Goal: Information Seeking & Learning: Learn about a topic

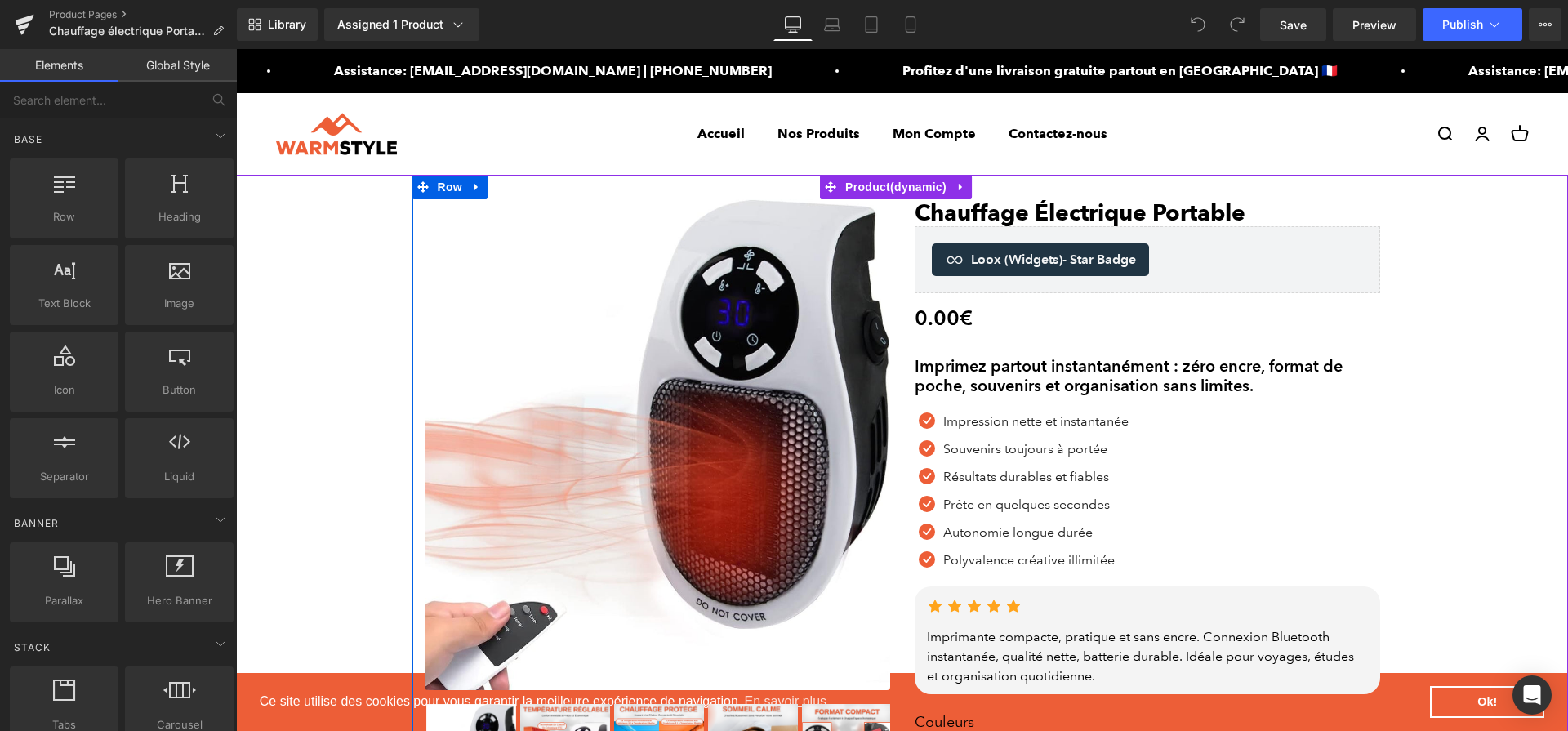
click at [1007, 377] on h2 "Imprimez partout instantanément : zéro encre, format de poche, souvenirs et org…" at bounding box center [1147, 375] width 466 height 39
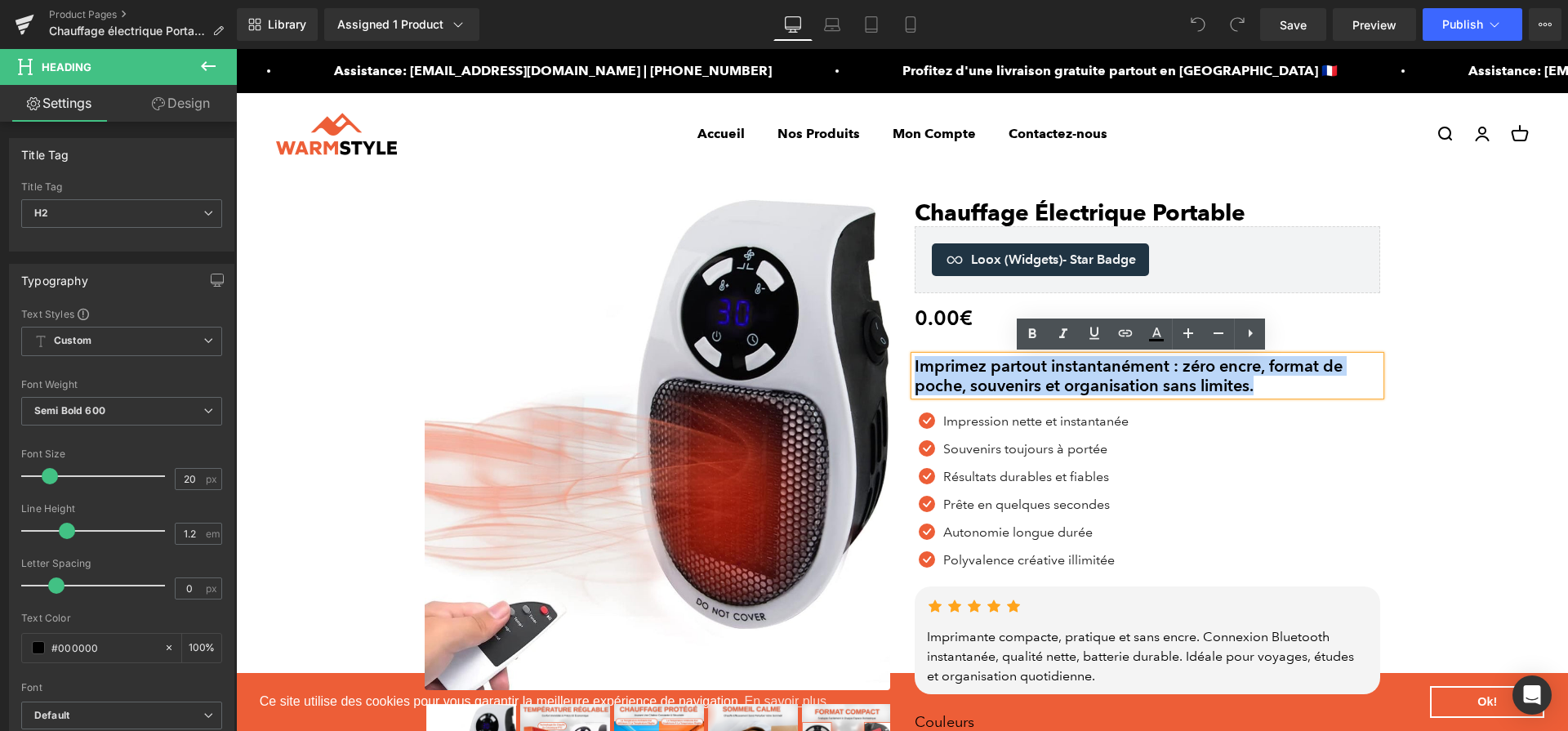
paste div
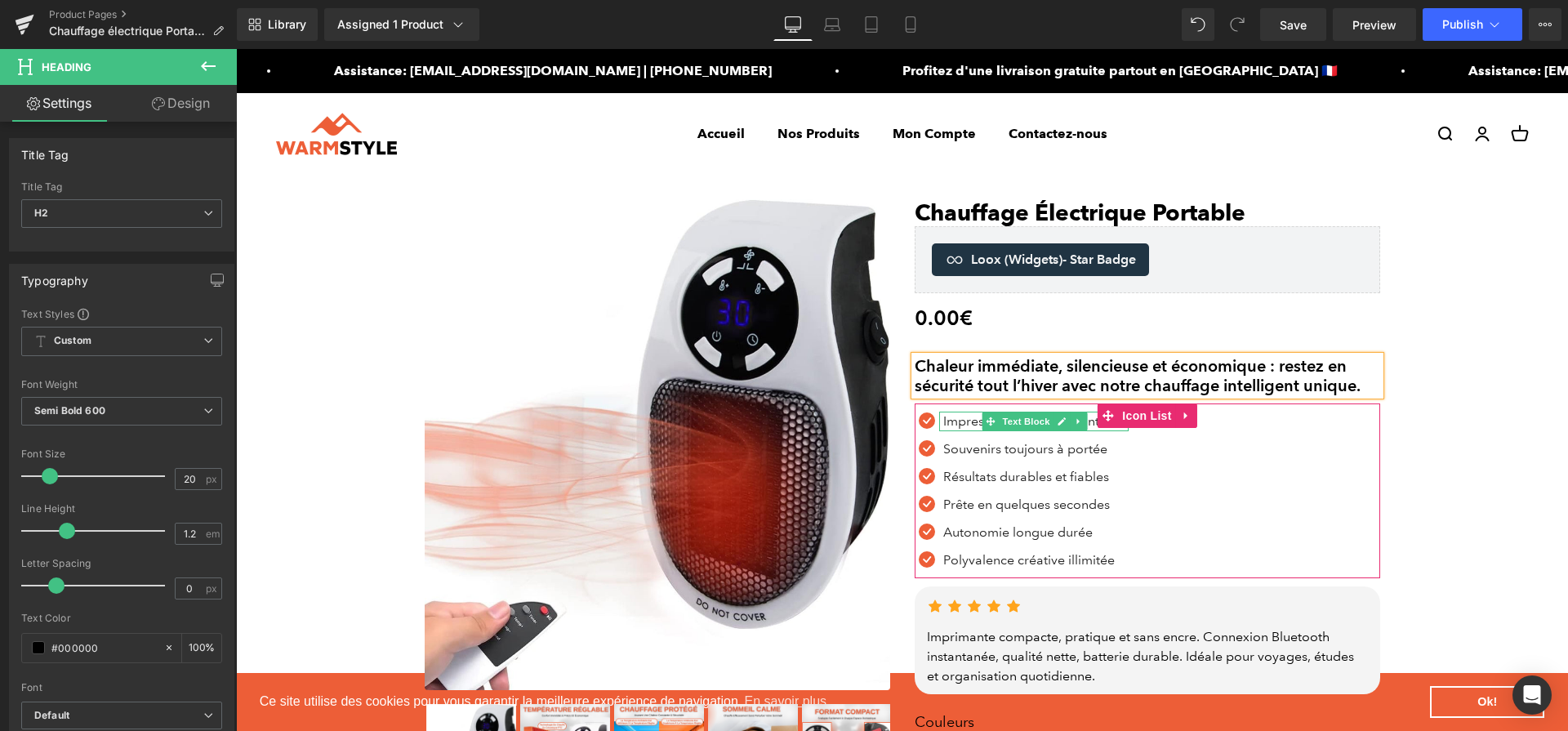
click at [1000, 426] on span "Text Block" at bounding box center [1027, 422] width 54 height 20
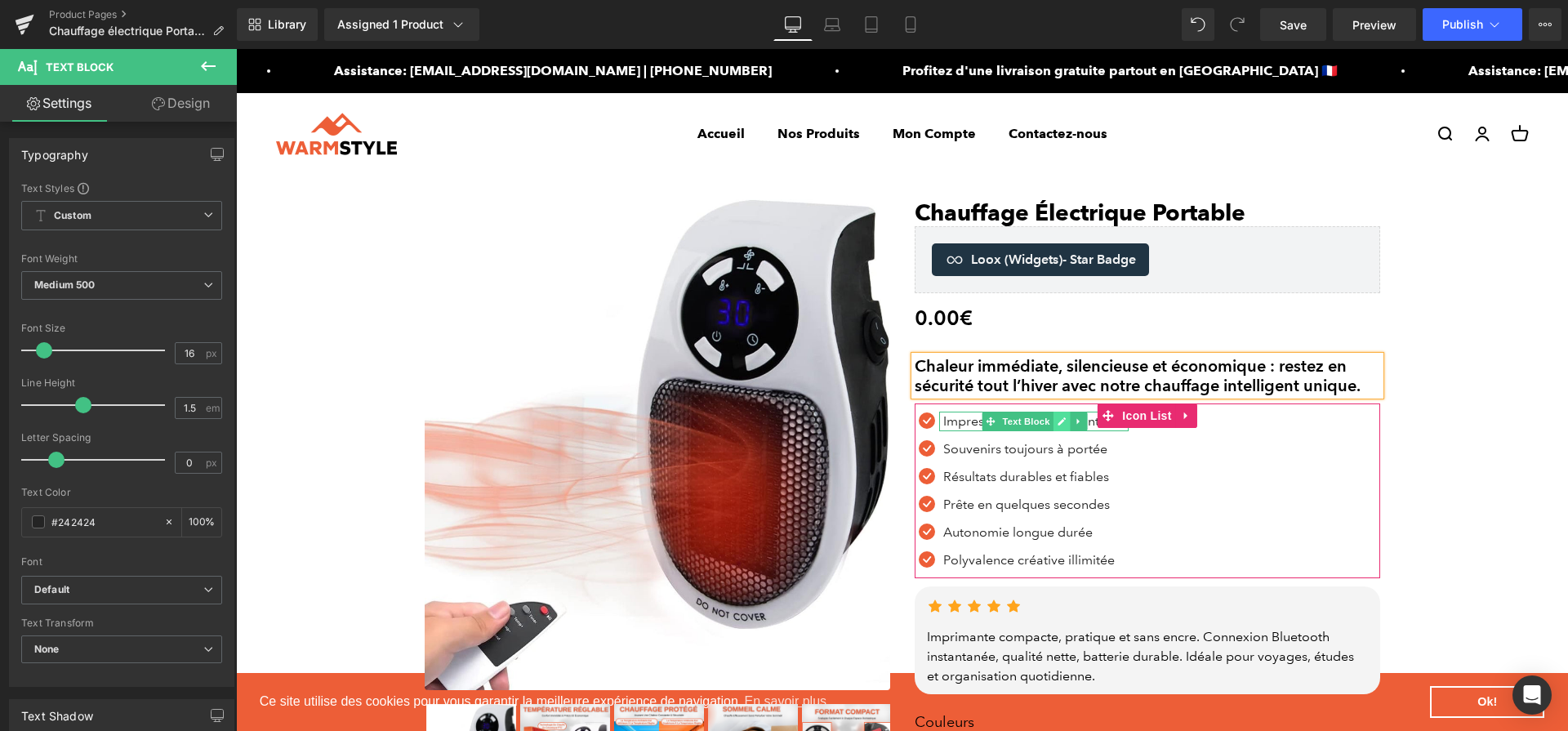
click at [1058, 420] on icon at bounding box center [1062, 422] width 9 height 10
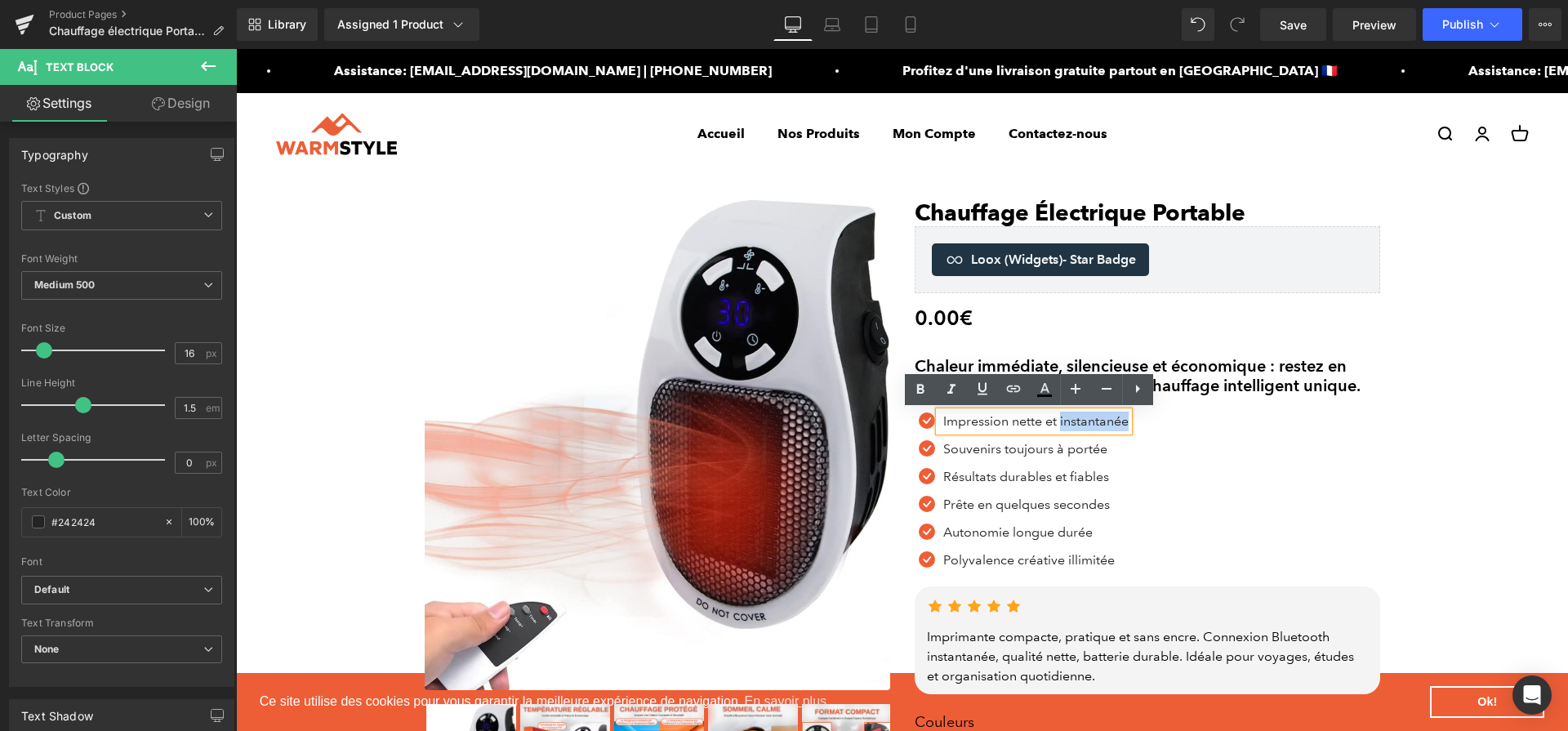
click at [1058, 420] on p "Impression nette et instantanée" at bounding box center [1036, 422] width 185 height 20
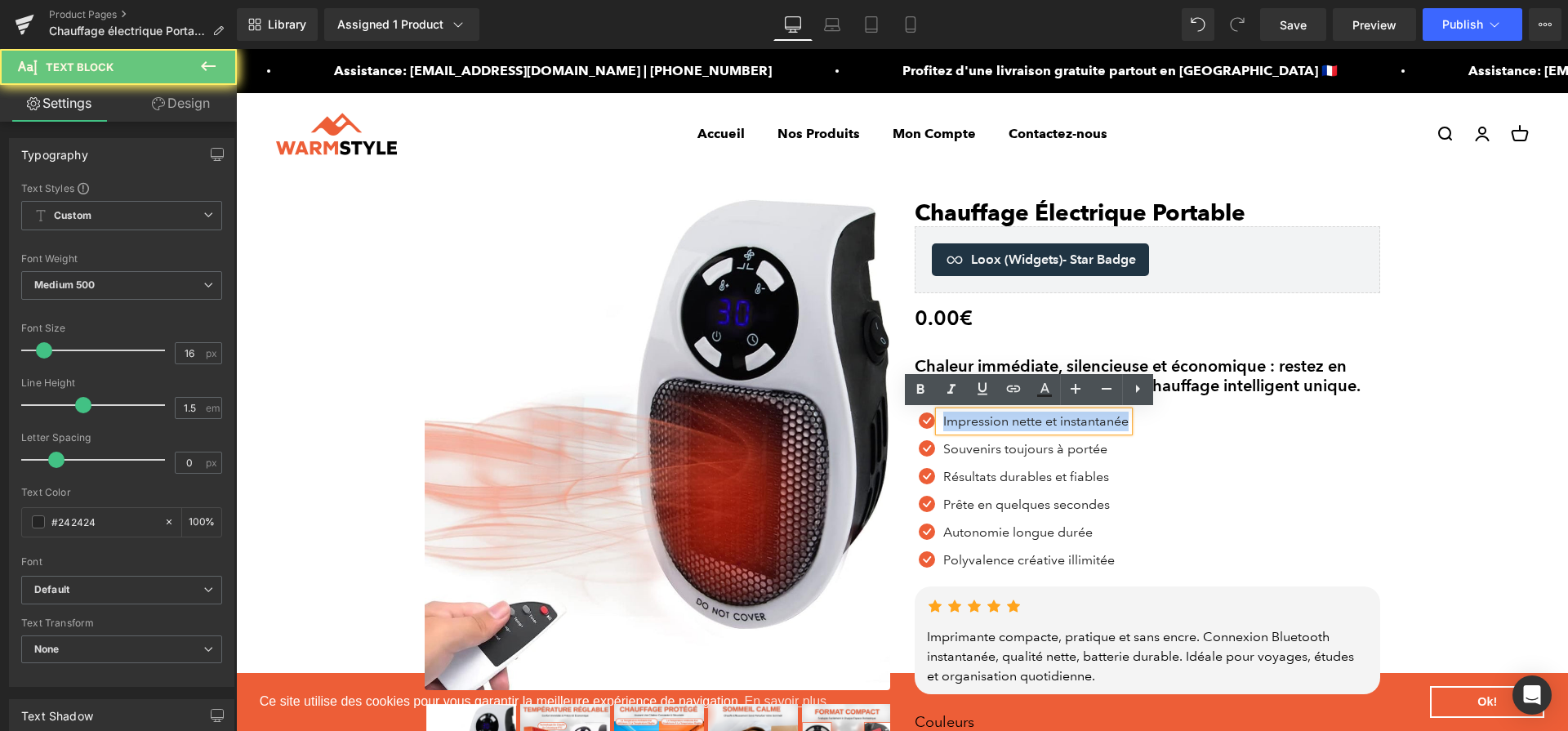
click at [1058, 420] on p "Impression nette et instantanée" at bounding box center [1036, 422] width 185 height 20
paste div
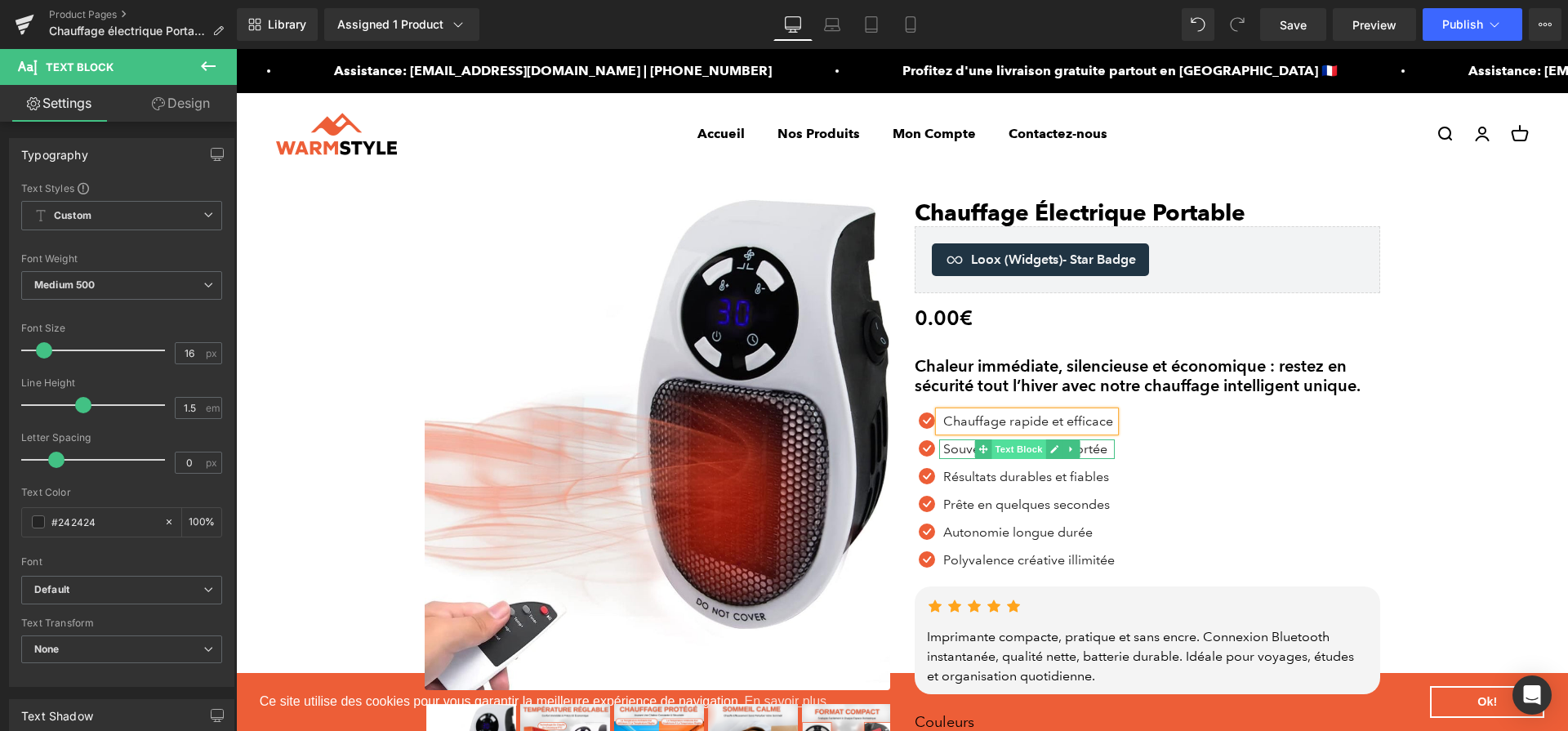
click at [1028, 444] on span "Text Block" at bounding box center [1018, 449] width 54 height 20
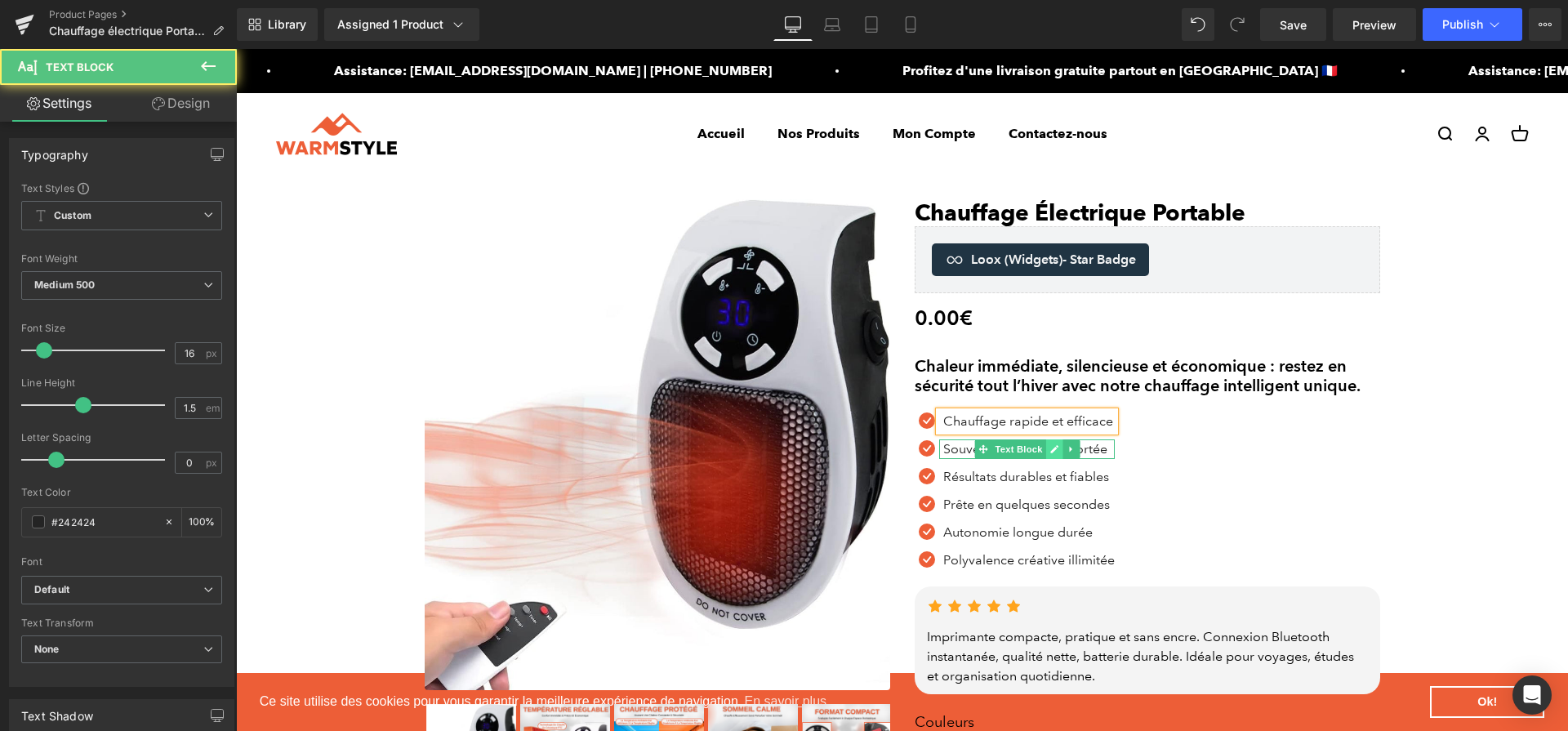
click at [1046, 448] on link at bounding box center [1054, 449] width 17 height 20
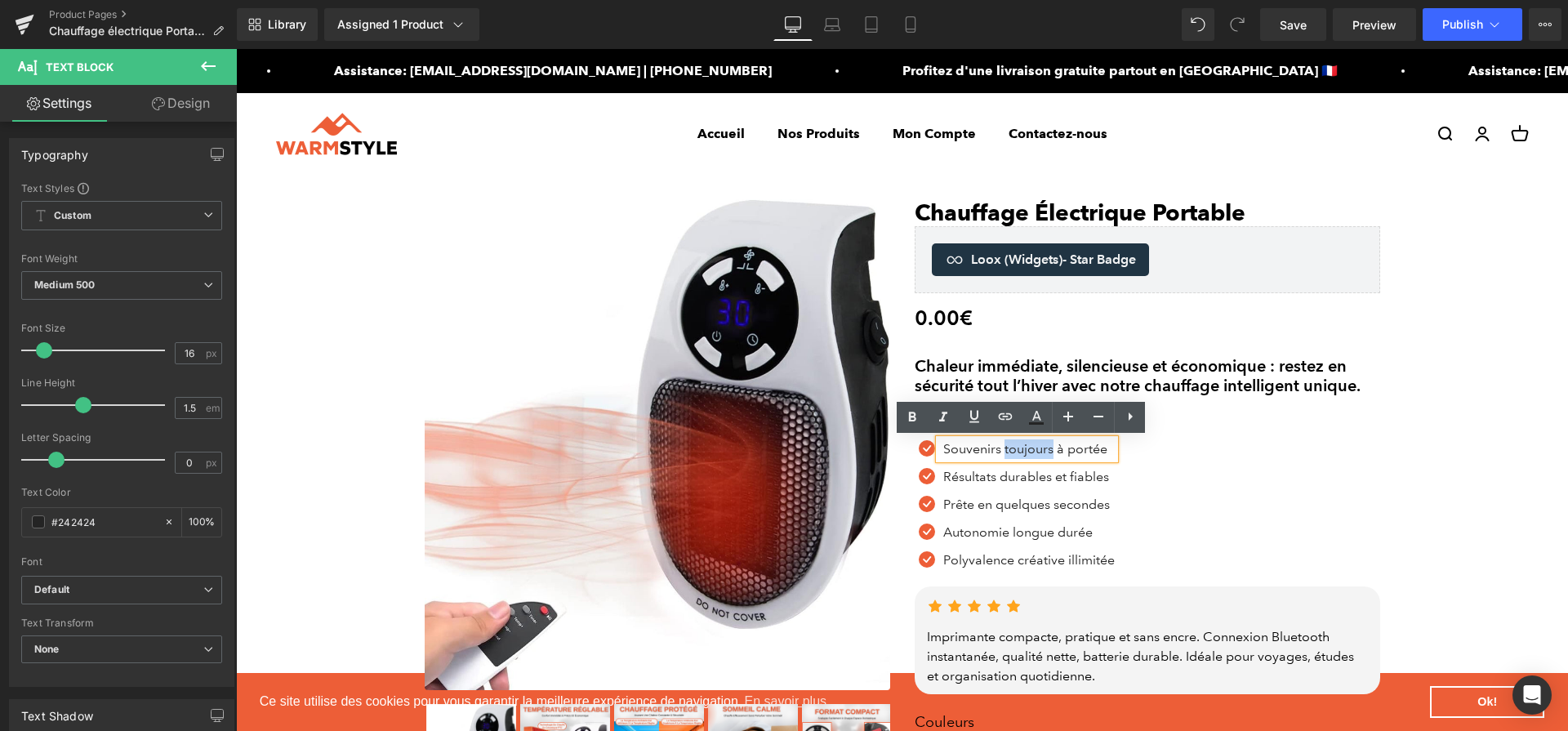
click at [1042, 448] on p "Souvenirs toujours à portée" at bounding box center [1029, 449] width 172 height 20
paste div
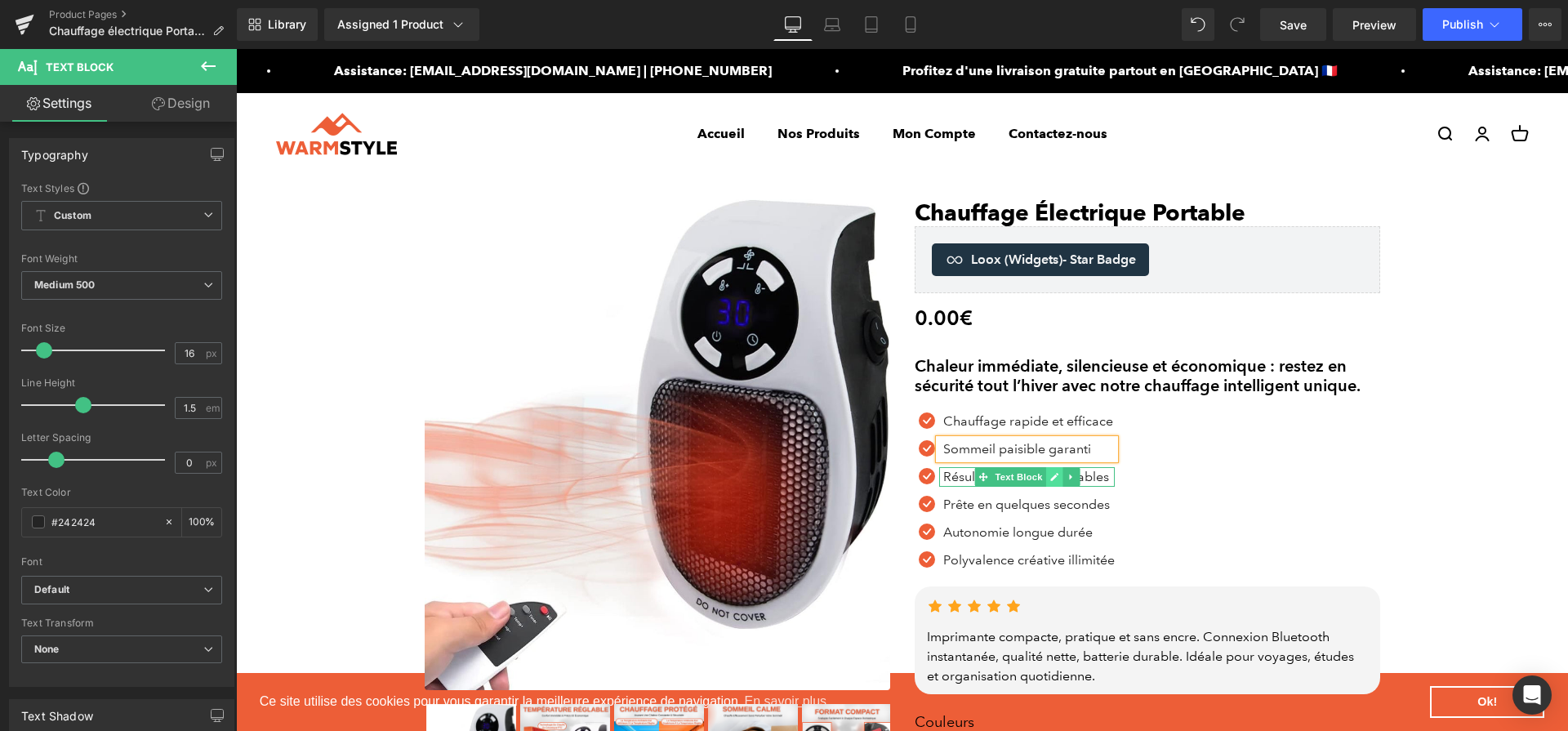
click at [1051, 479] on icon at bounding box center [1055, 477] width 8 height 8
click at [1047, 478] on p "Résultats durables et fiables" at bounding box center [1029, 477] width 172 height 20
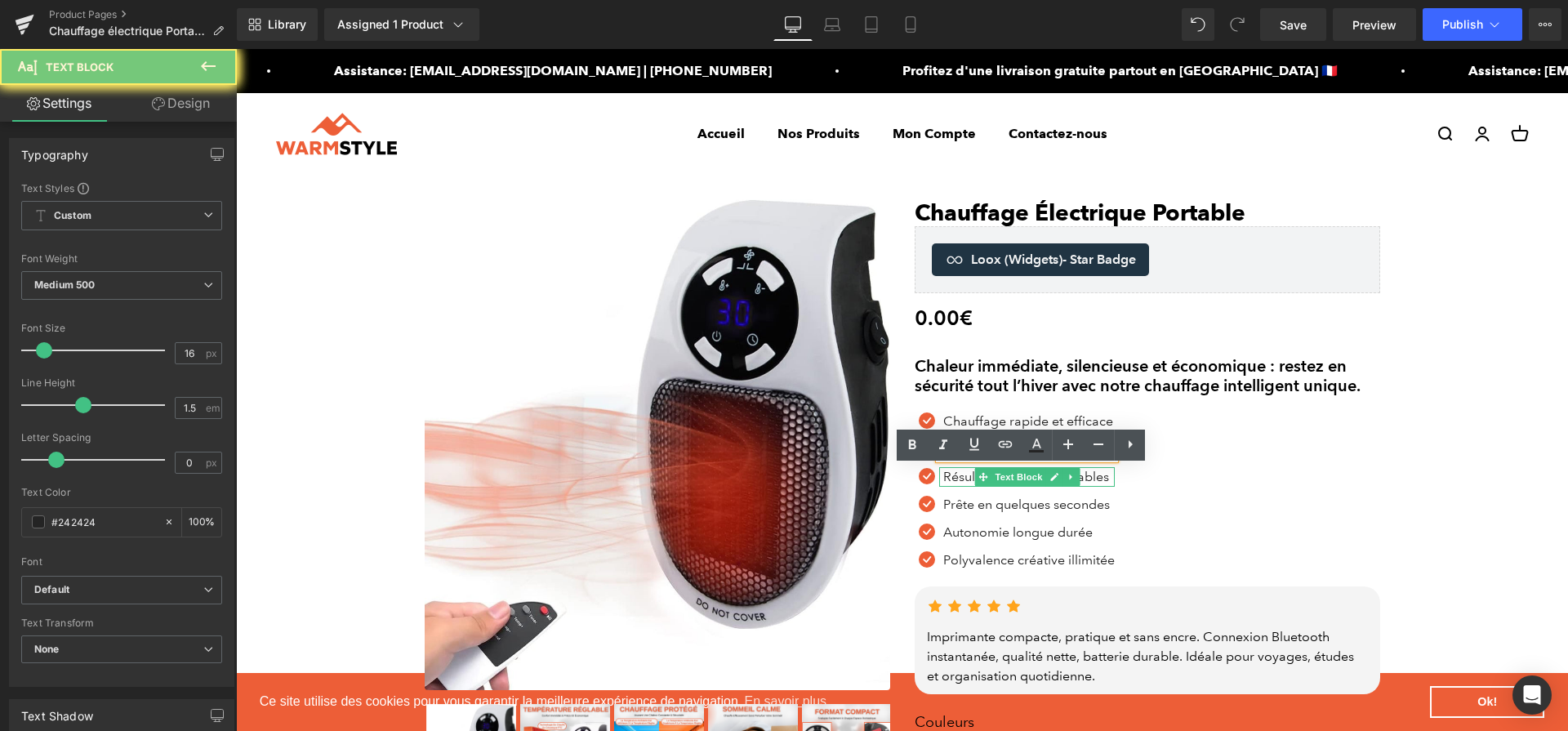
click at [1047, 478] on p "Résultats durables et fiables" at bounding box center [1029, 477] width 172 height 20
paste div
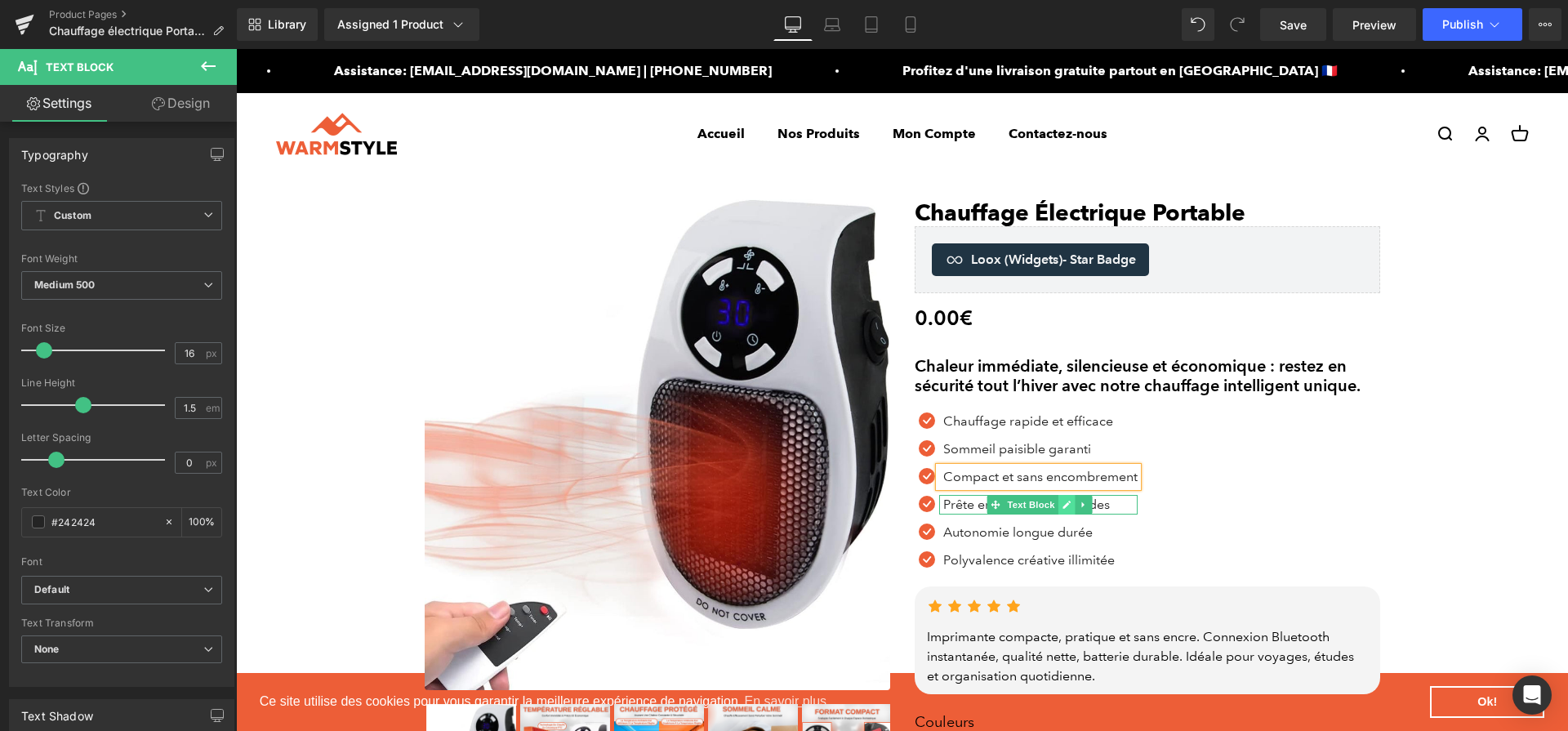
click at [1062, 503] on icon at bounding box center [1067, 504] width 9 height 10
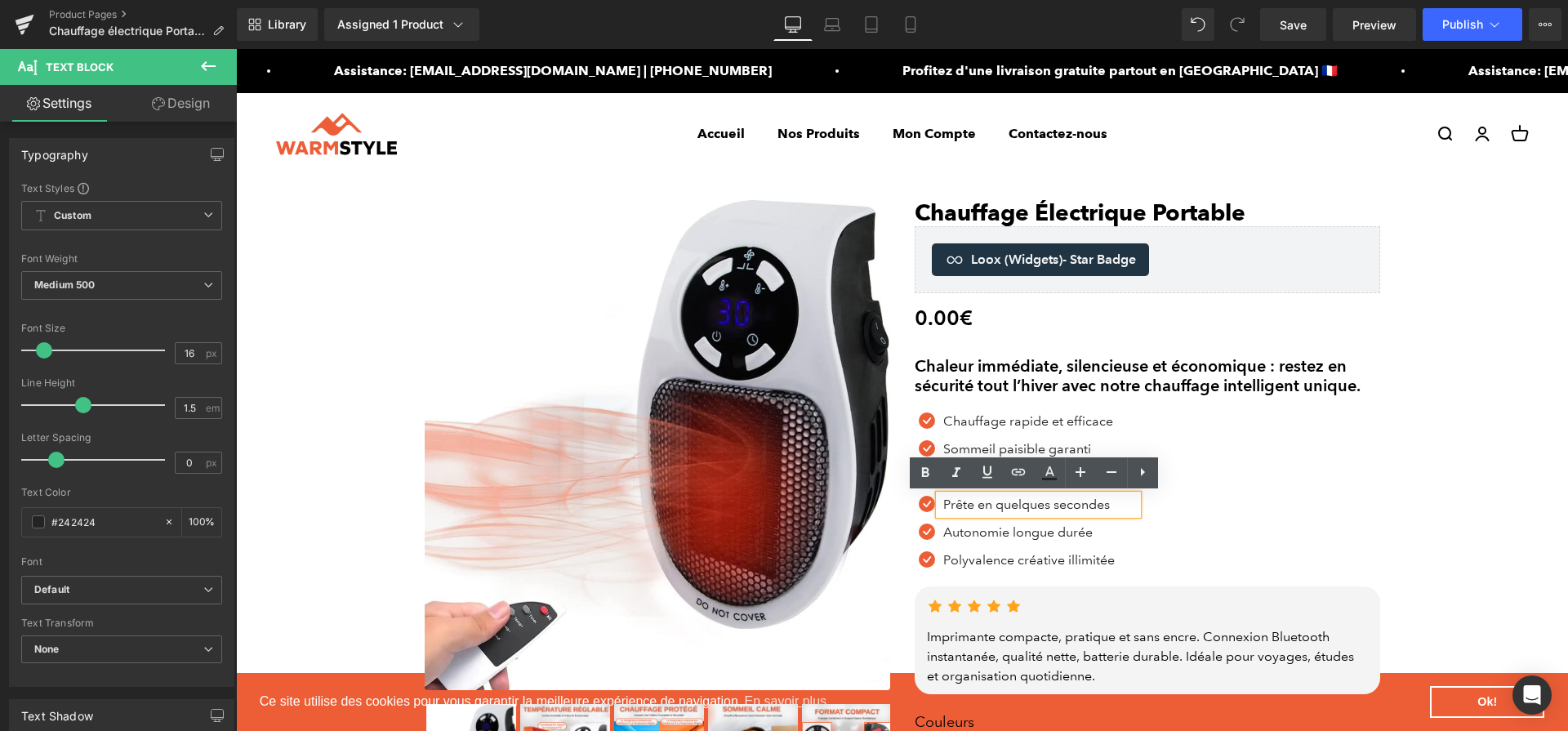
click at [1058, 503] on p "Prête en quelques secondes" at bounding box center [1041, 504] width 194 height 20
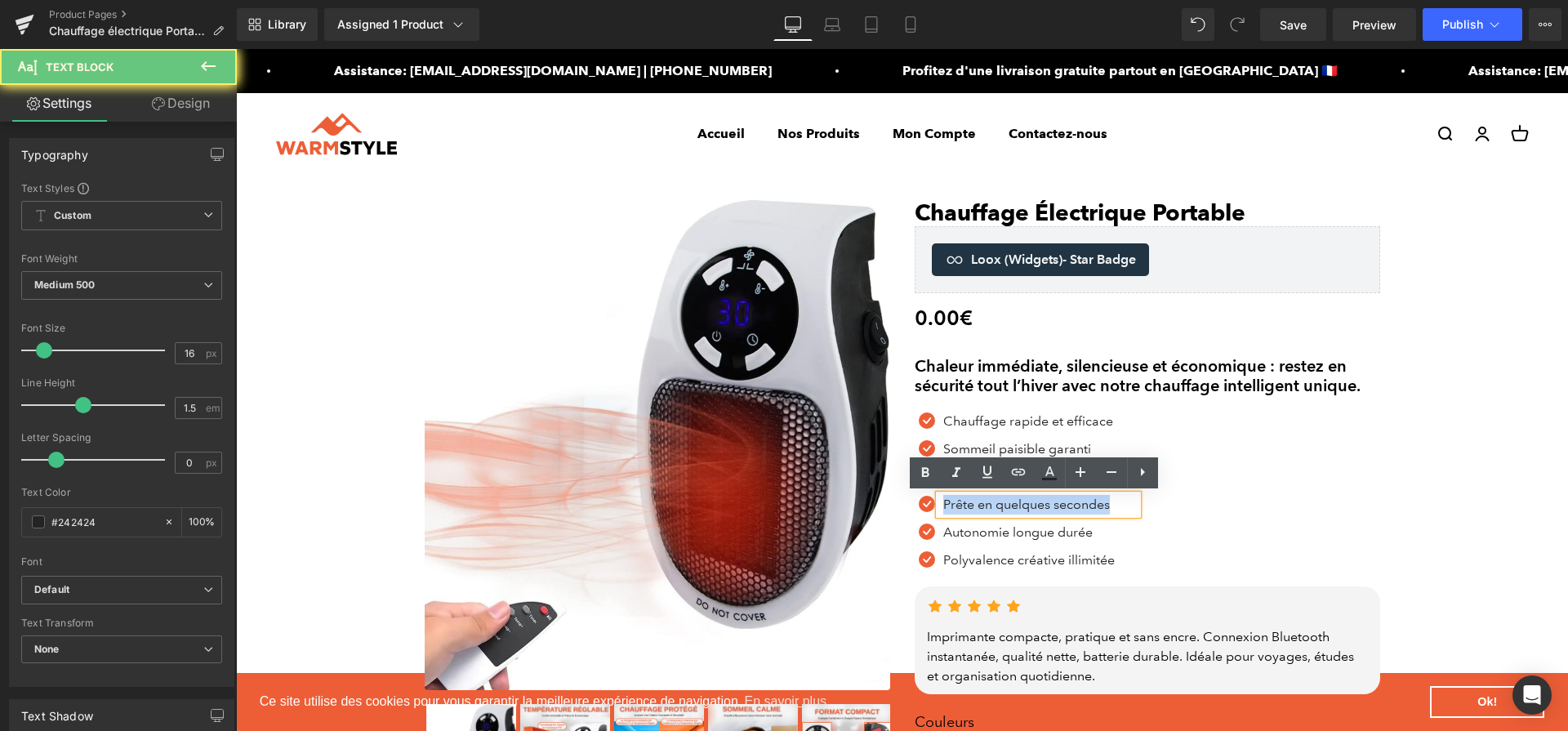
click at [1058, 503] on p "Prête en quelques secondes" at bounding box center [1041, 504] width 194 height 20
paste div
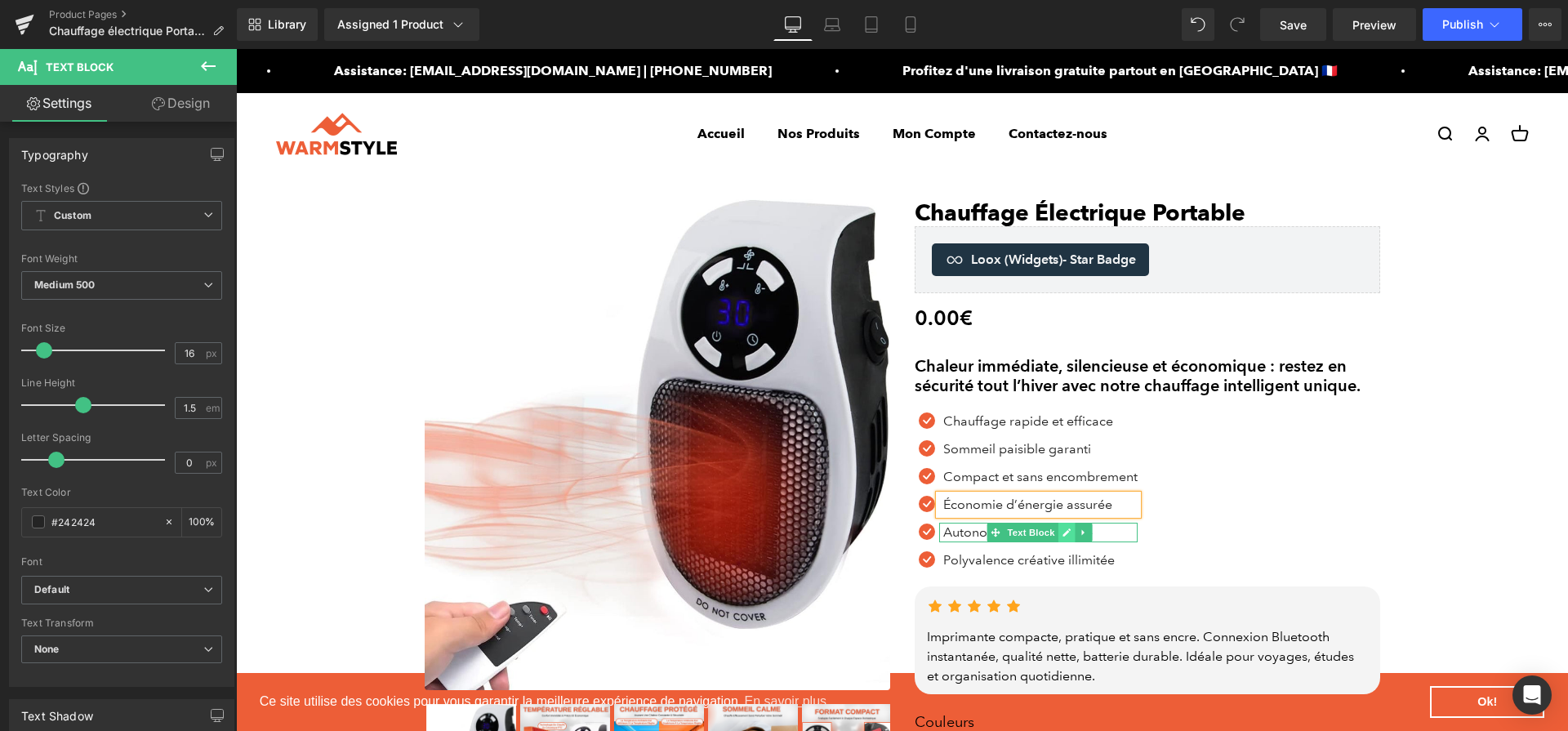
click at [1063, 534] on icon at bounding box center [1067, 533] width 8 height 8
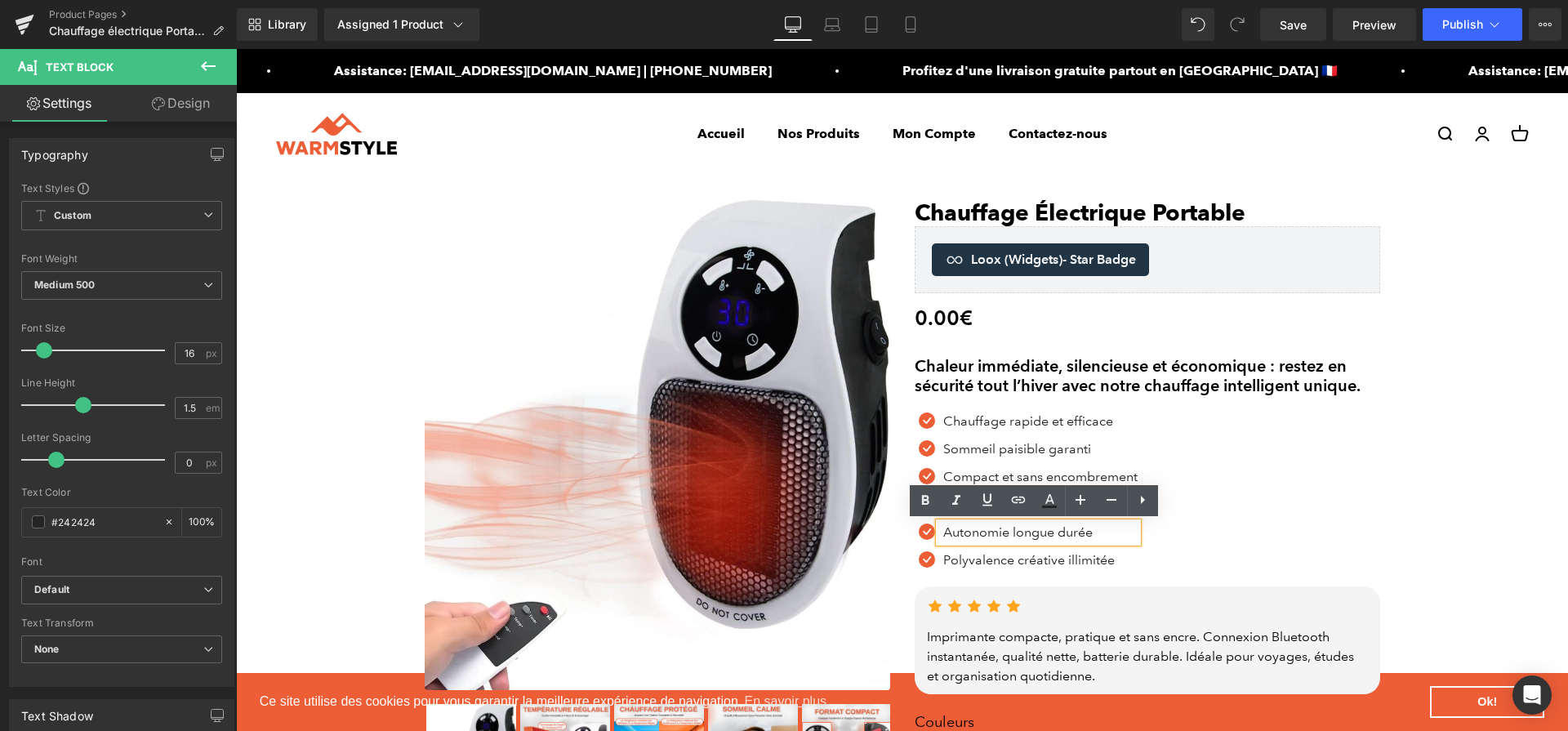
click at [1057, 534] on p "Autonomie longue durée" at bounding box center [1041, 533] width 194 height 20
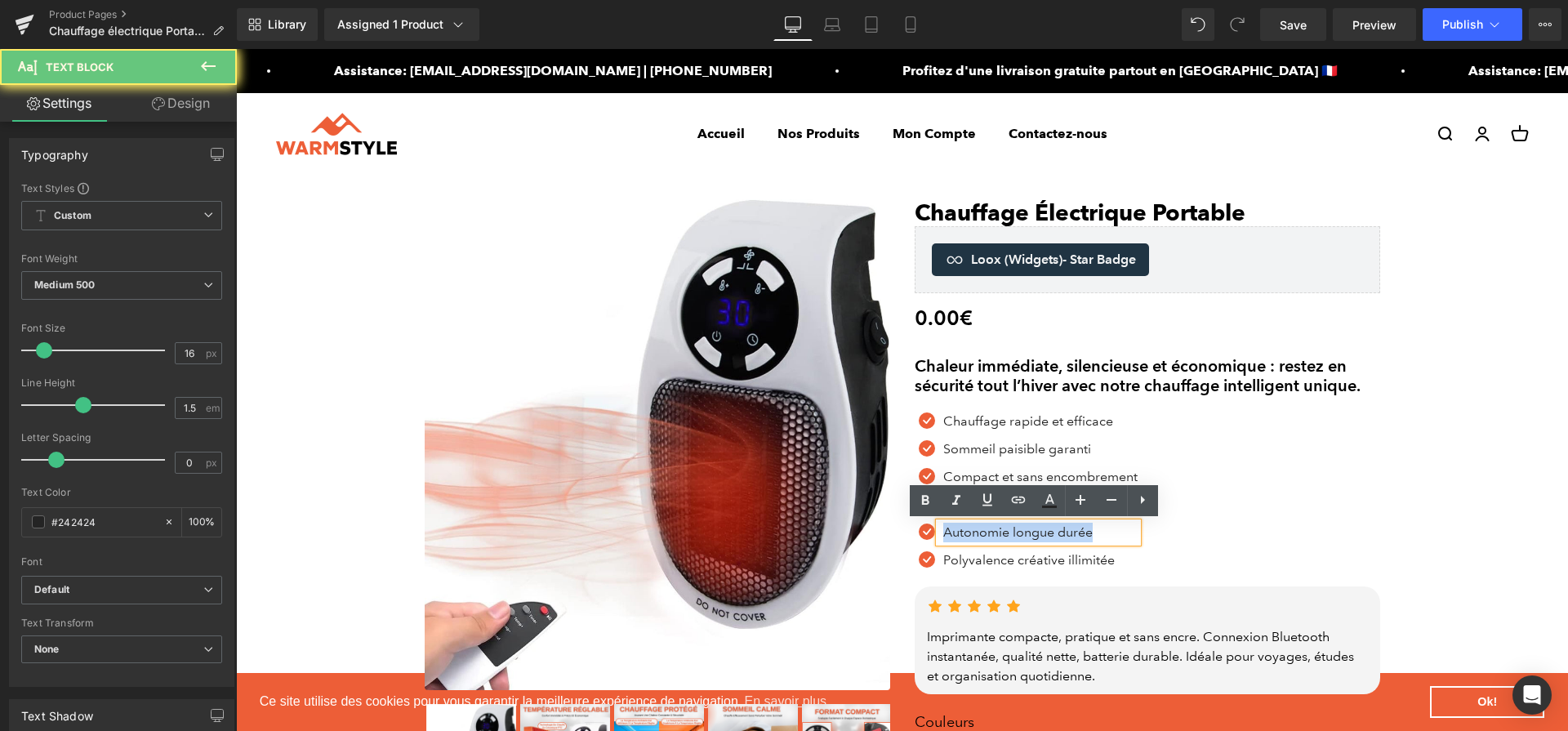
click at [1057, 534] on p "Autonomie longue durée" at bounding box center [1041, 533] width 194 height 20
paste div
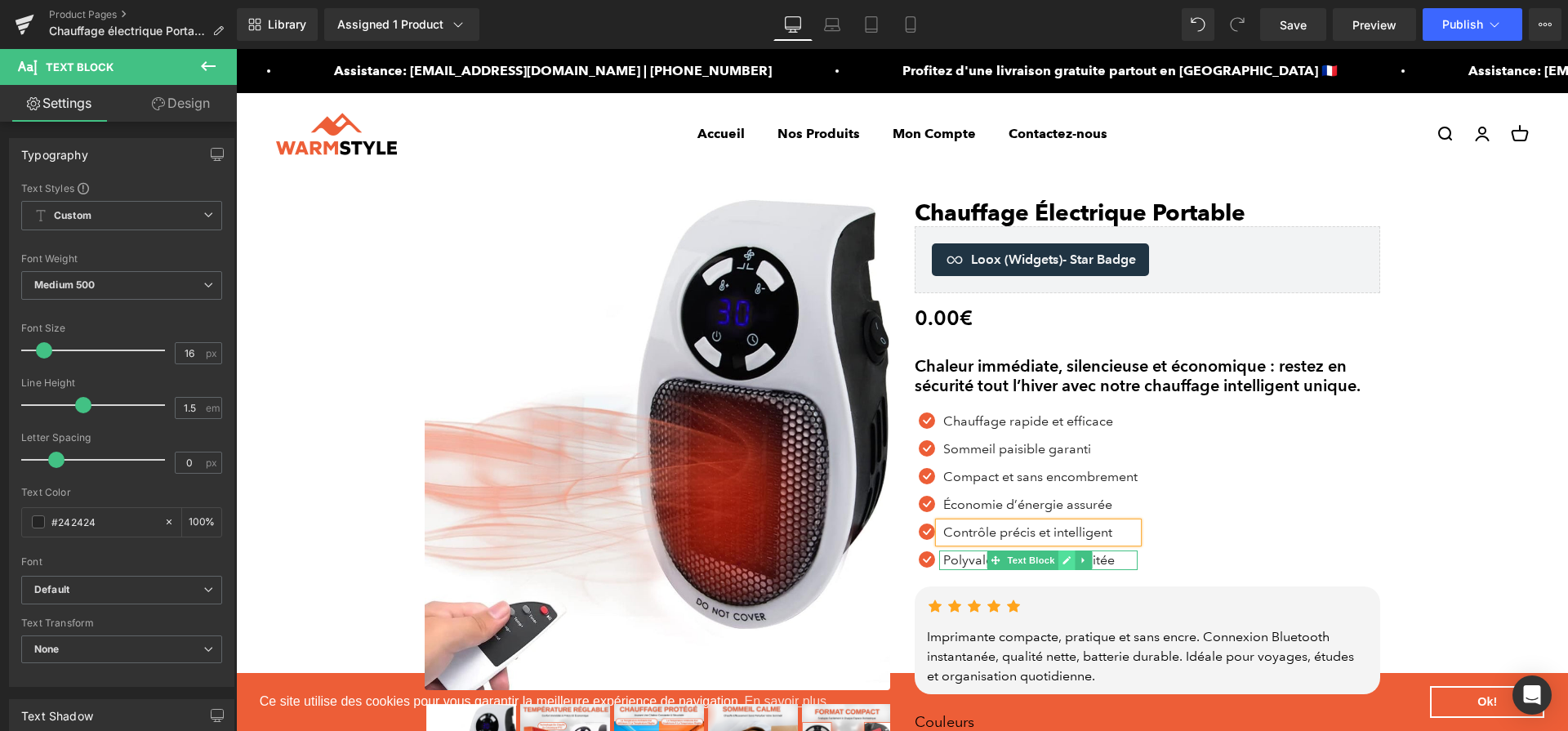
click at [1058, 563] on link at bounding box center [1067, 560] width 17 height 20
click at [1055, 563] on p "Polyvalence créative illimitée" at bounding box center [1041, 560] width 194 height 20
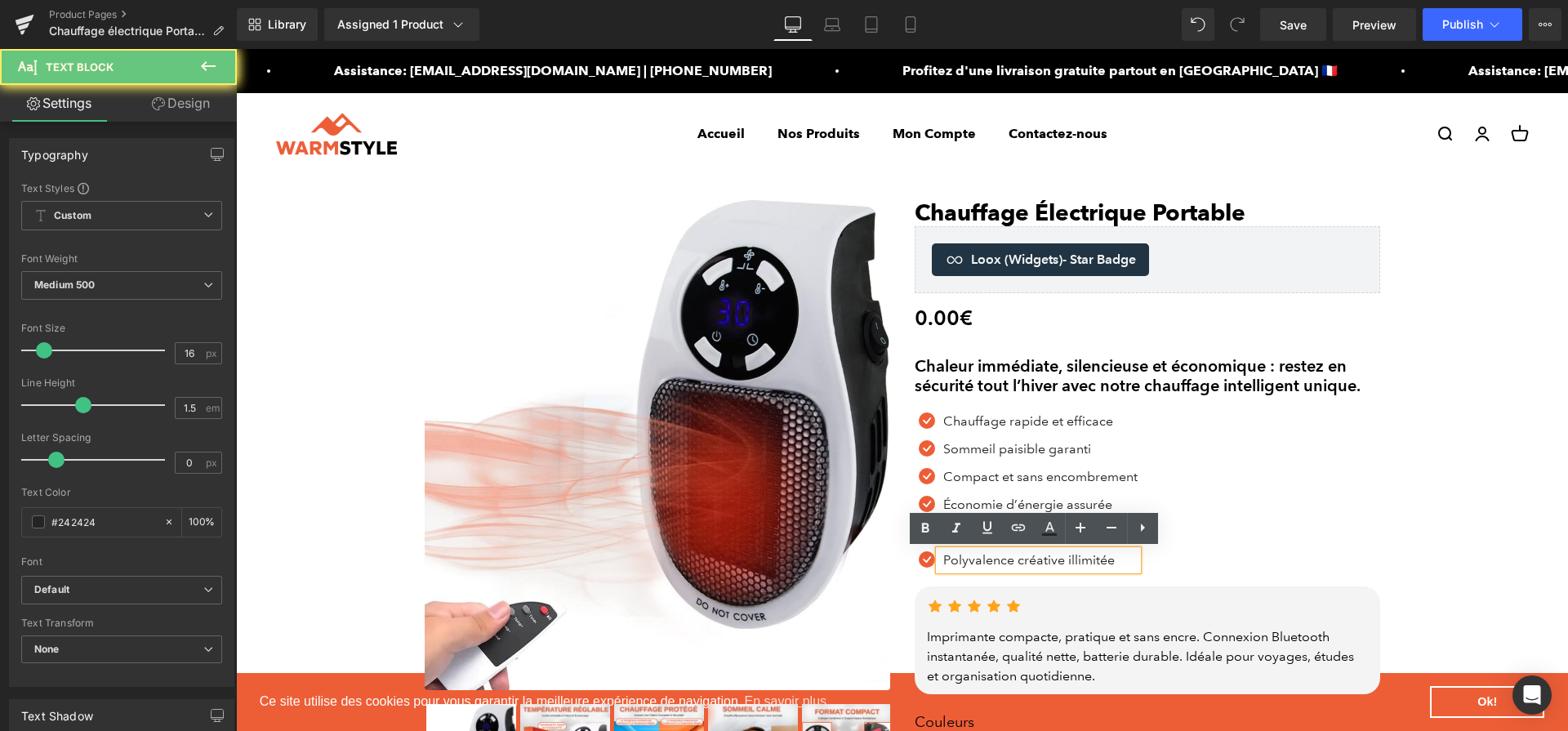
click at [1053, 563] on p "Polyvalence créative illimitée" at bounding box center [1041, 560] width 194 height 20
paste div
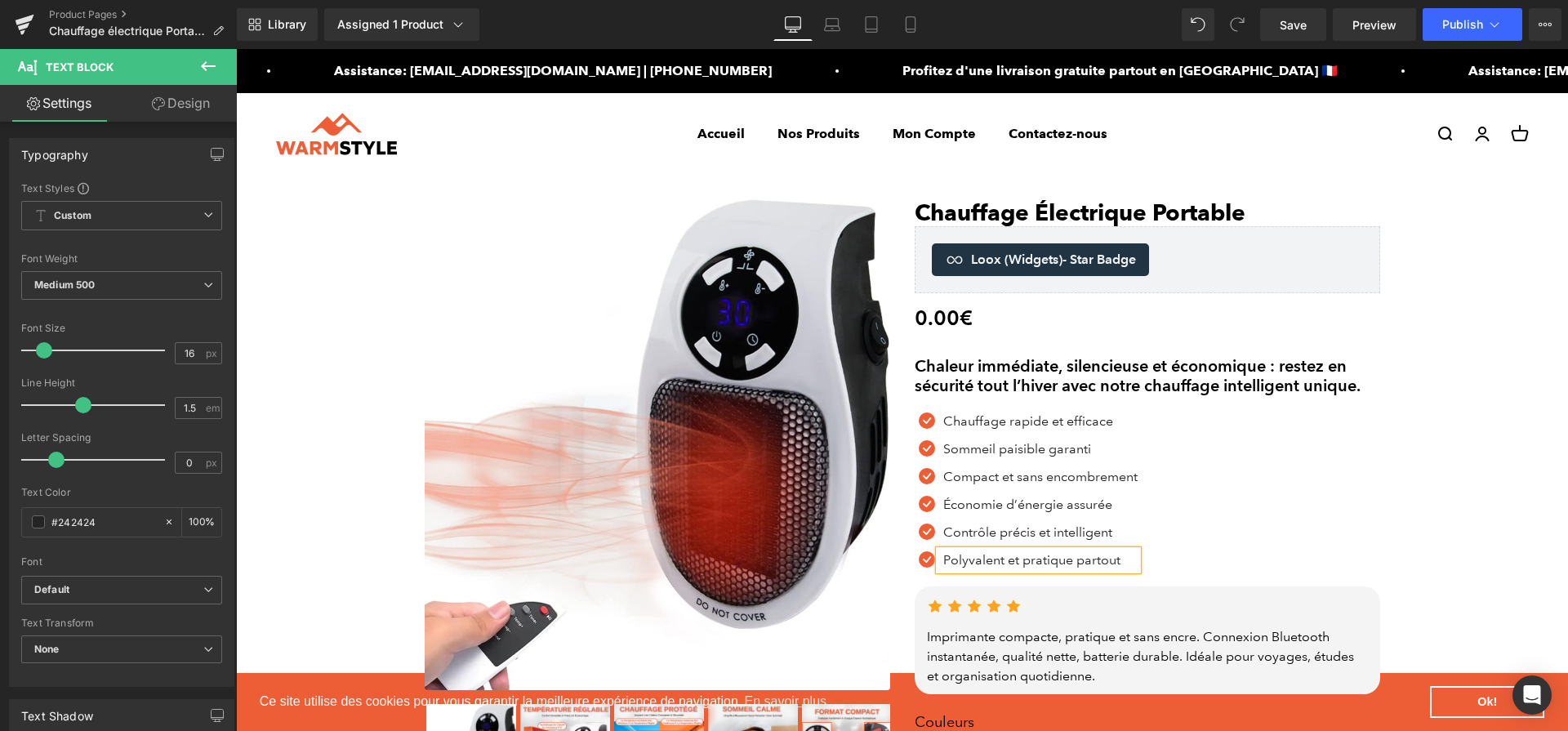
scroll to position [224, 0]
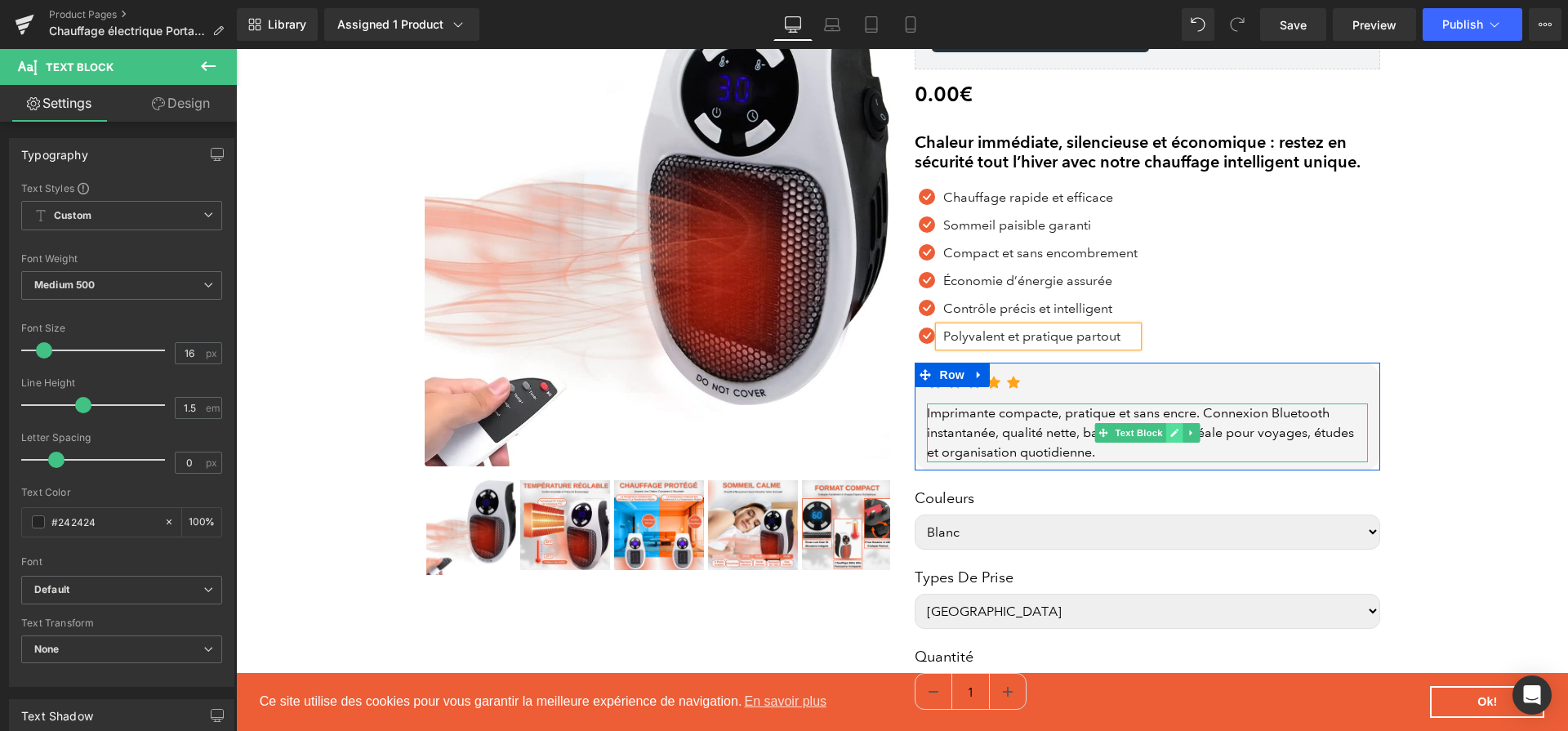
click at [1170, 436] on icon at bounding box center [1175, 434] width 8 height 8
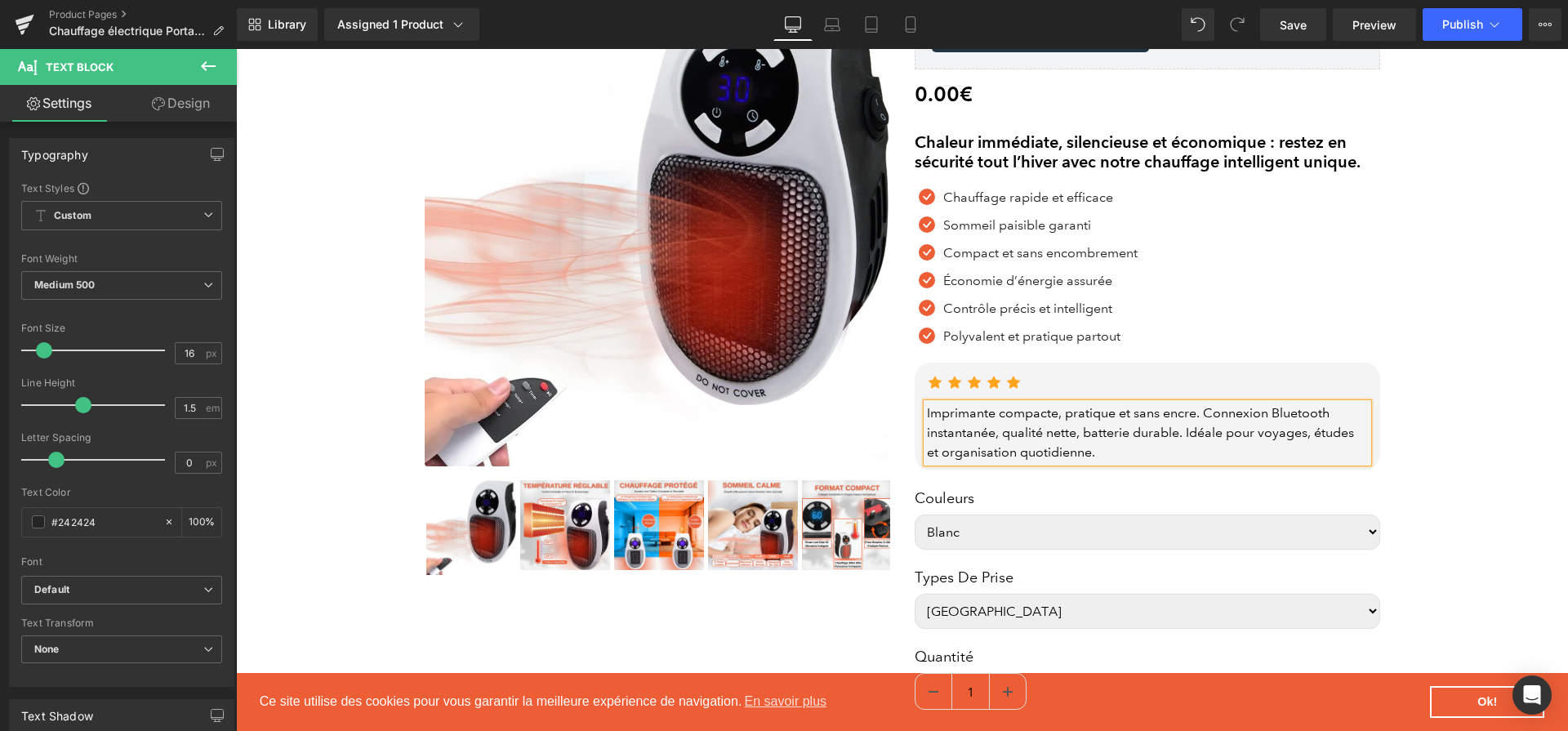
click at [1164, 436] on div "Imprimante compacte, pratique et sans encre. Connexion Bluetooth instantanée, q…" at bounding box center [1147, 432] width 441 height 59
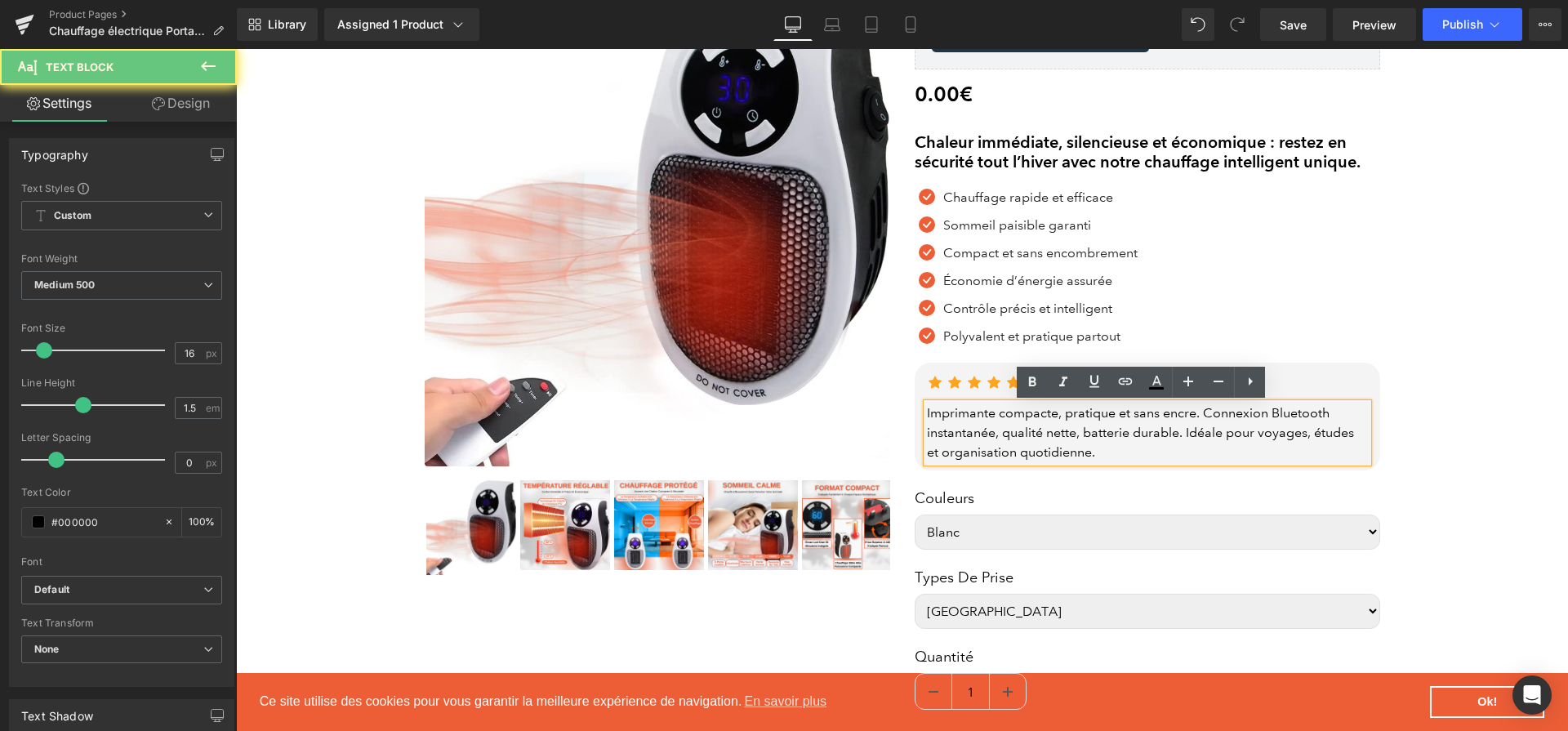
click at [1164, 436] on div "Imprimante compacte, pratique et sans encre. Connexion Bluetooth instantanée, q…" at bounding box center [1147, 432] width 441 height 59
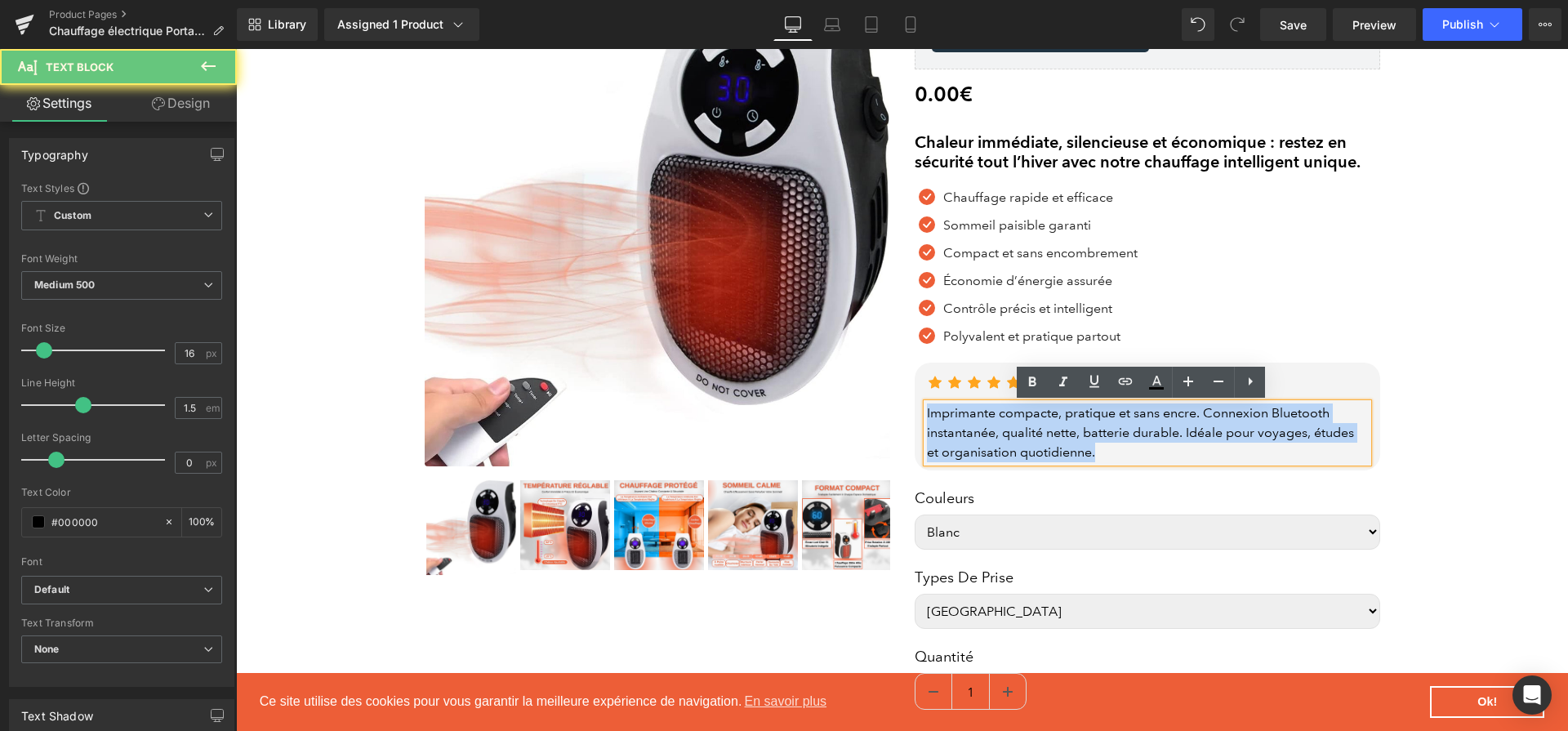
click at [1164, 436] on div "Imprimante compacte, pratique et sans encre. Connexion Bluetooth instantanée, q…" at bounding box center [1147, 432] width 441 height 59
paste div
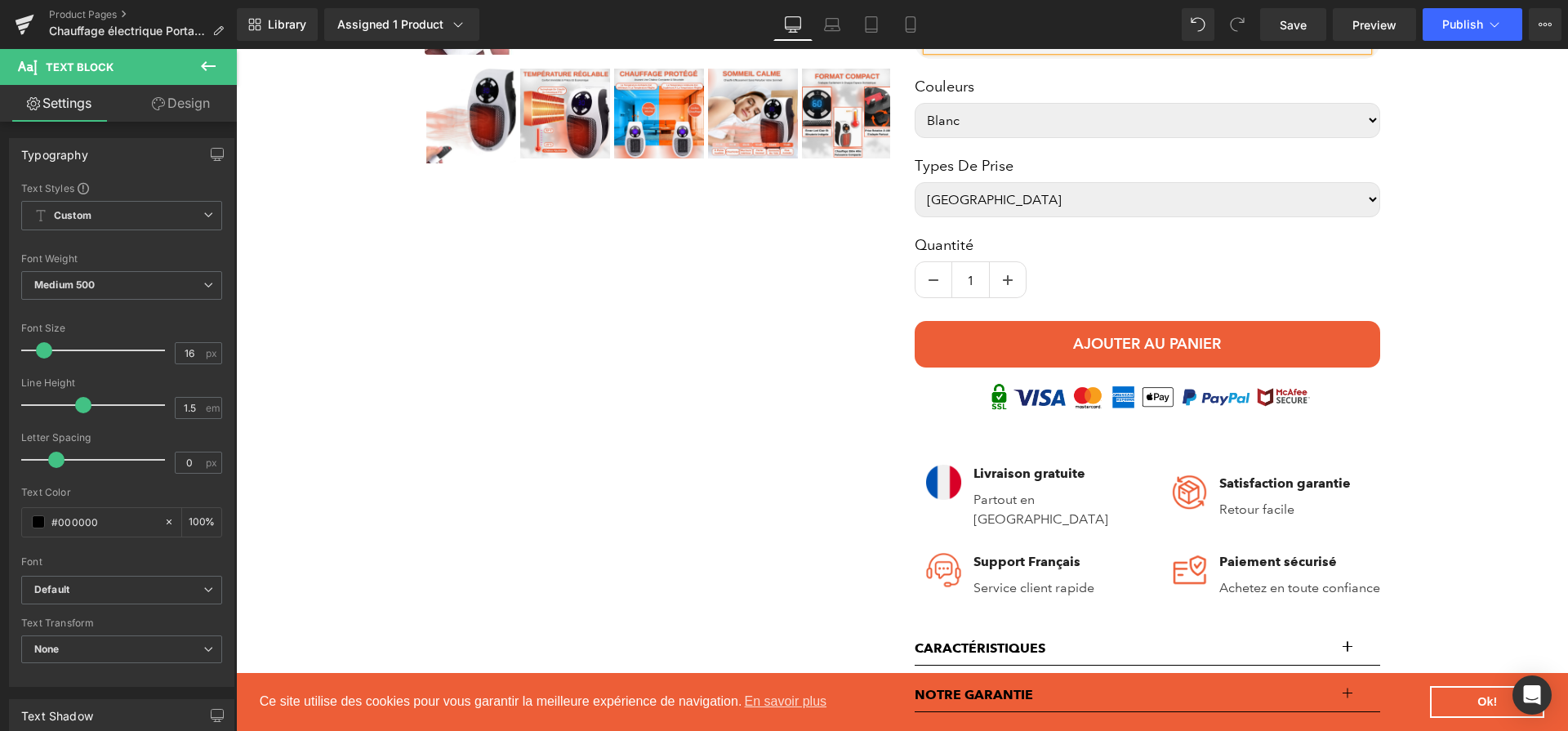
scroll to position [921, 0]
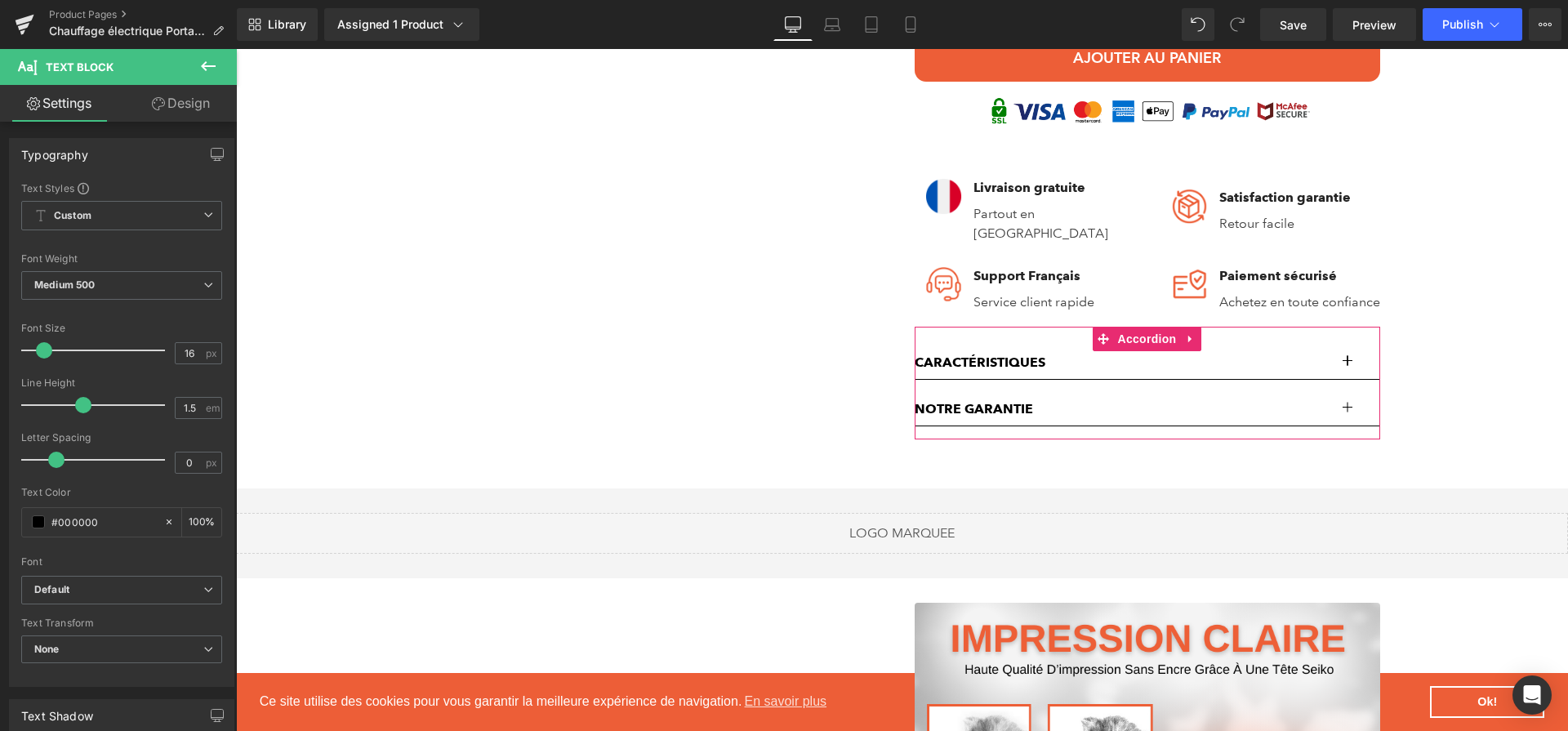
click at [236, 49] on div at bounding box center [236, 49] width 0 height 0
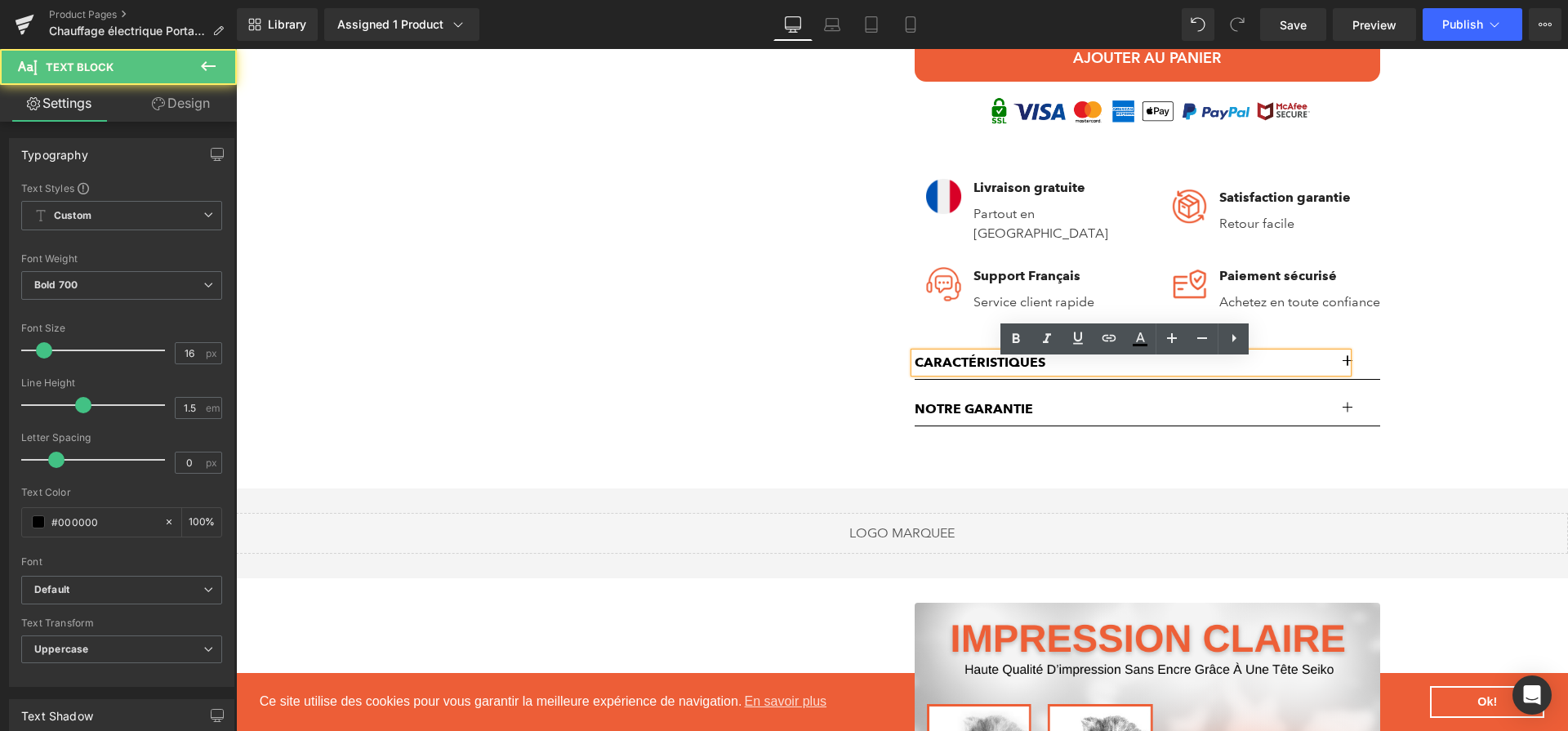
click at [1356, 359] on button "button" at bounding box center [1364, 362] width 32 height 32
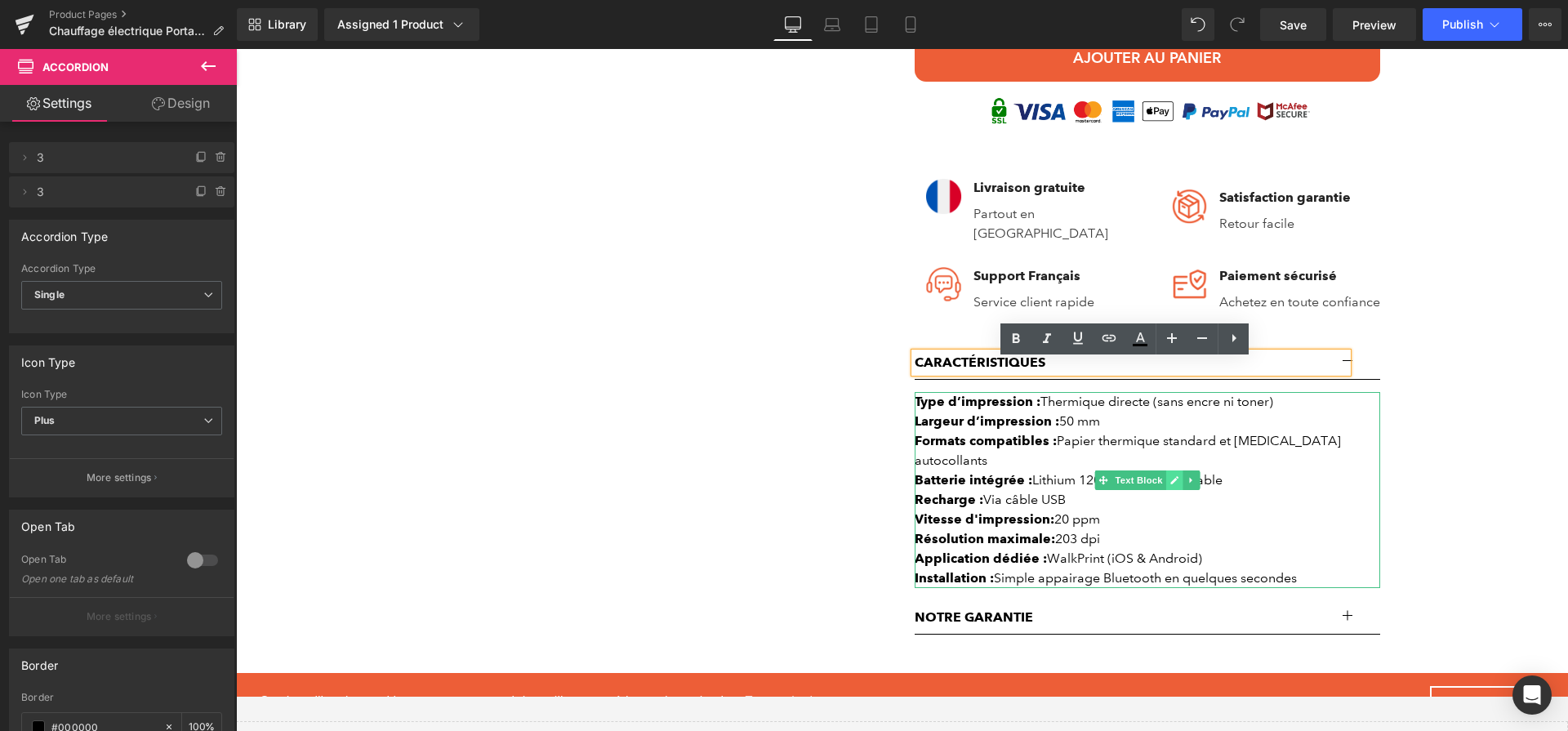
click at [1173, 488] on link at bounding box center [1174, 480] width 17 height 20
click at [1150, 490] on div "Recharge : Via câble USB" at bounding box center [1147, 500] width 466 height 20
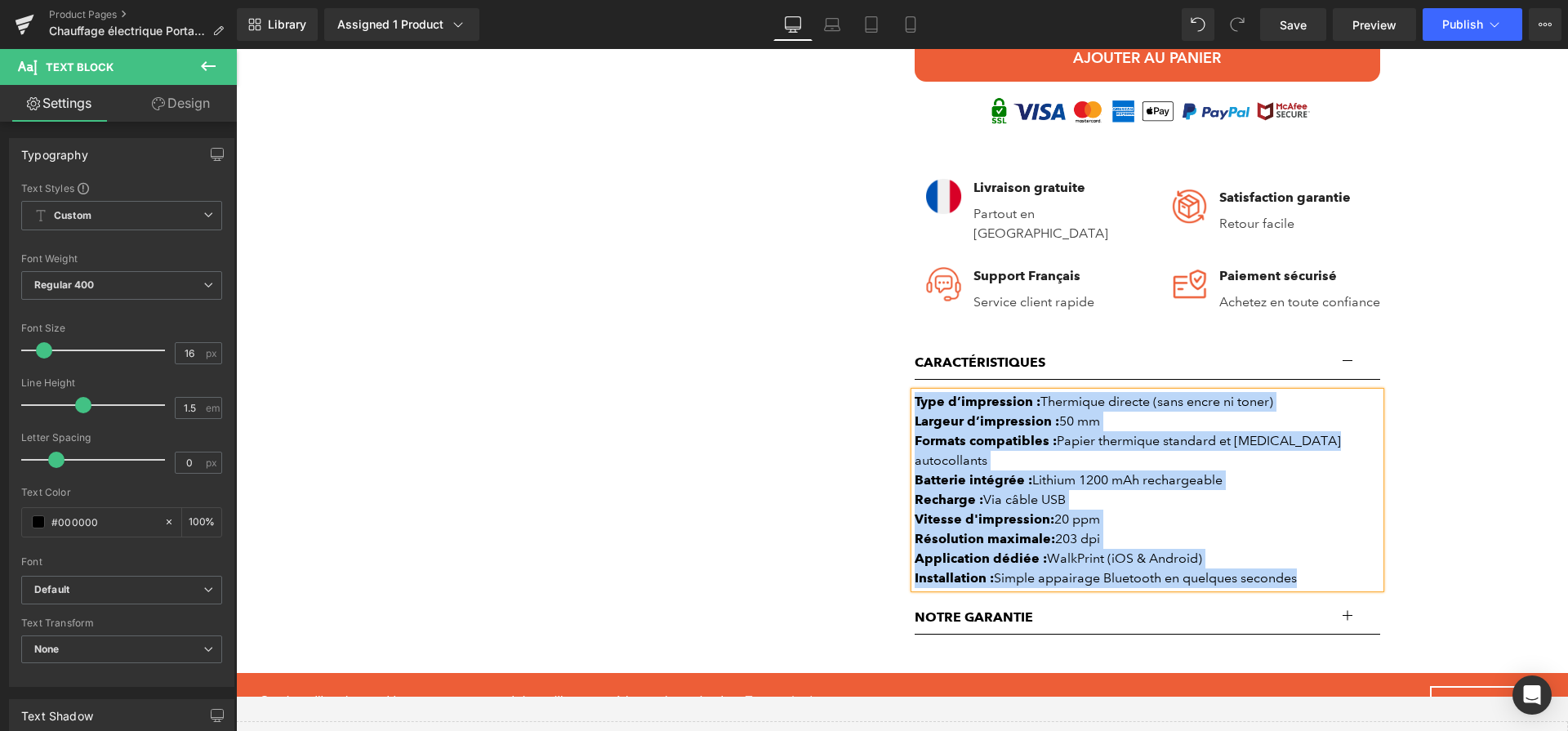
paste div
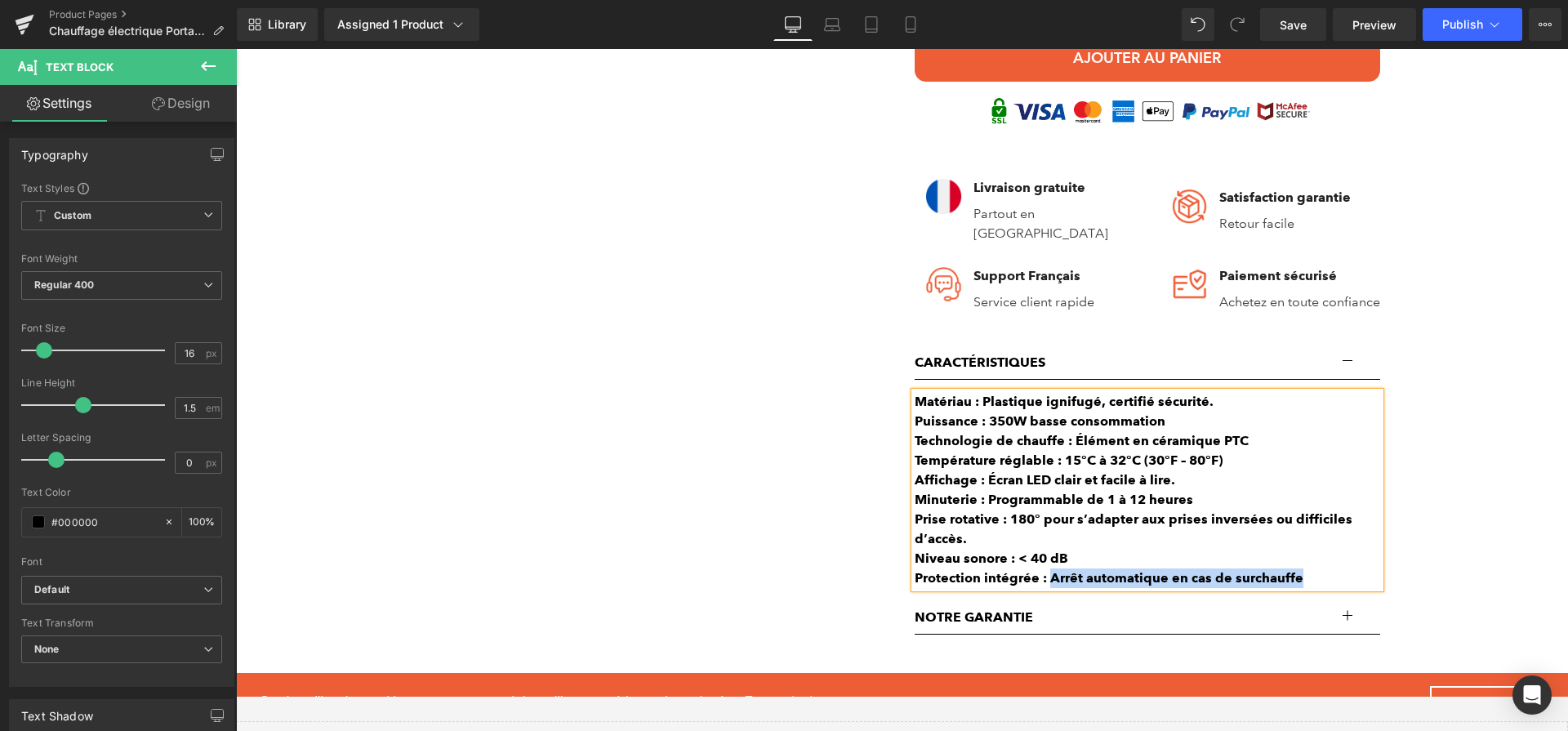
drag, startPoint x: 1315, startPoint y: 585, endPoint x: 1040, endPoint y: 591, distance: 275.1
click at [1040, 588] on div "Protection intégrée : Arrêt automatique en cas de surchauffe" at bounding box center [1147, 578] width 466 height 20
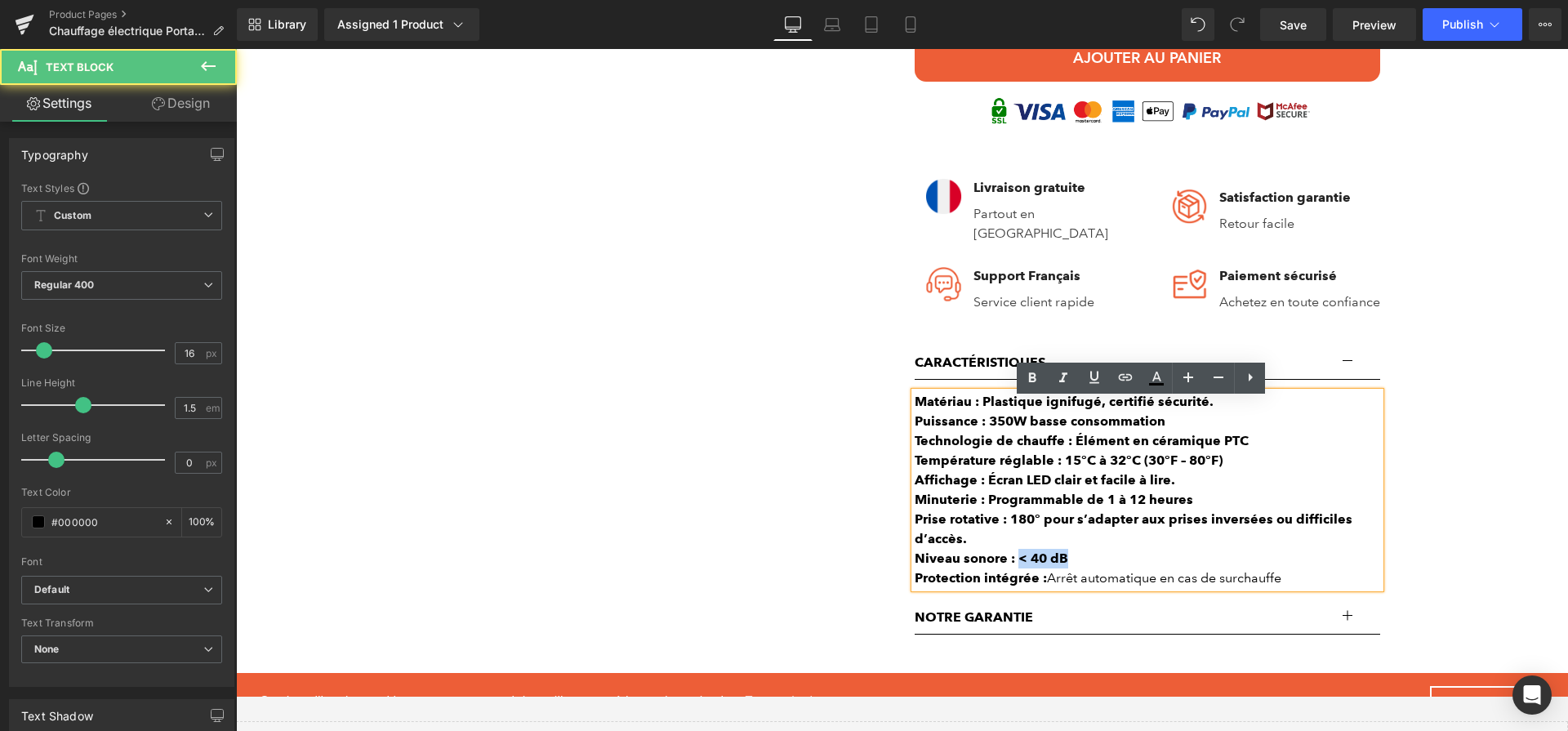
drag, startPoint x: 1011, startPoint y: 565, endPoint x: 1094, endPoint y: 563, distance: 83.0
click at [1094, 563] on div "Niveau sonore : < 40 dB" at bounding box center [1147, 558] width 466 height 20
click at [1007, 529] on b "Prise rotative : 180° pour s’adapter aux prises inversées ou difficiles d’accès." at bounding box center [1133, 529] width 437 height 35
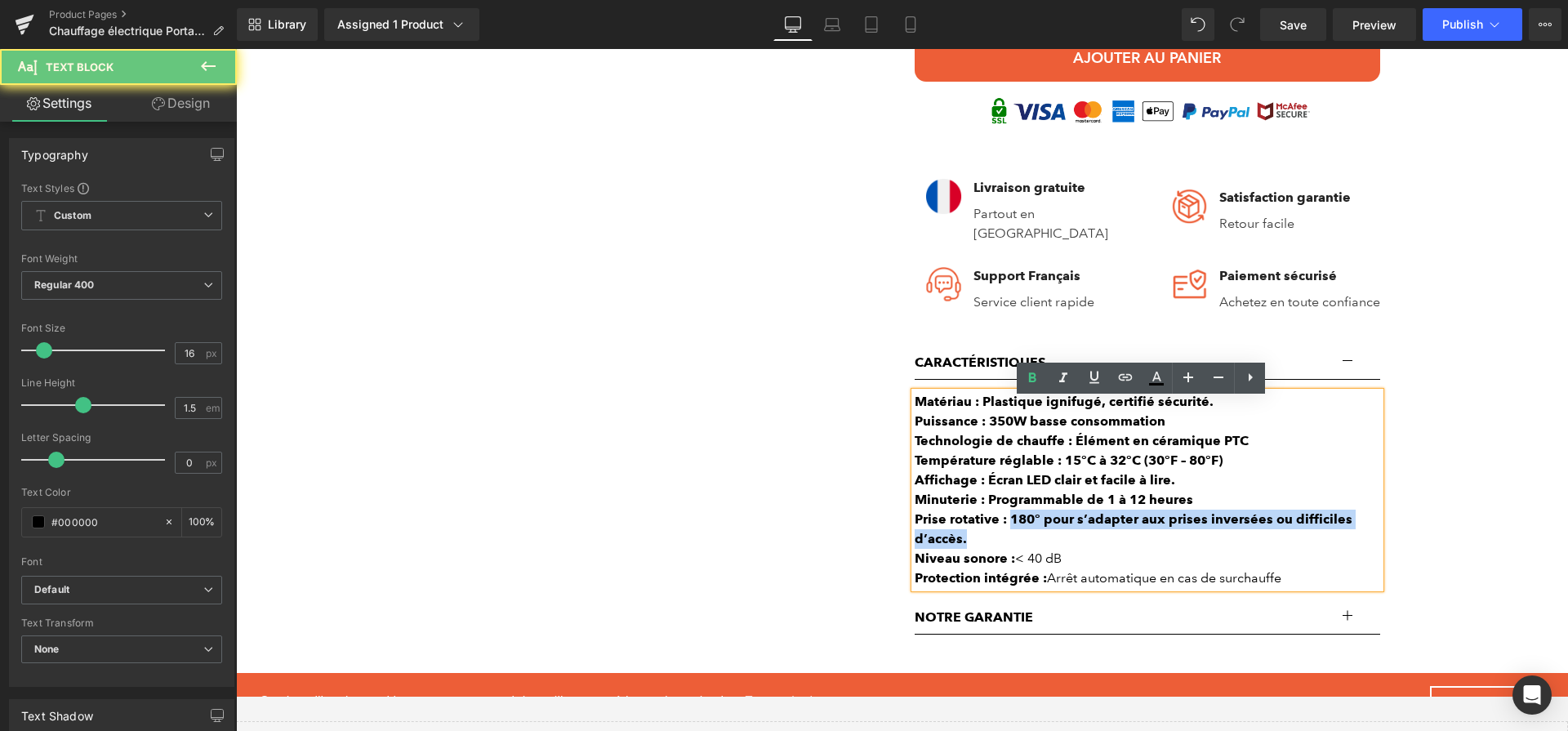
drag, startPoint x: 1004, startPoint y: 529, endPoint x: 1011, endPoint y: 539, distance: 12.2
click at [1011, 539] on div "Prise rotative : 180° pour s’adapter aux prises inversées ou difficiles d’accès." at bounding box center [1147, 529] width 466 height 39
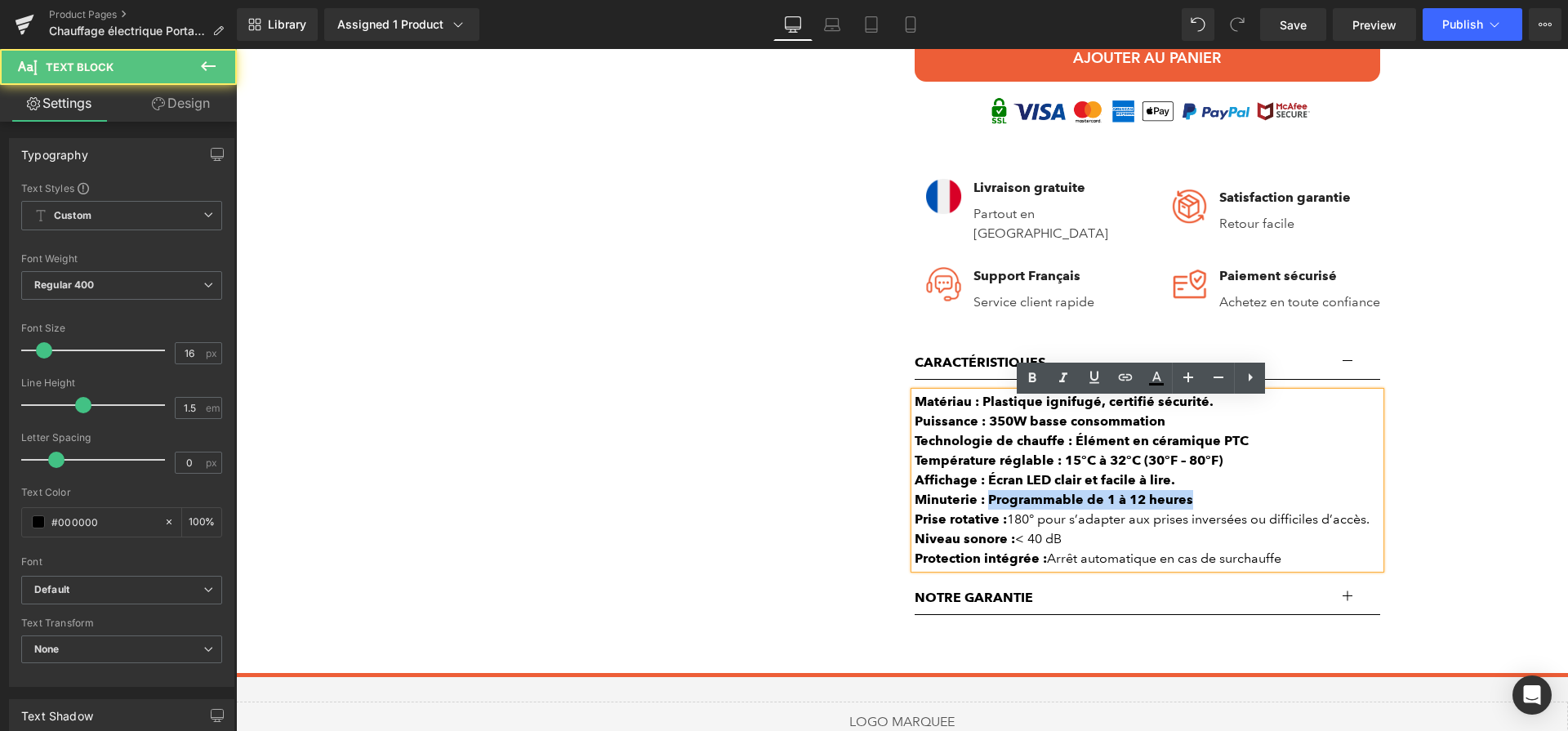
drag, startPoint x: 983, startPoint y: 507, endPoint x: 1245, endPoint y: 510, distance: 262.0
click at [1245, 509] on div "Minuterie : Programmable de 1 à 12 heures" at bounding box center [1147, 500] width 466 height 20
drag, startPoint x: 982, startPoint y: 487, endPoint x: 1188, endPoint y: 496, distance: 206.2
click at [1188, 490] on div "Affichage : Écran LED clair et facile à lire." at bounding box center [1147, 480] width 466 height 20
drag, startPoint x: 1058, startPoint y: 473, endPoint x: 1244, endPoint y: 467, distance: 186.1
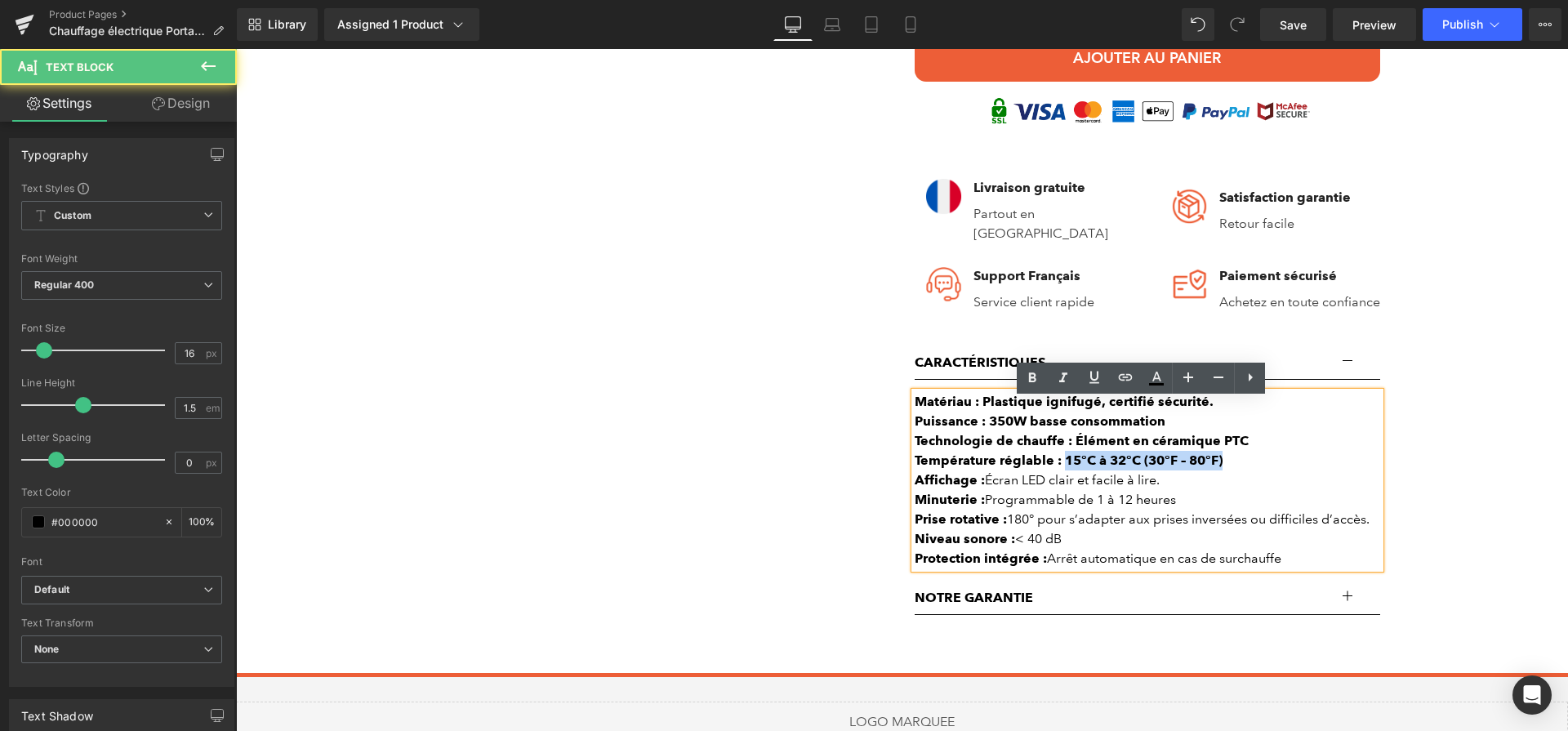
click at [1244, 467] on div "Température réglable : 15°C à 32°C (30°F – 80°F)" at bounding box center [1147, 461] width 466 height 20
drag, startPoint x: 1064, startPoint y: 451, endPoint x: 1263, endPoint y: 456, distance: 199.1
click at [1263, 451] on div "Technologie de chauffe : Élément en céramique PTC" at bounding box center [1147, 441] width 466 height 20
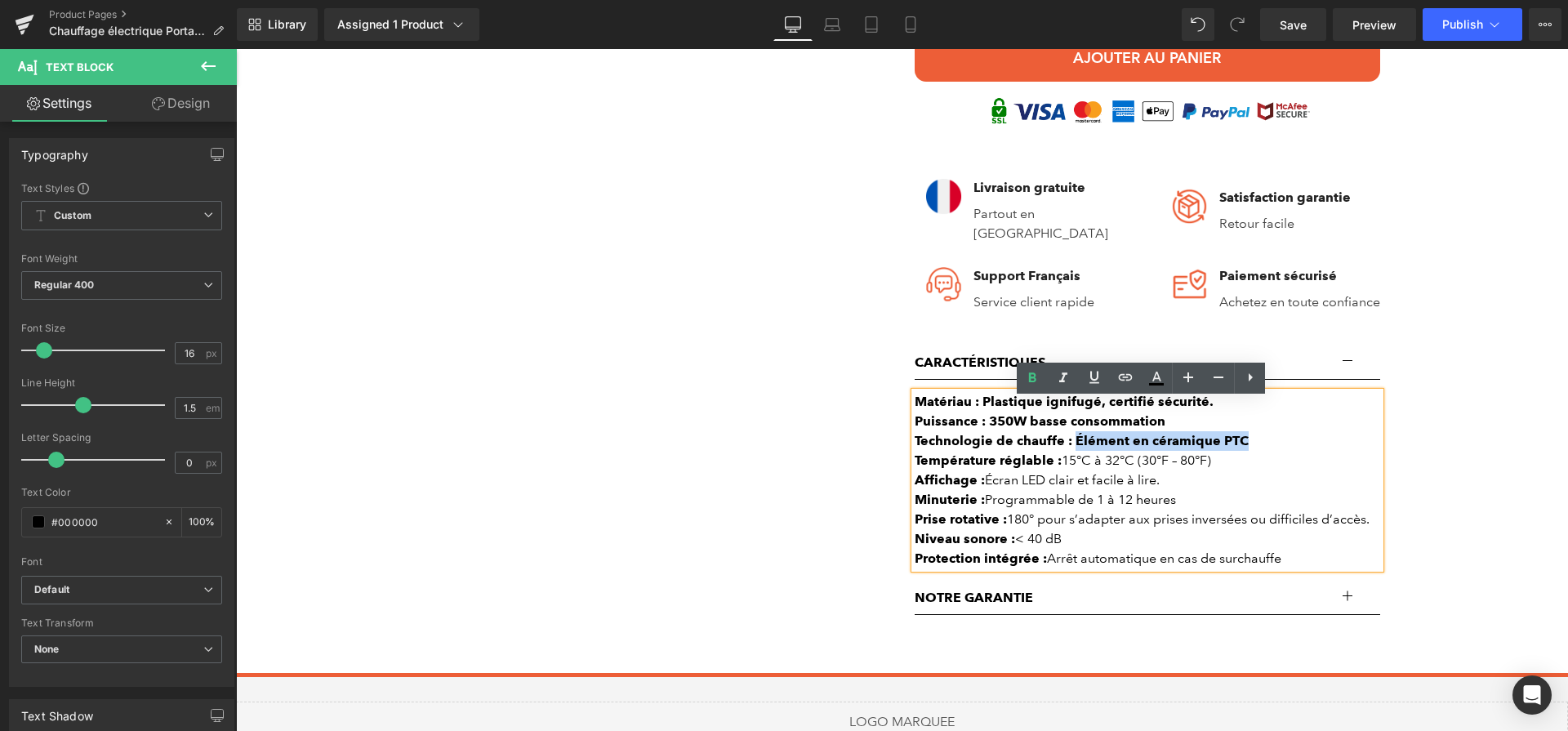
drag, startPoint x: 1260, startPoint y: 455, endPoint x: 1066, endPoint y: 447, distance: 194.2
click at [1066, 447] on div "Technologie de chauffe : Élément en céramique PTC" at bounding box center [1147, 441] width 466 height 20
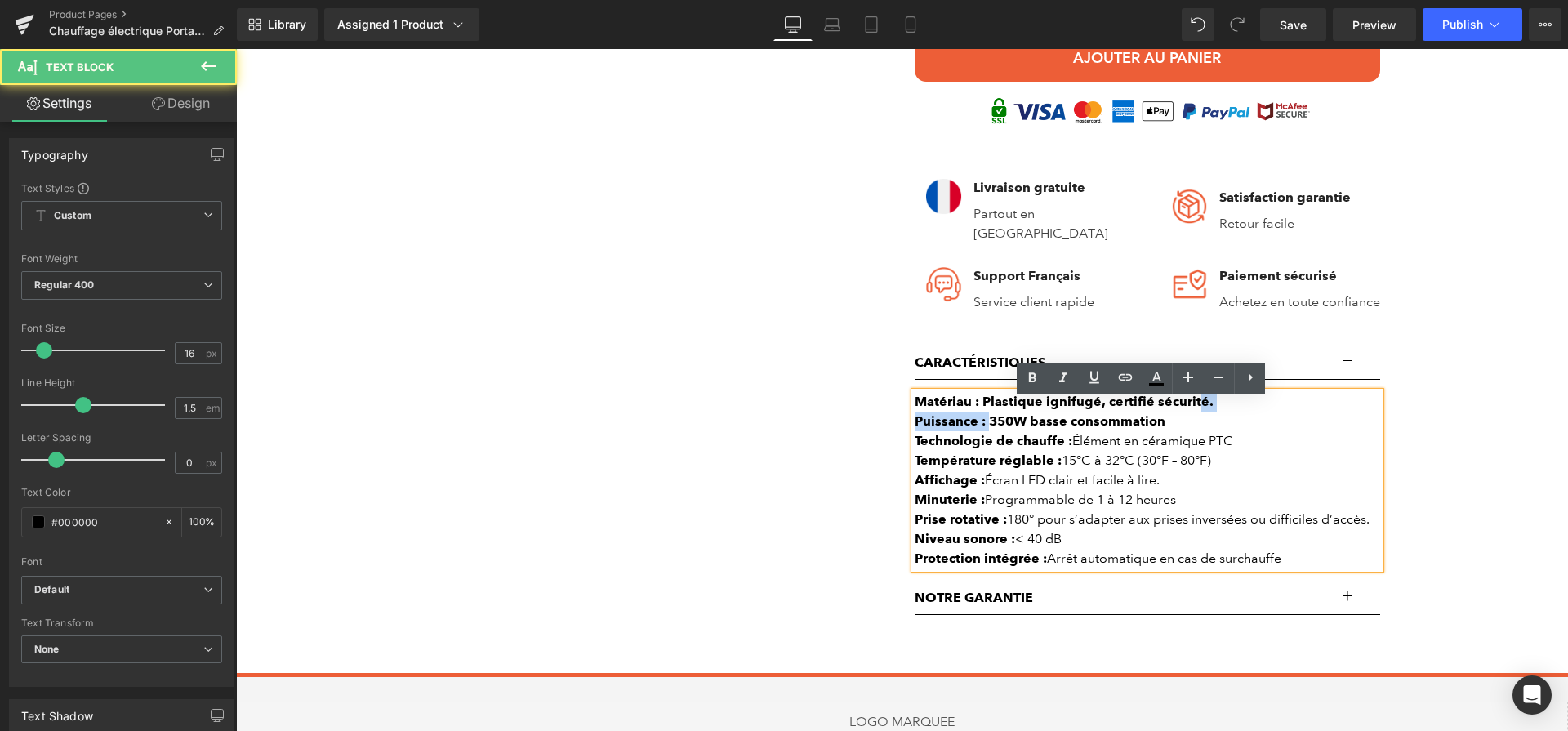
drag, startPoint x: 983, startPoint y: 426, endPoint x: 1190, endPoint y: 418, distance: 207.2
click at [1190, 418] on div "Matériau : Plastique ignifugé, certifié sécurité. Puissance : 350W basse consom…" at bounding box center [1147, 480] width 466 height 177
click at [1190, 421] on div "Puissance : 350W basse consommation" at bounding box center [1147, 422] width 466 height 20
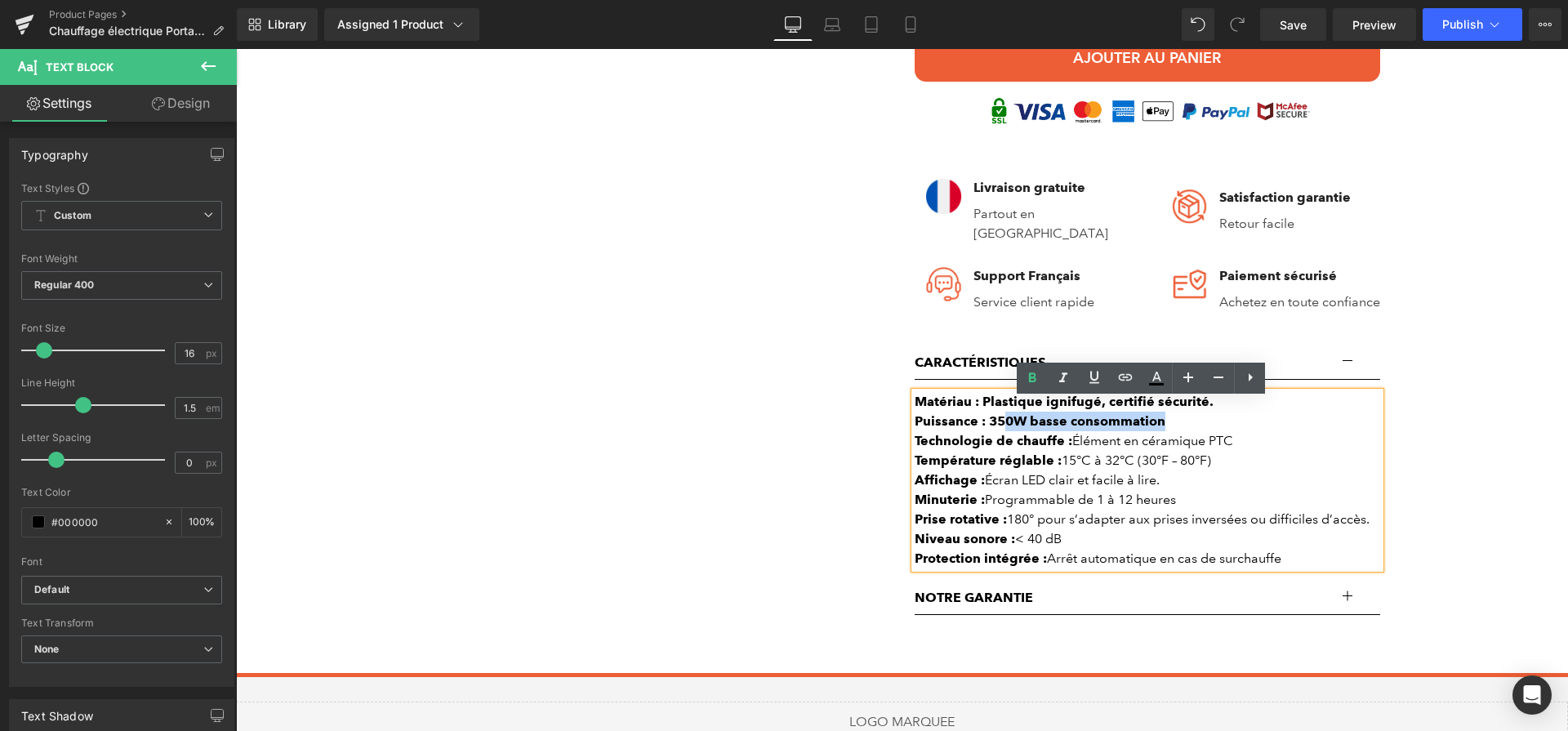
drag, startPoint x: 1148, startPoint y: 431, endPoint x: 984, endPoint y: 427, distance: 164.0
click at [989, 428] on div "Puissance : 350W basse consommation" at bounding box center [1147, 422] width 466 height 20
drag, startPoint x: 983, startPoint y: 431, endPoint x: 1180, endPoint y: 428, distance: 197.0
click at [1180, 428] on div "Puissance : 350W basse consommation" at bounding box center [1147, 422] width 466 height 20
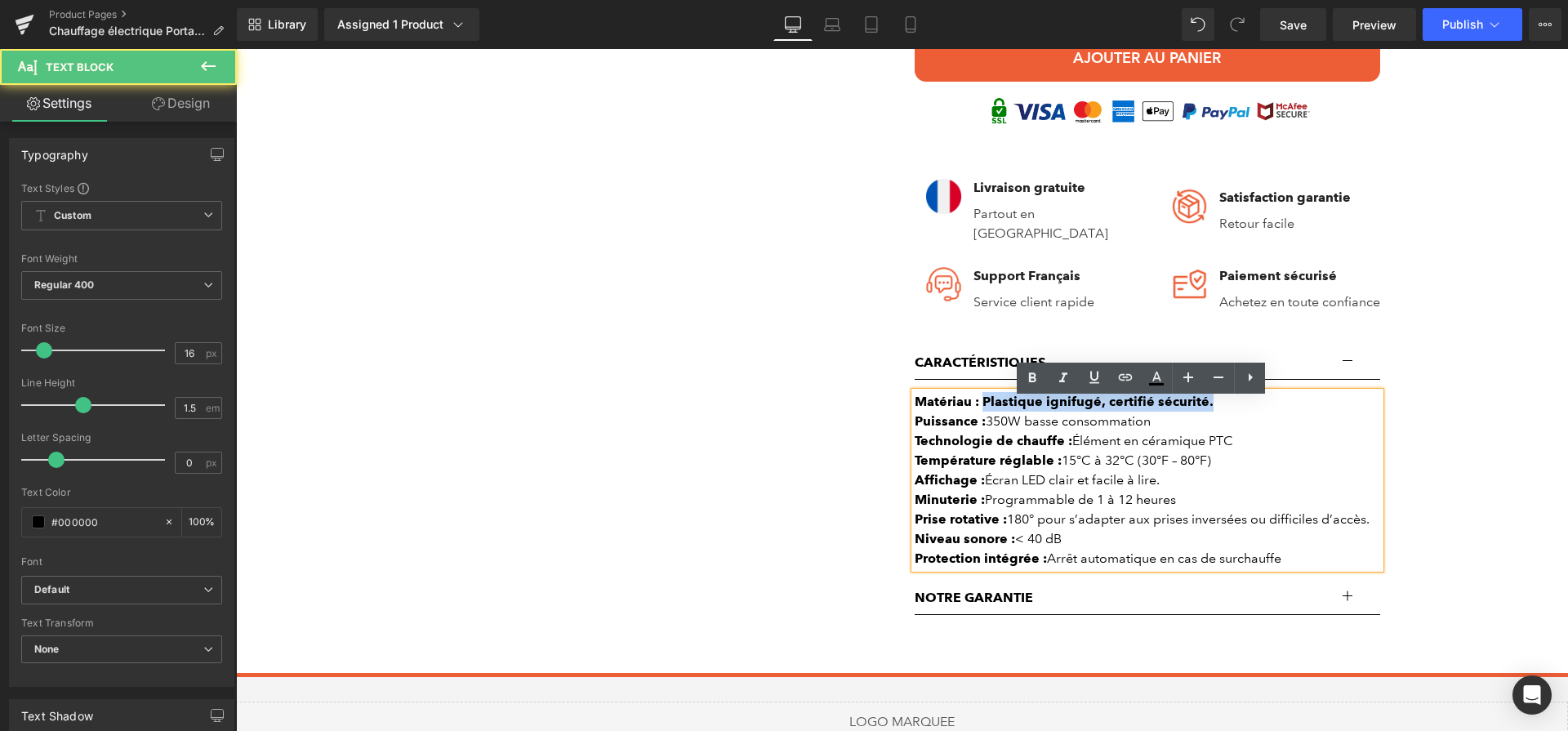
drag, startPoint x: 978, startPoint y: 409, endPoint x: 1253, endPoint y: 412, distance: 275.0
click at [1253, 412] on div "Matériau : Plastique ignifugé, certifié sécurité." at bounding box center [1147, 402] width 466 height 20
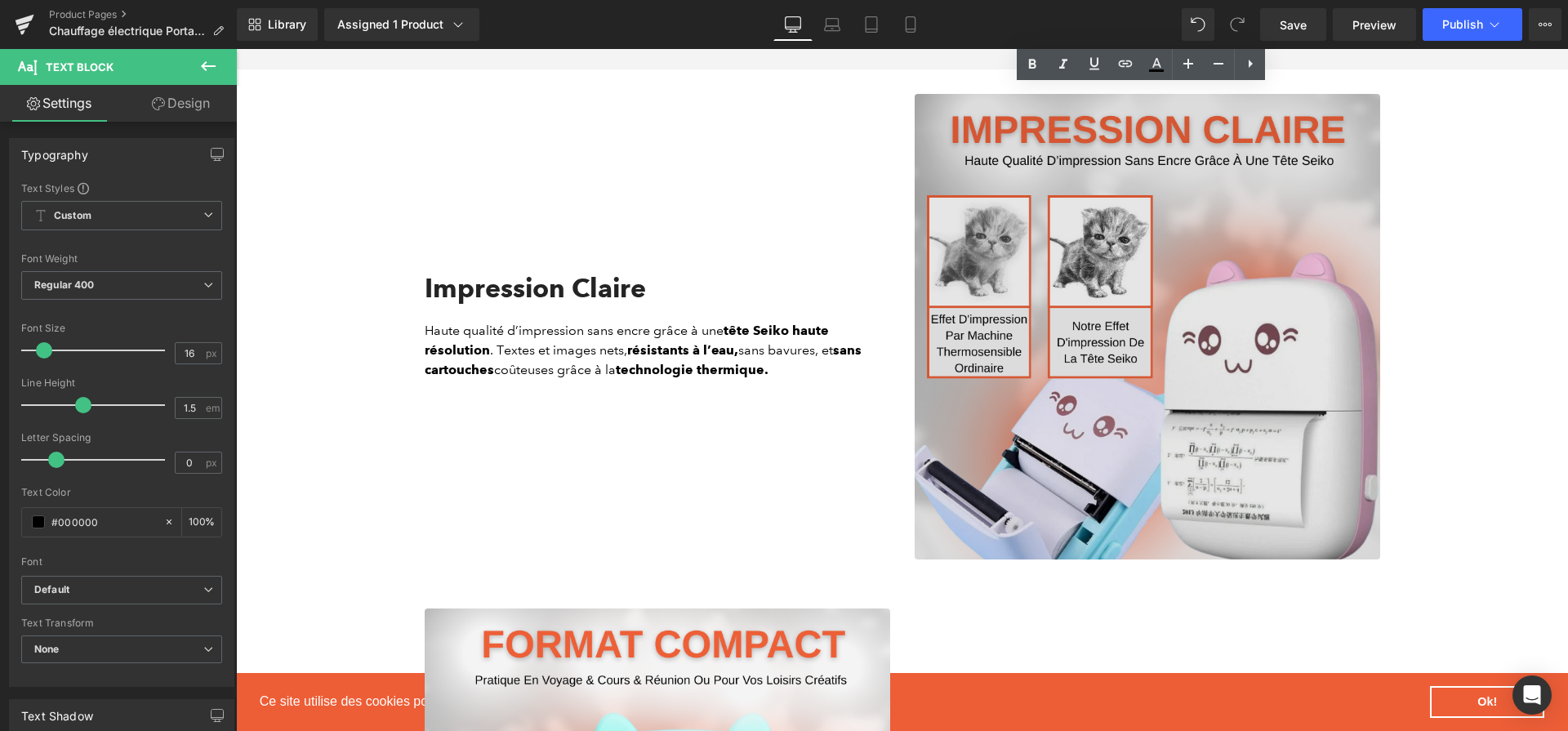
scroll to position [1622, 0]
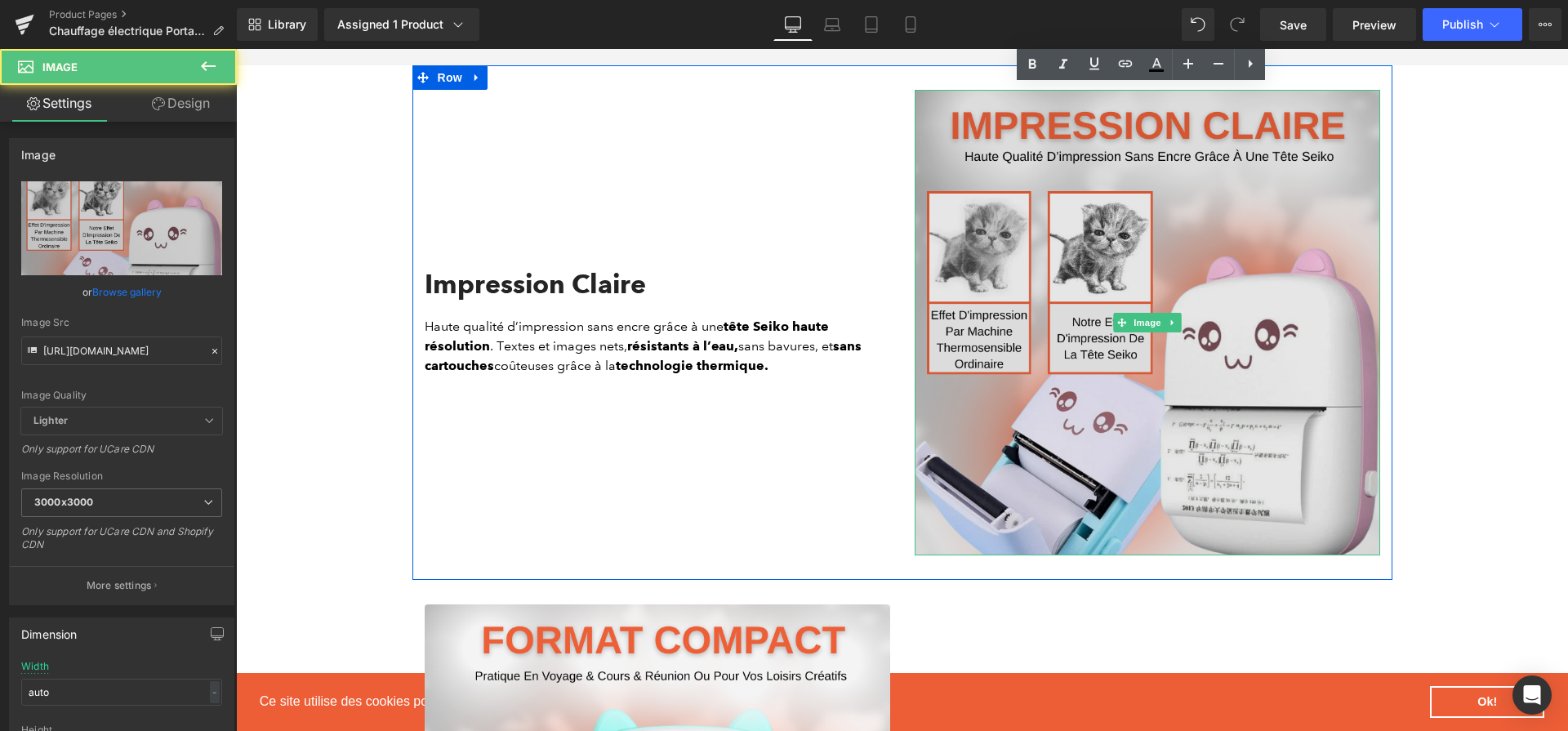
click at [1168, 424] on img at bounding box center [1147, 322] width 466 height 465
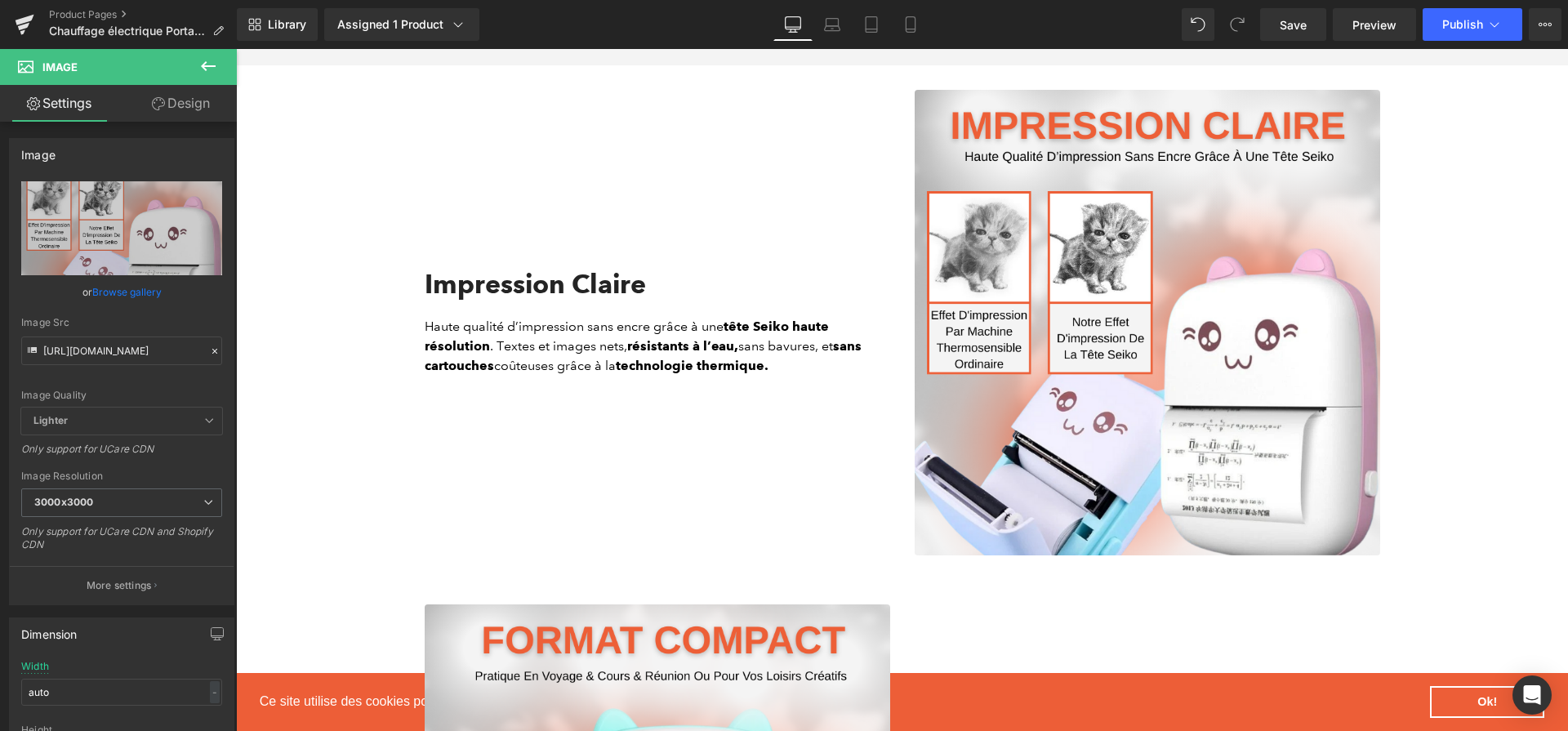
click at [1081, 289] on img at bounding box center [1147, 322] width 466 height 465
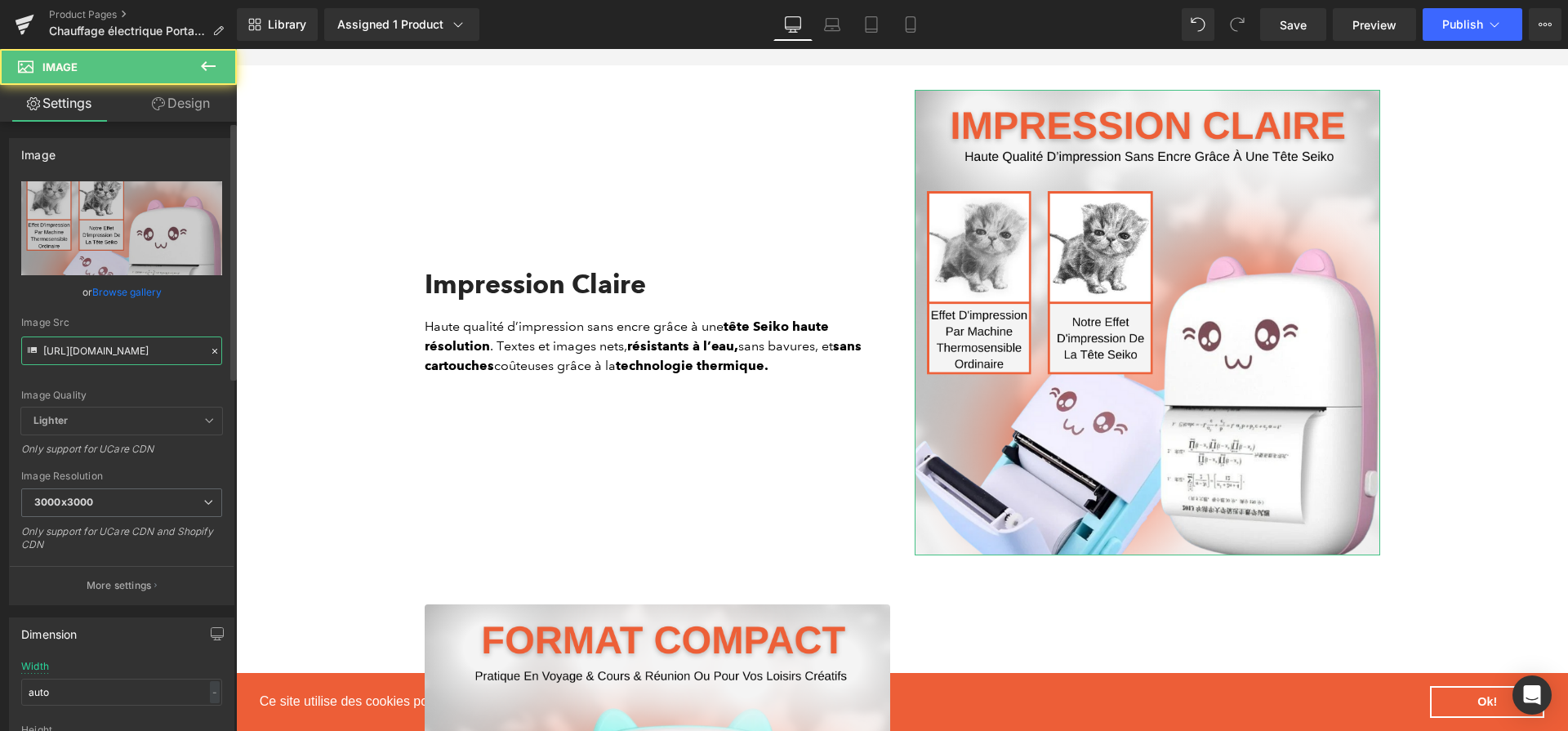
click at [178, 348] on input "[URL][DOMAIN_NAME]" at bounding box center [122, 350] width 201 height 28
paste input "594360a9-bb45-4ad0-b604-7e3bb6b6c499.png?v=1757928607"
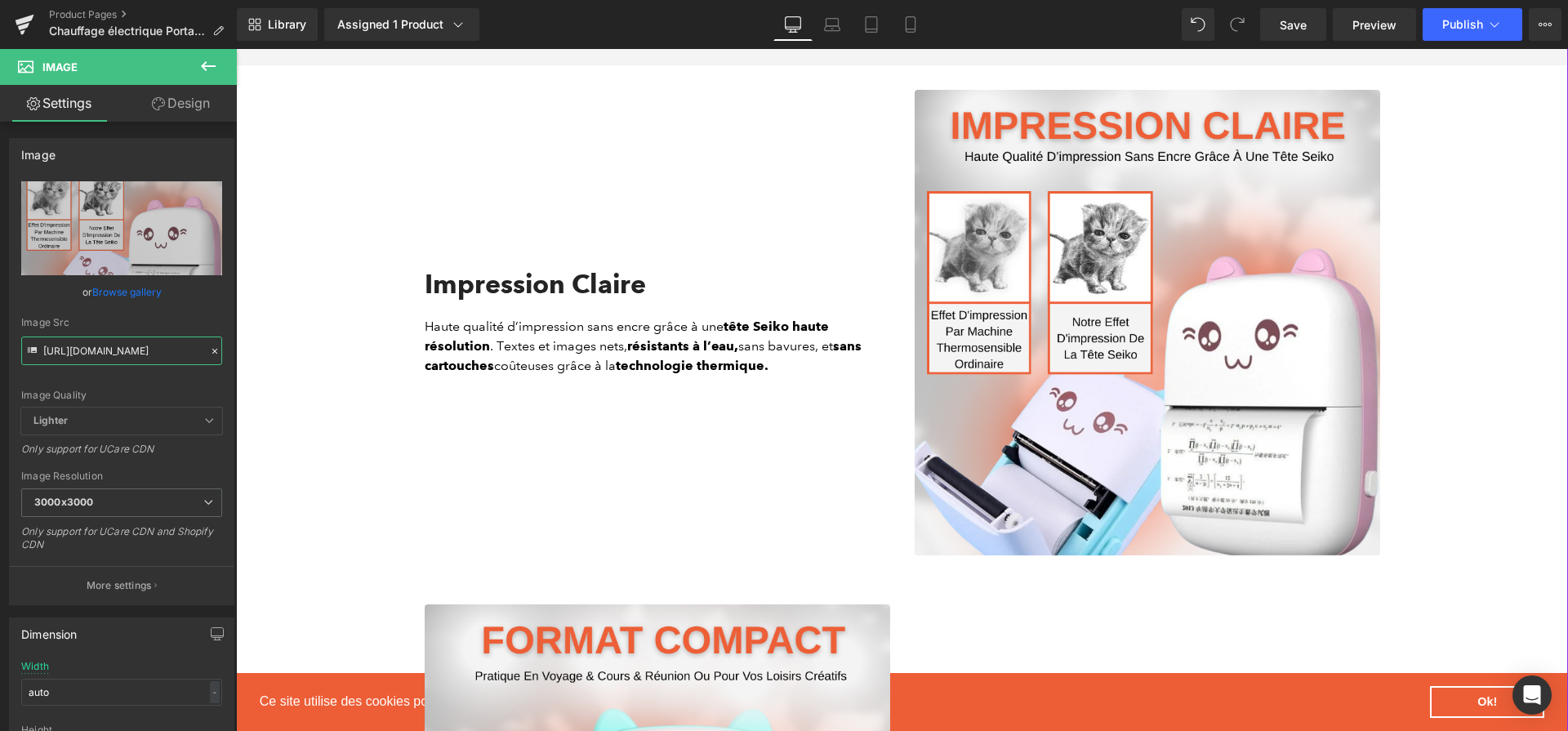
type input "[URL][DOMAIN_NAME]"
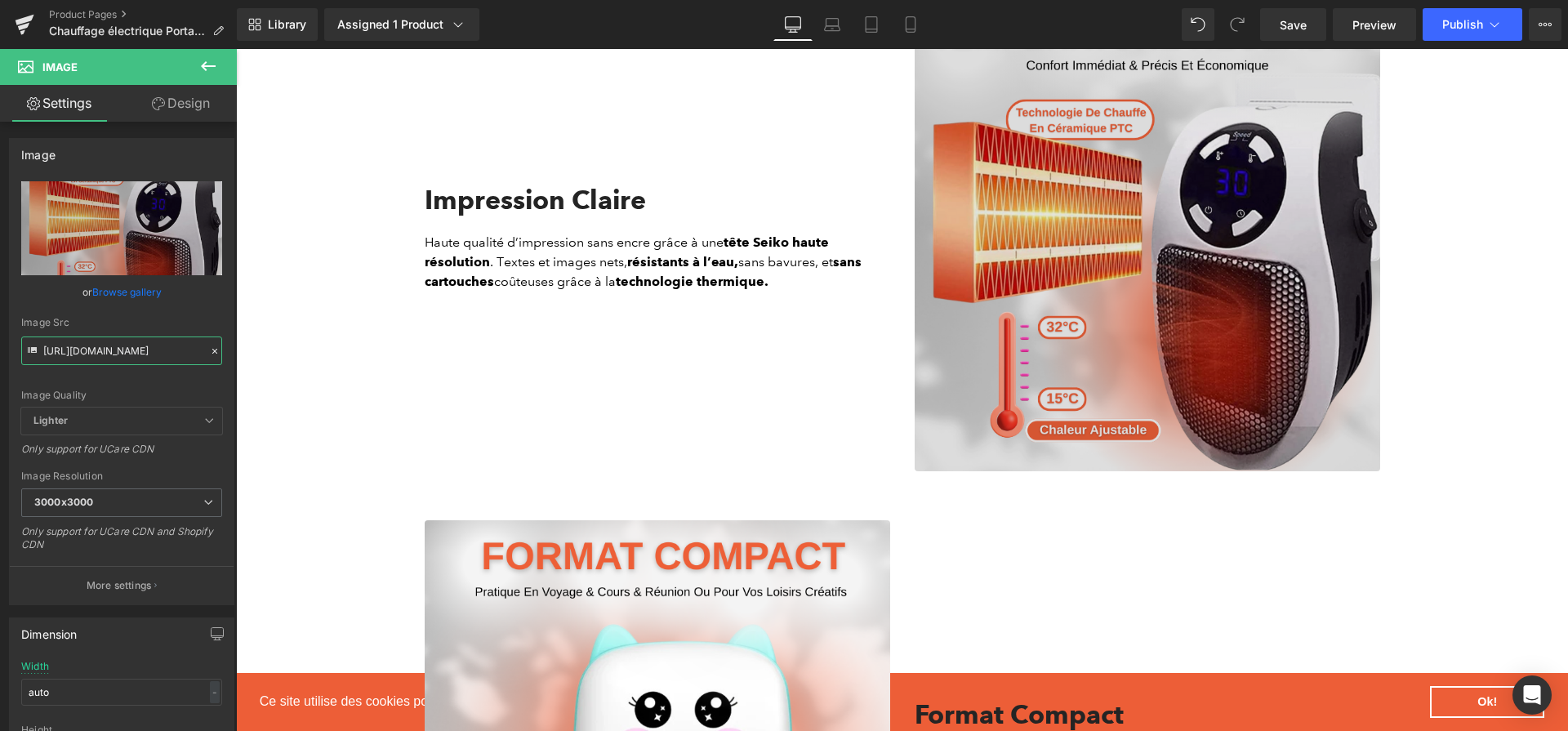
scroll to position [1918, 0]
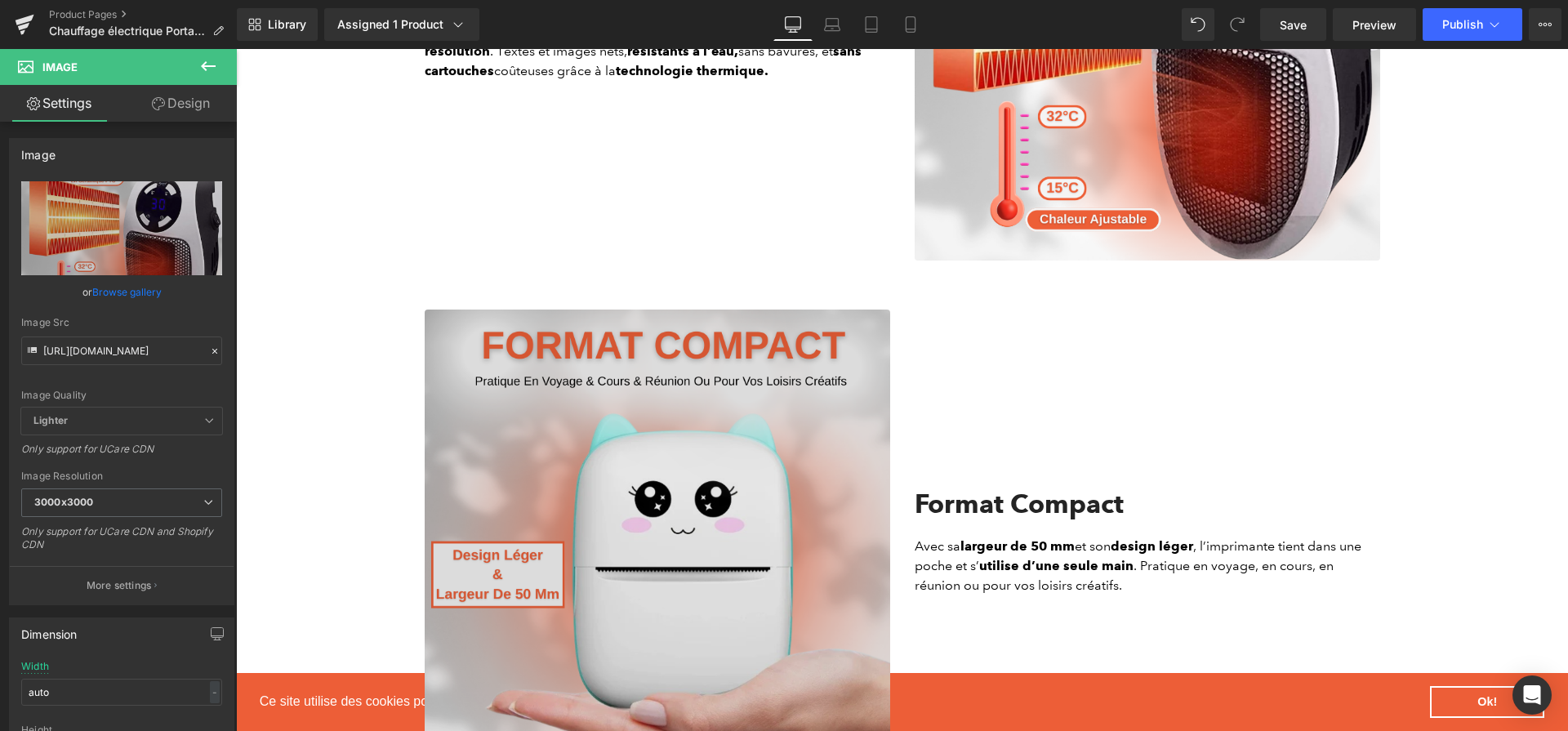
click at [604, 395] on img at bounding box center [657, 542] width 466 height 465
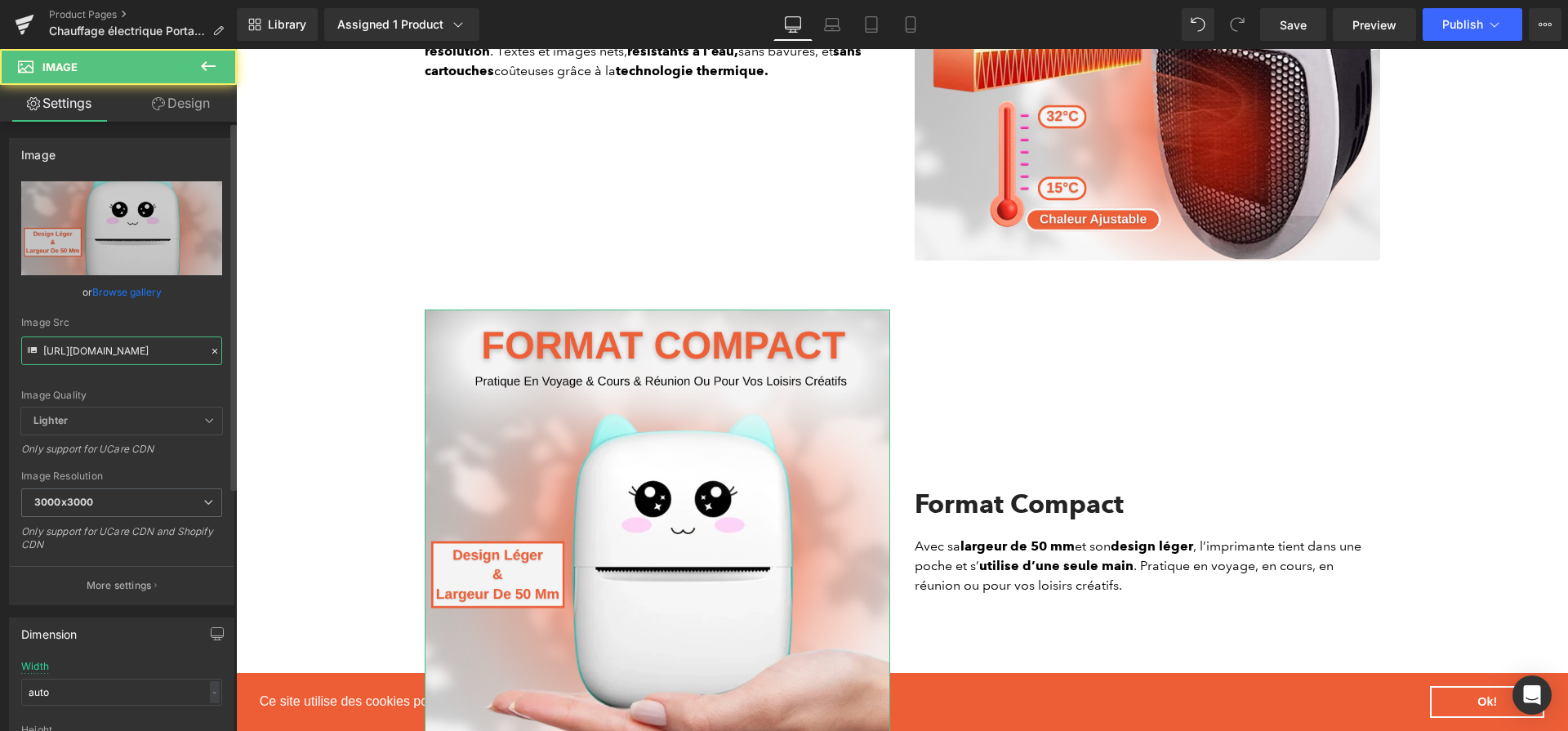
click at [53, 353] on input "[URL][DOMAIN_NAME]" at bounding box center [122, 350] width 201 height 28
paste input "9637f4f2-347b-4a31-917e-b9e8349f8e83.png?v=1757928607"
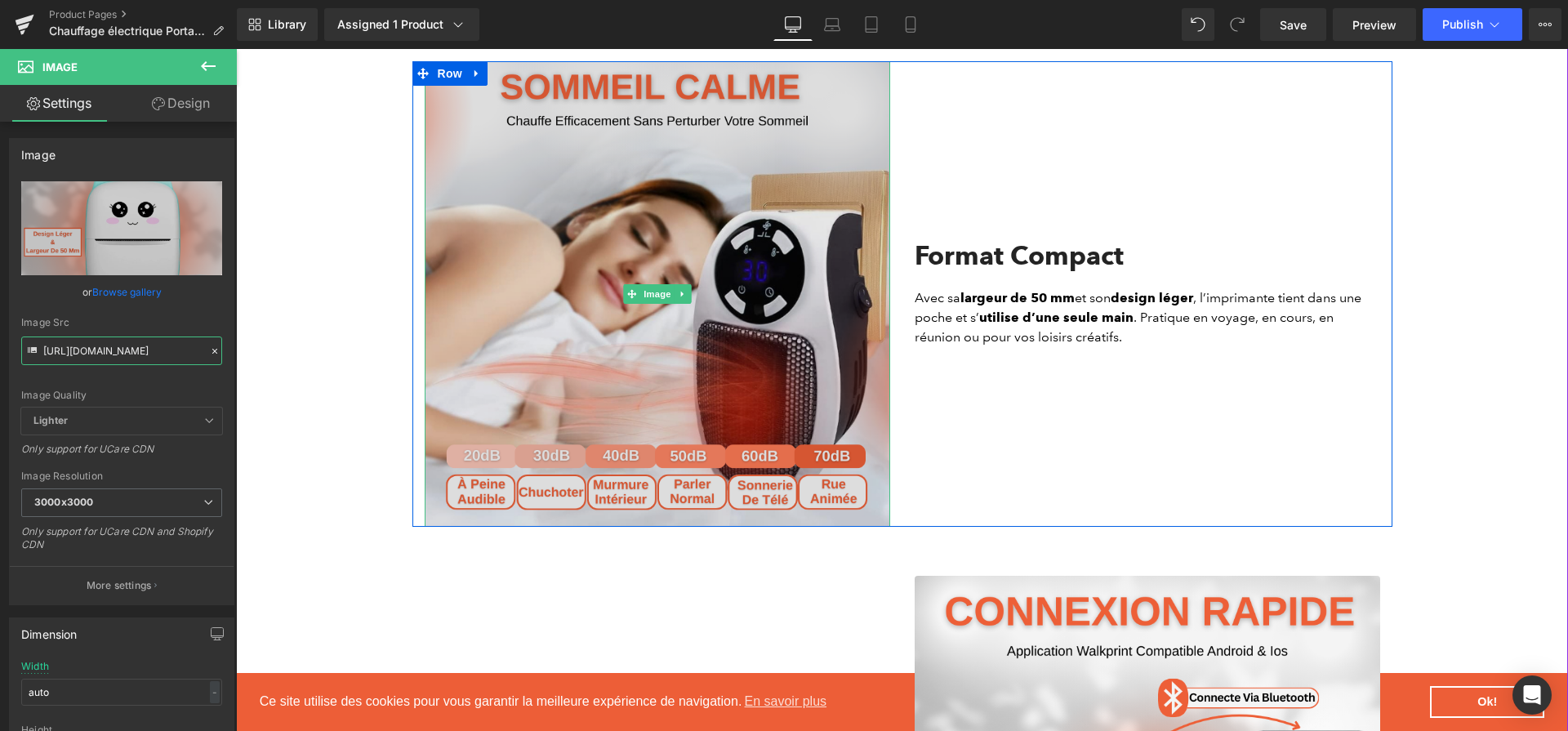
scroll to position [2349, 0]
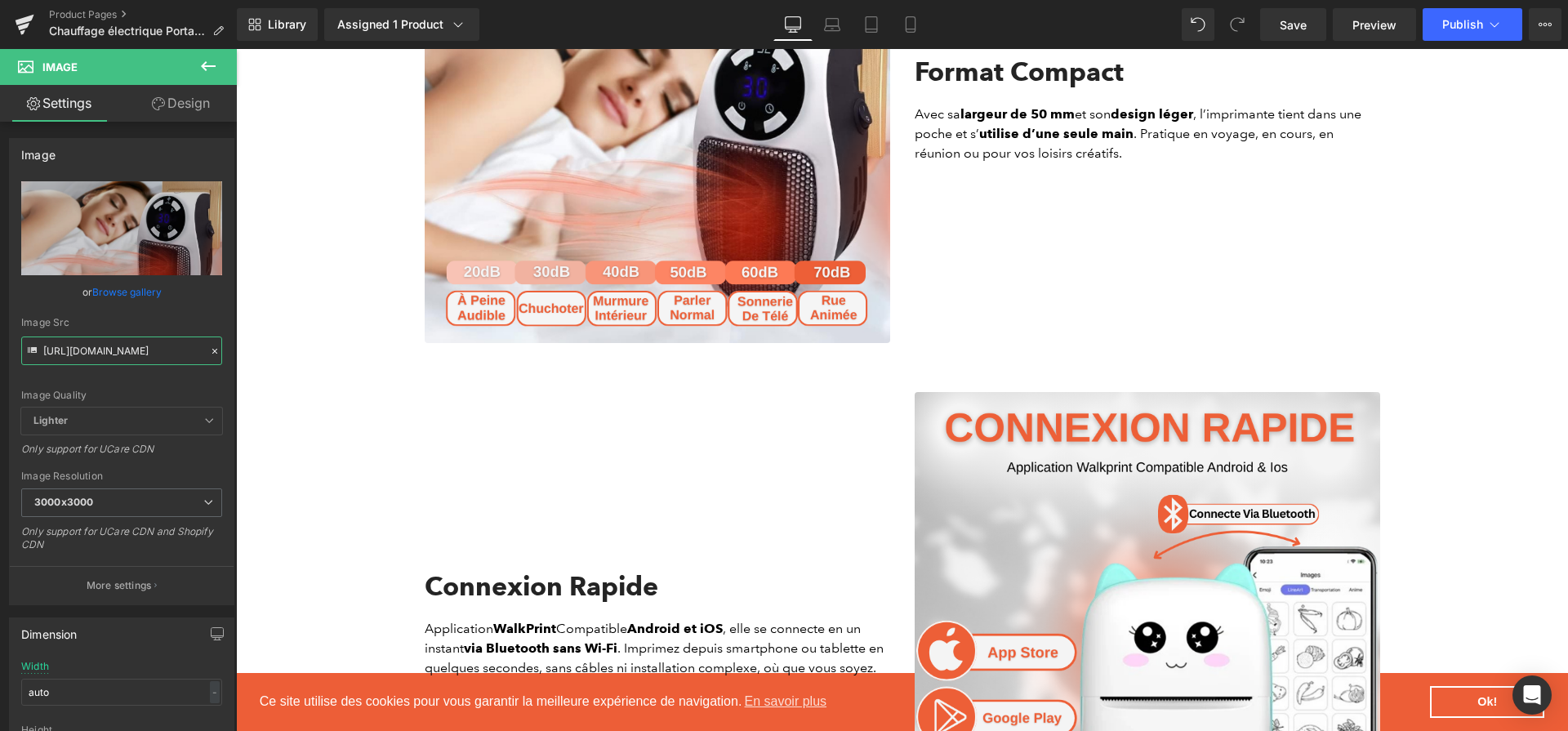
type input "[URL][DOMAIN_NAME]"
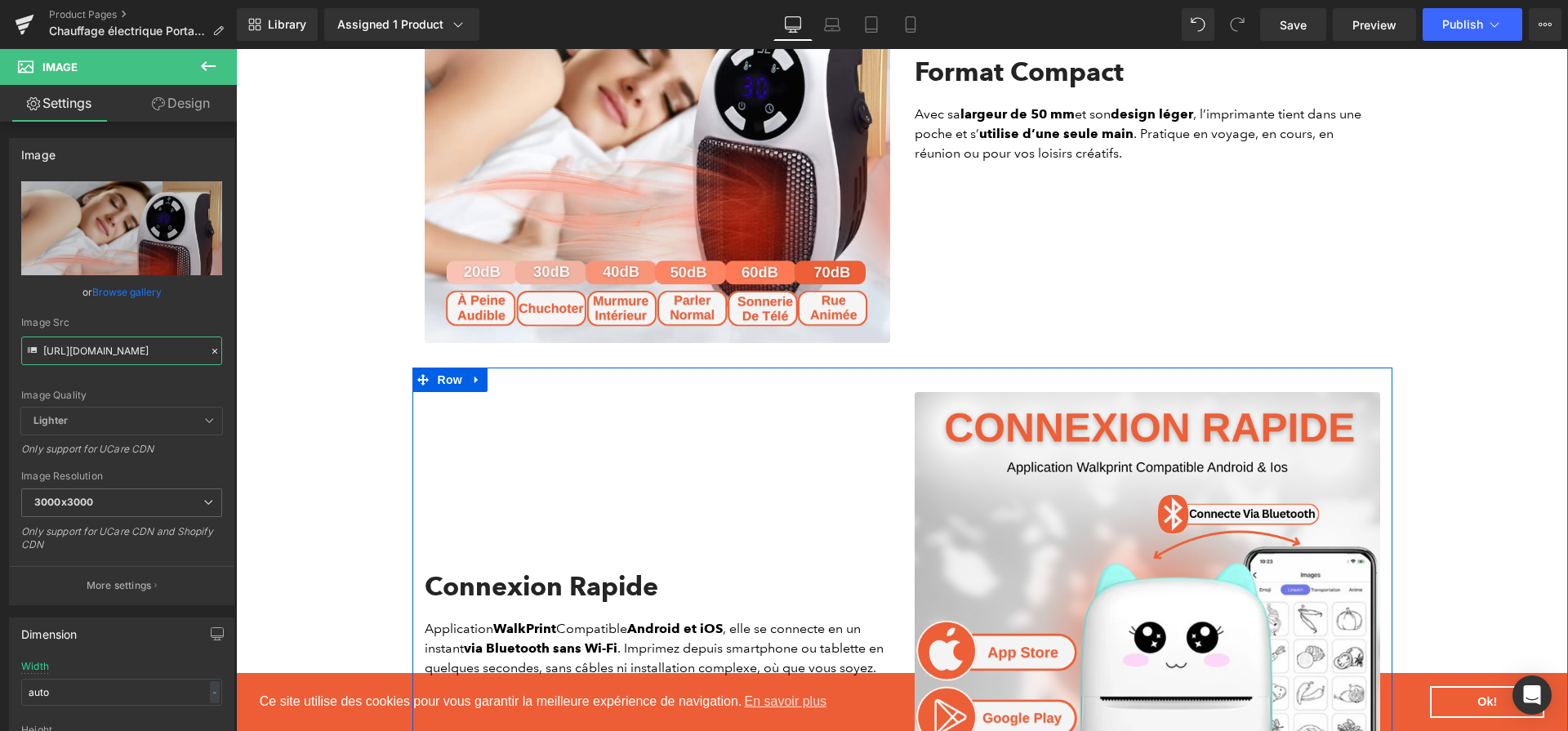
scroll to position [2647, 0]
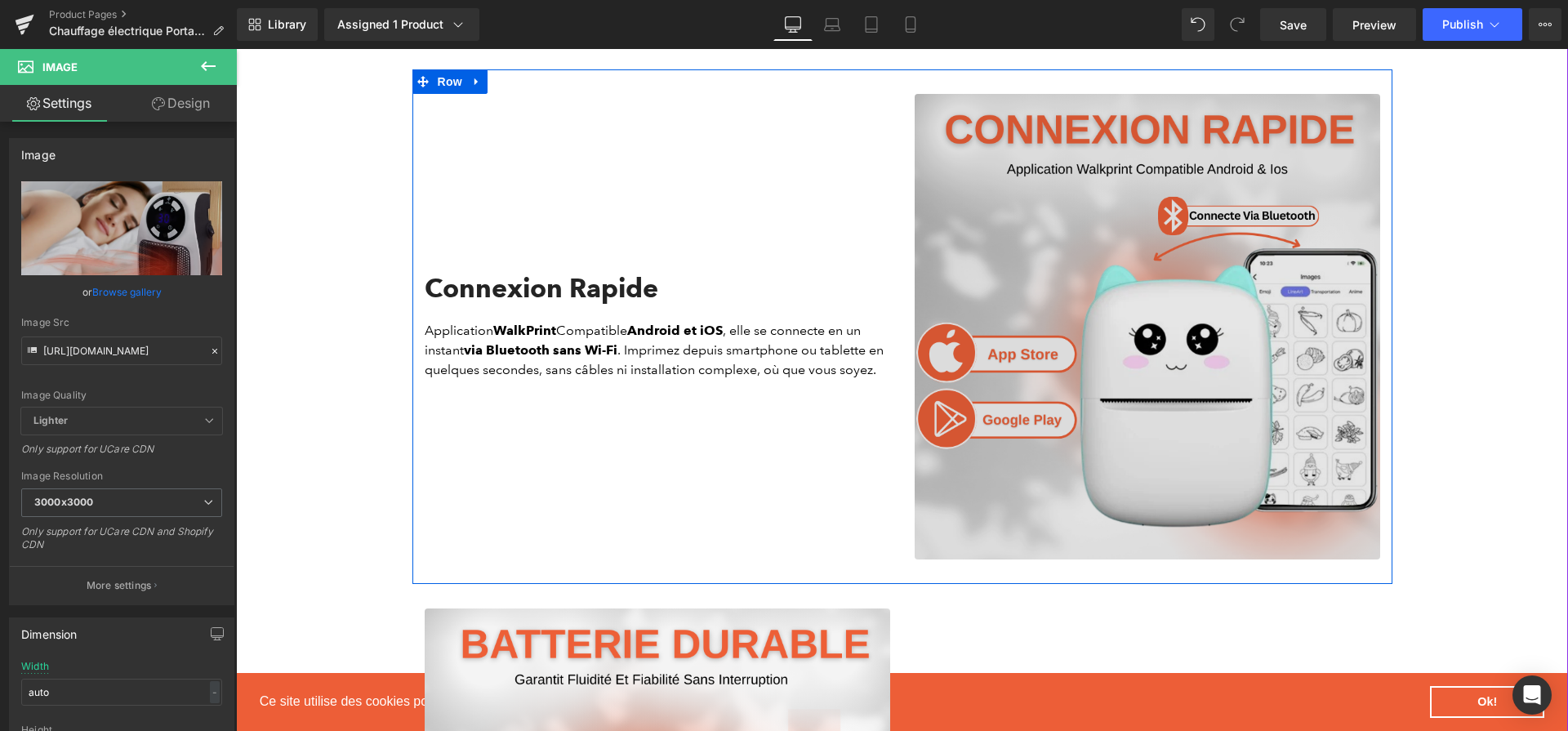
click at [1102, 338] on img at bounding box center [1147, 326] width 466 height 465
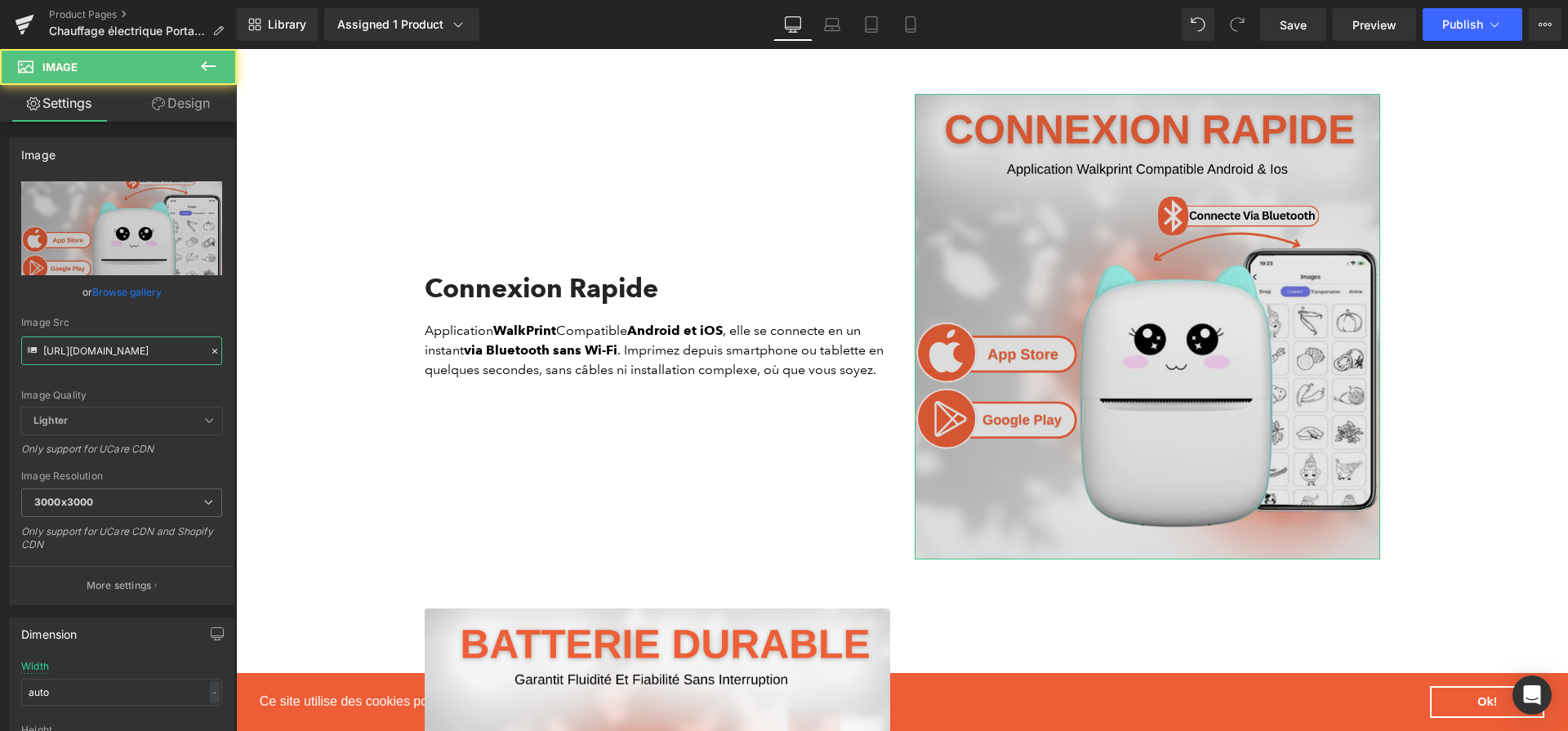
click at [163, 353] on input "[URL][DOMAIN_NAME]" at bounding box center [122, 350] width 201 height 28
paste input "e0aae40f-14f5-433f-ad07-2d0fea6af724.png?v=1757928607"
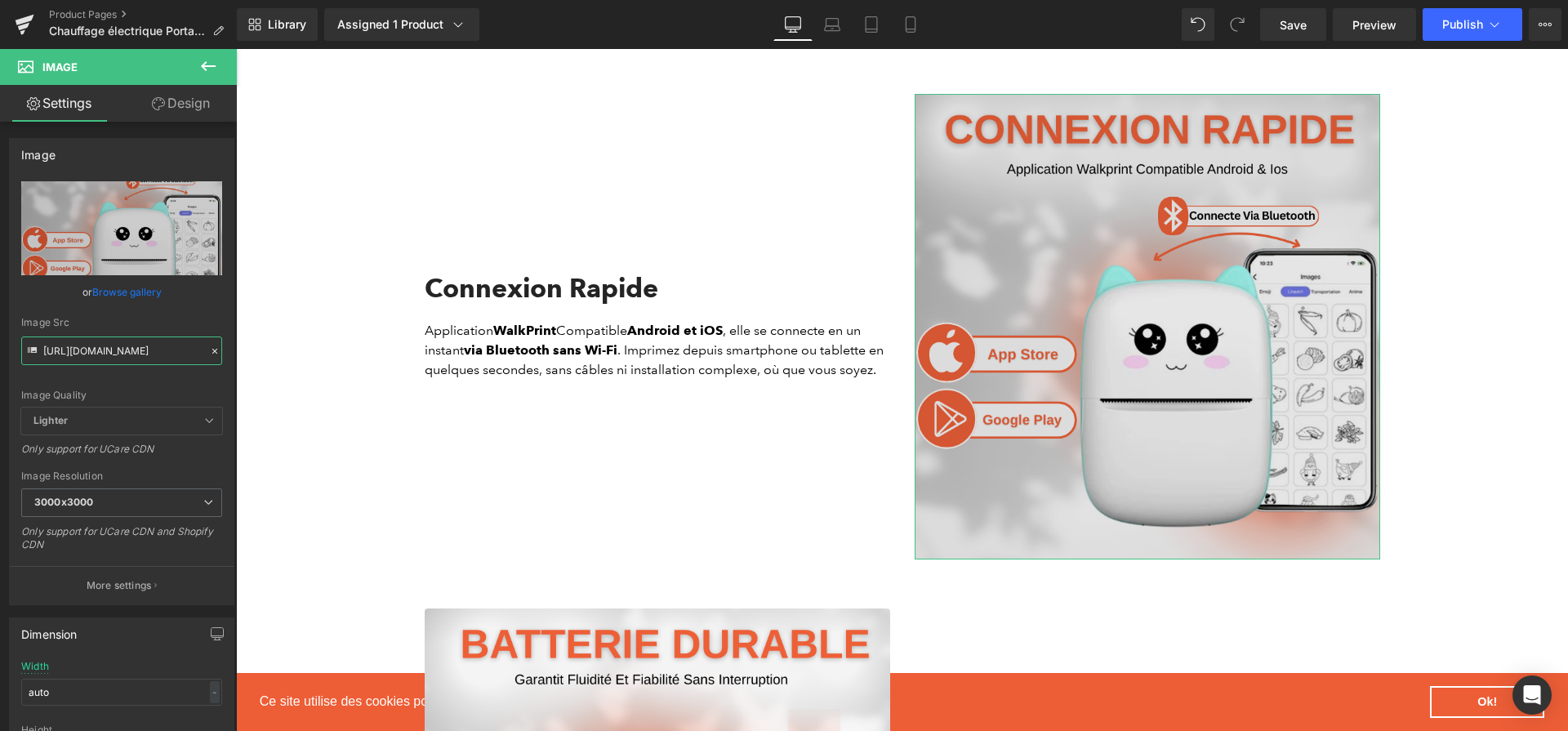
scroll to position [0, 397]
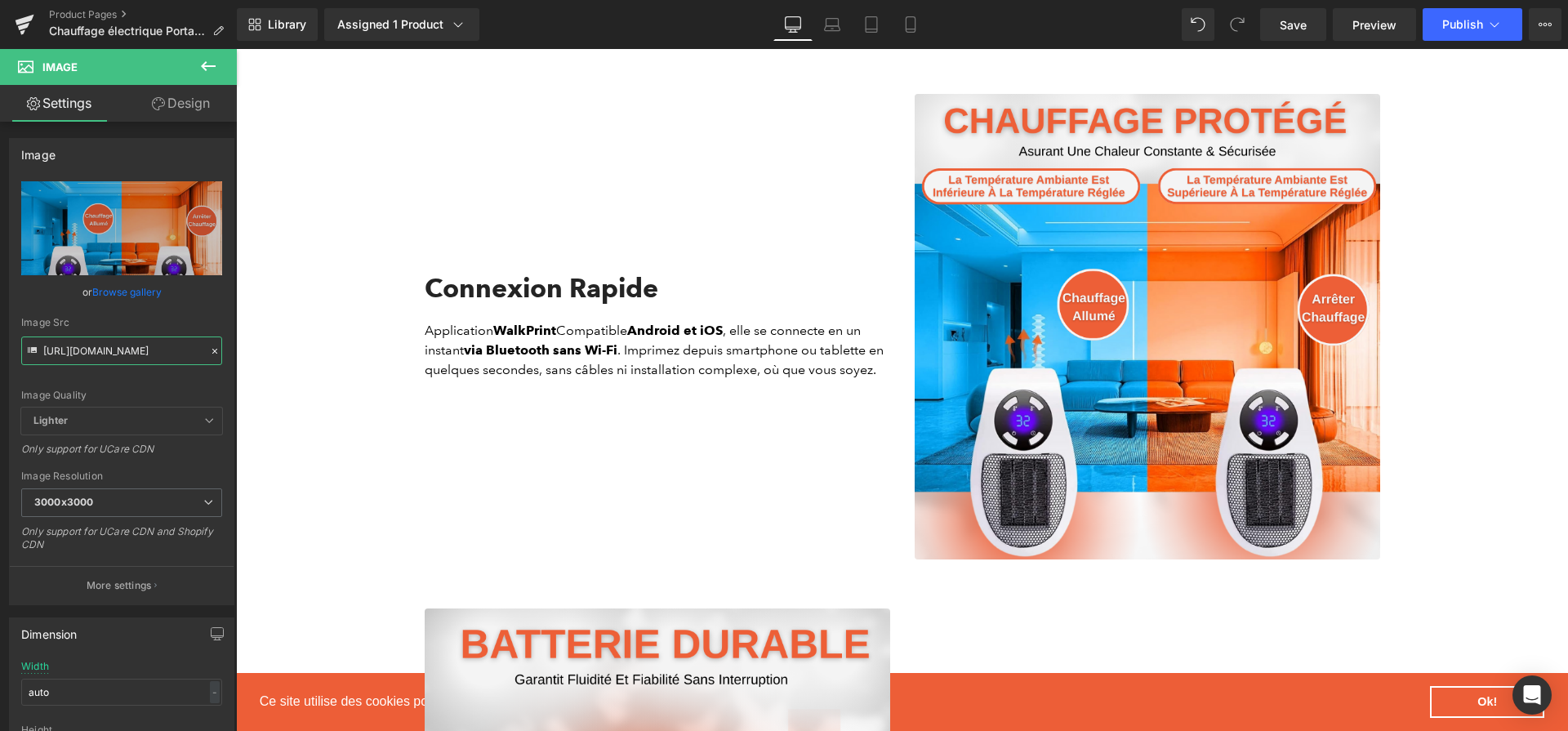
type input "[URL][DOMAIN_NAME]"
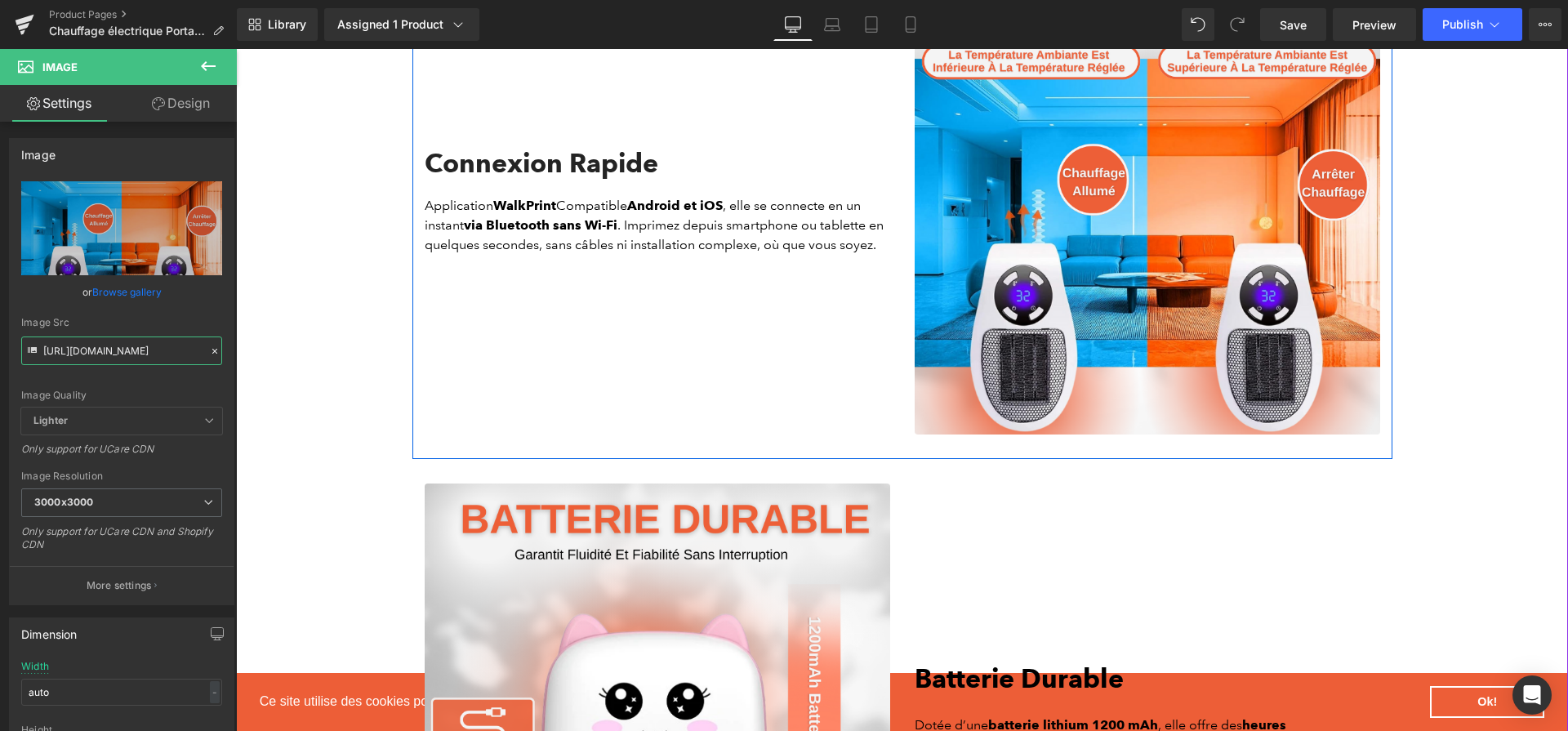
scroll to position [3121, 0]
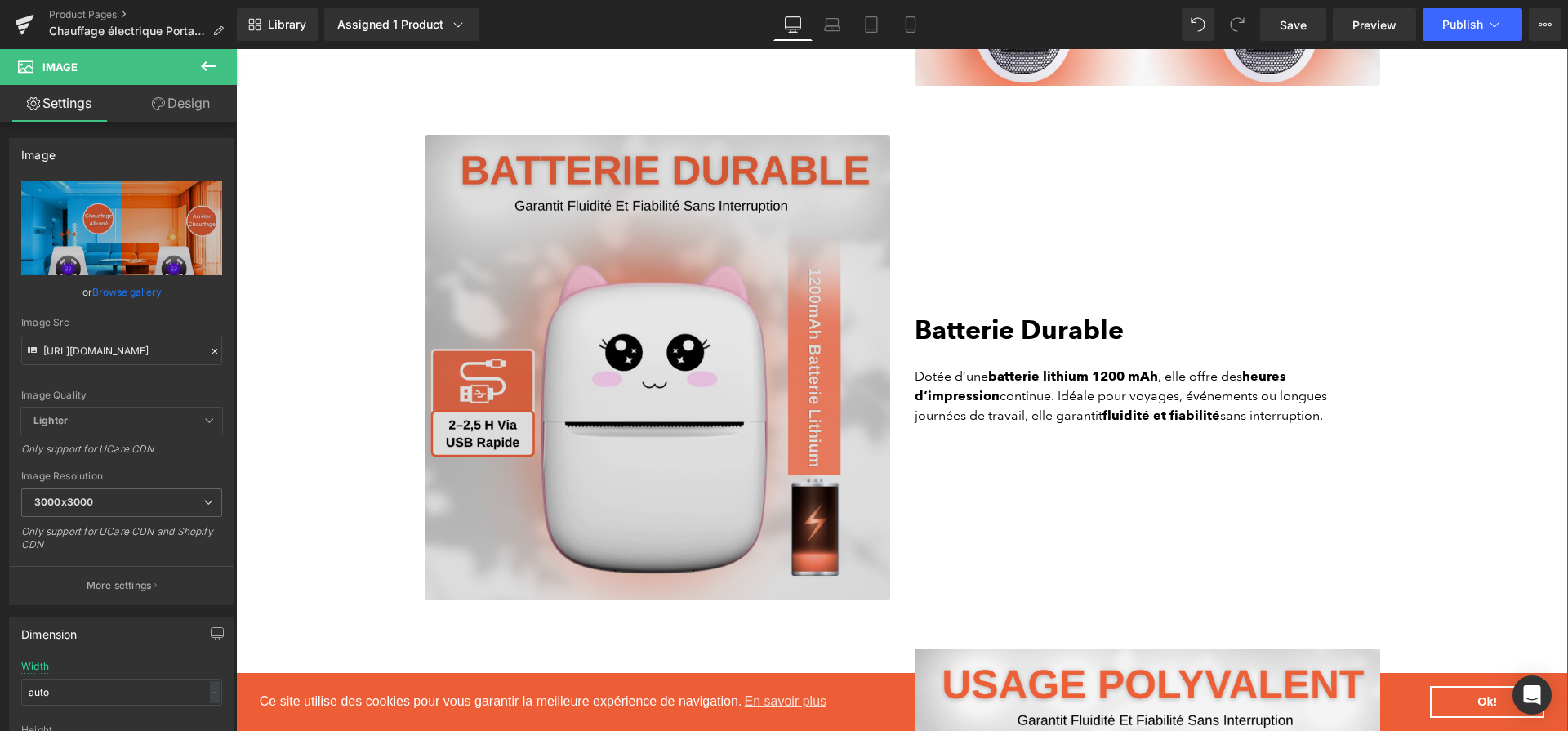
click at [776, 362] on img at bounding box center [657, 367] width 466 height 465
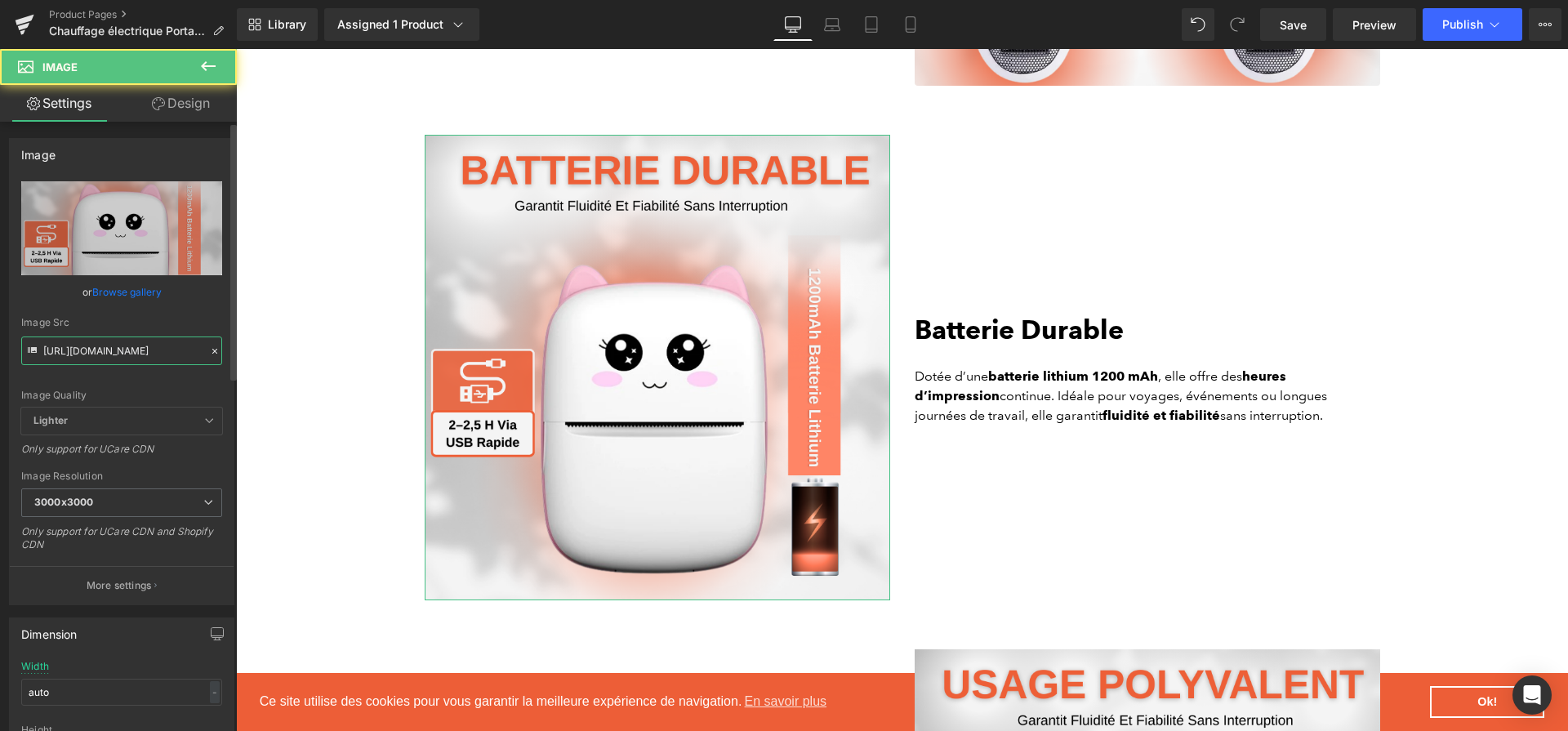
click at [164, 348] on input "[URL][DOMAIN_NAME]" at bounding box center [122, 350] width 201 height 28
paste input "Chauffage_electrique_Portable.png?v=1757928607"
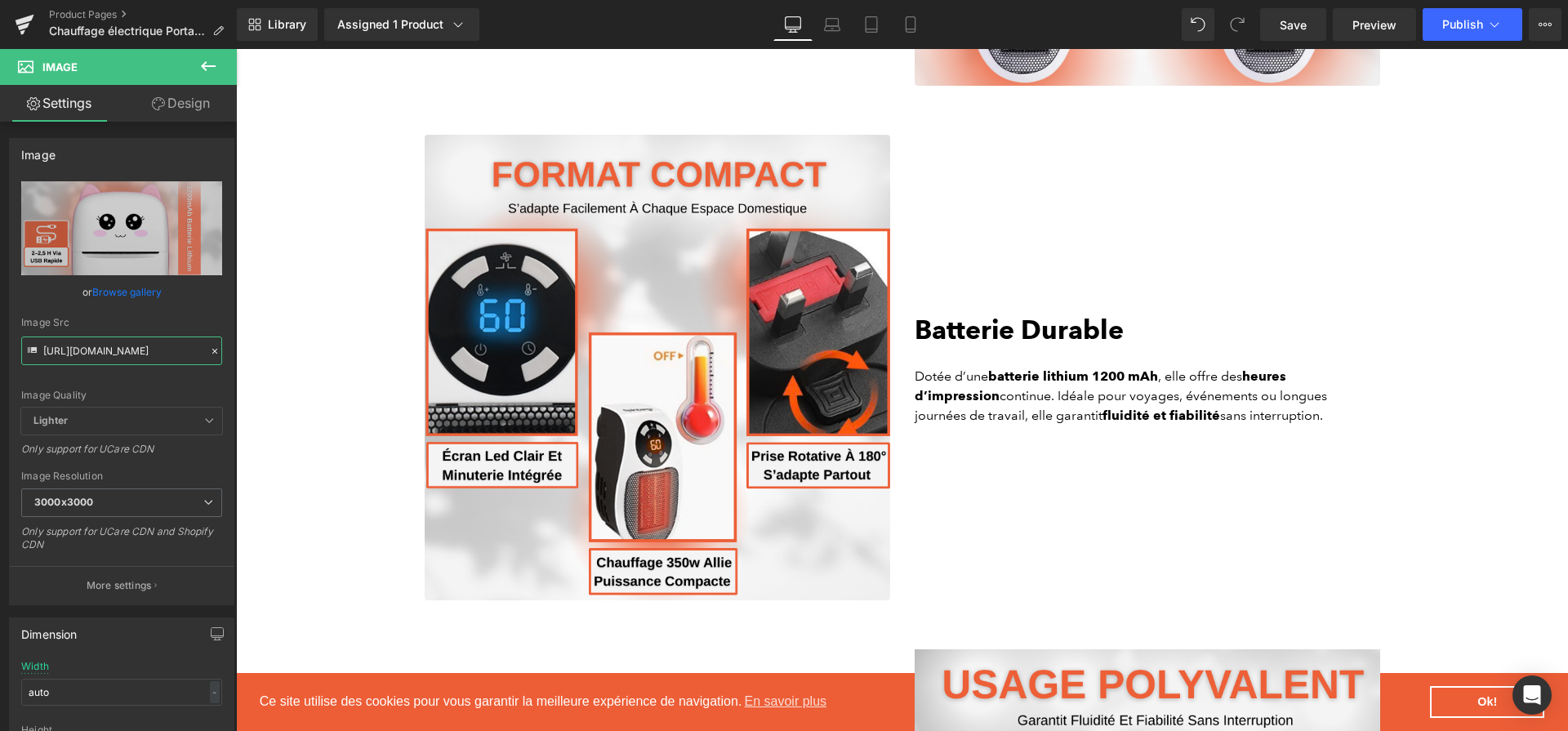
type input "[URL][DOMAIN_NAME]"
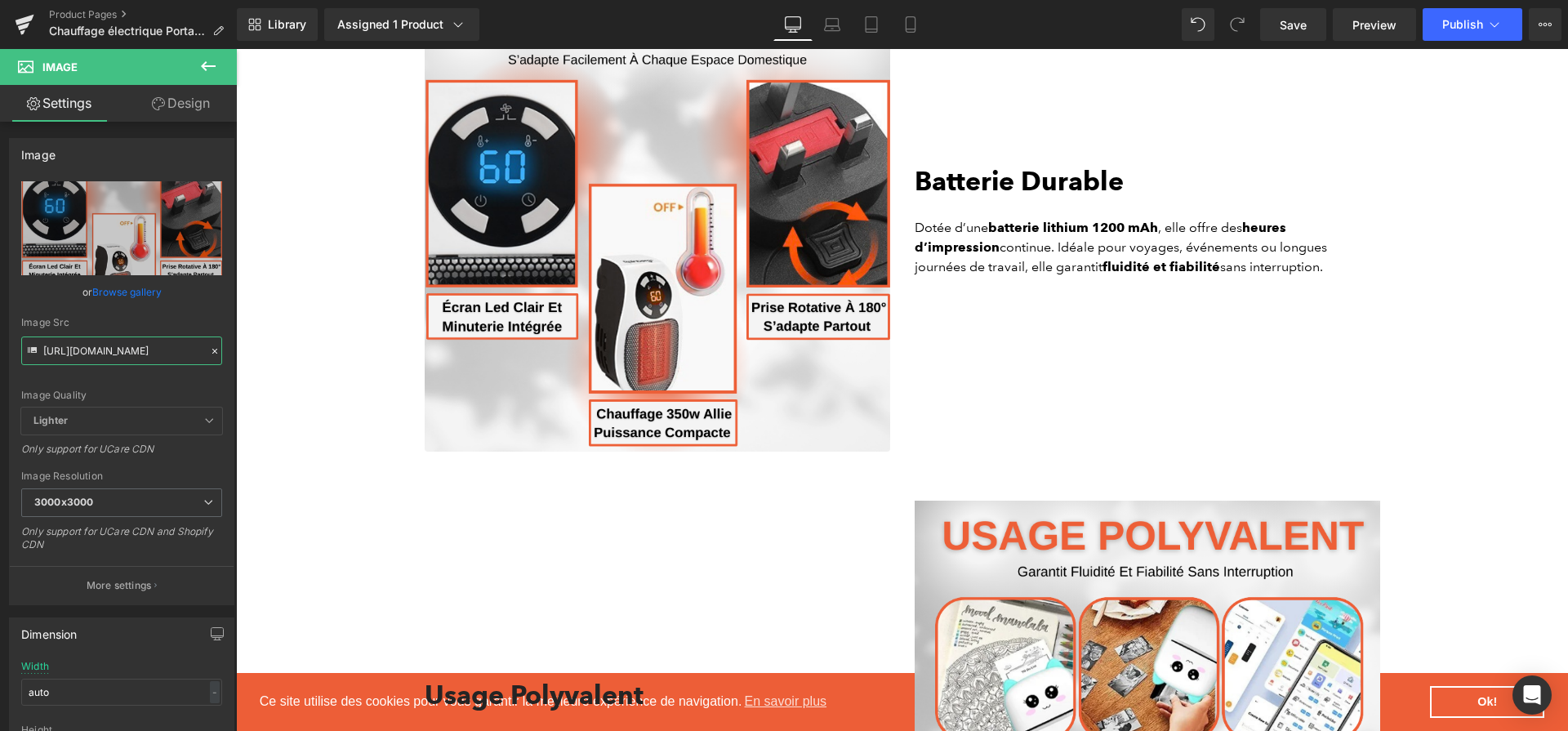
scroll to position [3646, 0]
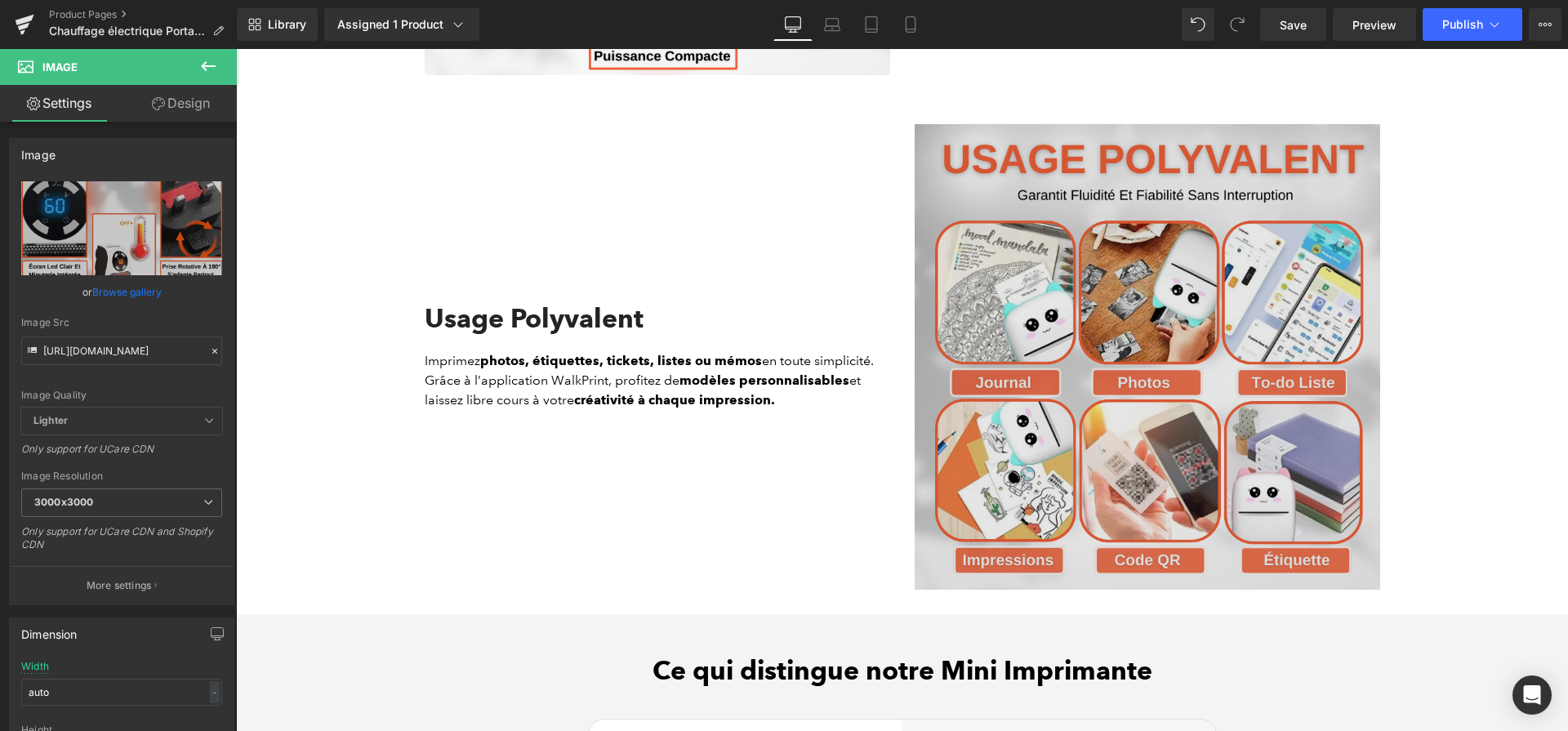
click at [1011, 380] on img at bounding box center [1147, 357] width 466 height 465
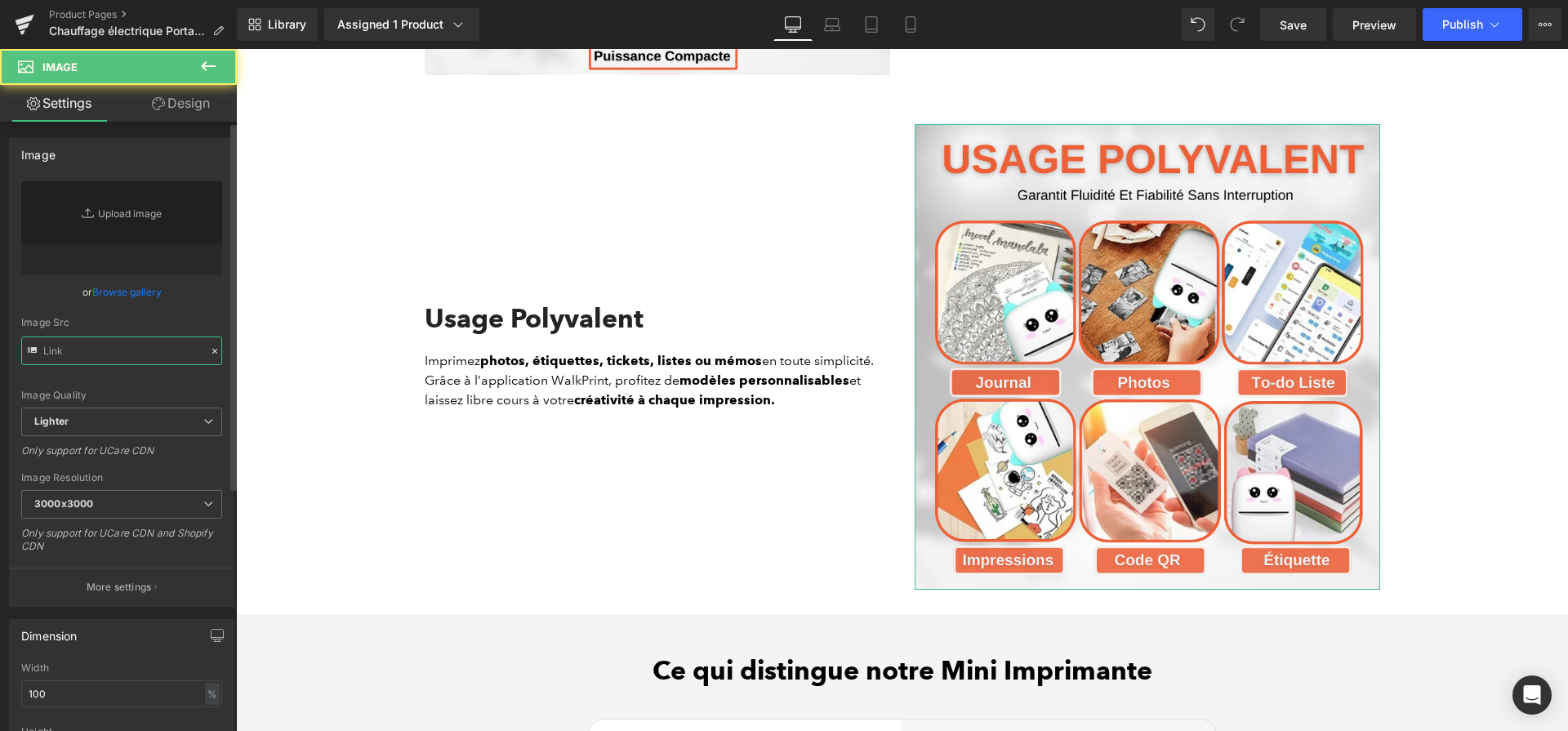
click at [132, 345] on input "text" at bounding box center [122, 350] width 201 height 28
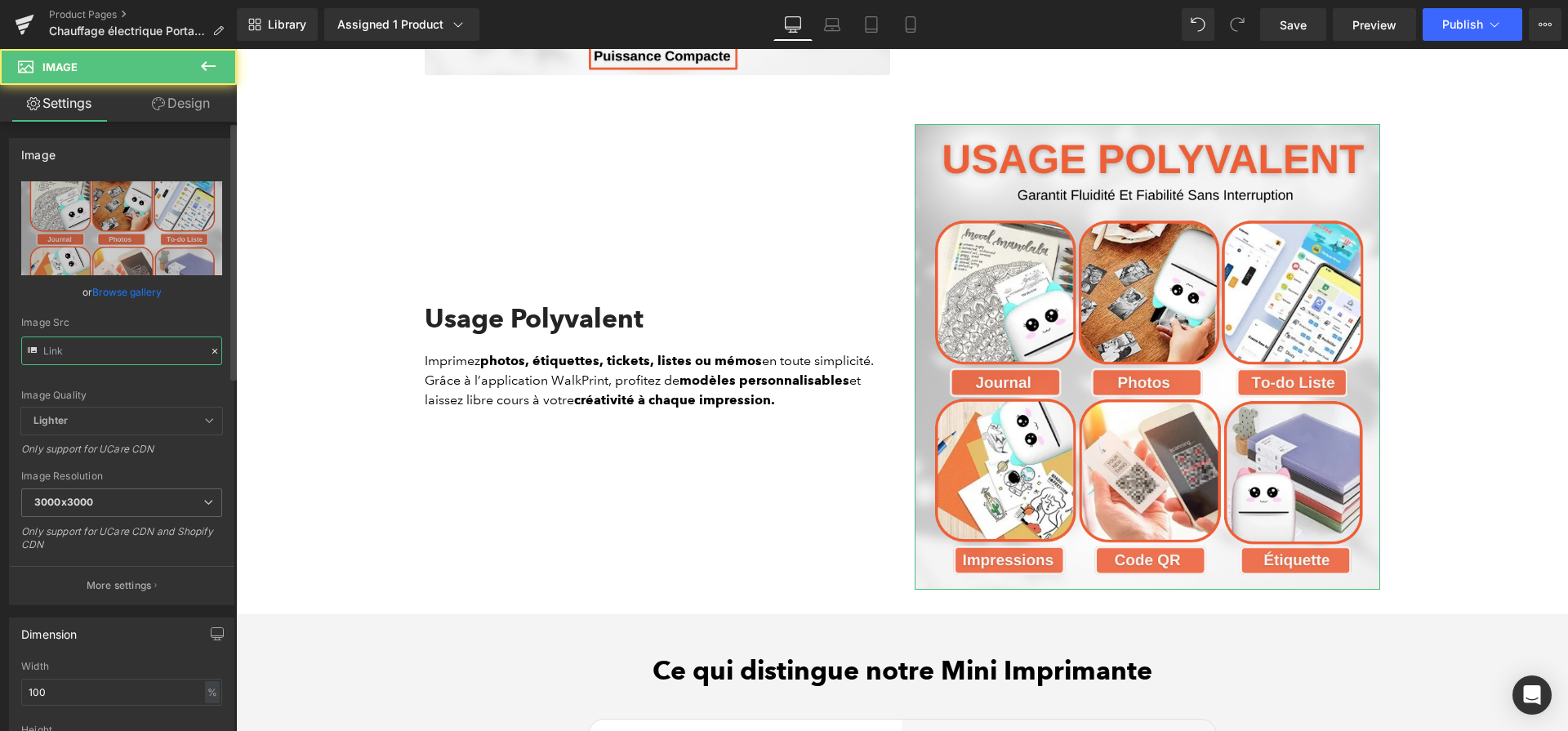
click at [132, 345] on input "text" at bounding box center [122, 350] width 201 height 28
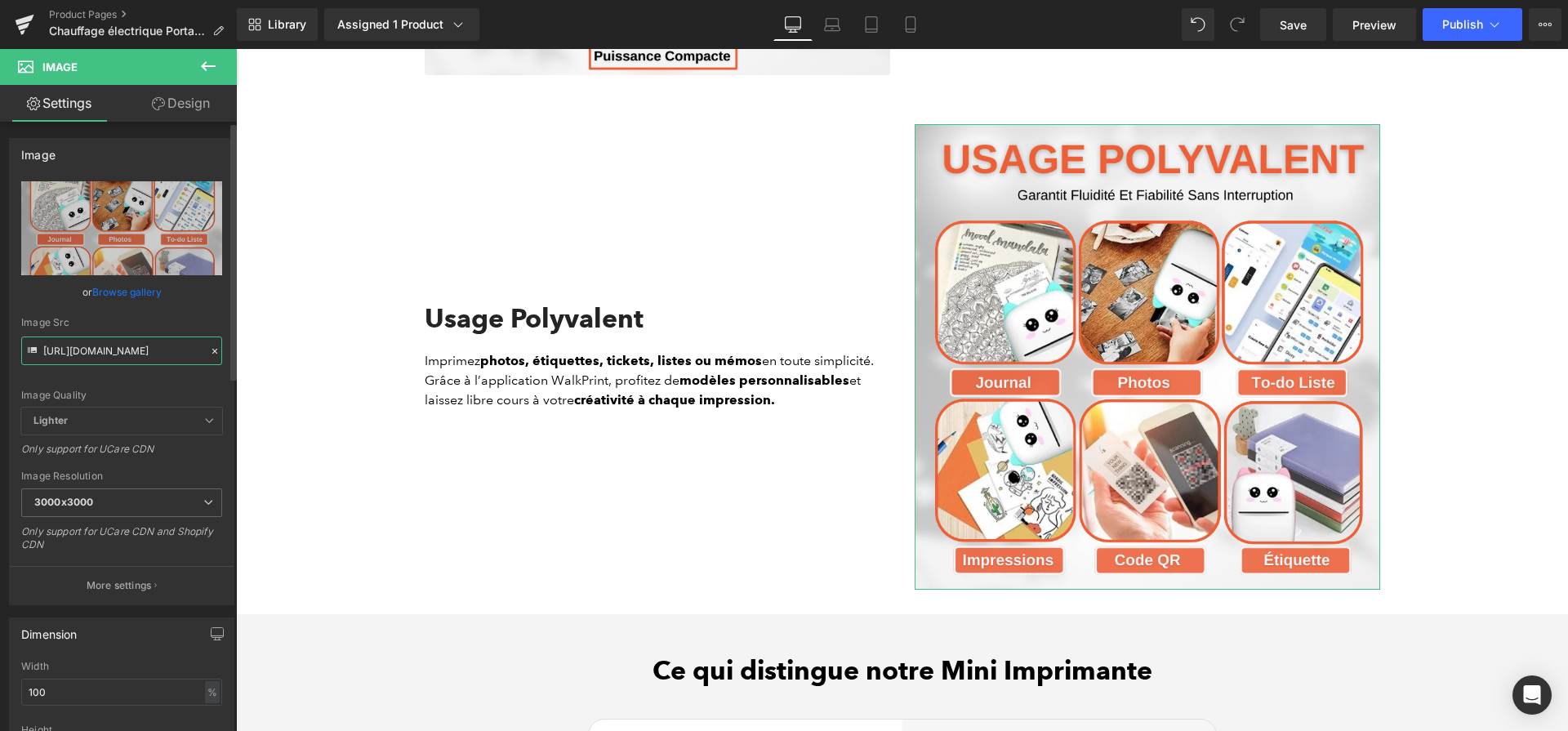
paste input "ca11783f-59df-41ee-bcb0-1ea37c1b8647.png?v=1757928607"
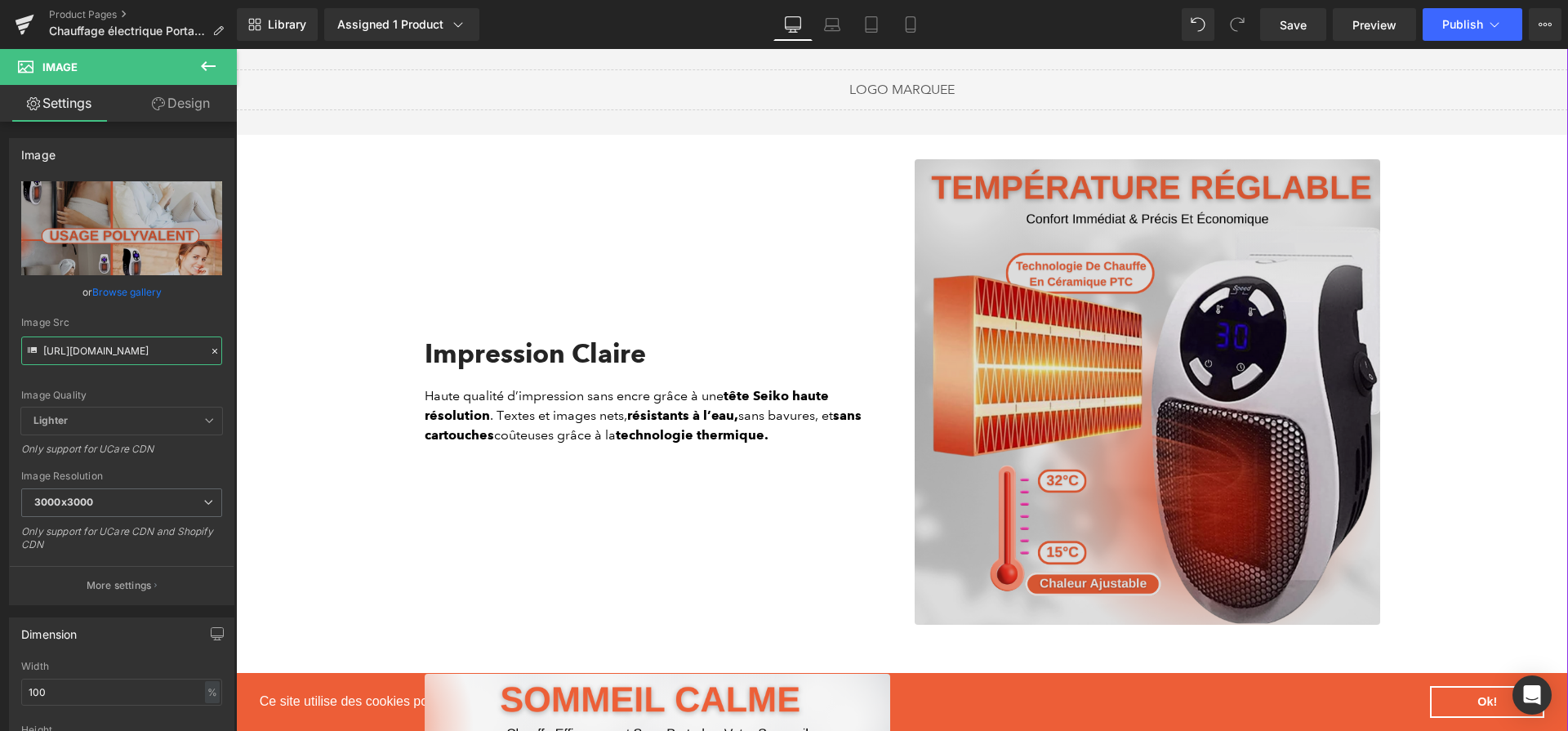
scroll to position [1883, 0]
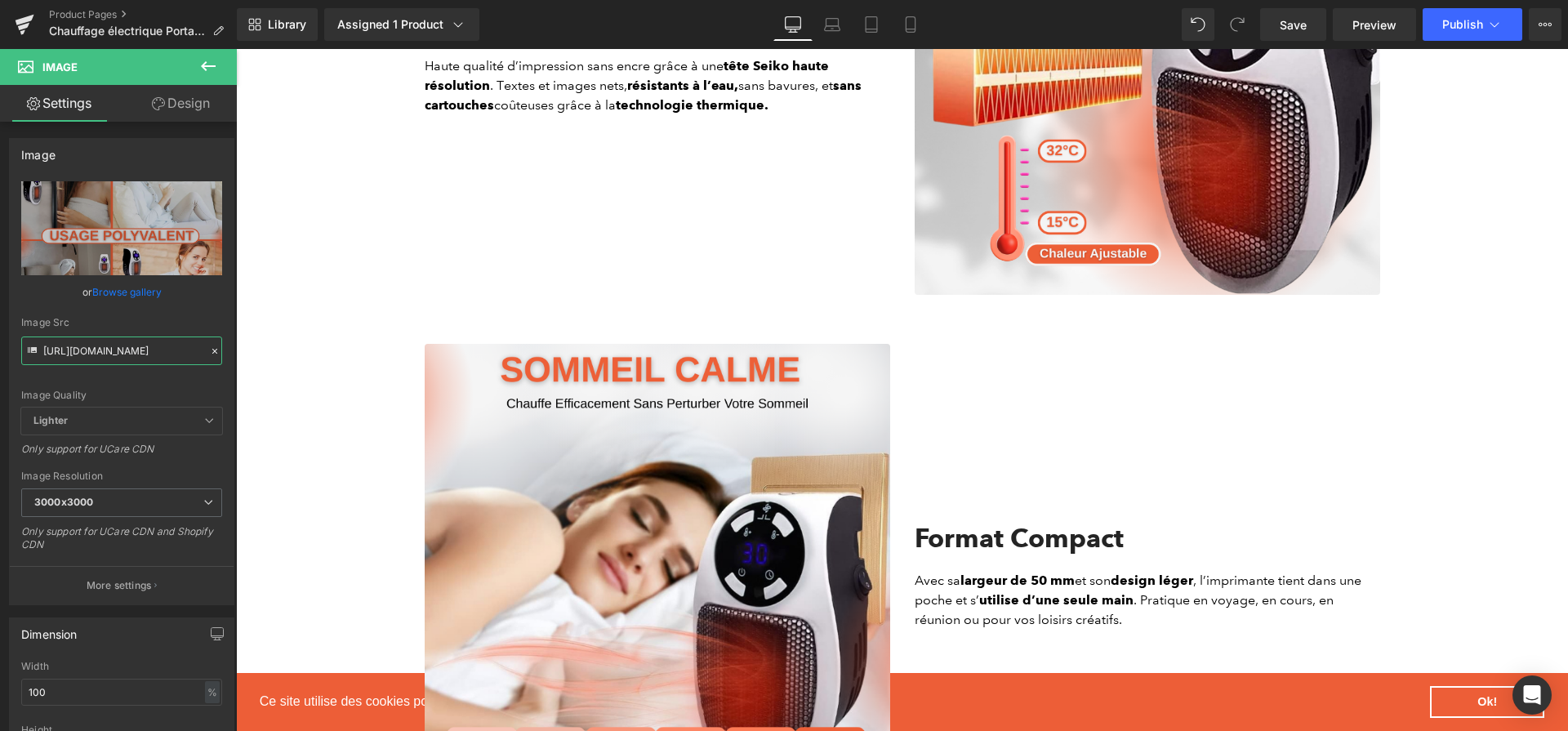
type input "[URL][DOMAIN_NAME]"
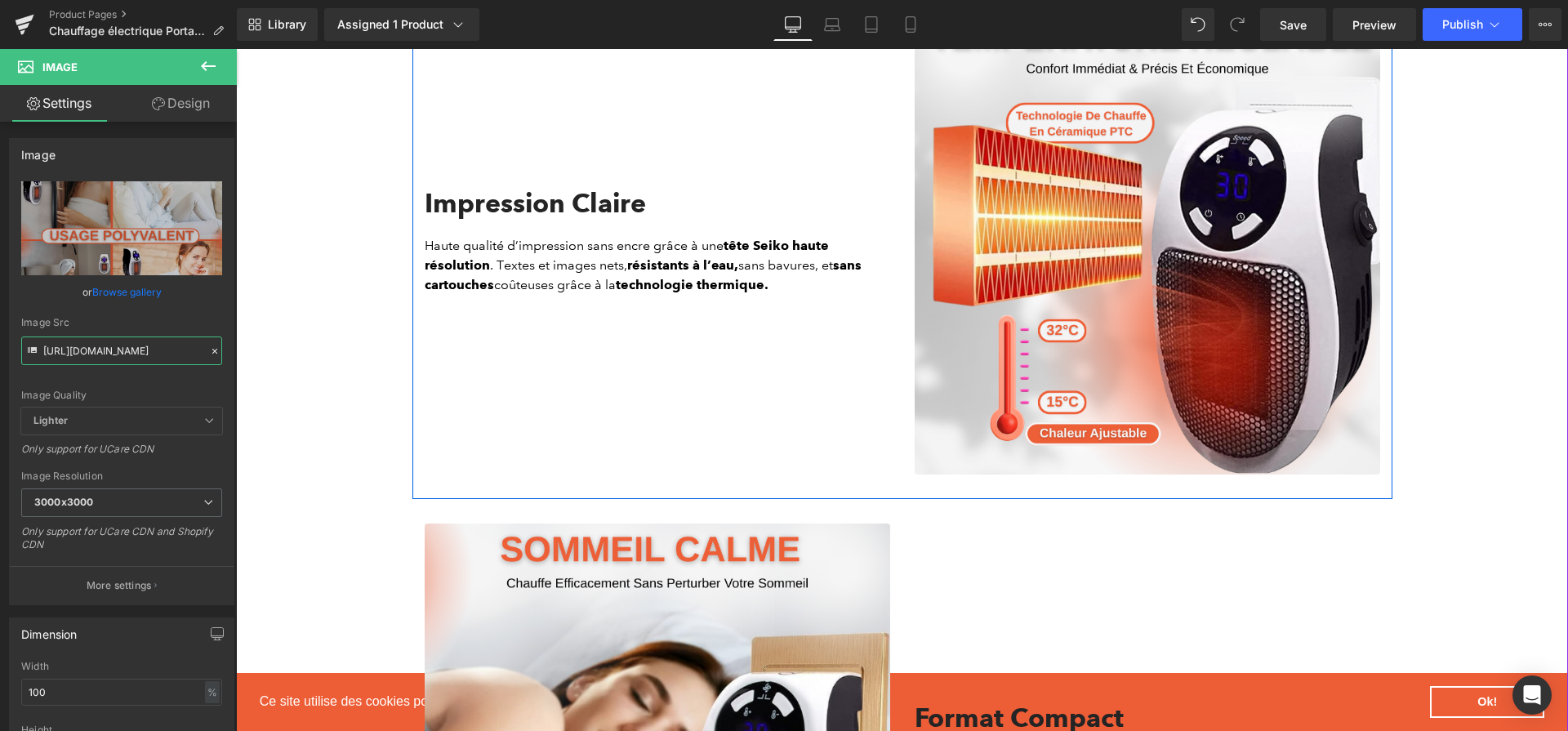
scroll to position [1545, 0]
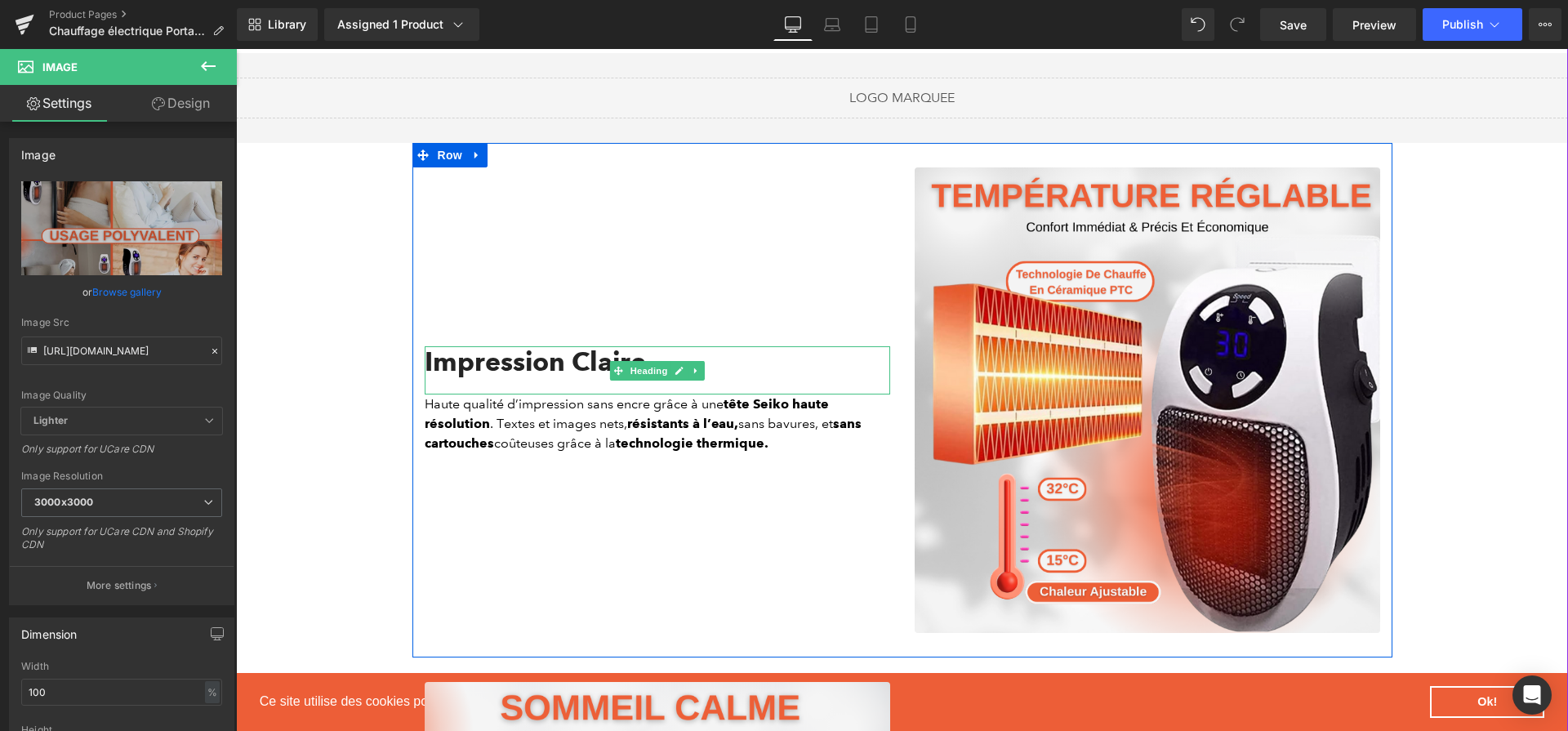
click at [553, 361] on div "Impression Claire" at bounding box center [657, 369] width 466 height 47
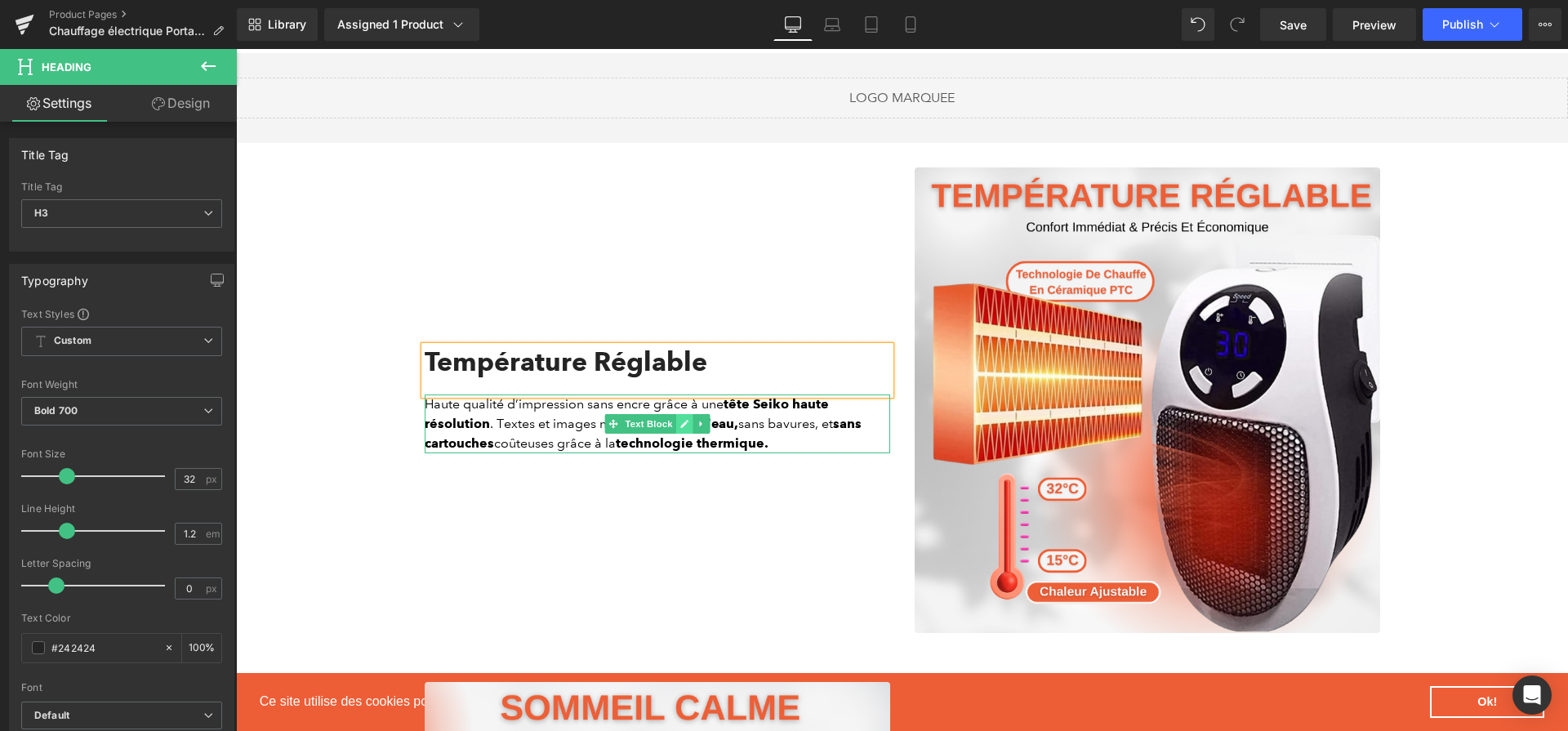
click at [676, 434] on link at bounding box center [684, 424] width 17 height 20
click at [672, 431] on strong "résistants à l’eau," at bounding box center [683, 423] width 111 height 16
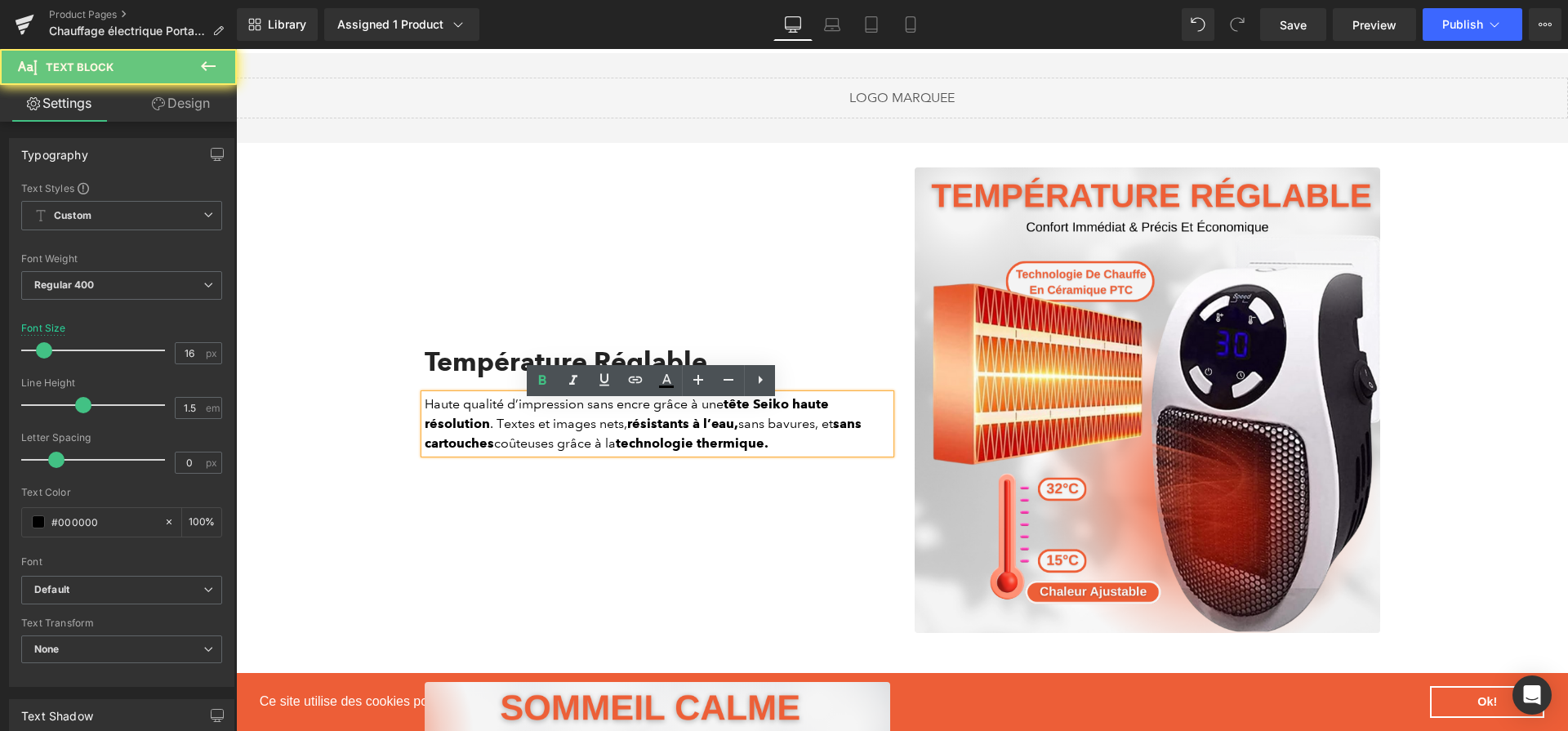
click at [671, 431] on strong "résistants à l’eau," at bounding box center [683, 423] width 111 height 16
paste div
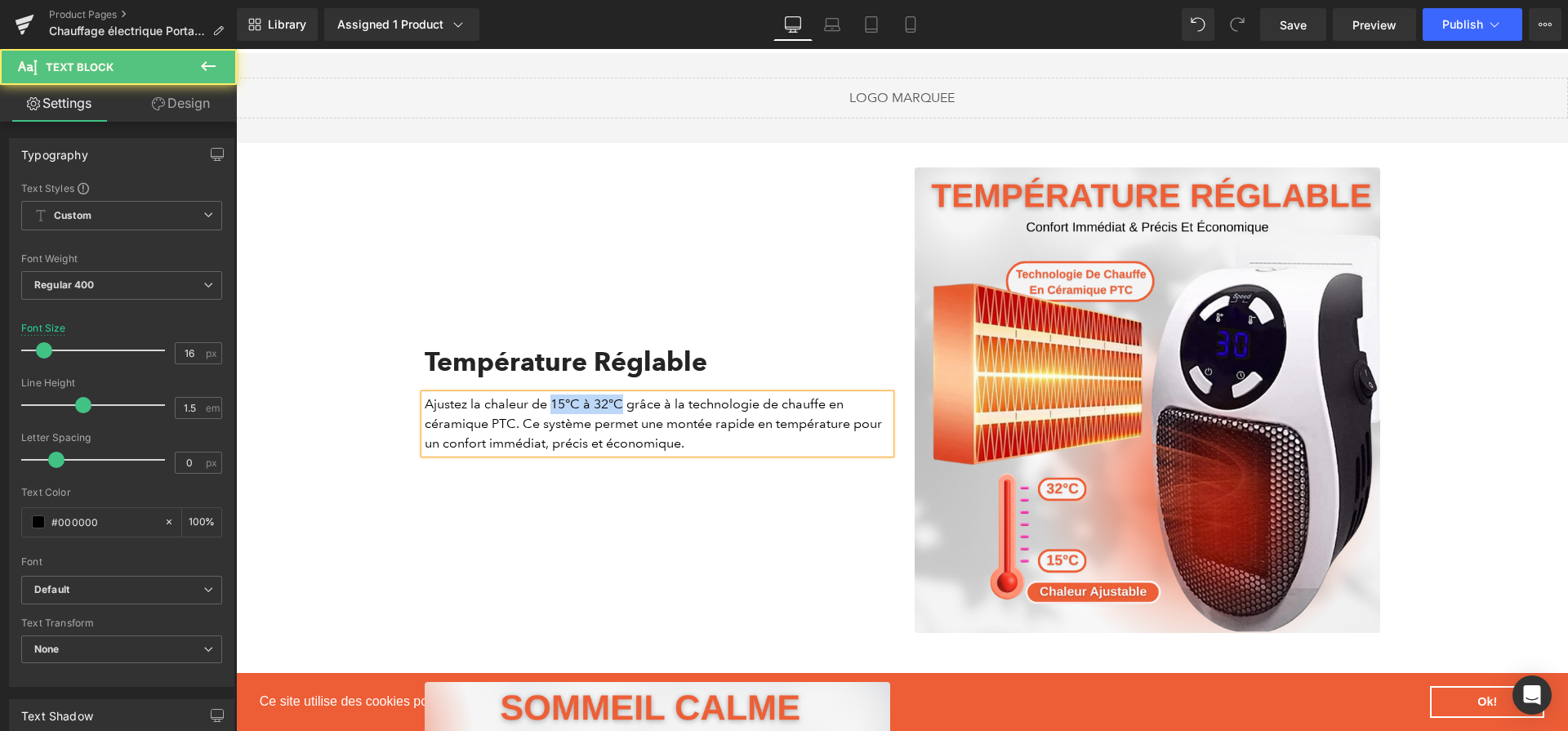
drag, startPoint x: 544, startPoint y: 412, endPoint x: 616, endPoint y: 417, distance: 72.2
click at [616, 417] on p "Ajustez la chaleur de 15°C à 32°C grâce à la technologie de chauffe en céramiqu…" at bounding box center [657, 423] width 466 height 59
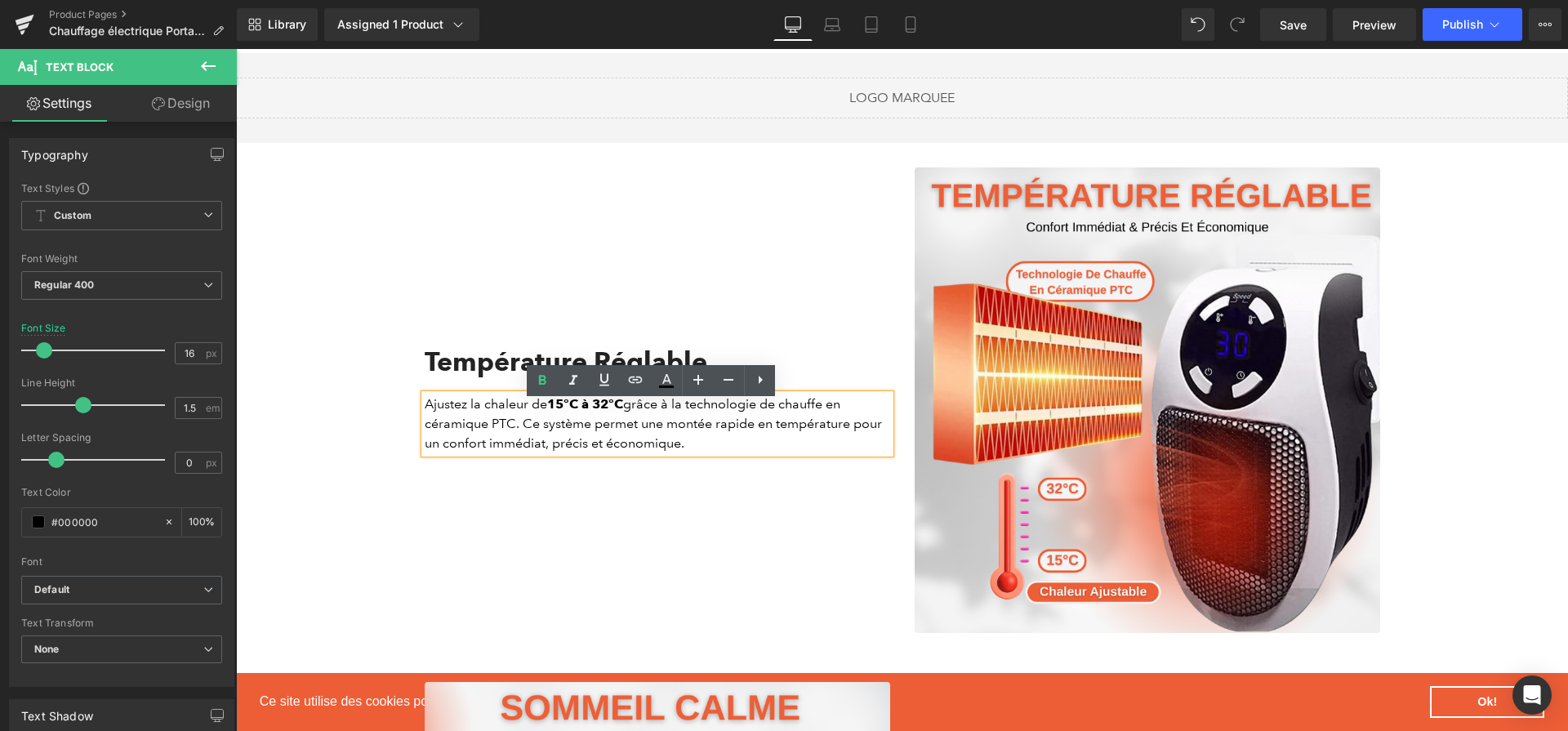
click at [686, 412] on p "Ajustez la chaleur de 15°C à 32°C grâce à la technologie de chauffe en céramiqu…" at bounding box center [657, 423] width 466 height 59
click at [511, 433] on p "Ajustez la chaleur de 15°C à 32°C grâce à la technologie de chauffe en céramiqu…" at bounding box center [657, 423] width 466 height 59
drag, startPoint x: 508, startPoint y: 432, endPoint x: 419, endPoint y: 432, distance: 89.0
click at [425, 432] on p "Ajustez la chaleur de 15°C à 32°C grâce à la technologie de chauffe en céramiqu…" at bounding box center [657, 423] width 466 height 59
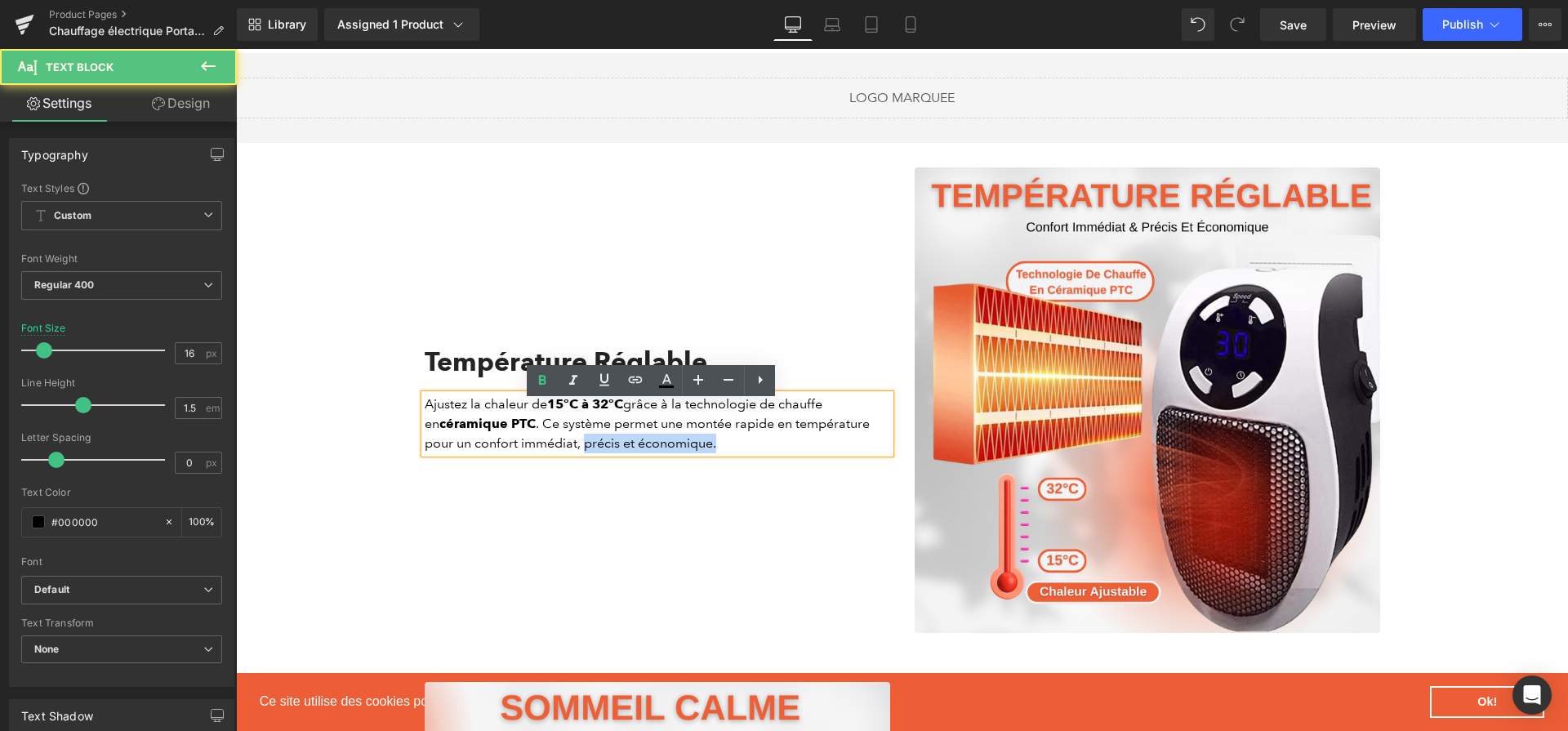
drag, startPoint x: 547, startPoint y: 451, endPoint x: 693, endPoint y: 456, distance: 146.1
click at [693, 453] on p "Ajustez la chaleur de 15°C à 32°C grâce à la technologie de chauffe en céramiqu…" at bounding box center [657, 423] width 466 height 59
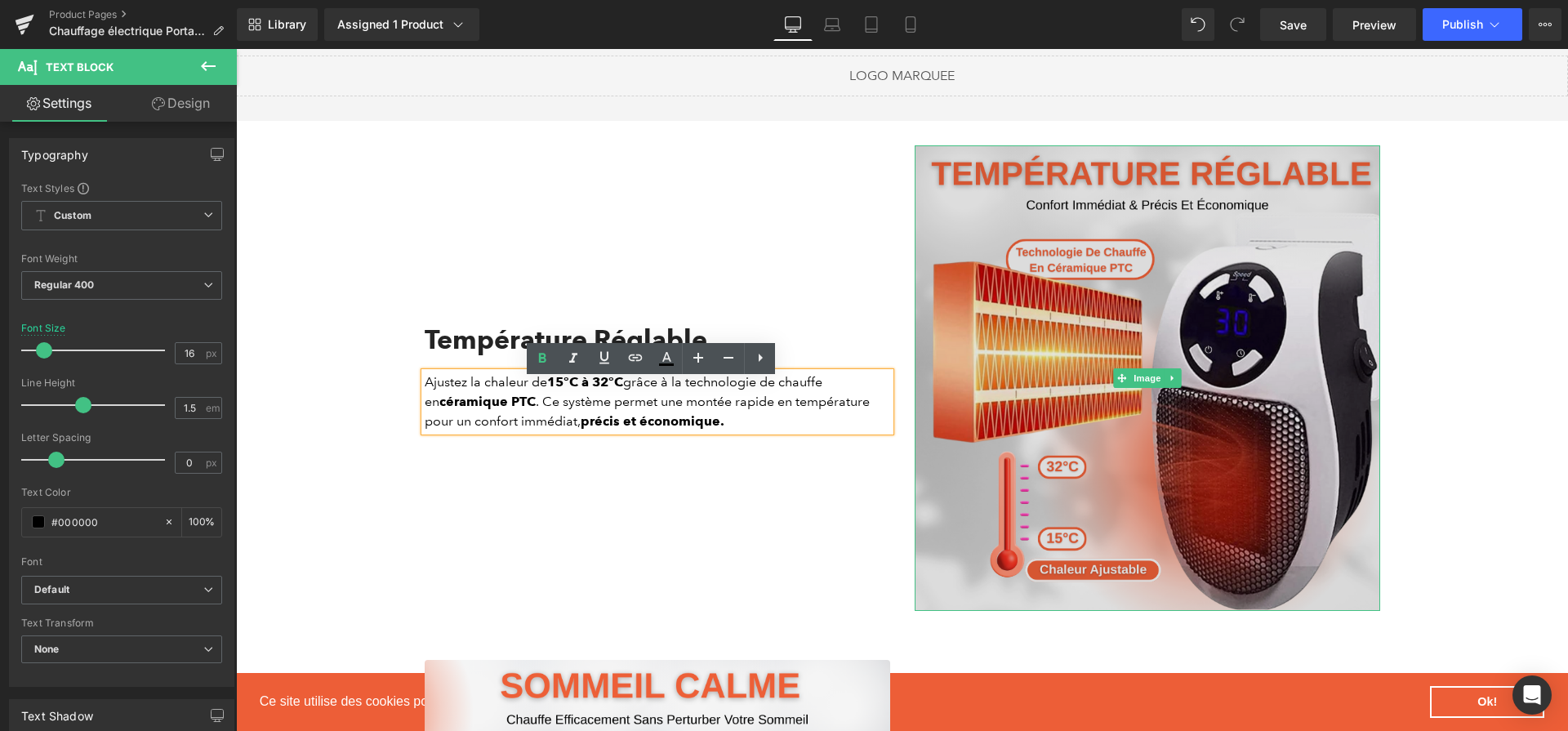
scroll to position [1886, 0]
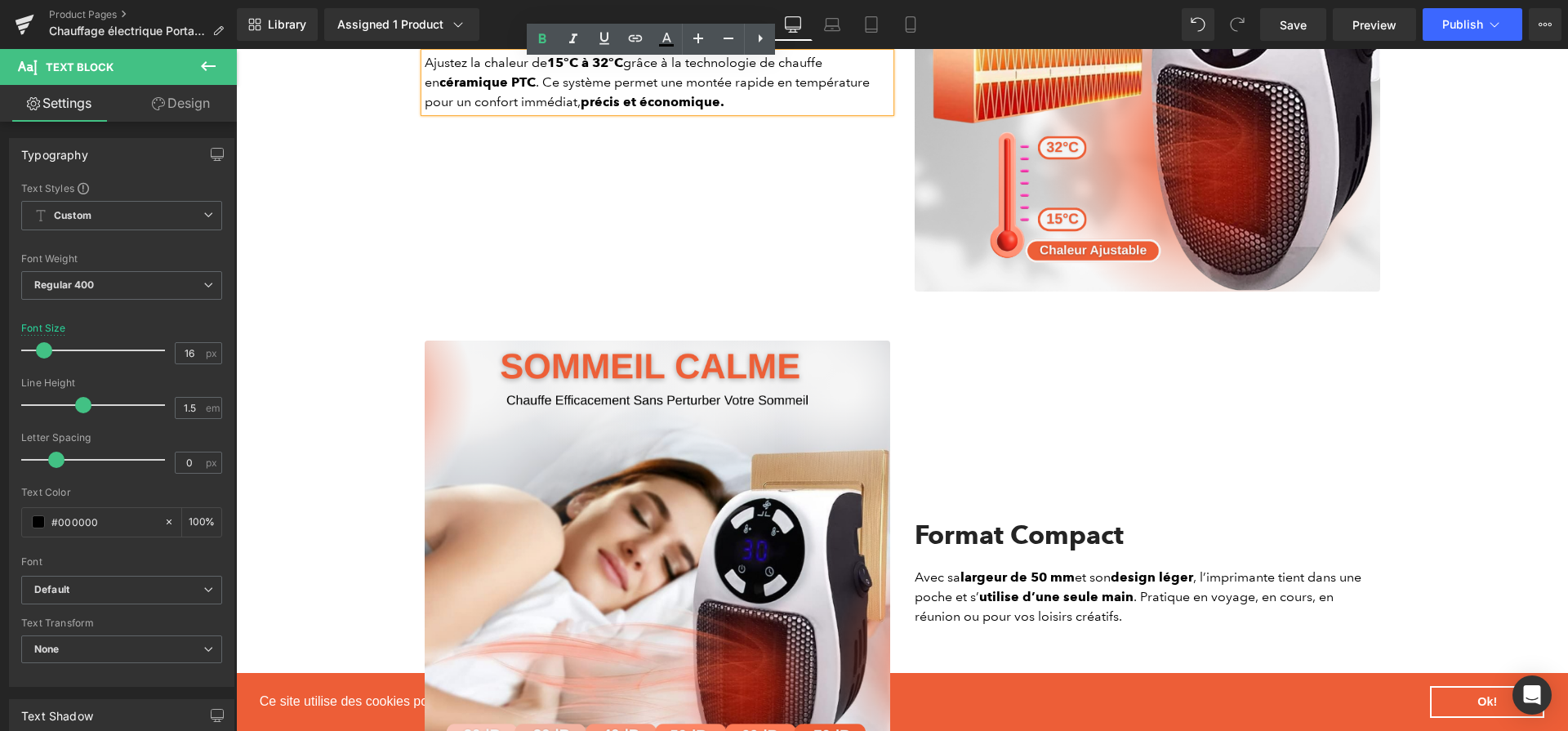
click at [1019, 537] on h2 "Format Compact" at bounding box center [1147, 534] width 466 height 31
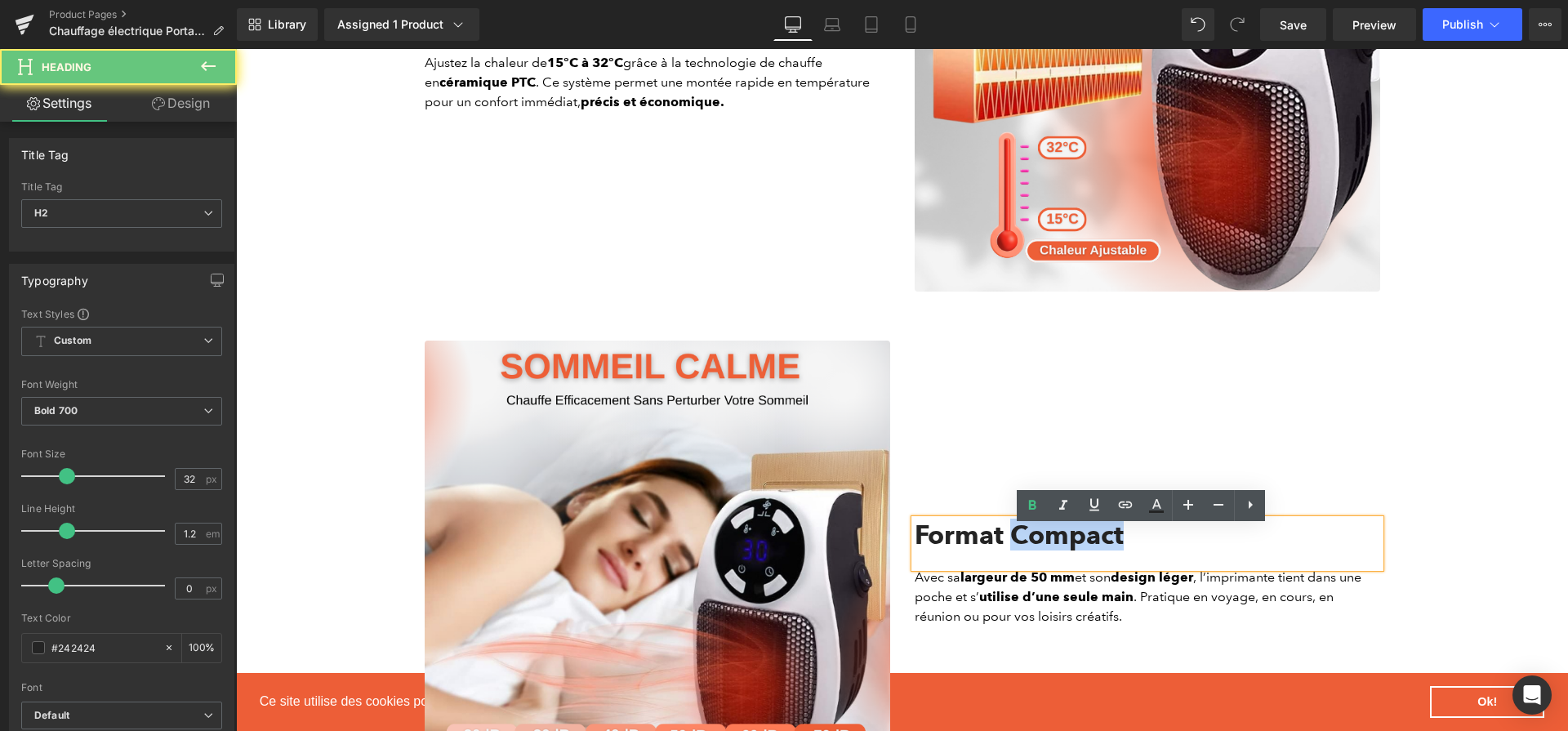
click at [1019, 537] on h2 "Format Compact" at bounding box center [1147, 534] width 466 height 31
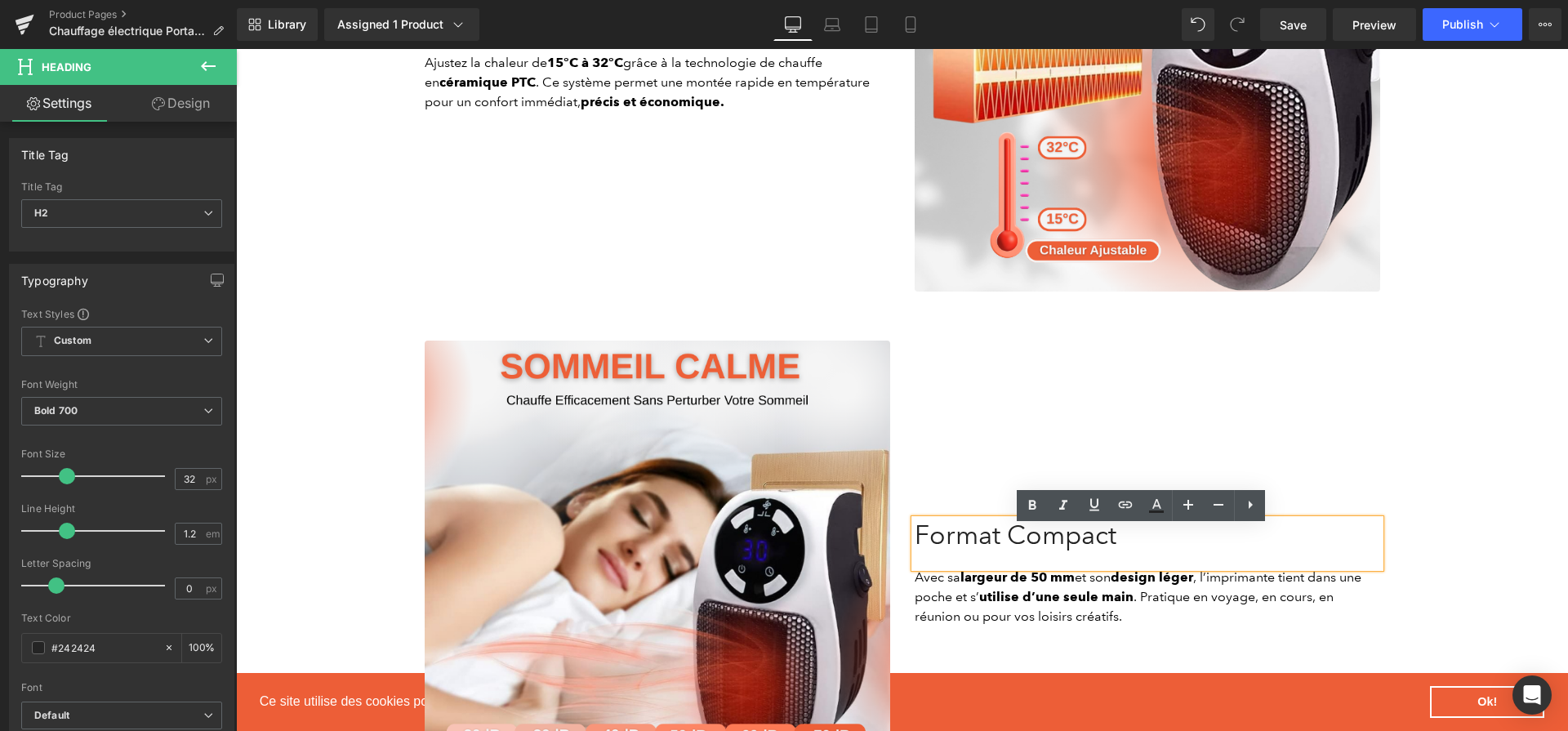
click at [1045, 550] on span "Format Compact" at bounding box center [1015, 534] width 202 height 32
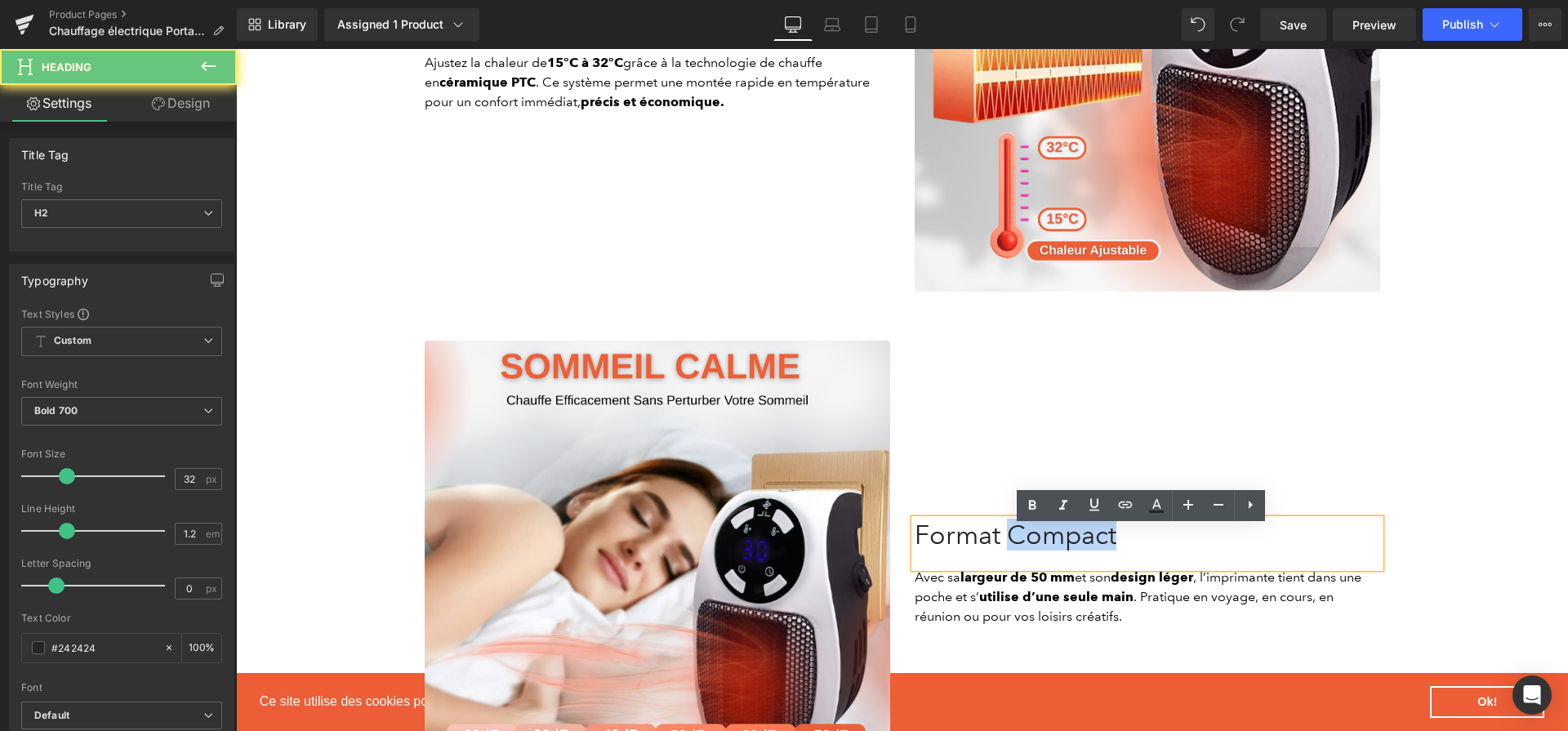
click at [1046, 550] on span "Format Compact" at bounding box center [1015, 534] width 202 height 32
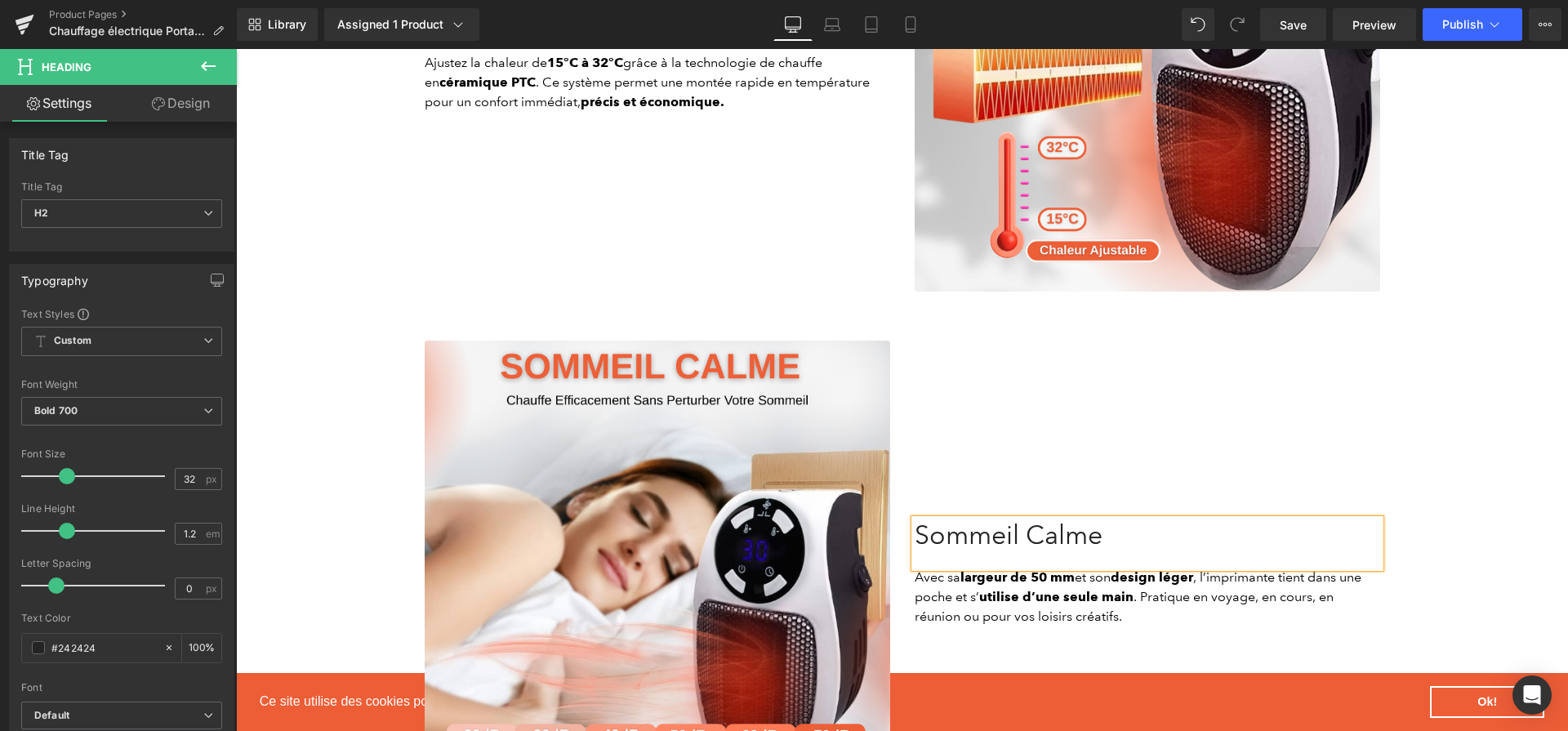
click at [1002, 550] on span "Sommeil Calme" at bounding box center [1009, 534] width 188 height 32
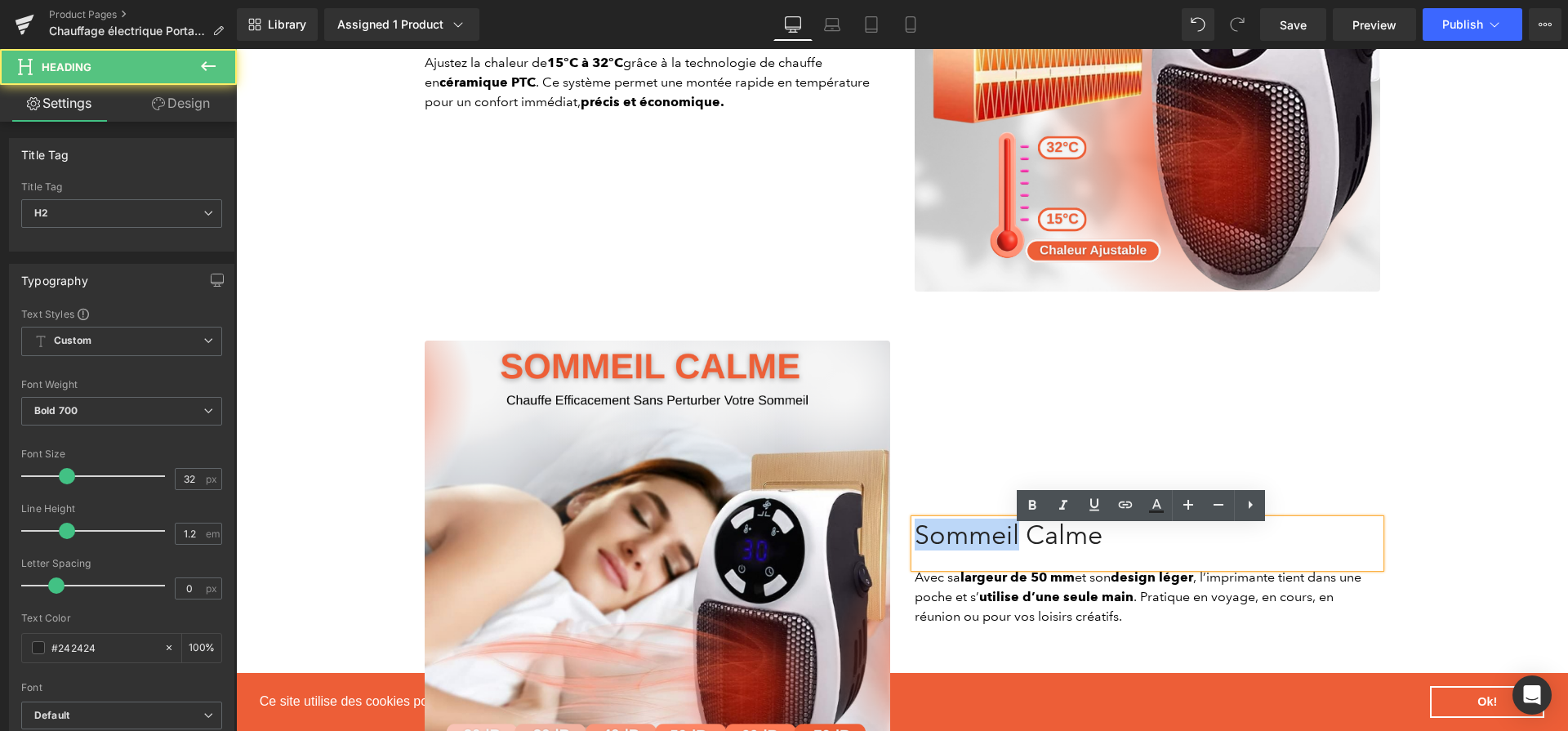
click at [1002, 550] on span "Sommeil Calme" at bounding box center [1009, 534] width 188 height 32
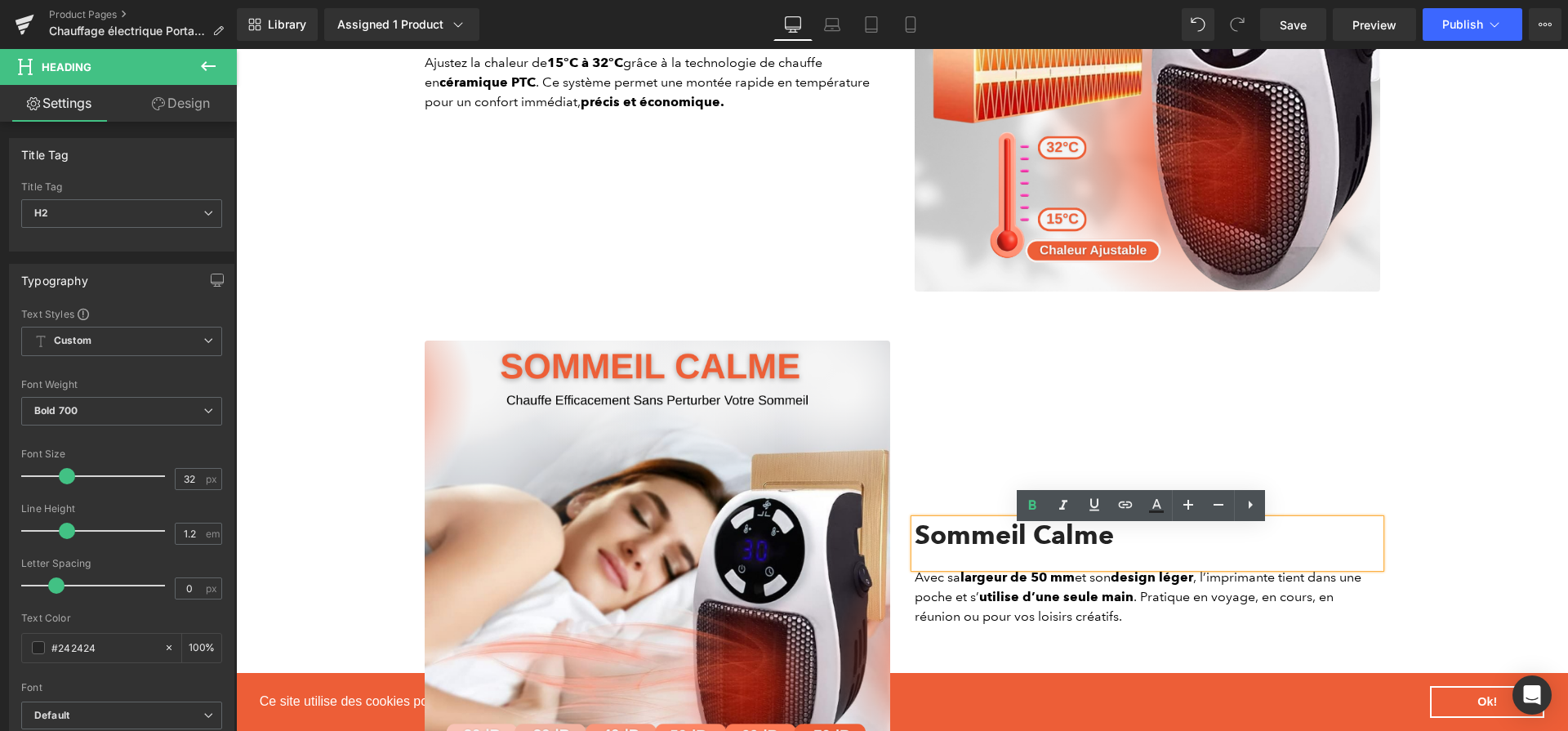
click at [1099, 601] on icon at bounding box center [1103, 596] width 9 height 9
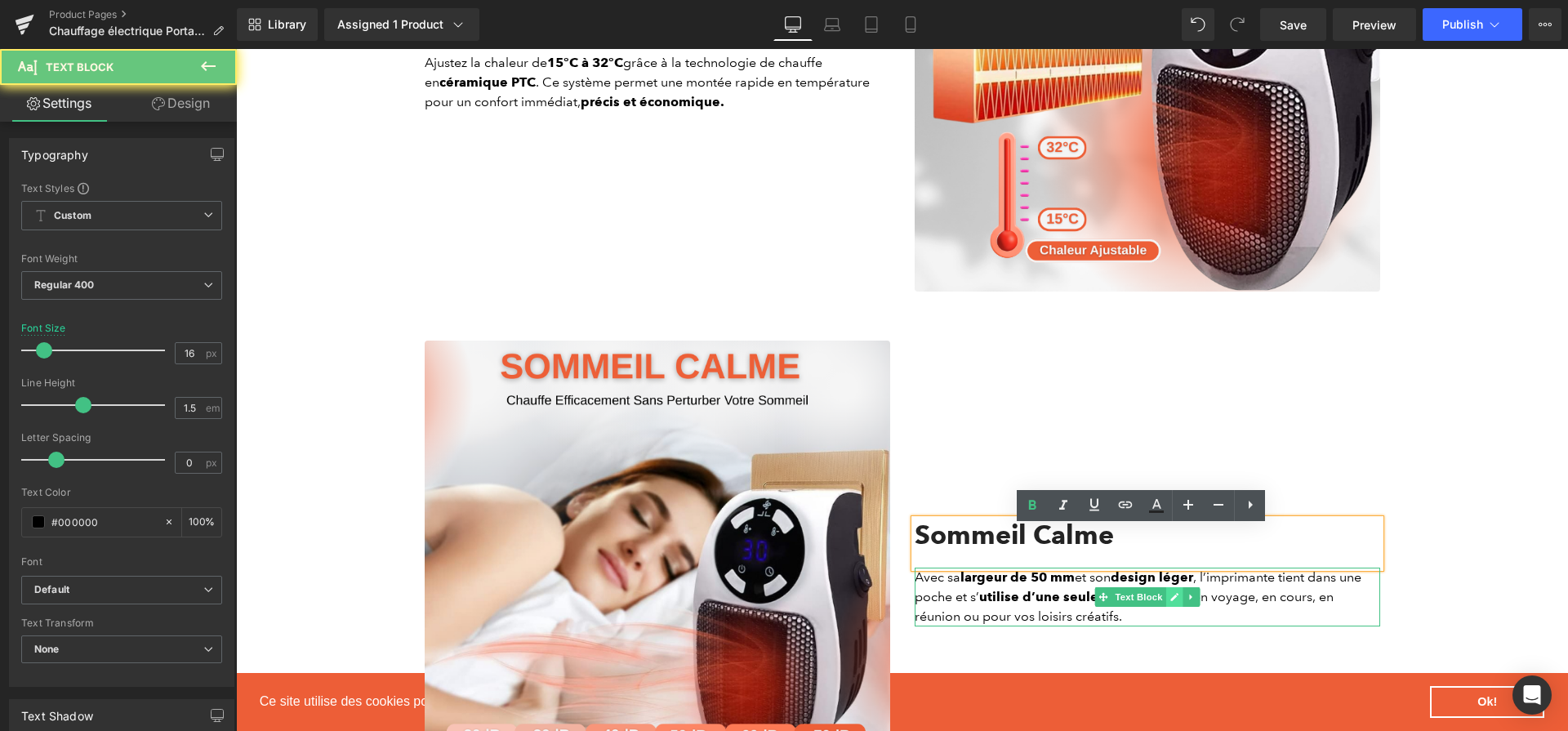
click at [1170, 601] on icon at bounding box center [1175, 597] width 8 height 8
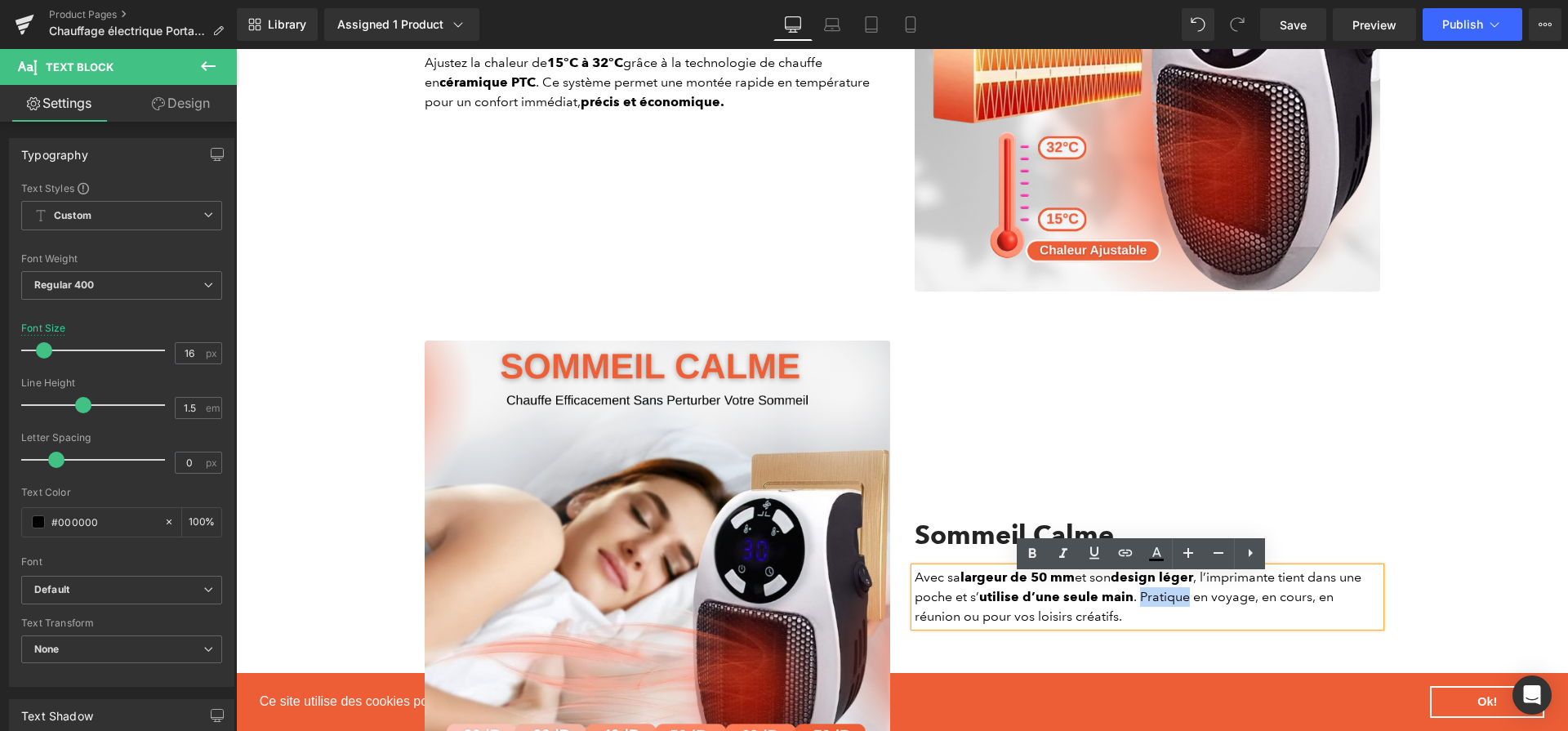
click at [1164, 608] on p "Avec sa largeur de 50 mm et son design léger , l’imprimante tient dans une poch…" at bounding box center [1147, 597] width 466 height 59
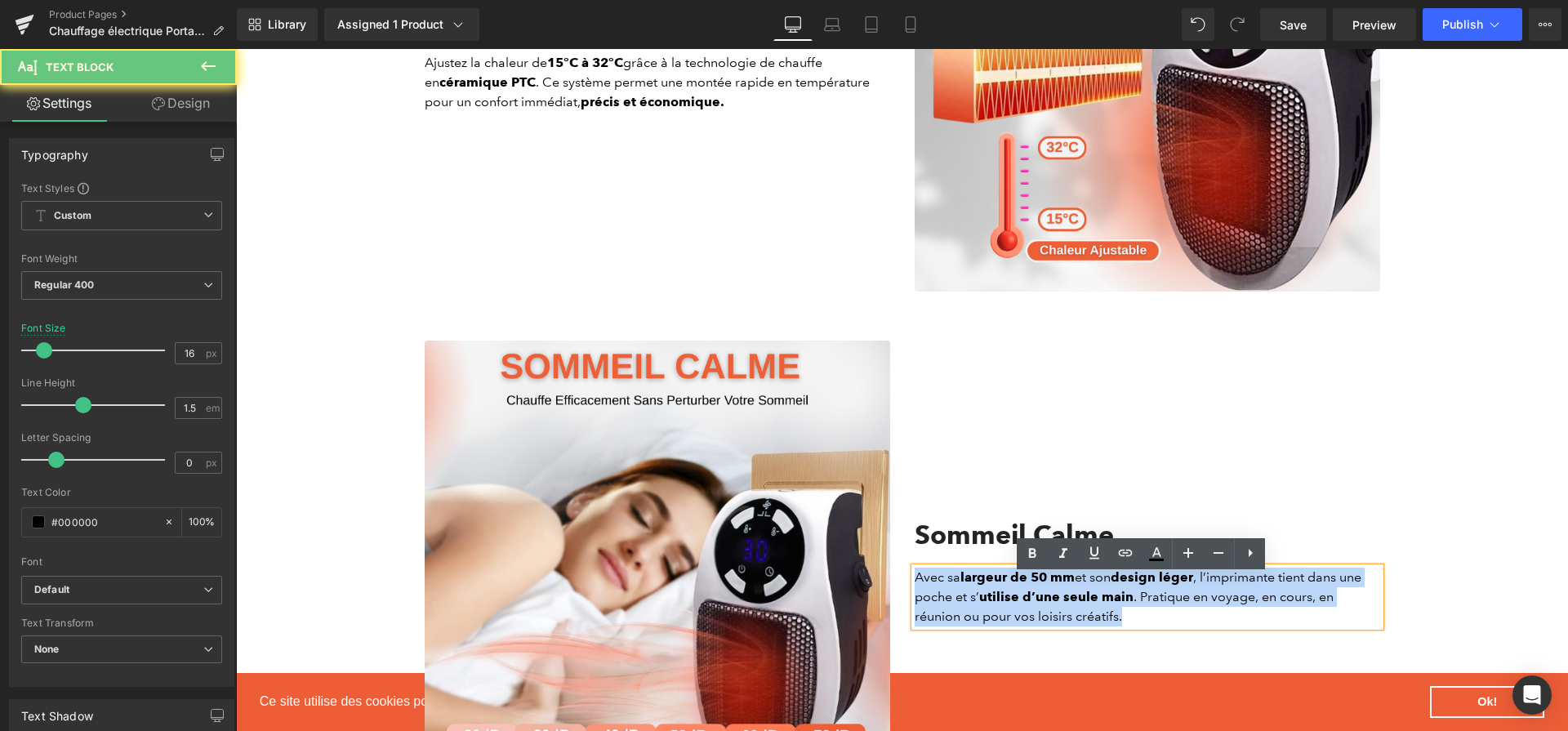
click at [1164, 608] on p "Avec sa largeur de 50 mm et son design léger , l’imprimante tient dans une poch…" at bounding box center [1147, 597] width 466 height 59
paste div
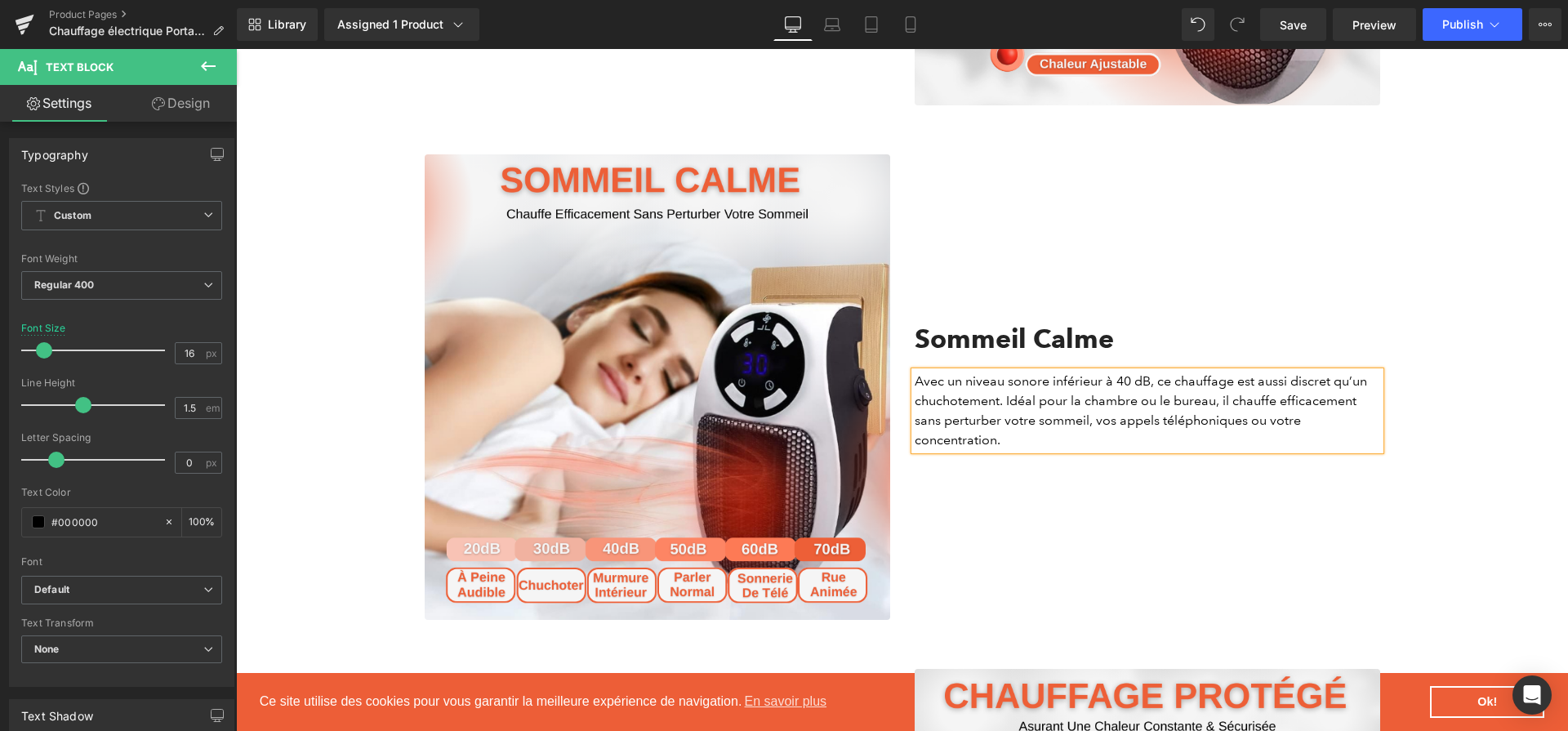
scroll to position [2113, 0]
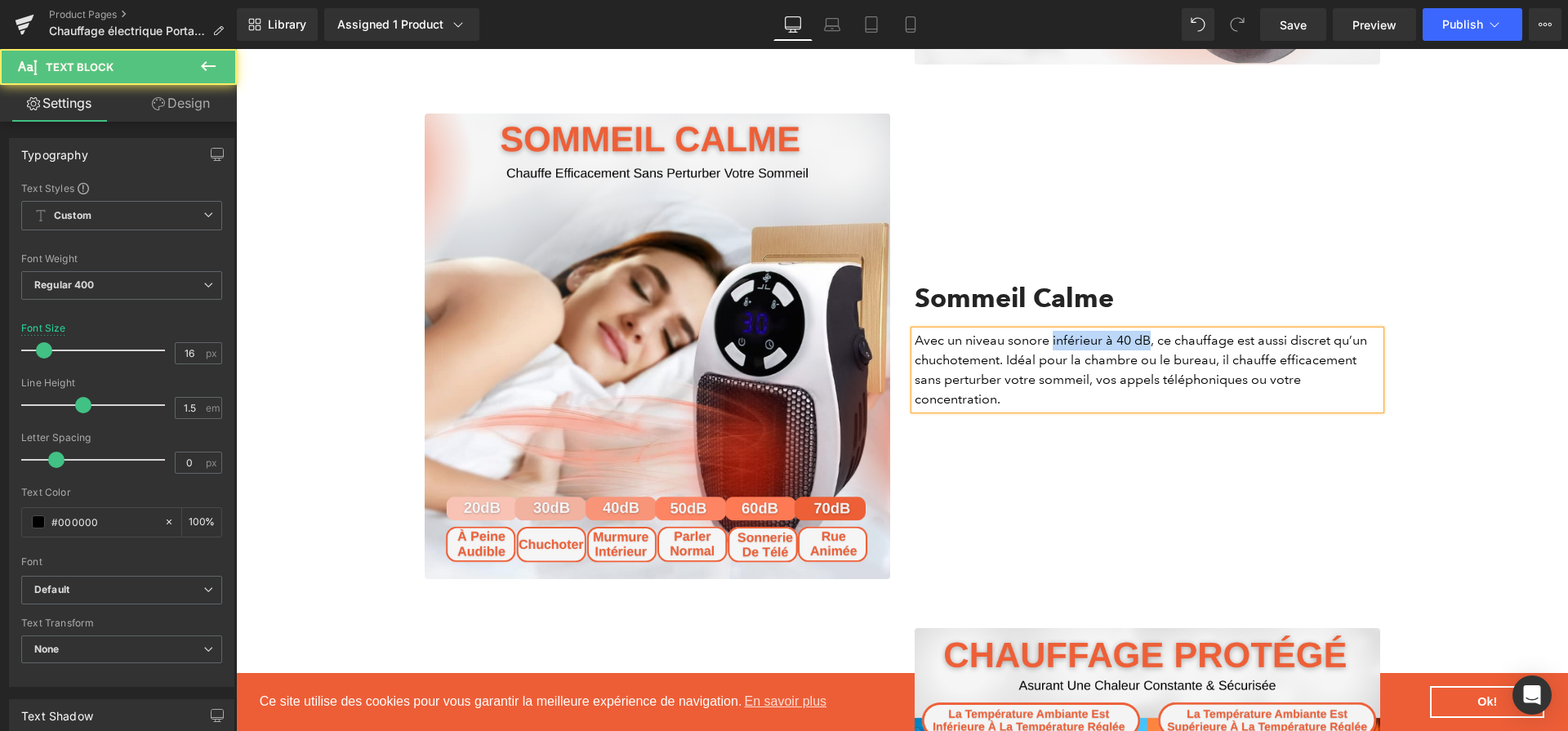
drag, startPoint x: 1046, startPoint y: 347, endPoint x: 1145, endPoint y: 349, distance: 99.0
click at [1145, 349] on p "Avec un niveau sonore inférieur à 40 dB, ce chauffage est aussi discret qu’un c…" at bounding box center [1147, 370] width 466 height 78
drag, startPoint x: 1110, startPoint y: 347, endPoint x: 1141, endPoint y: 348, distance: 31.0
click at [1141, 348] on p "Avec un niveau sonore inférieur à 40 dB, ce chauffage est aussi discret qu’un c…" at bounding box center [1147, 370] width 466 height 78
drag, startPoint x: 1001, startPoint y: 345, endPoint x: 1106, endPoint y: 349, distance: 105.1
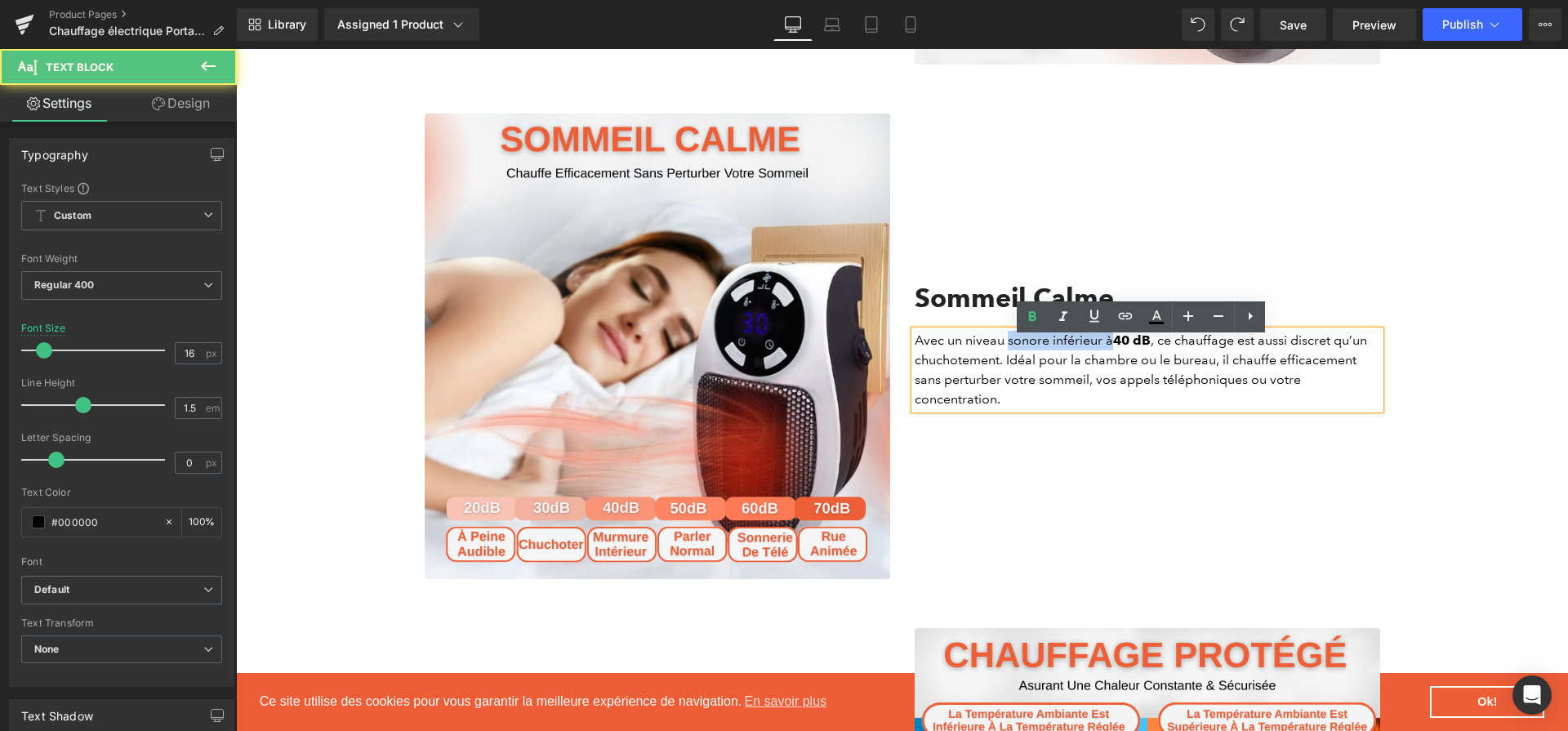
click at [1106, 349] on p "Avec un niveau sonore inférieur à 40 dB , ce chauffage est aussi discret qu’un …" at bounding box center [1147, 370] width 466 height 78
drag, startPoint x: 1302, startPoint y: 350, endPoint x: 994, endPoint y: 366, distance: 308.4
click at [994, 366] on p "Avec un niveau sonore inférieur à 40 dB , ce chauffage est aussi discret qu’un …" at bounding box center [1147, 370] width 466 height 78
drag, startPoint x: 989, startPoint y: 382, endPoint x: 1162, endPoint y: 397, distance: 173.6
click at [1162, 397] on p "Avec un niveau sonore inférieur à 40 dB , ce chauffage est aussi discret qu’un …" at bounding box center [1147, 370] width 466 height 78
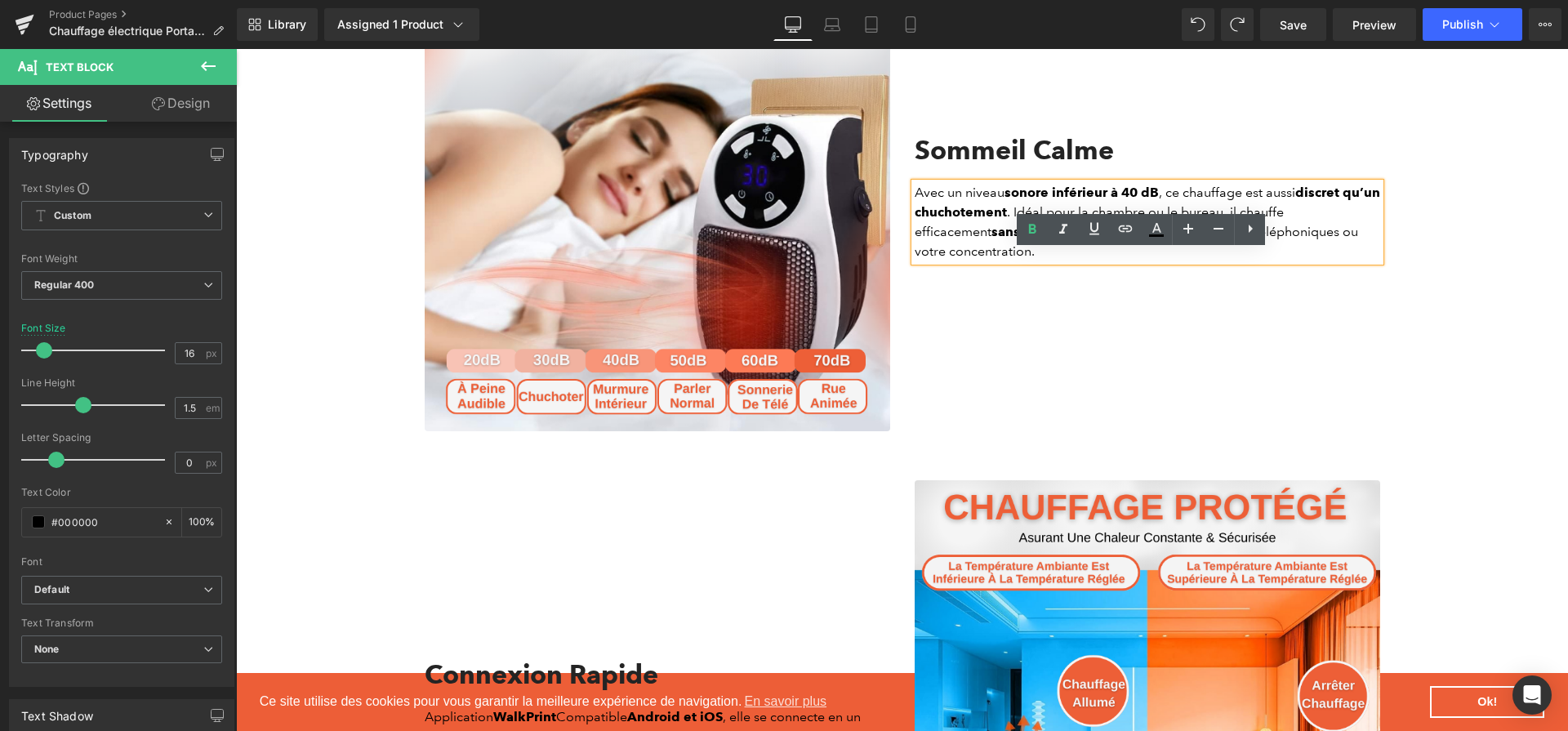
scroll to position [2585, 0]
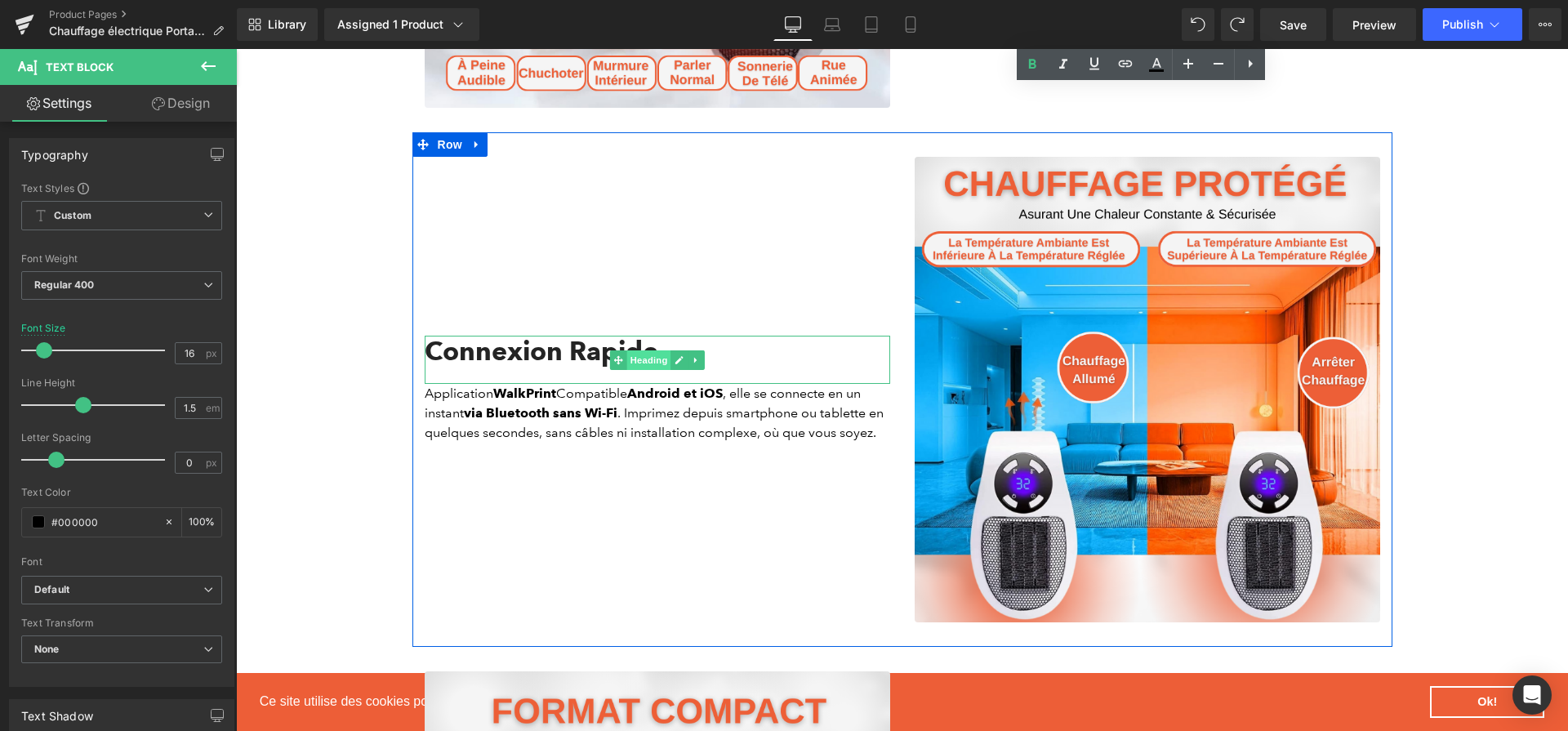
click at [642, 369] on span "Heading" at bounding box center [648, 360] width 44 height 20
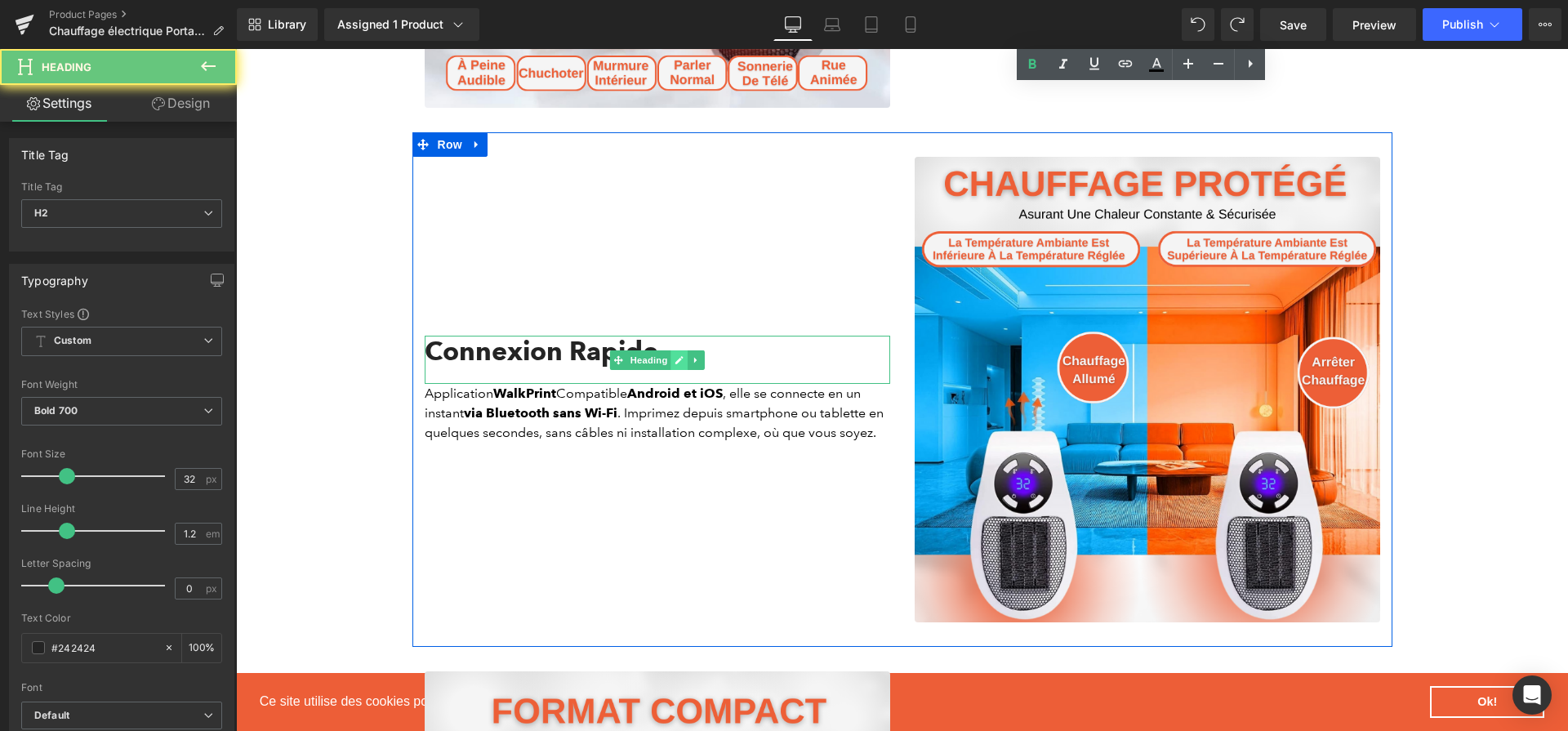
click at [676, 364] on icon at bounding box center [680, 360] width 8 height 8
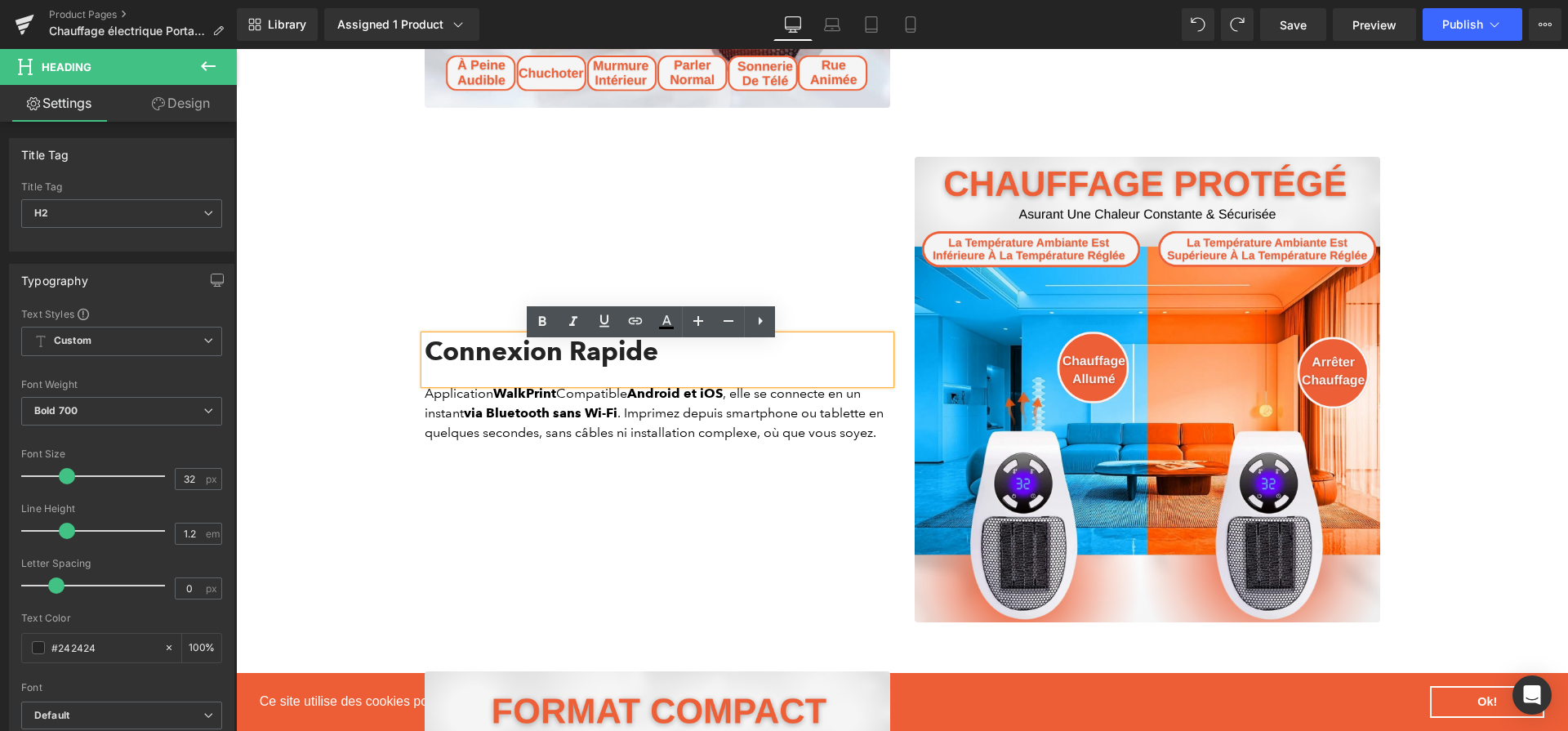
click at [622, 358] on h2 "Connexion Rapide" at bounding box center [657, 350] width 466 height 31
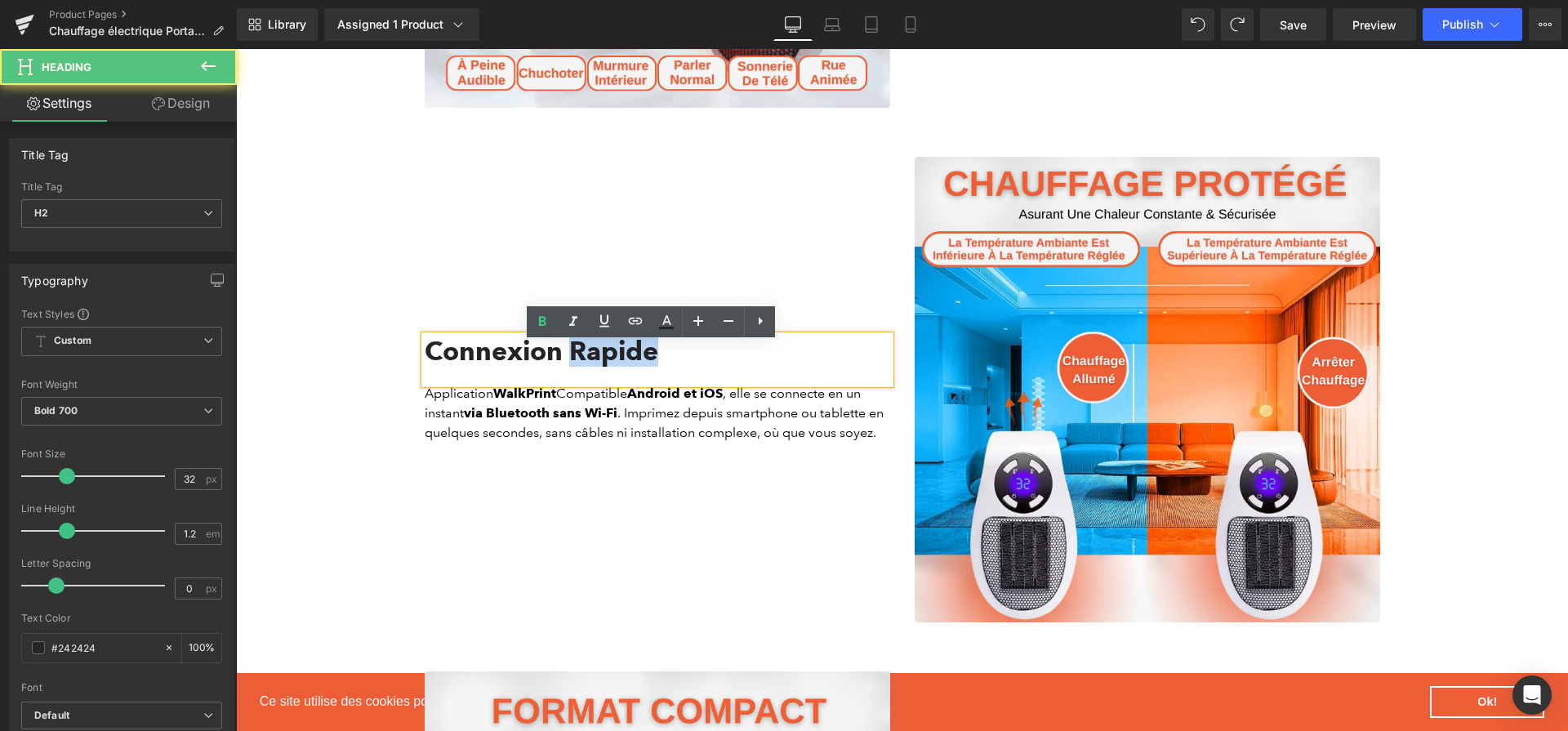
click at [622, 358] on h2 "Connexion Rapide" at bounding box center [657, 350] width 466 height 31
paste div
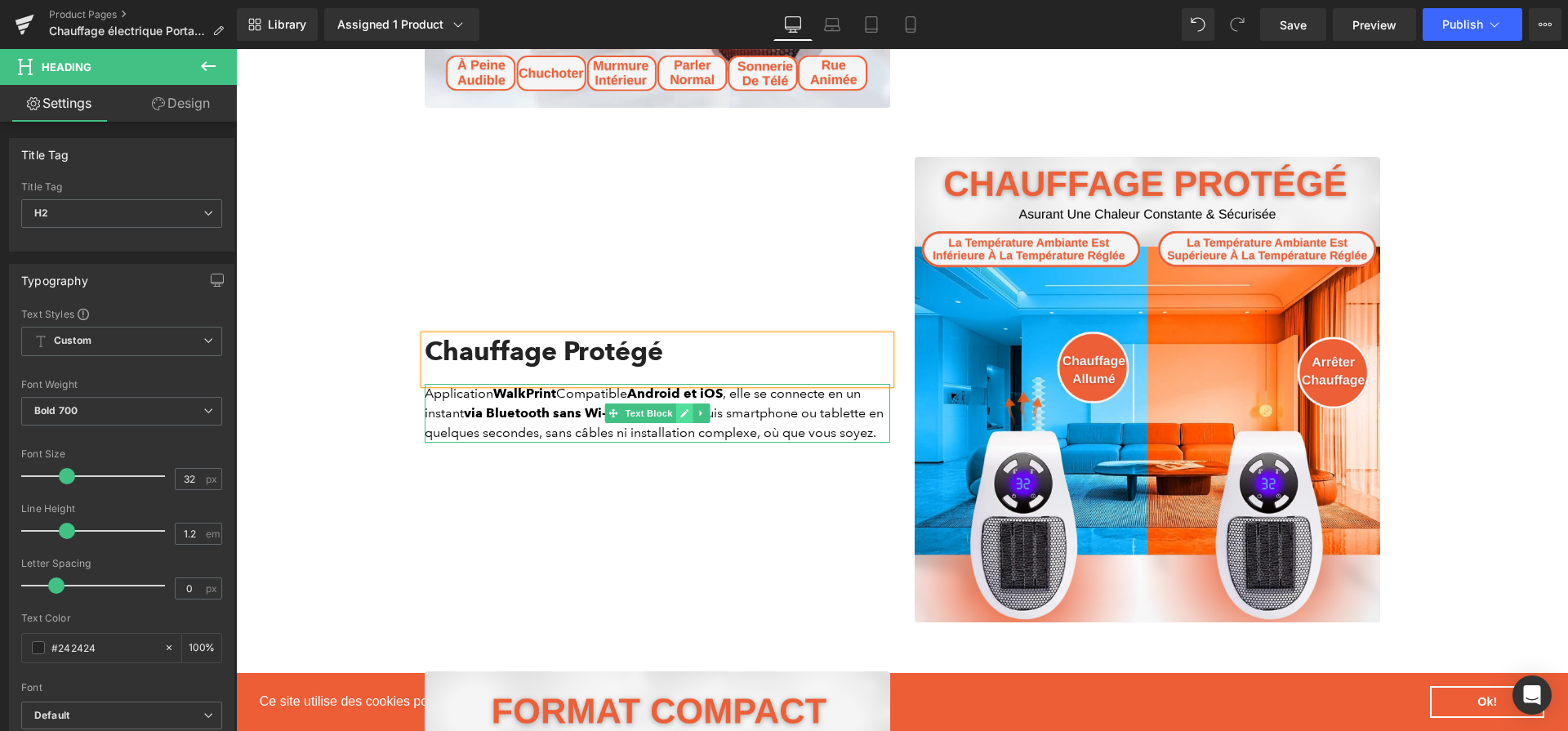
click at [677, 423] on link at bounding box center [684, 413] width 17 height 20
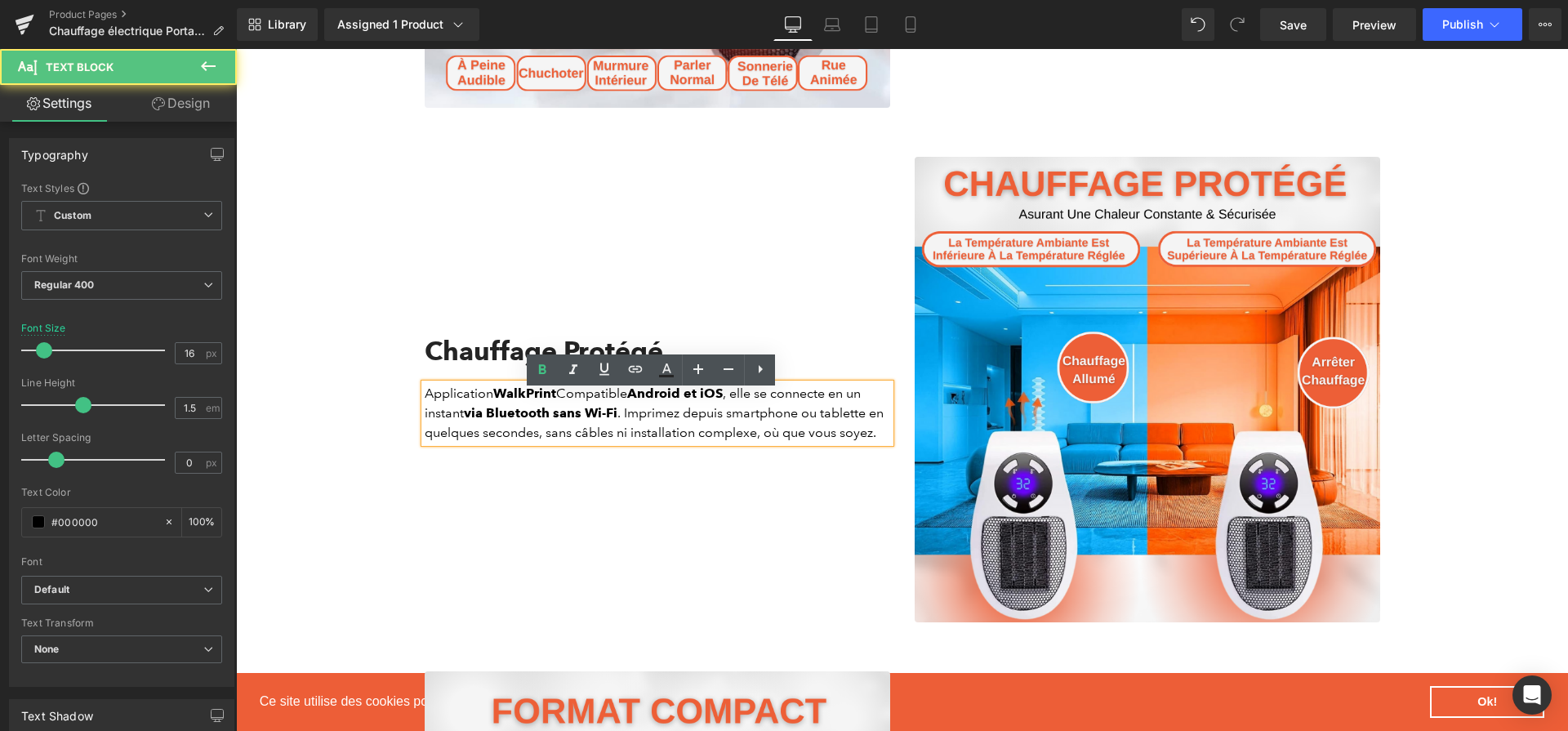
click at [677, 426] on p "Application WalkPrint Compatible Android et iOS , elle se connecte en un instan…" at bounding box center [657, 413] width 466 height 59
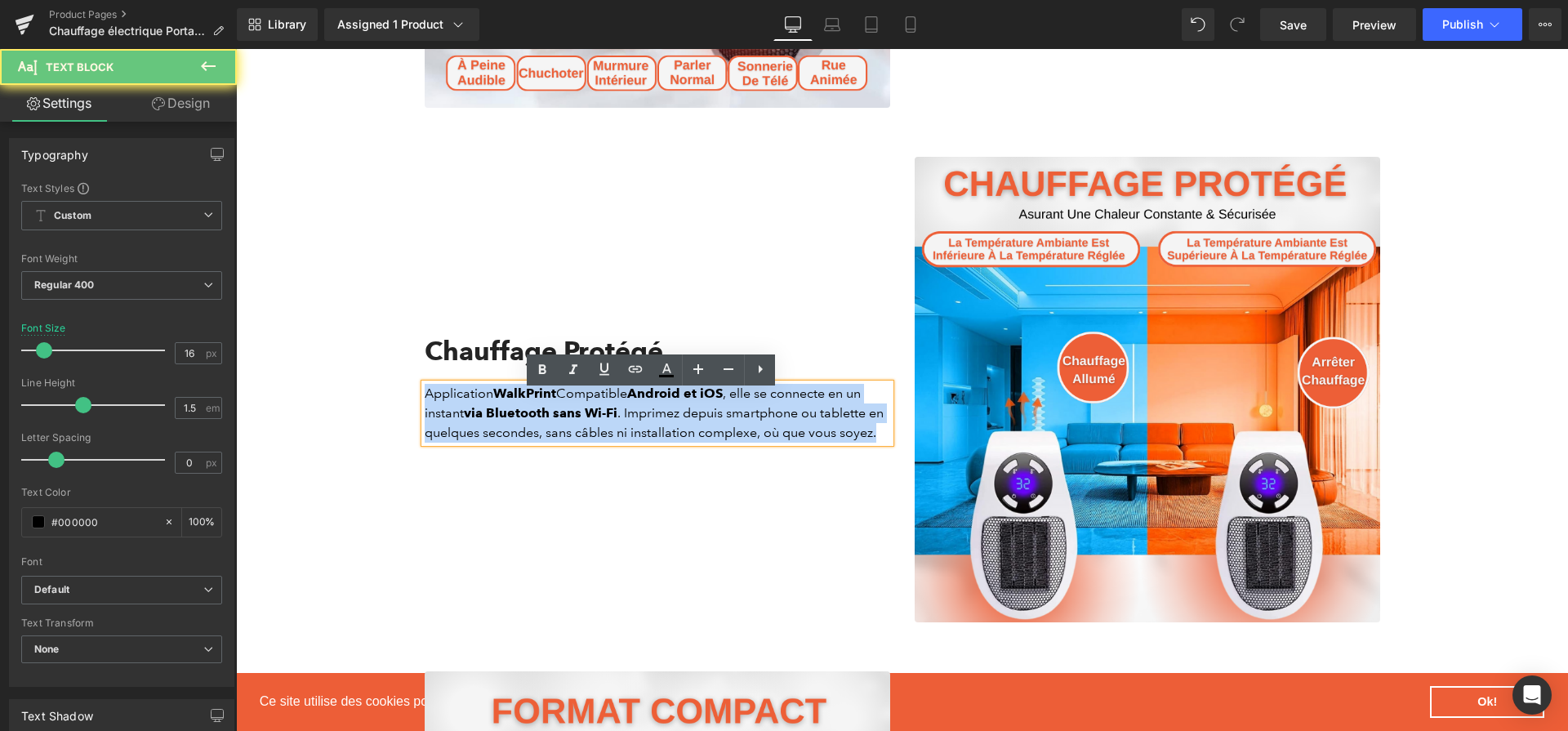
click at [677, 426] on p "Application WalkPrint Compatible Android et iOS , elle se connecte en un instan…" at bounding box center [657, 413] width 466 height 59
paste div
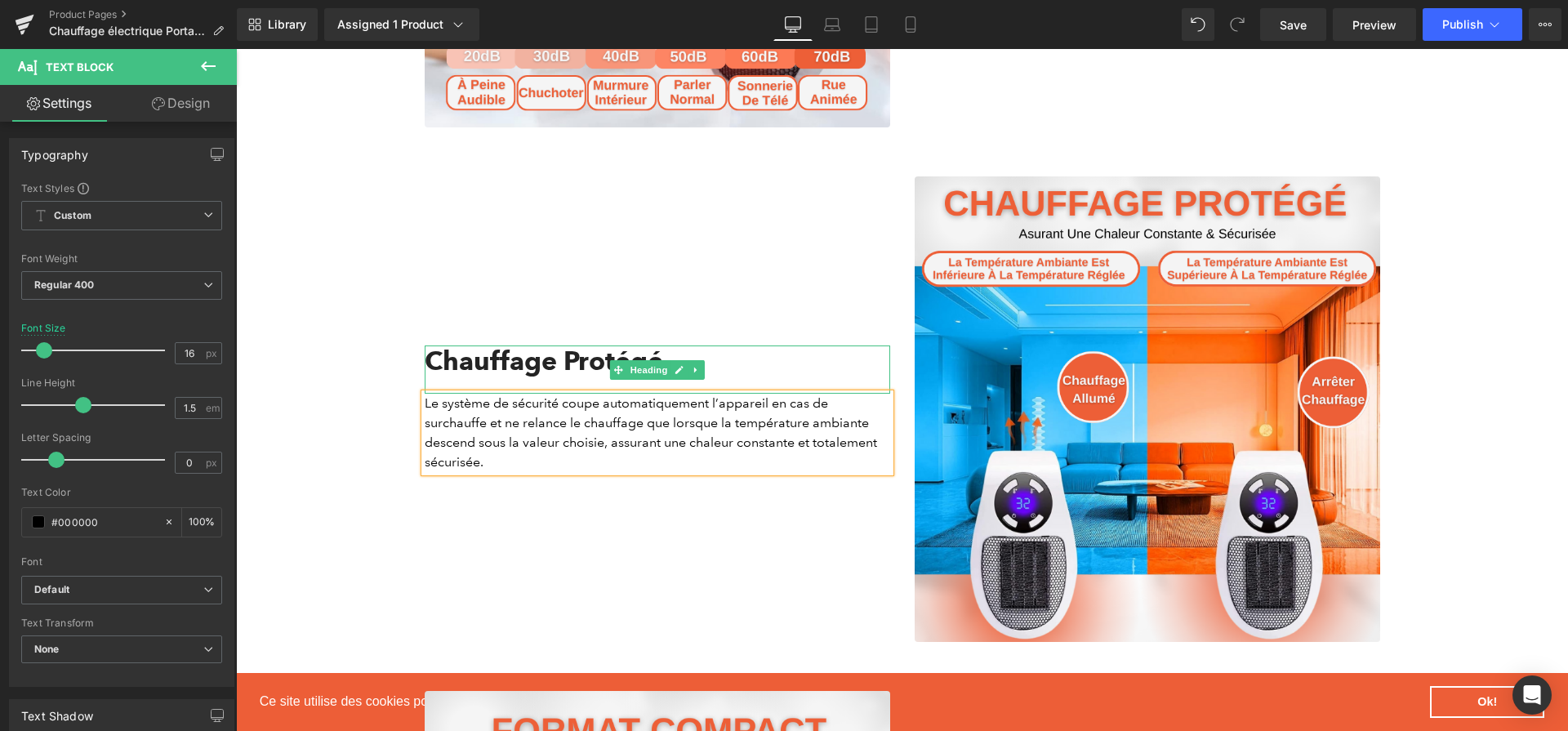
scroll to position [2575, 0]
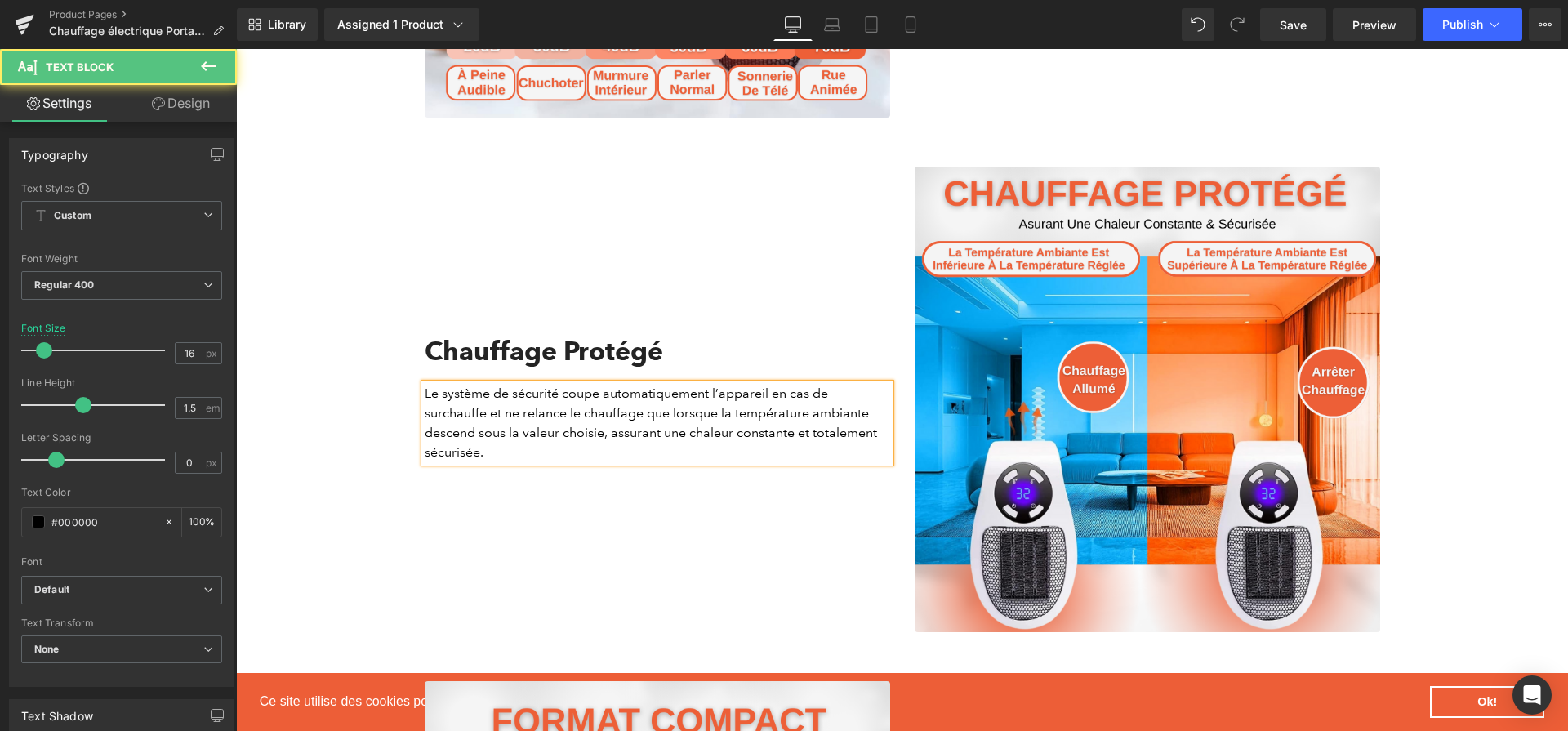
drag, startPoint x: 509, startPoint y: 401, endPoint x: 601, endPoint y: 401, distance: 92.0
click at [601, 401] on p "Le système de sécurité coupe automatiquement l’appareil en cas de surchauffe et…" at bounding box center [657, 423] width 466 height 78
drag, startPoint x: 505, startPoint y: 401, endPoint x: 572, endPoint y: 401, distance: 67.0
click at [572, 401] on p "Le système de sécurité coupe automatiquement l’appareil en cas de surchauffe et…" at bounding box center [657, 423] width 466 height 78
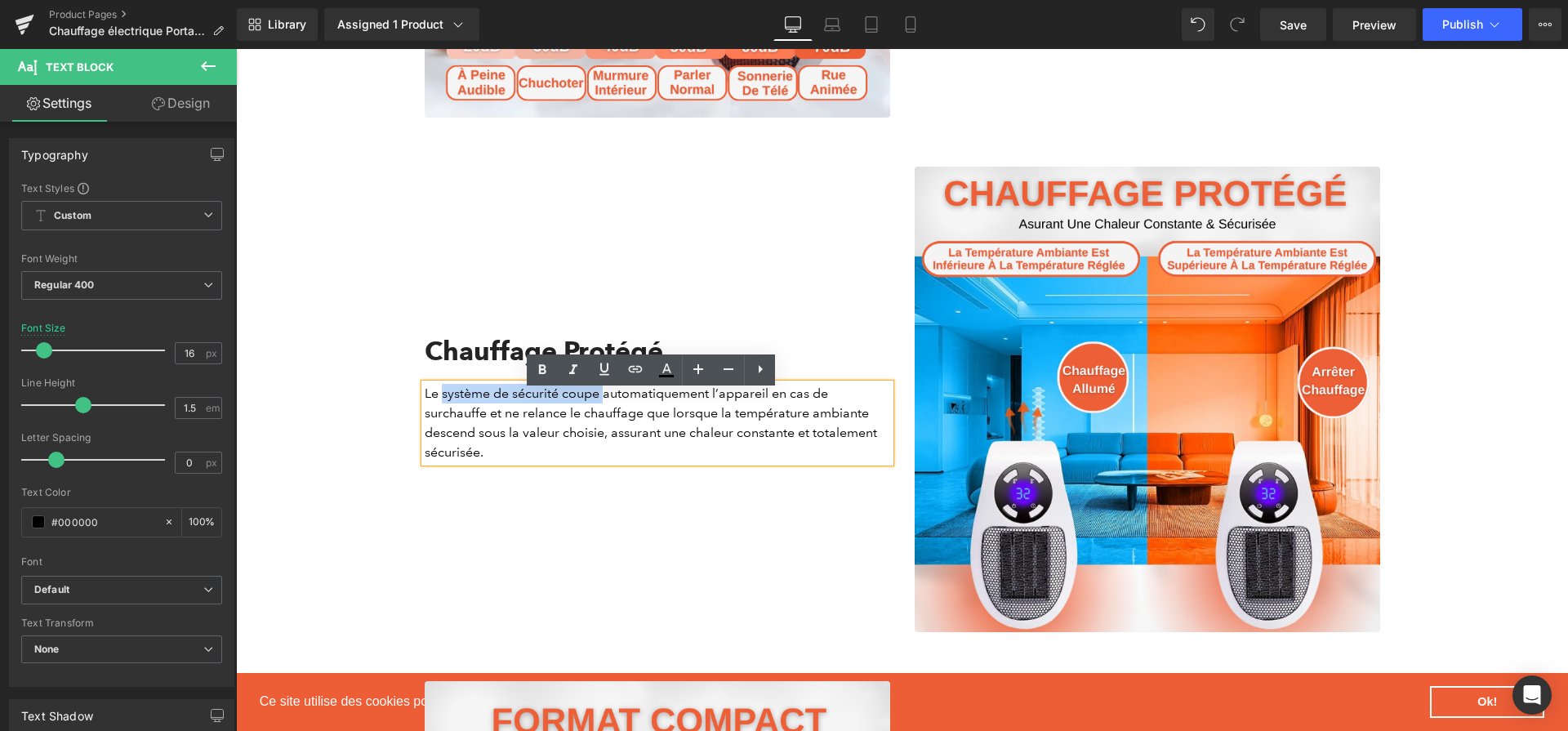
click at [598, 407] on p "Le système de sécurité coupe automatiquement l’appareil en cas de surchauffe et…" at bounding box center [657, 423] width 466 height 78
drag, startPoint x: 775, startPoint y: 404, endPoint x: 478, endPoint y: 428, distance: 298.0
click at [478, 428] on p "Le système de sécurité coupe automatiquement l’appareil en cas de surchauffe et…" at bounding box center [657, 423] width 466 height 78
drag, startPoint x: 682, startPoint y: 444, endPoint x: 795, endPoint y: 446, distance: 113.0
click at [795, 446] on p "Le système de sécurité coupe automatiquement l’appareil en cas de surchauffe et…" at bounding box center [657, 423] width 466 height 78
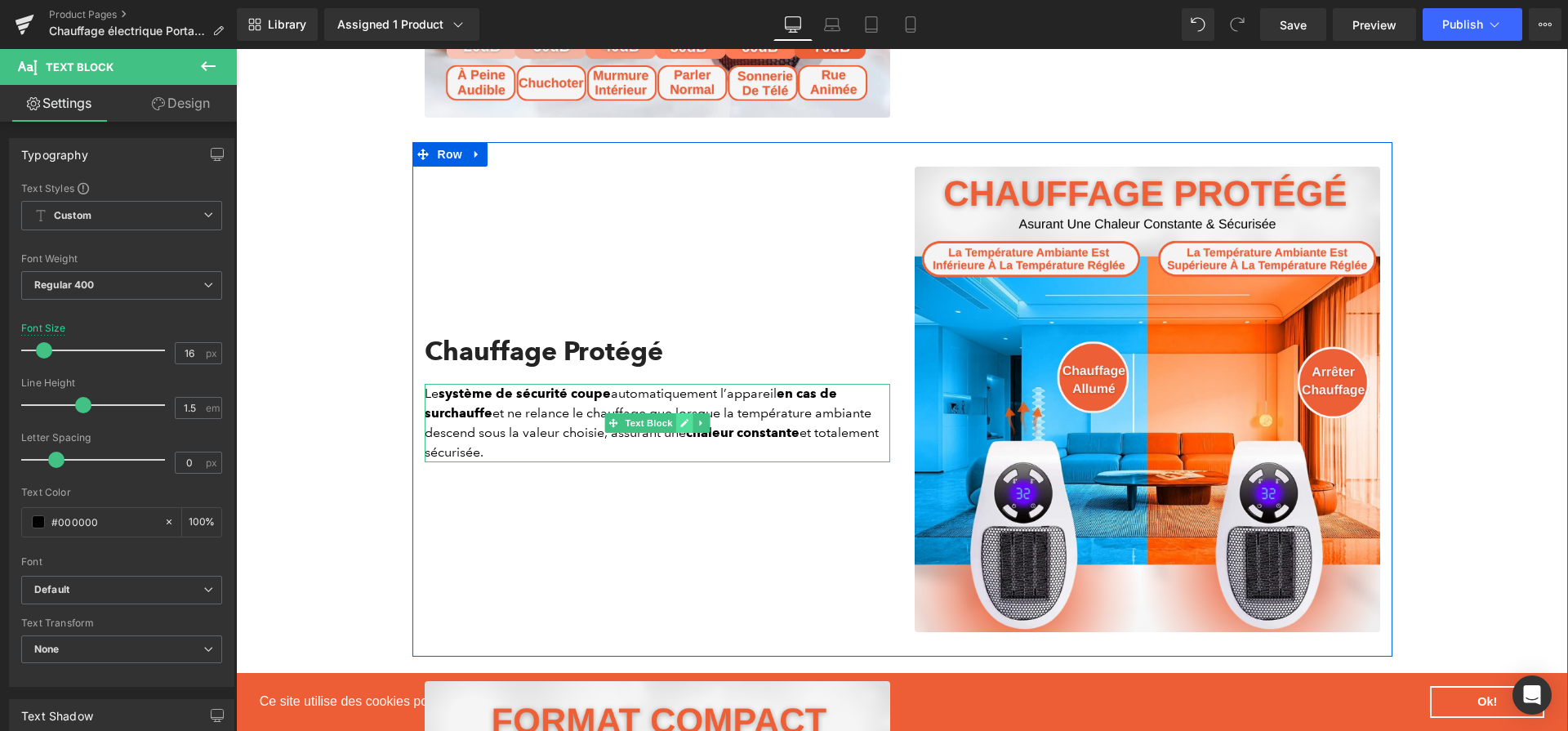
click at [677, 433] on link at bounding box center [684, 423] width 17 height 20
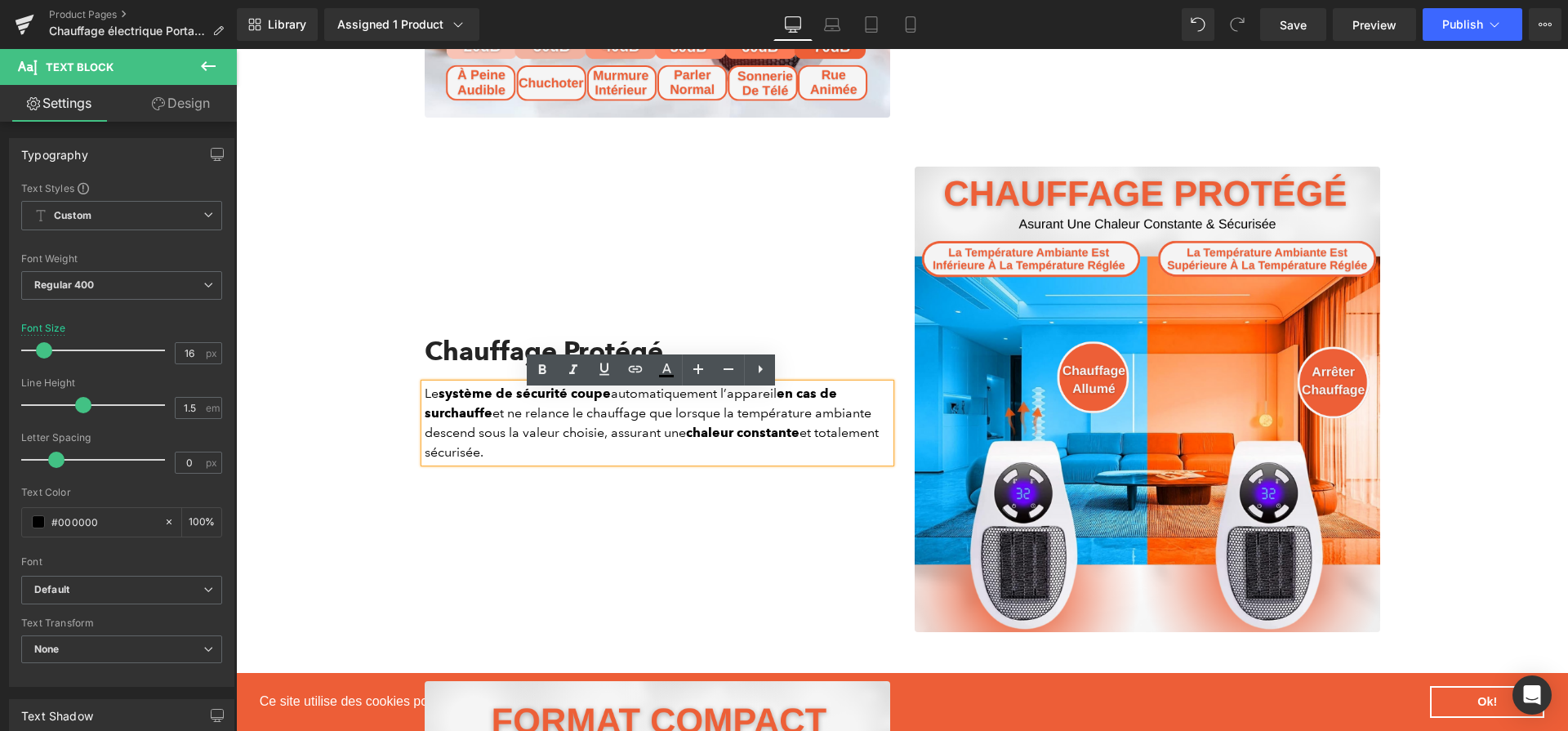
click at [674, 428] on p "Le système de sécurité coupe automatiquement l’appareil en cas de surchauffe et…" at bounding box center [657, 423] width 466 height 78
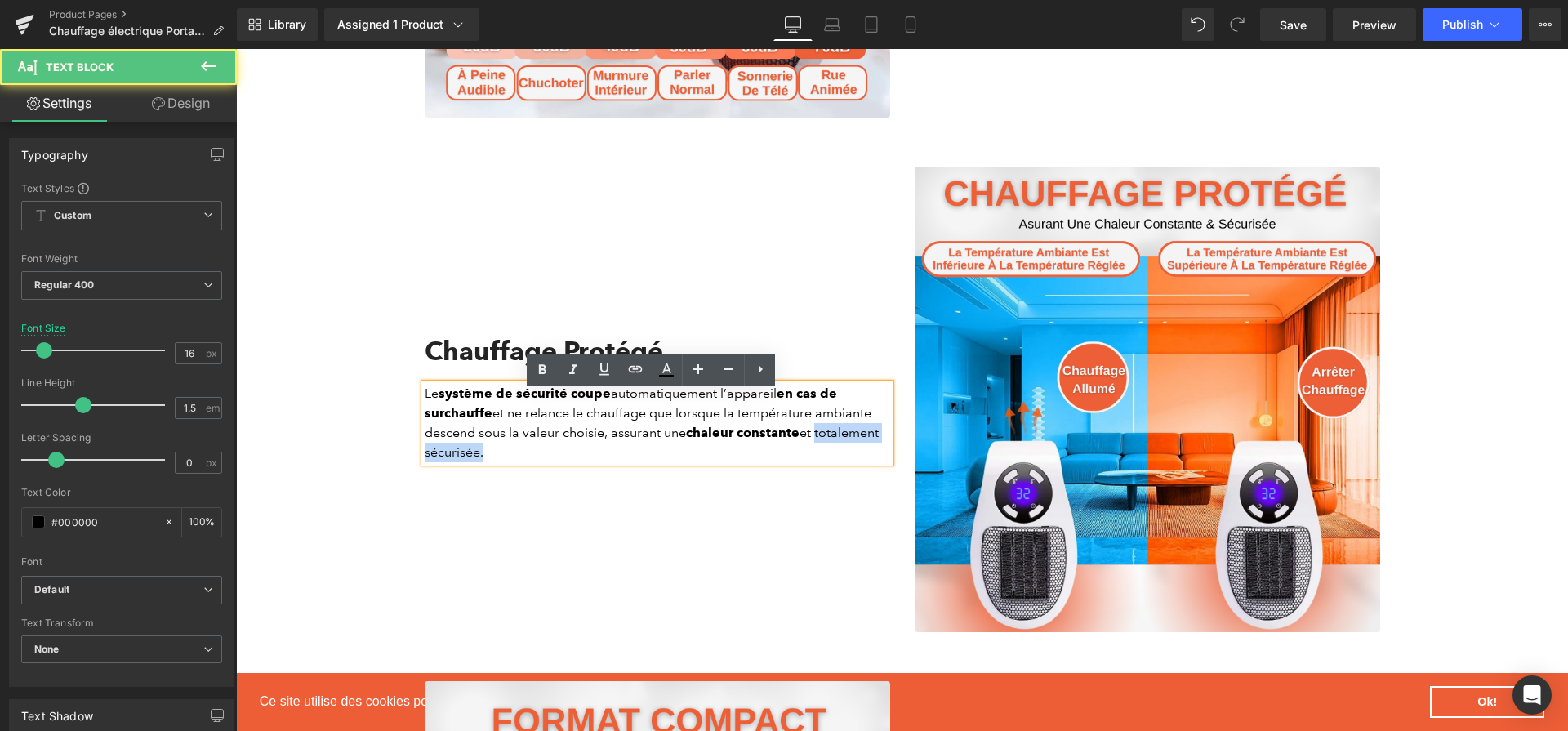
drag, startPoint x: 814, startPoint y: 446, endPoint x: 833, endPoint y: 467, distance: 28.3
click at [833, 462] on p "Le système de sécurité coupe automatiquement l’appareil en cas de surchauffe et…" at bounding box center [657, 423] width 466 height 78
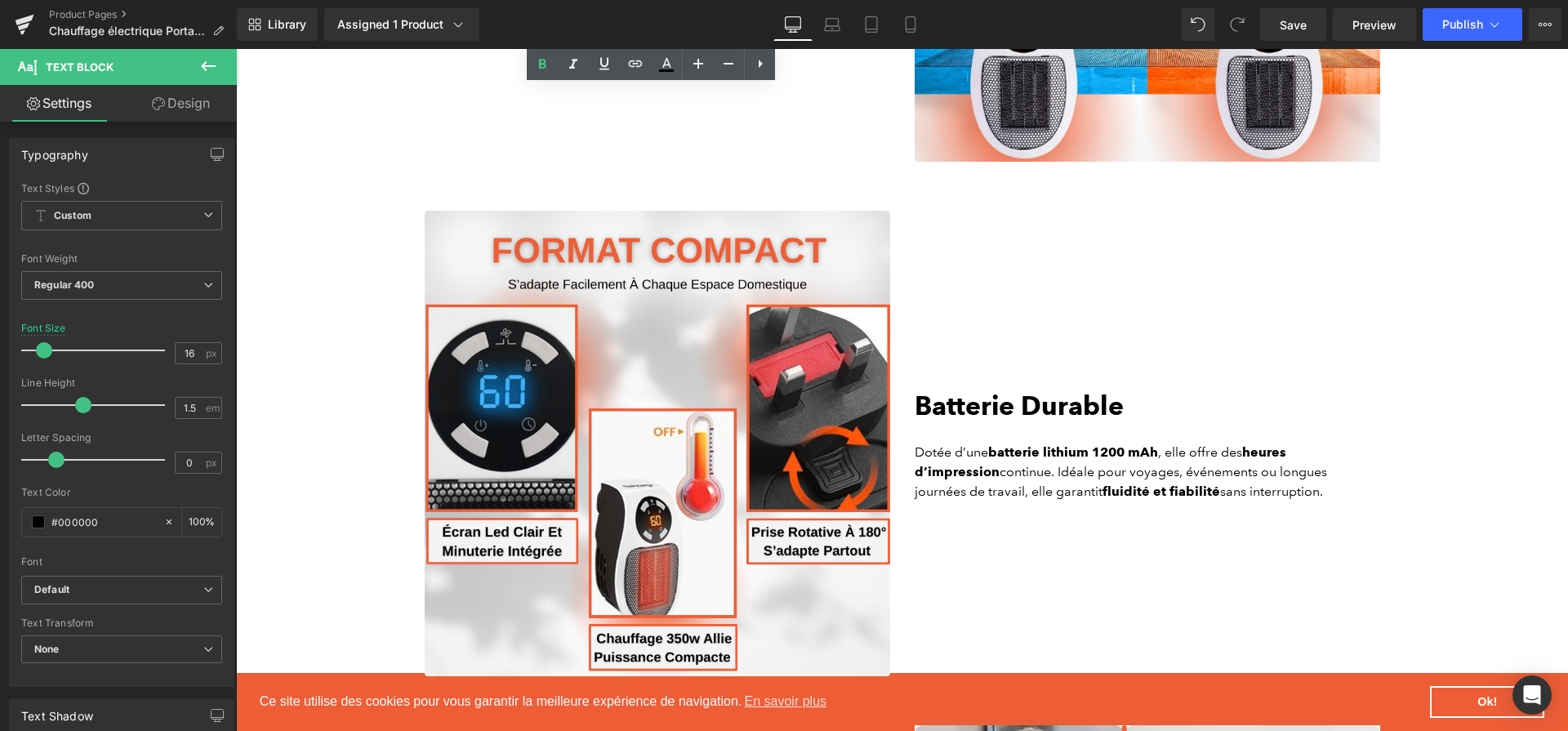
scroll to position [3048, 0]
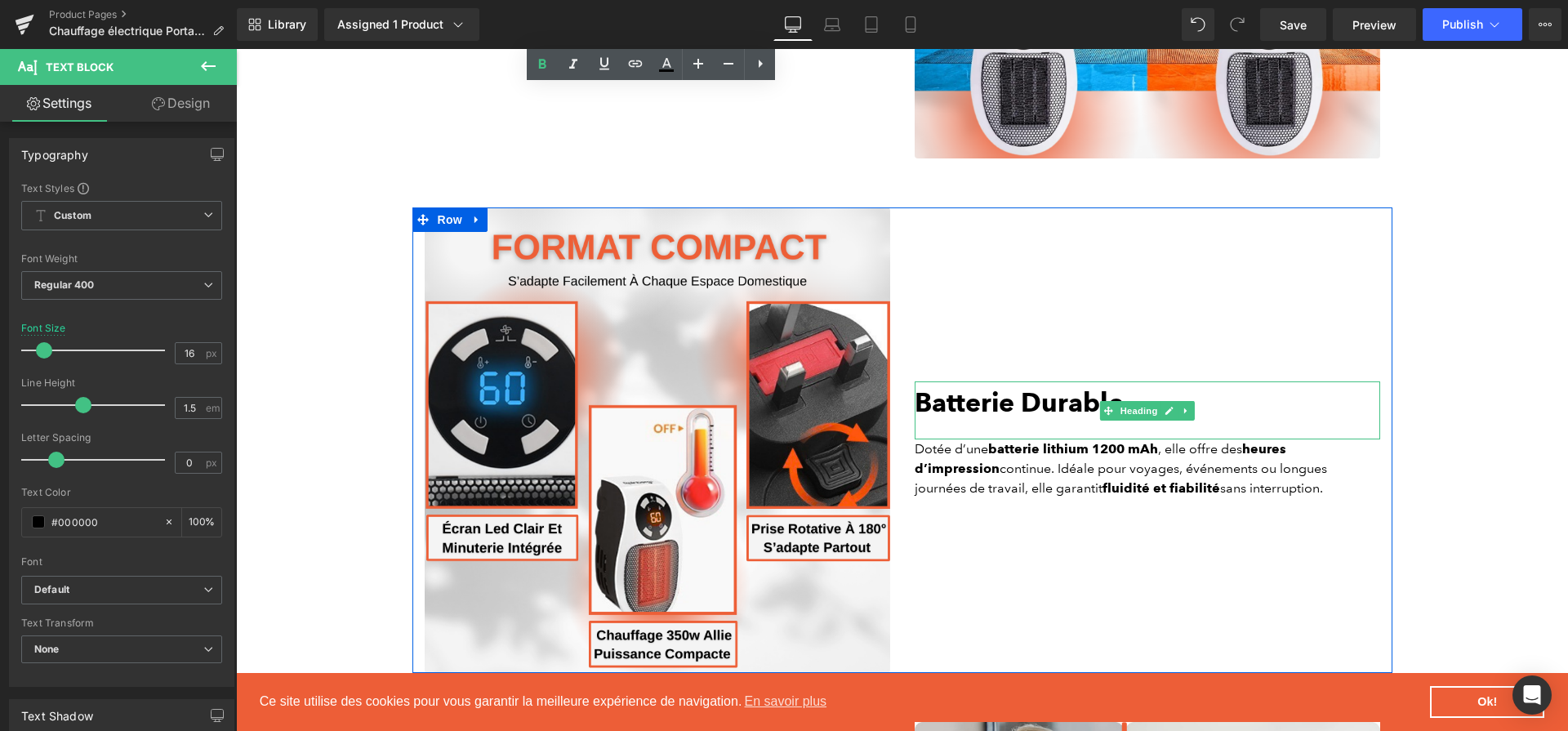
click at [964, 411] on b "Batterie Durable" at bounding box center [1019, 402] width 209 height 32
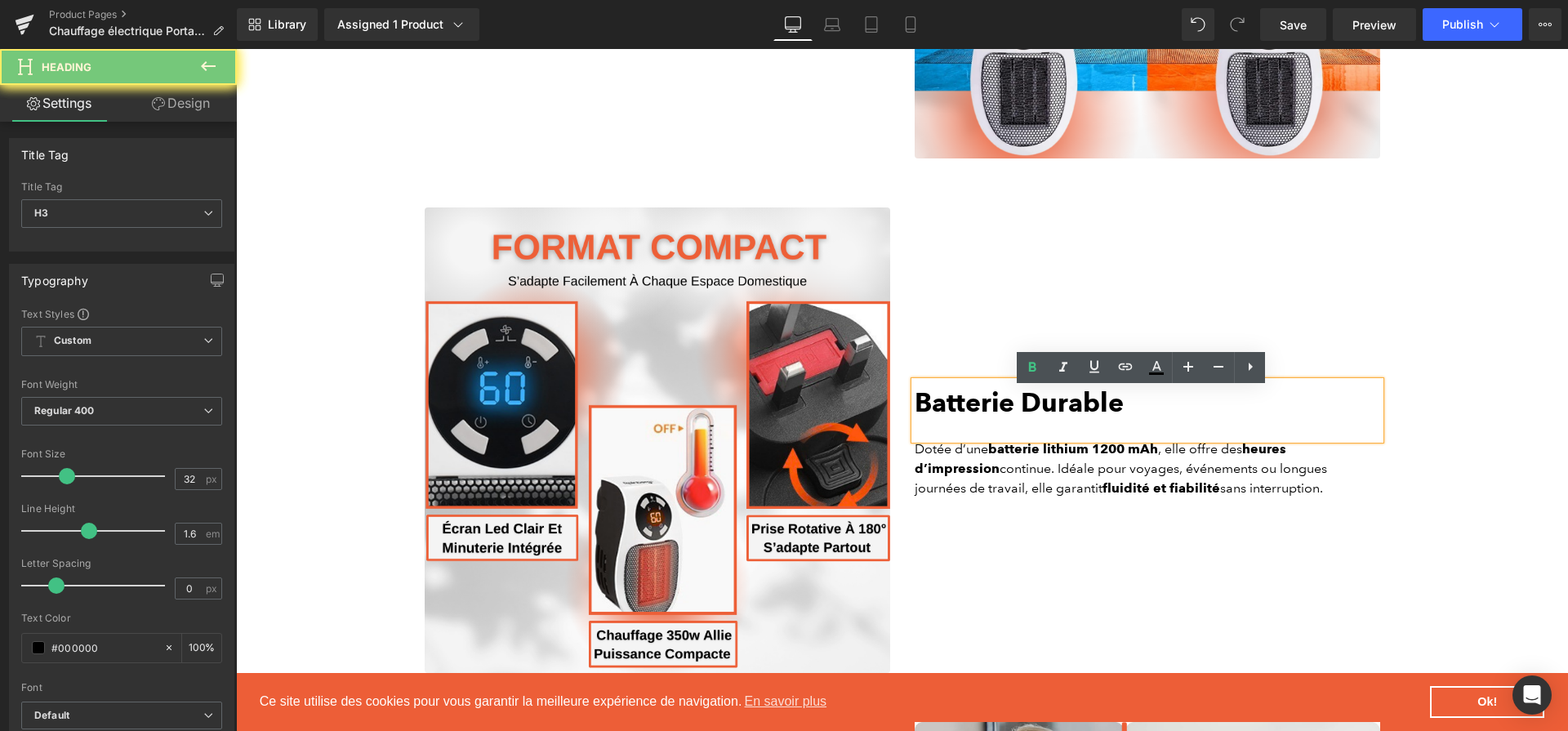
click at [964, 411] on b "Batterie Durable" at bounding box center [1019, 402] width 209 height 32
paste div
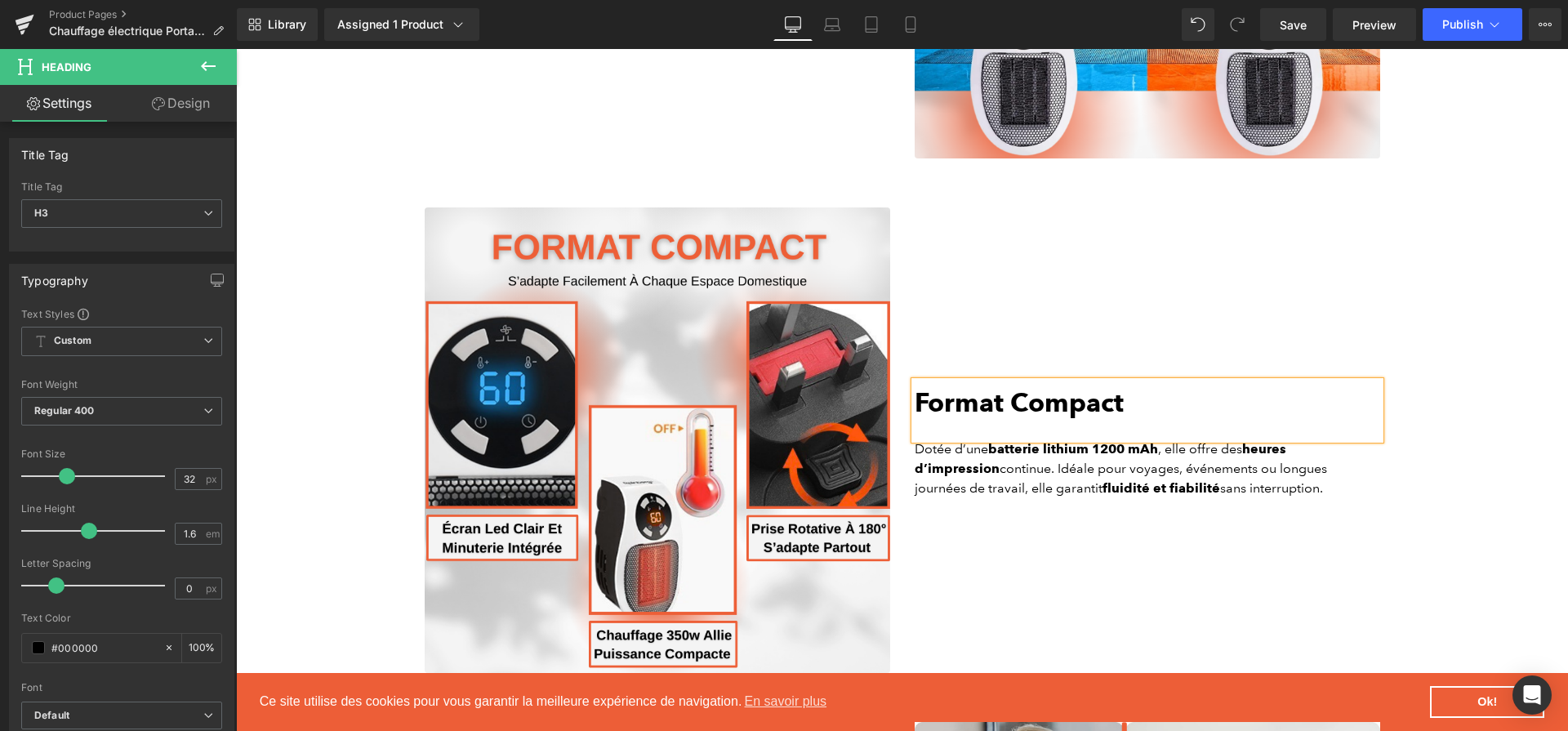
click at [1103, 495] on strong "fluidité et fiabilité" at bounding box center [1162, 488] width 118 height 16
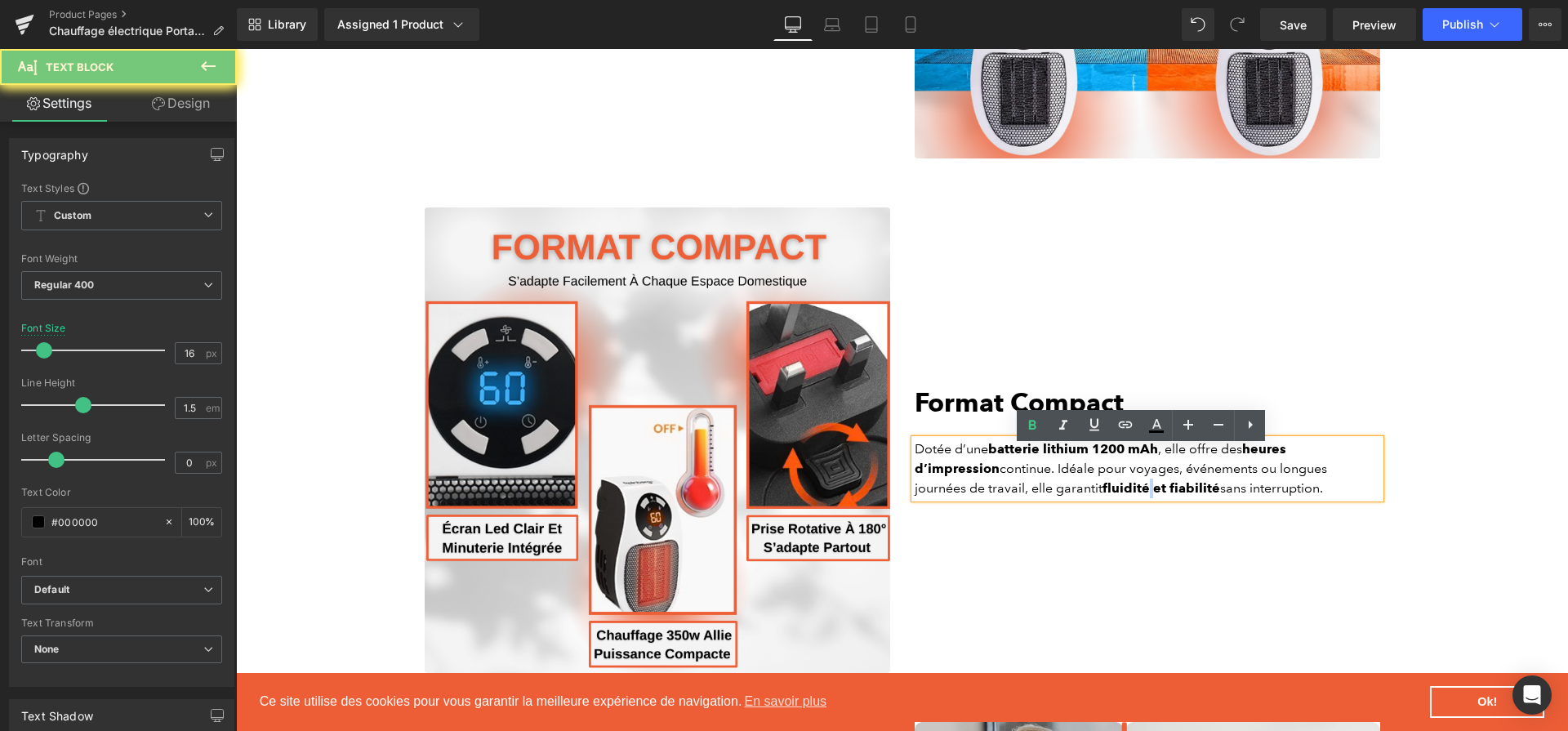
click at [1103, 495] on strong "fluidité et fiabilité" at bounding box center [1162, 488] width 118 height 16
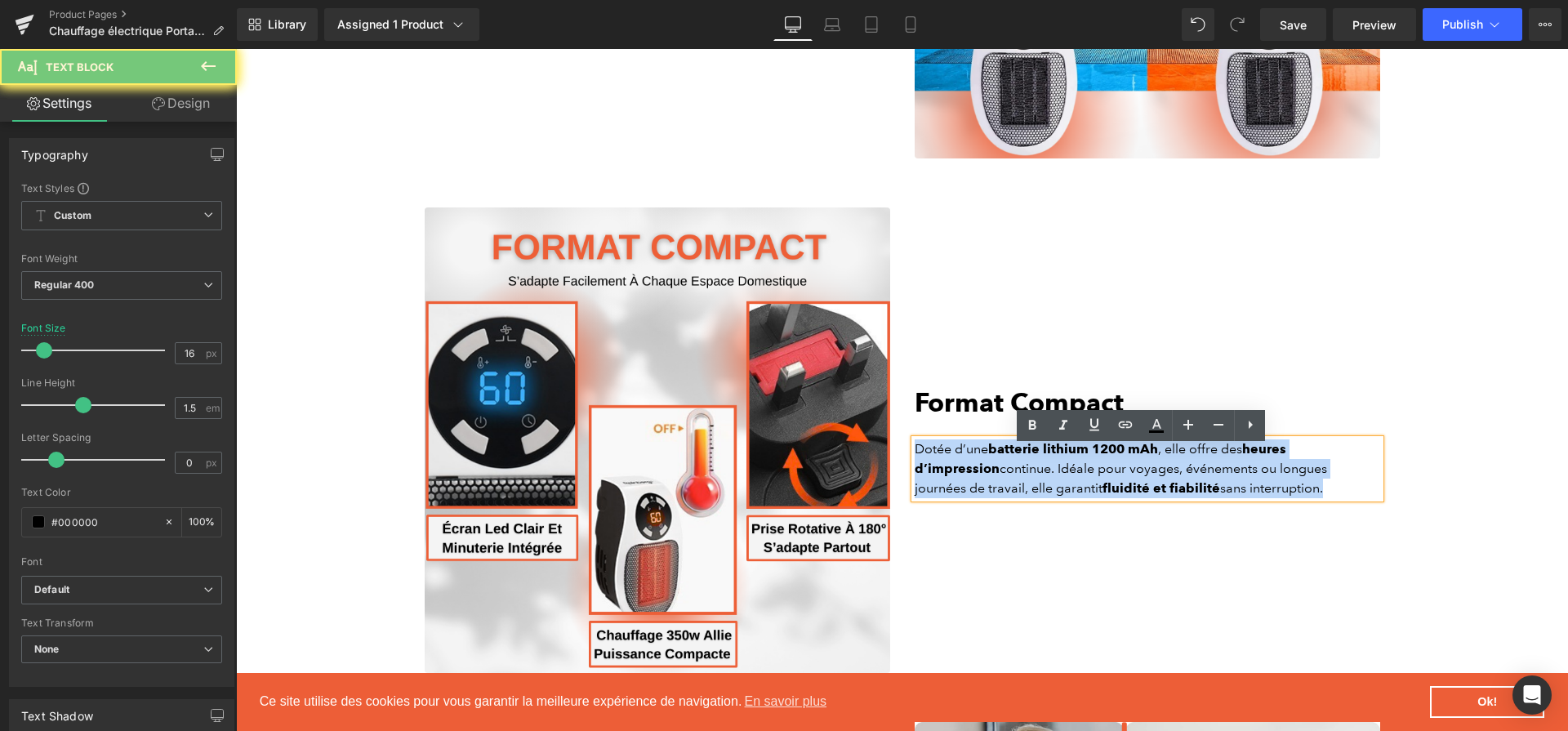
paste div
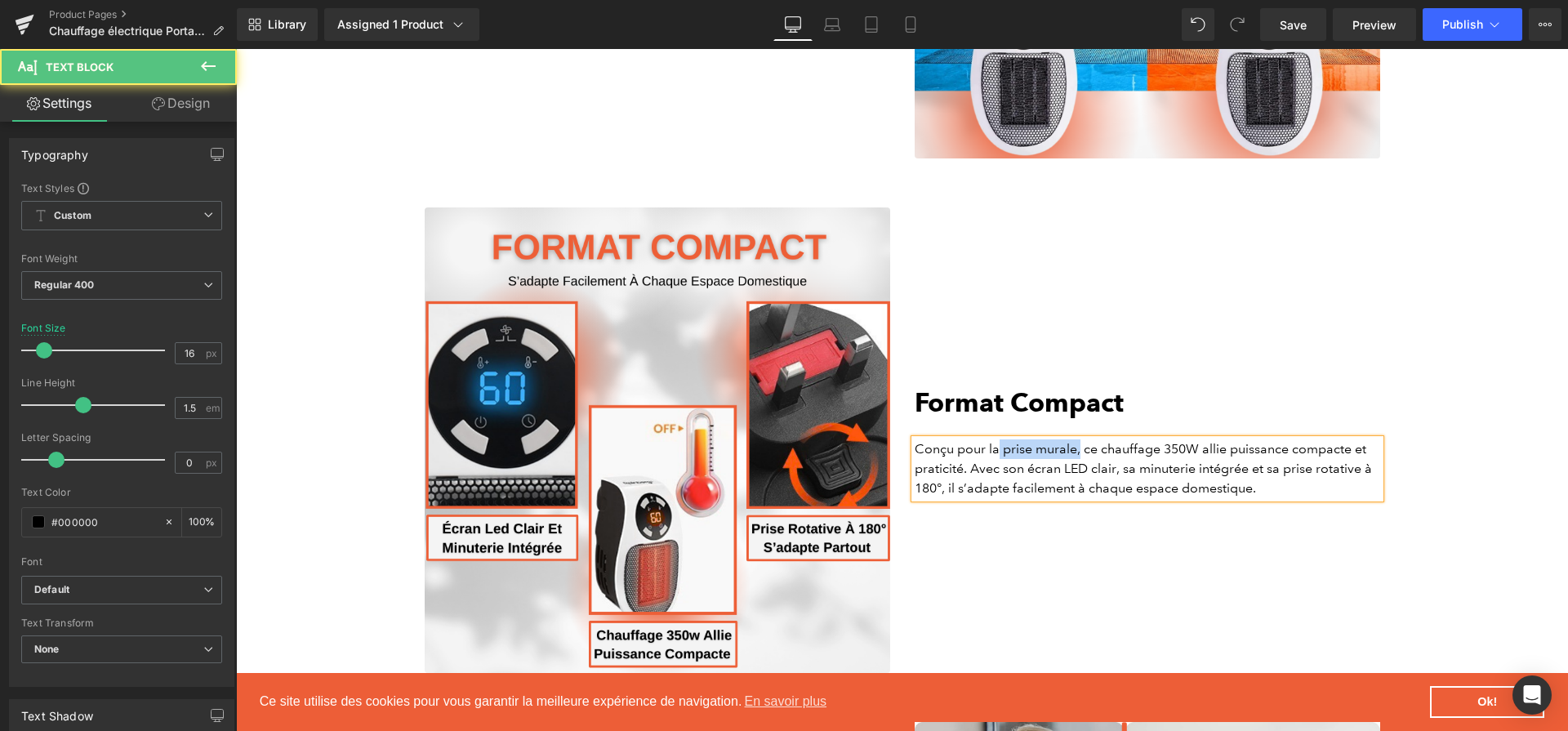
drag, startPoint x: 994, startPoint y: 460, endPoint x: 1086, endPoint y: 460, distance: 92.0
click at [1073, 460] on p "Conçu pour la prise murale, ce chauffage 350W allie puissance compacte et prati…" at bounding box center [1147, 468] width 466 height 59
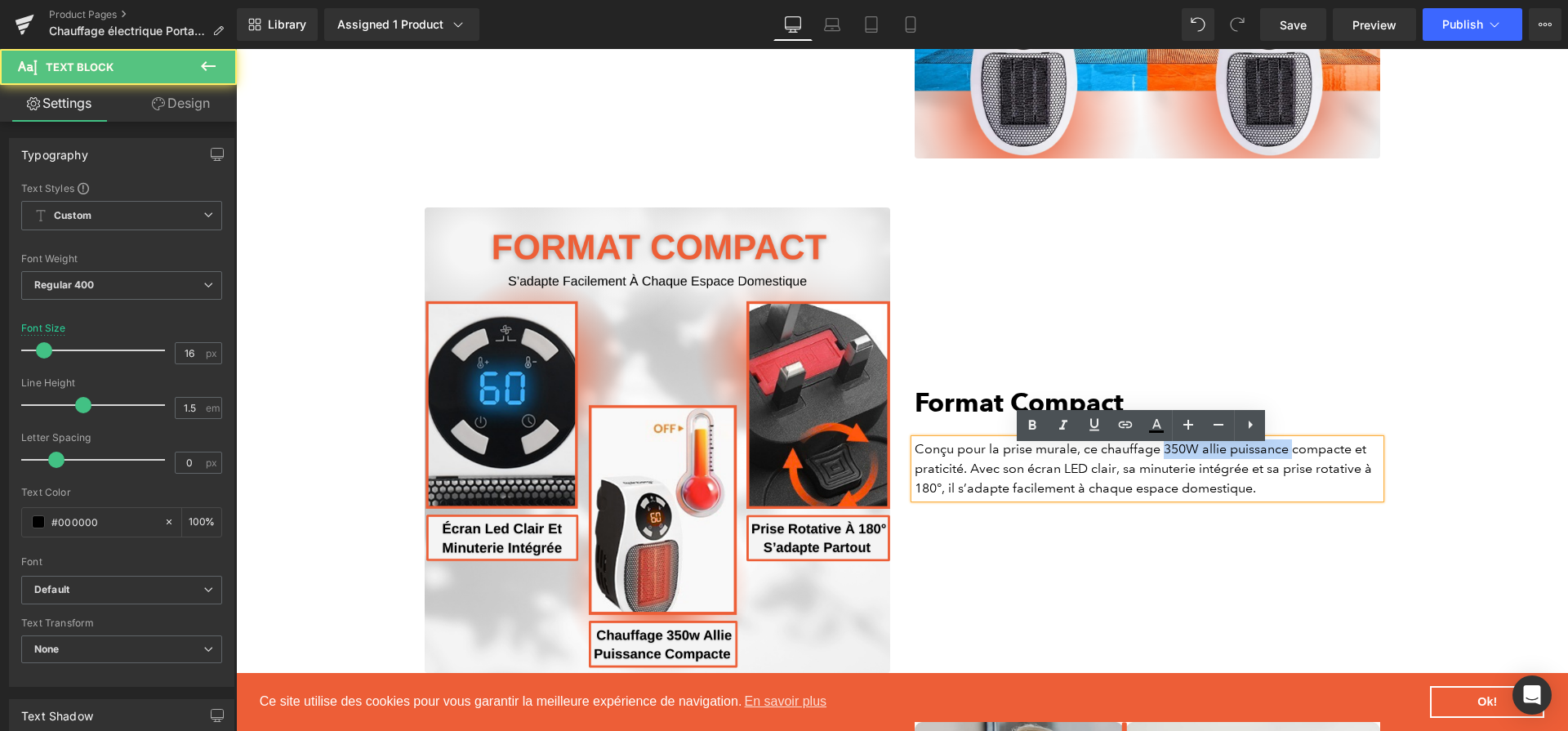
drag, startPoint x: 1156, startPoint y: 454, endPoint x: 1285, endPoint y: 455, distance: 129.0
click at [1285, 455] on p "Conçu pour la prise murale, ce chauffage 350W allie puissance compacte et prati…" at bounding box center [1147, 468] width 466 height 59
drag, startPoint x: 1018, startPoint y: 476, endPoint x: 1094, endPoint y: 481, distance: 76.2
click at [1097, 482] on p "Conçu pour la prise murale, ce chauffage 350W allie puissance compacte et prati…" at bounding box center [1147, 468] width 466 height 59
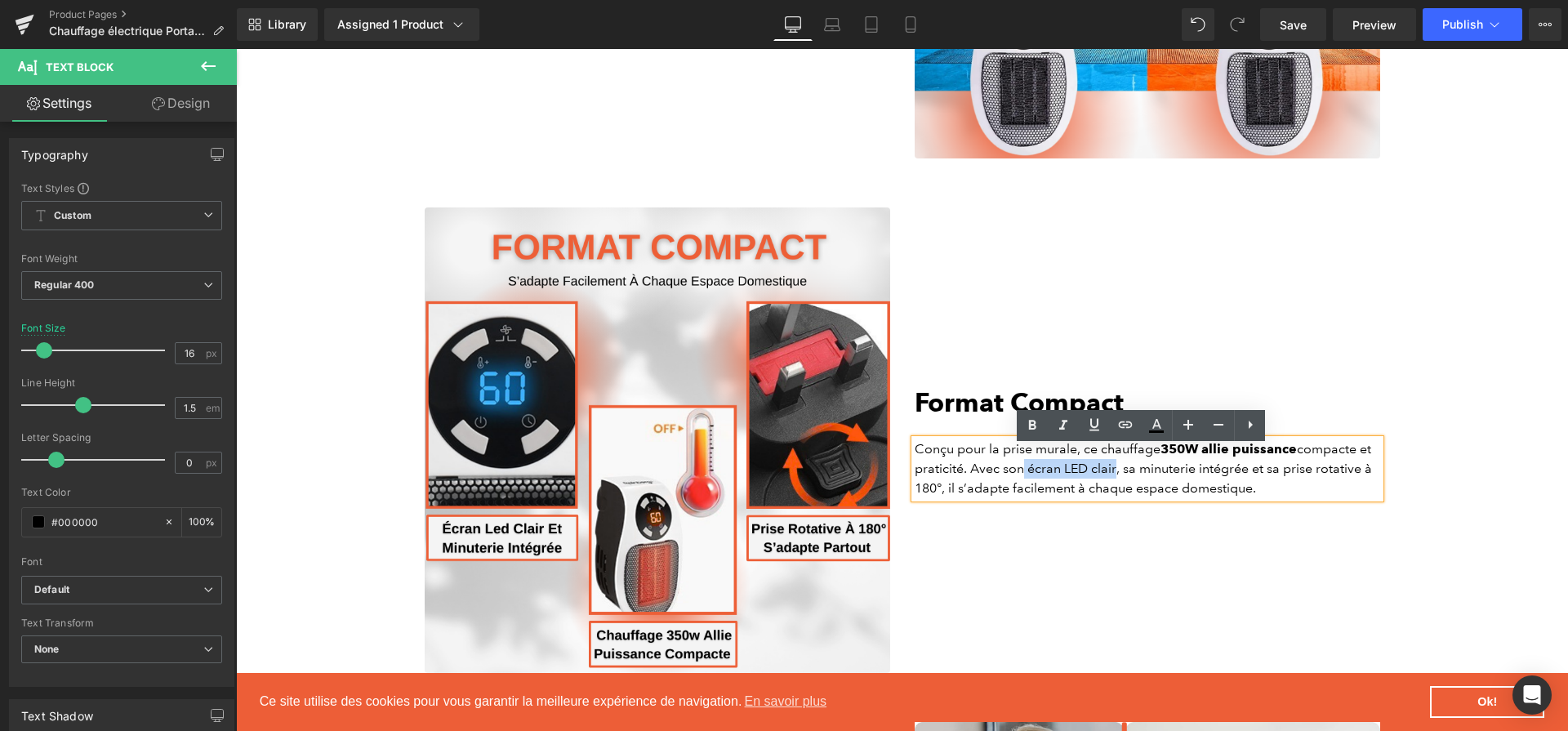
drag, startPoint x: 1109, startPoint y: 478, endPoint x: 1016, endPoint y: 475, distance: 93.0
click at [1016, 475] on p "Conçu pour la prise murale, ce chauffage 350W allie puissance compacte et prati…" at bounding box center [1147, 468] width 466 height 59
drag, startPoint x: 1131, startPoint y: 480, endPoint x: 1247, endPoint y: 483, distance: 116.0
click at [1247, 483] on p "Conçu pour la prise murale, ce chauffage 350W allie puissance compacte et prati…" at bounding box center [1147, 468] width 466 height 59
drag, startPoint x: 1340, startPoint y: 487, endPoint x: 945, endPoint y: 501, distance: 395.2
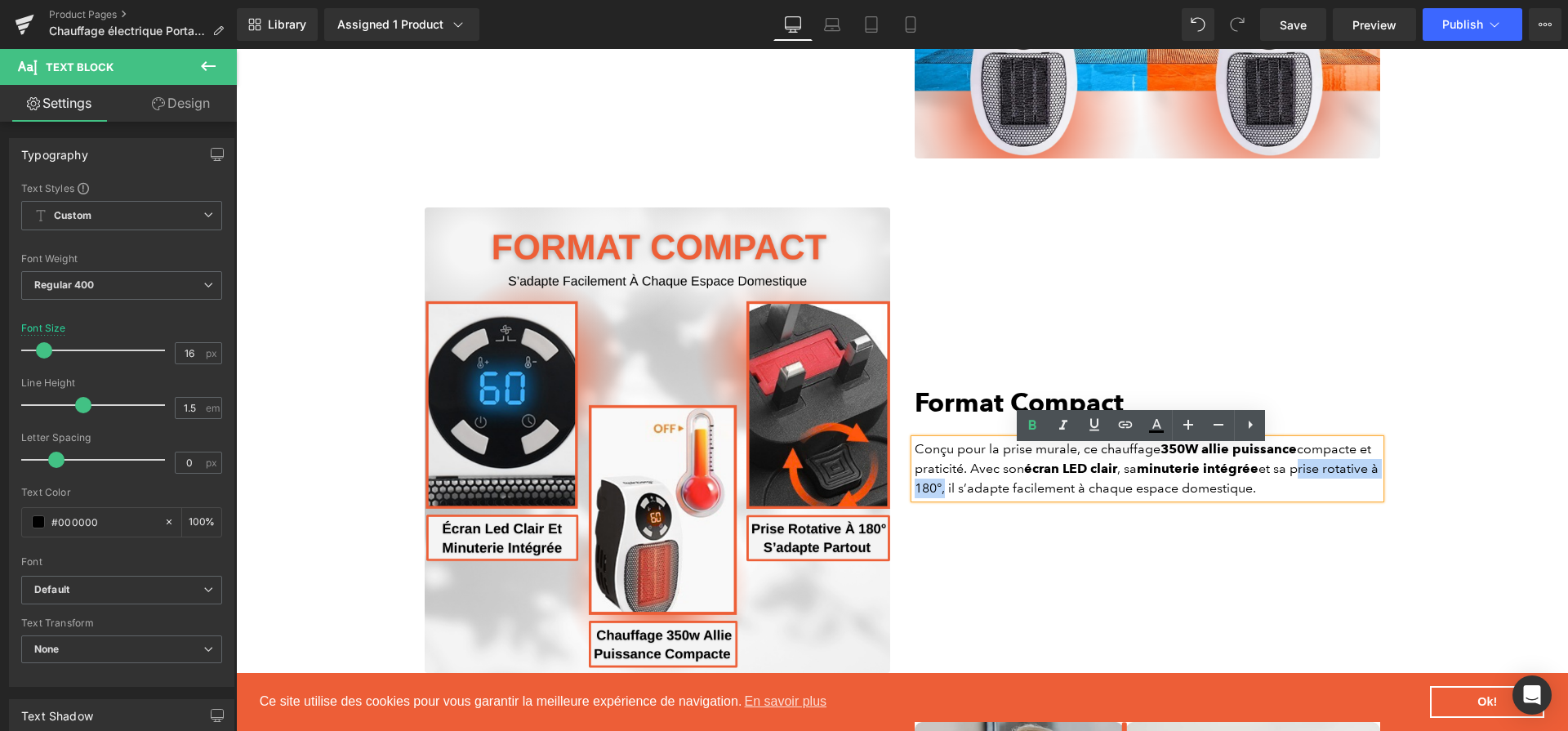
click at [945, 498] on p "Conçu pour la prise murale, ce chauffage 350W allie puissance compacte et prati…" at bounding box center [1147, 468] width 466 height 59
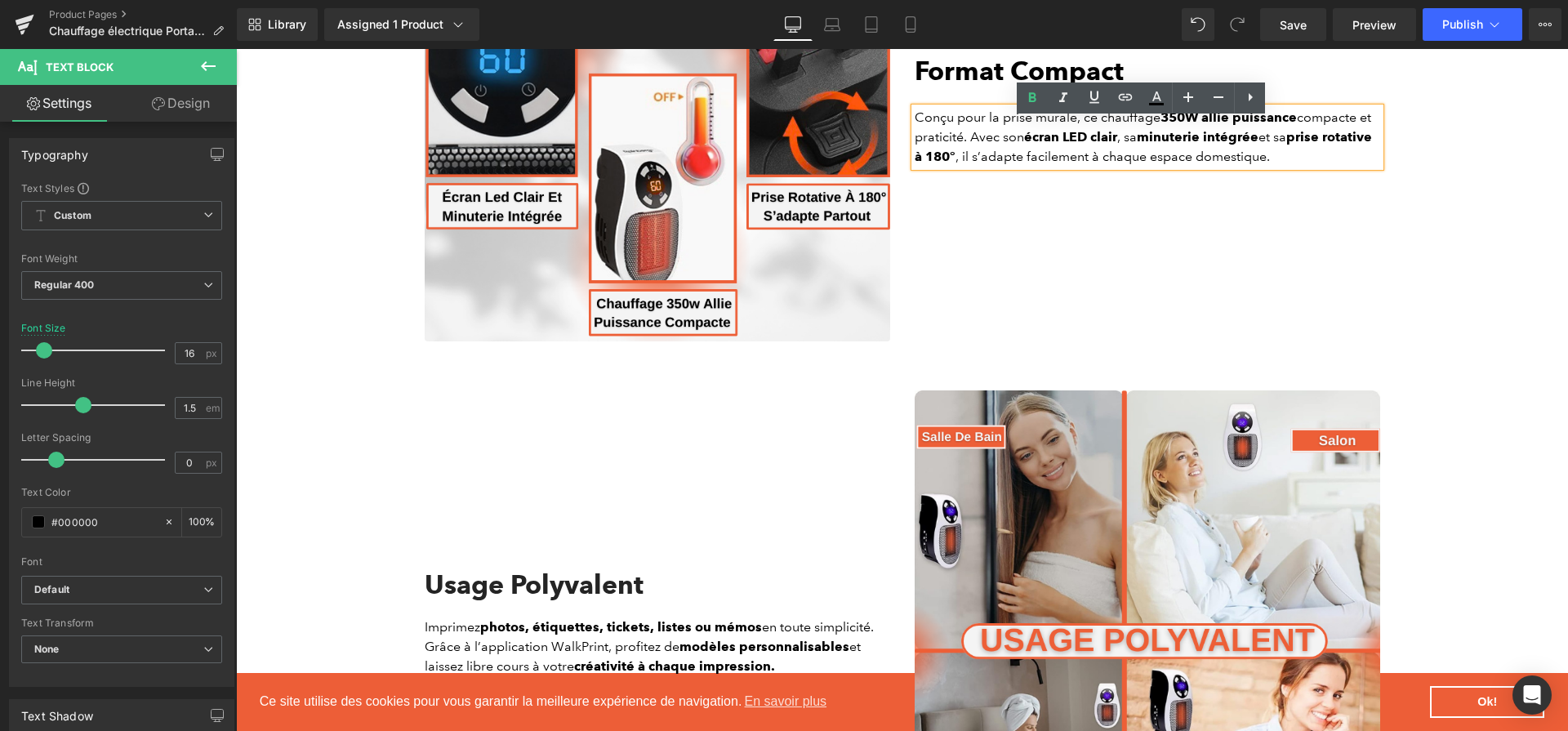
scroll to position [3380, 0]
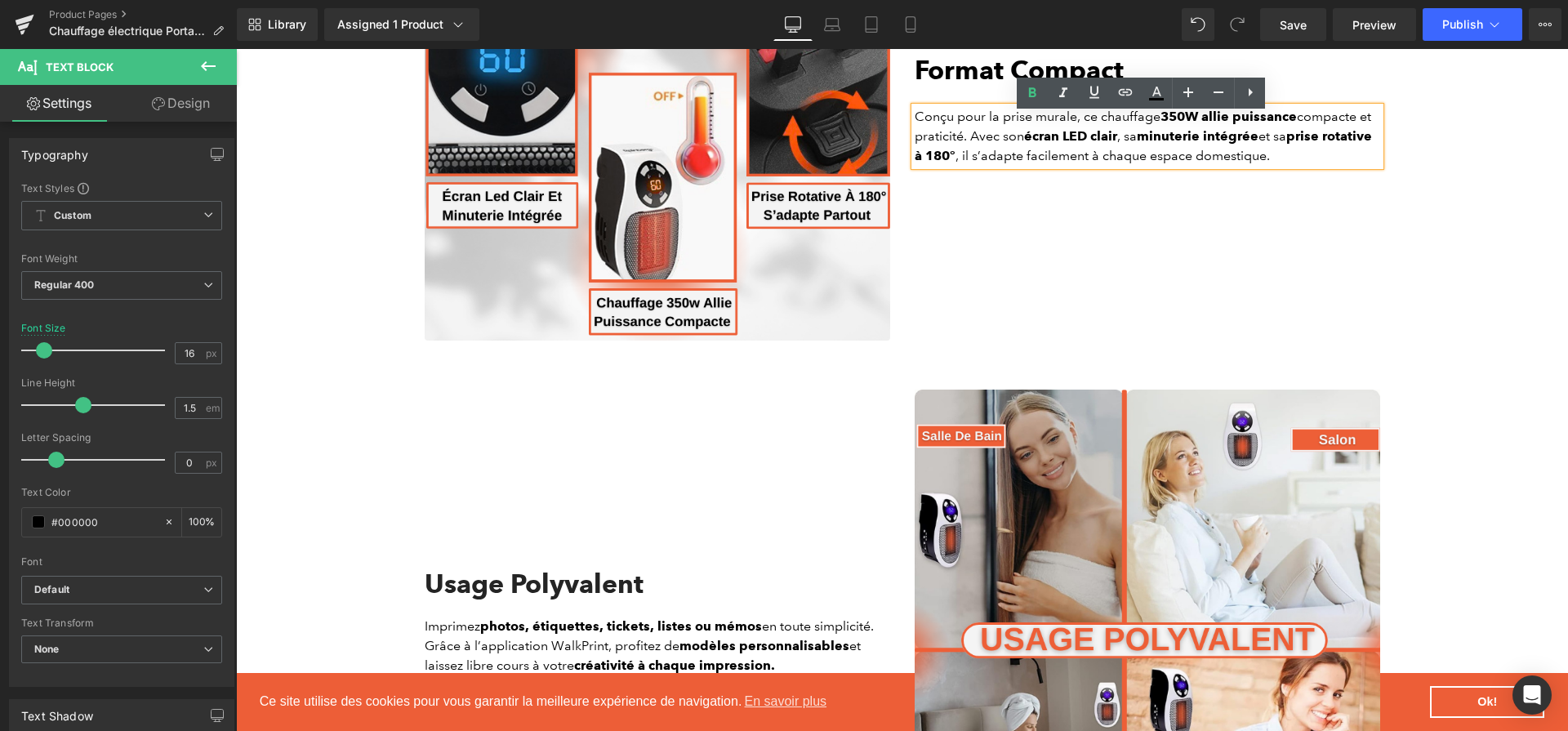
click at [528, 573] on div "Usage Polyvalent Heading Imprimez photos, étiquettes, tickets, listes ou mémos …" at bounding box center [657, 621] width 490 height 465
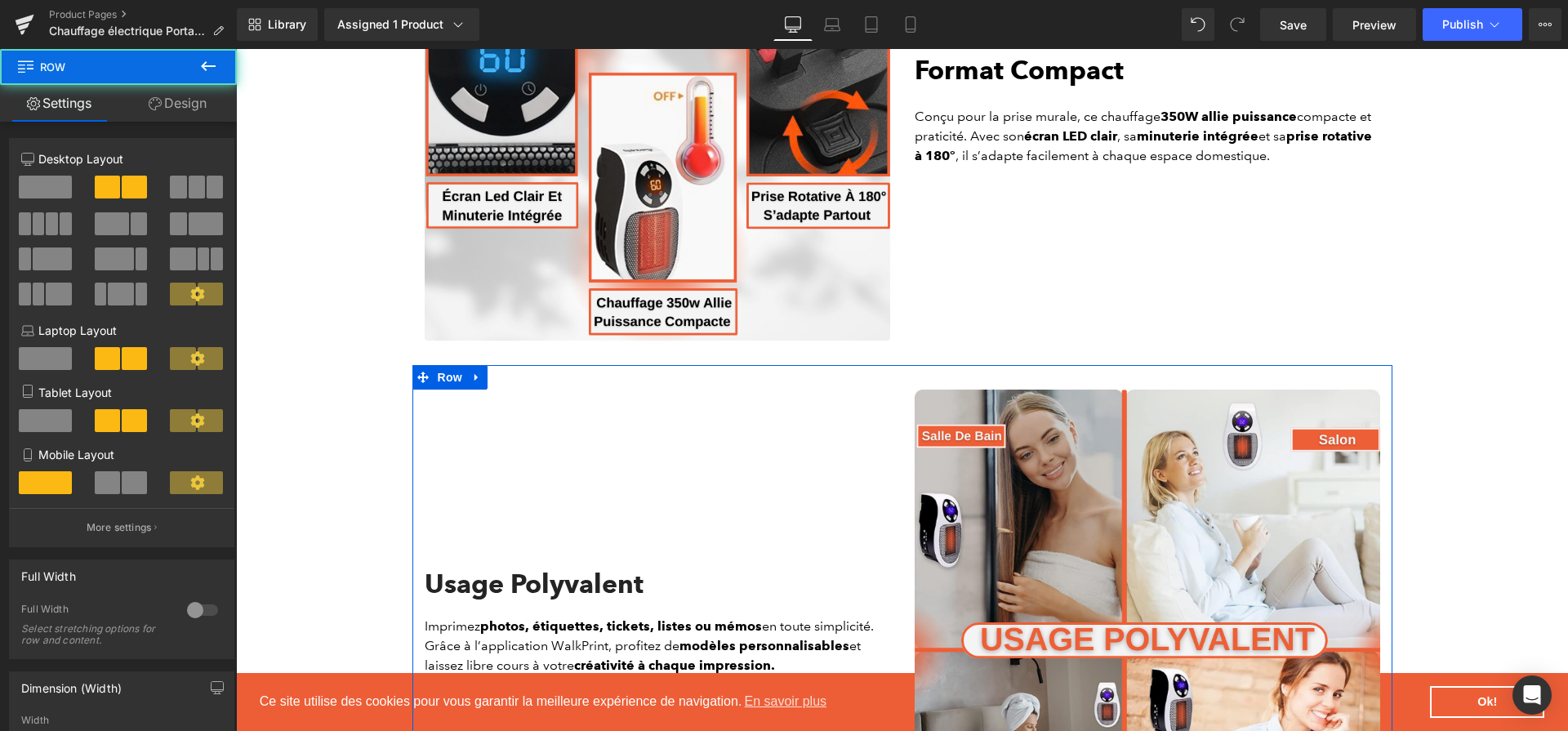
click at [530, 585] on h2 "Usage Polyvalent" at bounding box center [657, 583] width 466 height 31
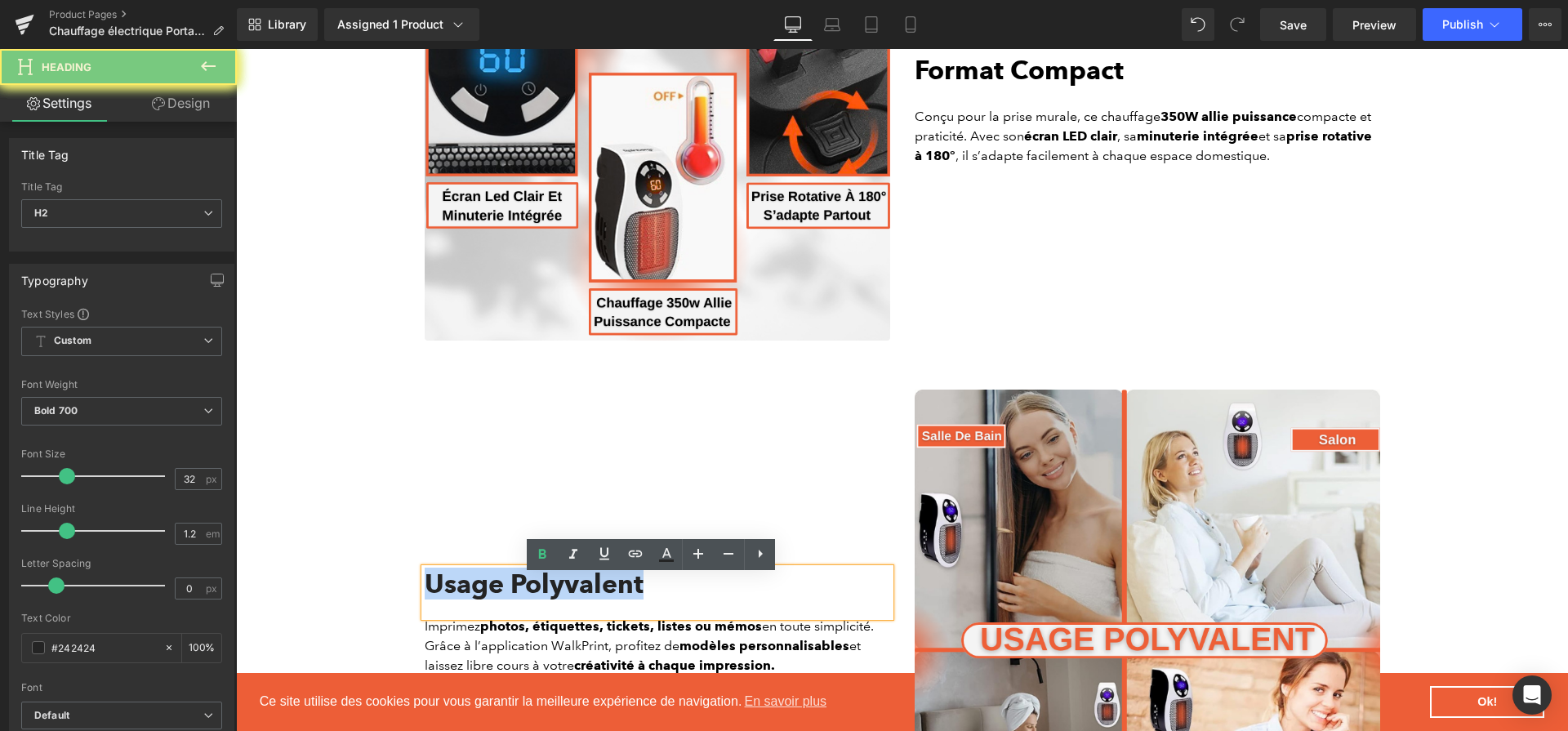
click at [530, 585] on h2 "Usage Polyvalent" at bounding box center [657, 583] width 466 height 31
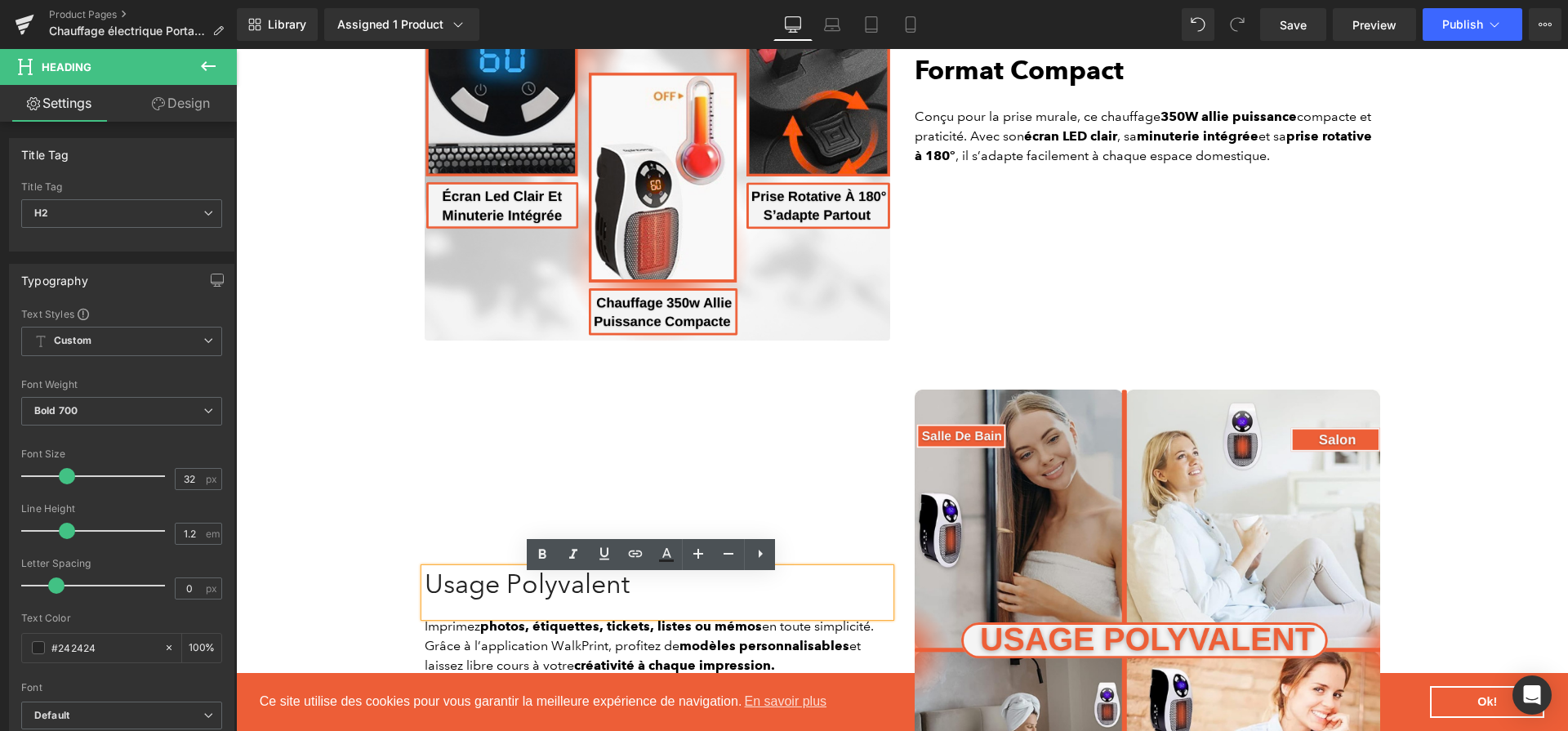
click at [602, 596] on span "Usage Polyvalent" at bounding box center [527, 583] width 205 height 32
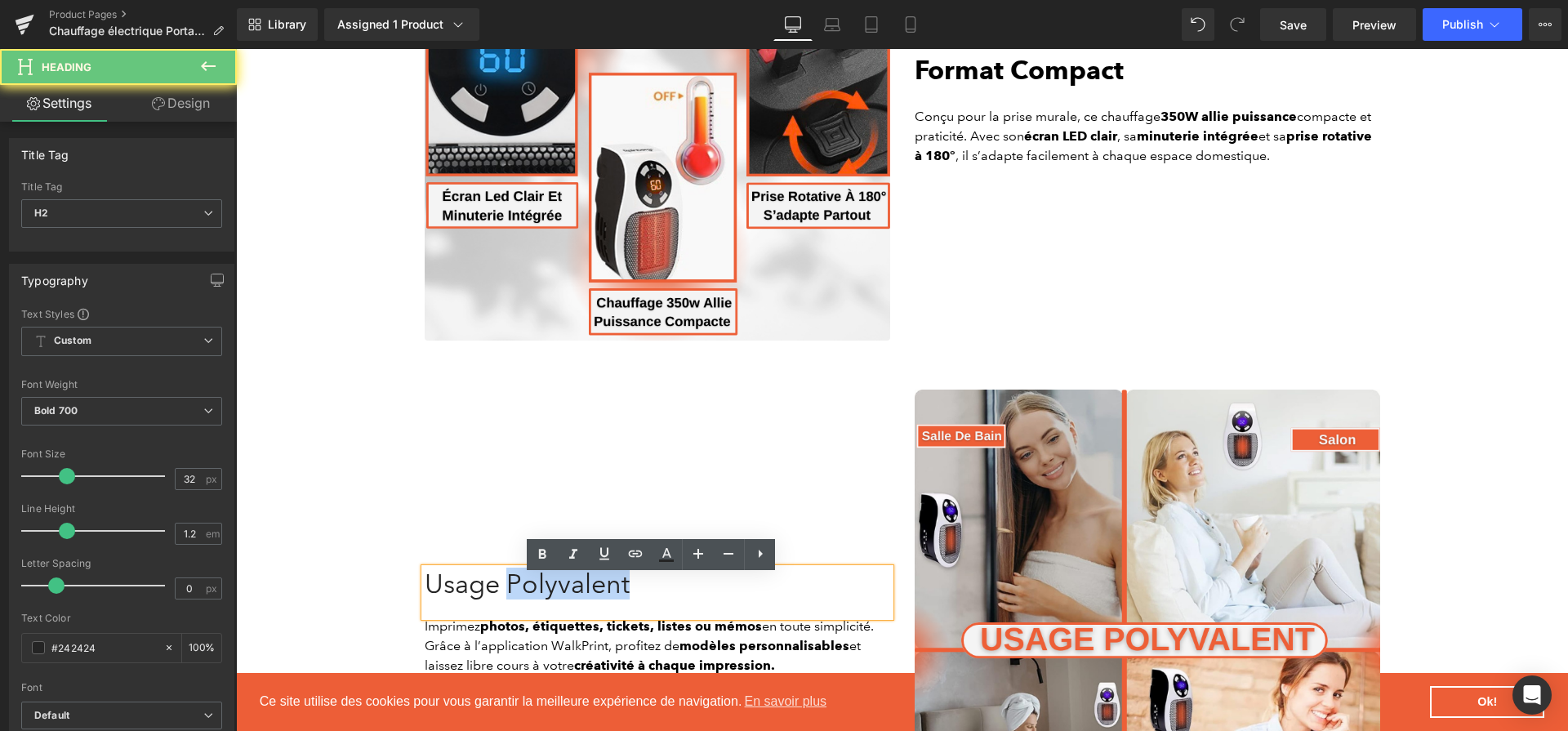
click at [602, 596] on span "Usage Polyvalent" at bounding box center [527, 583] width 205 height 32
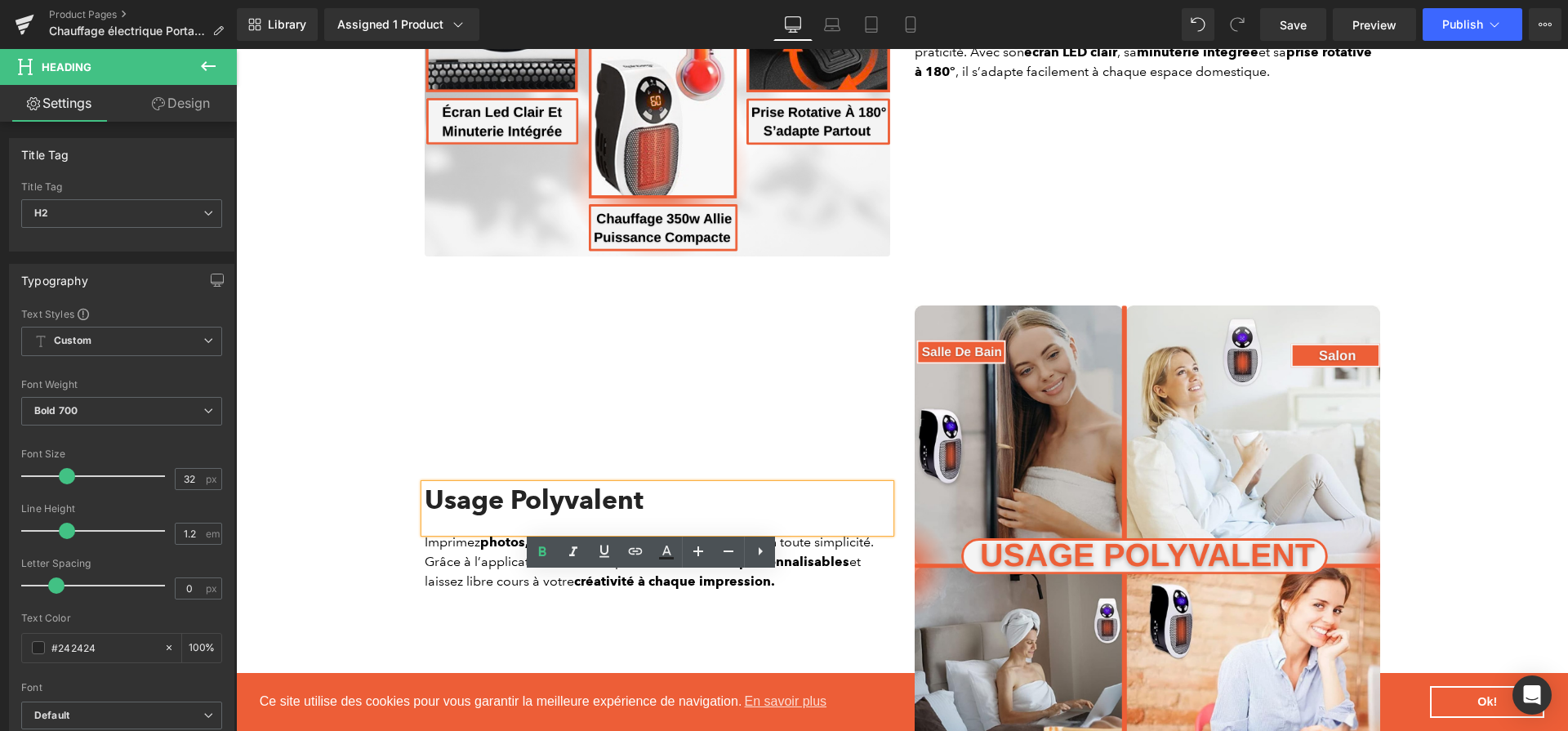
scroll to position [3664, 0]
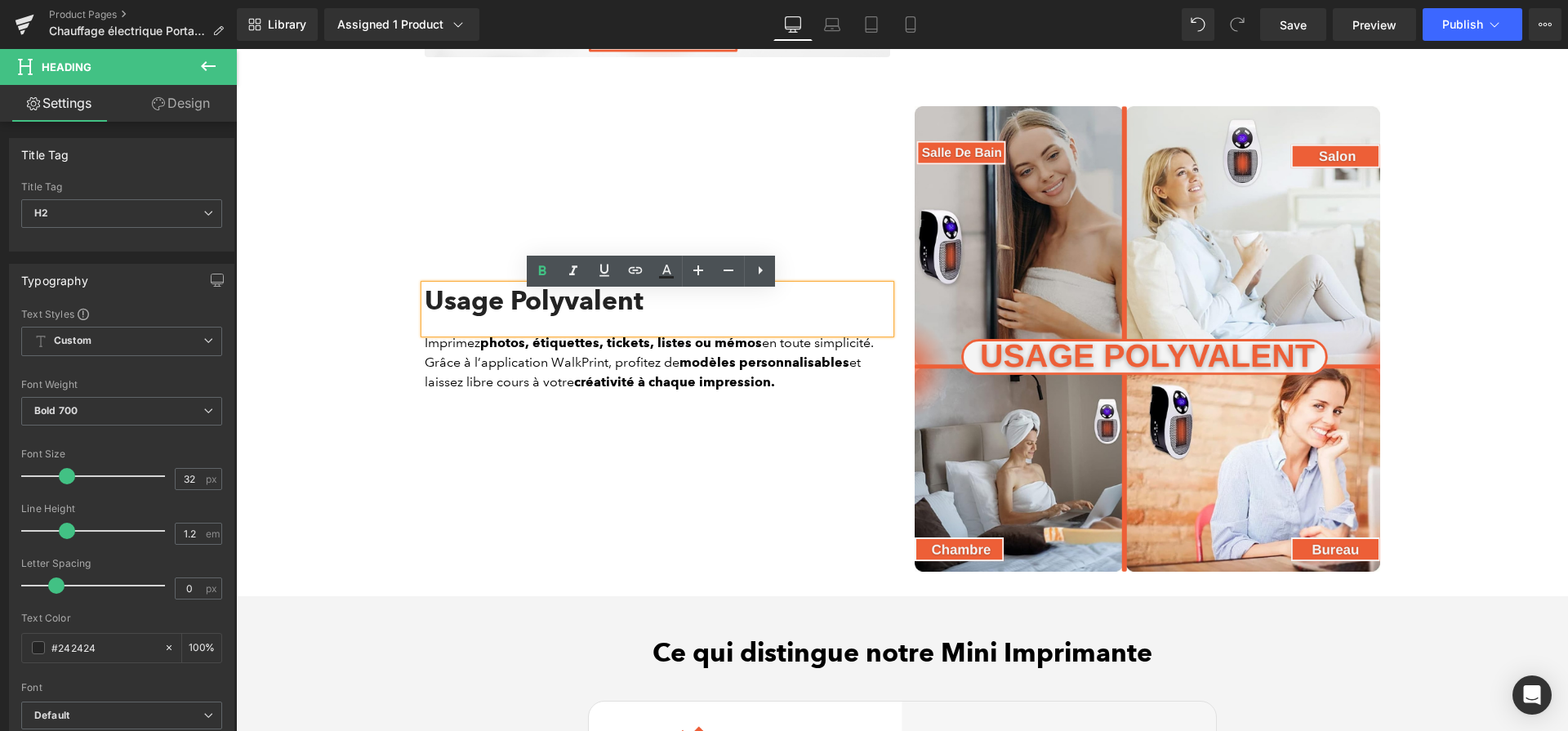
click at [691, 350] on strong "photos, étiquettes, tickets, listes ou mémos" at bounding box center [622, 342] width 282 height 16
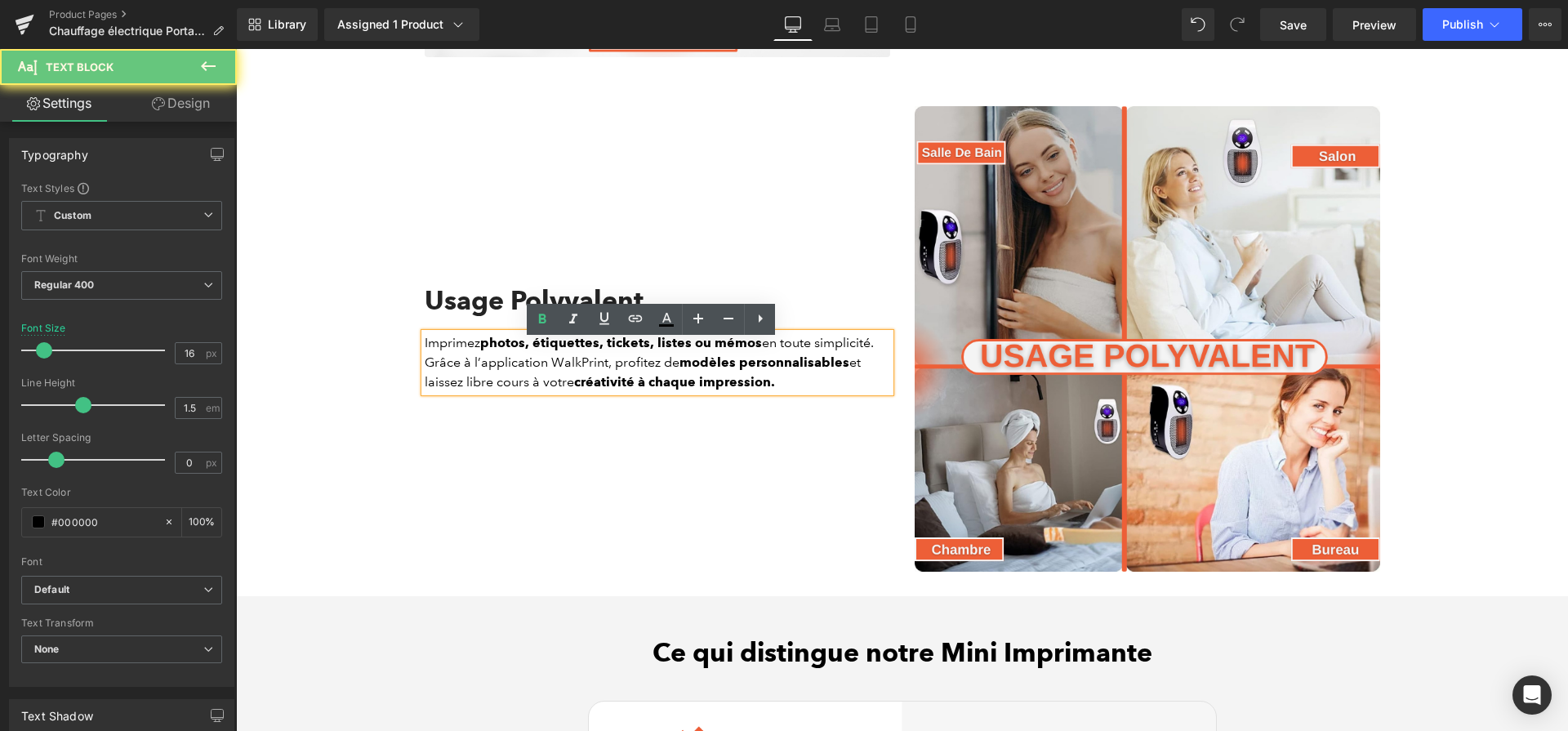
click at [691, 350] on strong "photos, étiquettes, tickets, listes ou mémos" at bounding box center [622, 342] width 282 height 16
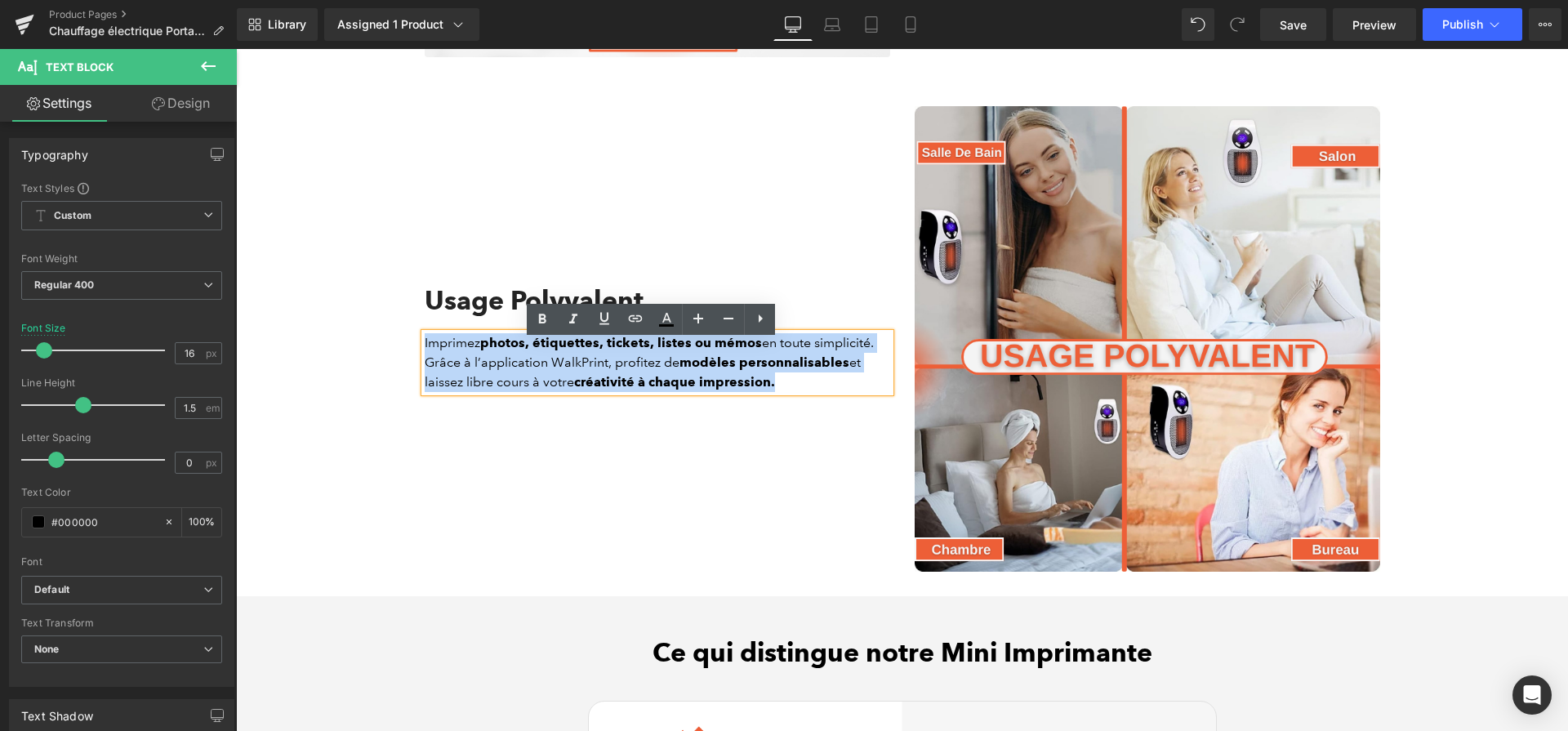
paste div
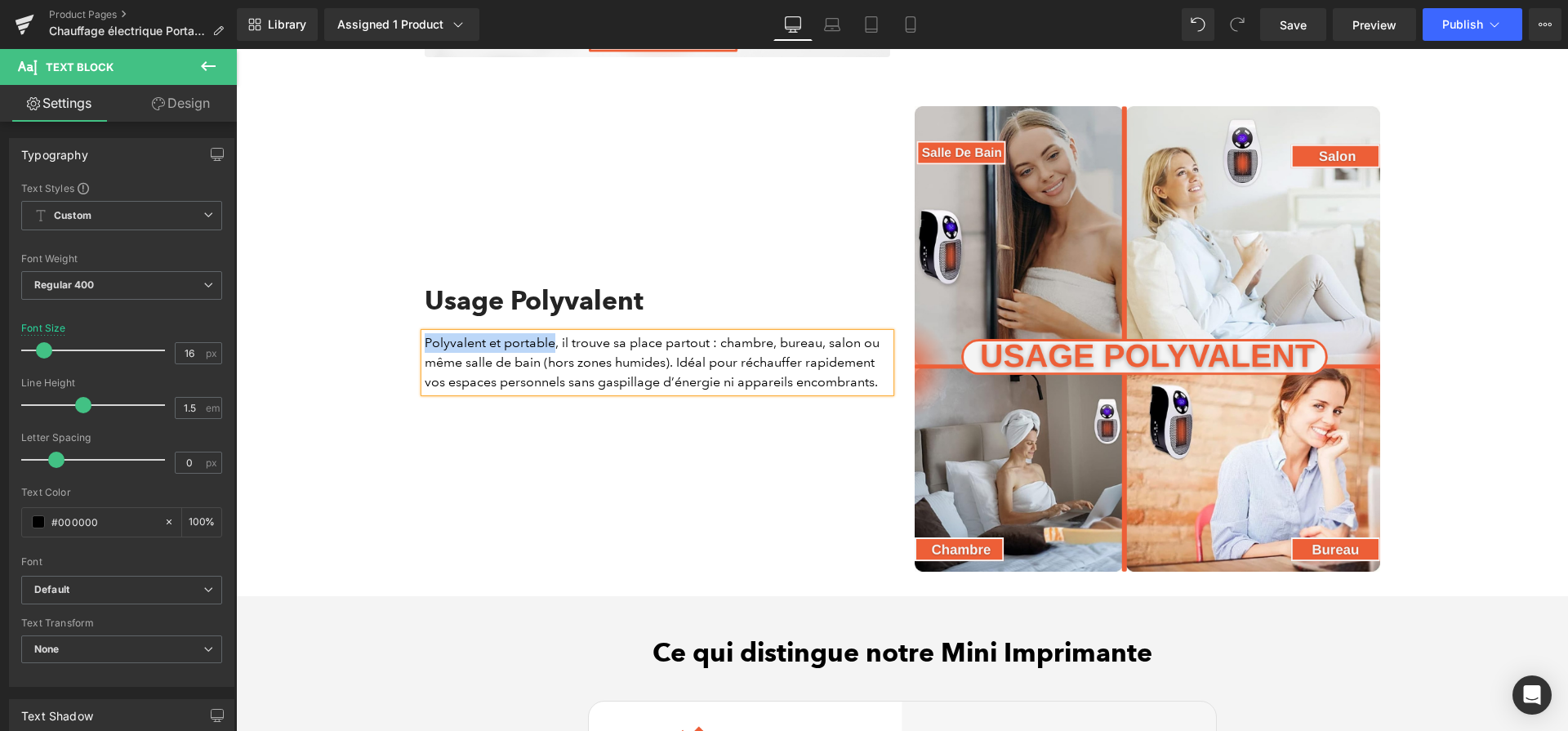
drag, startPoint x: 418, startPoint y: 349, endPoint x: 547, endPoint y: 352, distance: 129.0
click at [547, 352] on p "Polyvalent et portable, il trouve sa place partout : chambre, bureau, salon ou …" at bounding box center [657, 363] width 466 height 59
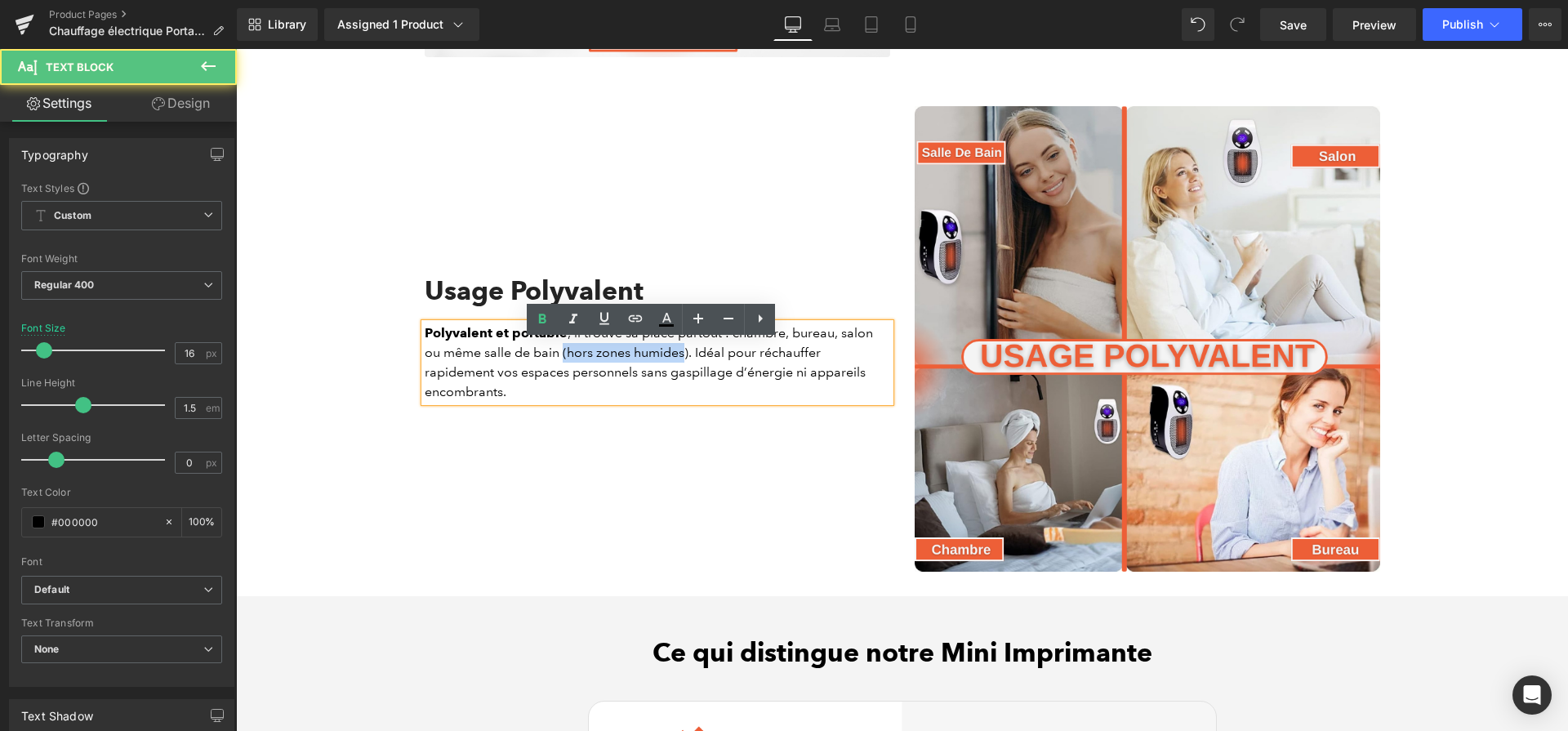
drag, startPoint x: 662, startPoint y: 373, endPoint x: 539, endPoint y: 370, distance: 123.0
click at [539, 370] on p "Polyvalent et portable , il trouve sa place partout : chambre, bureau, salon ou…" at bounding box center [657, 363] width 466 height 78
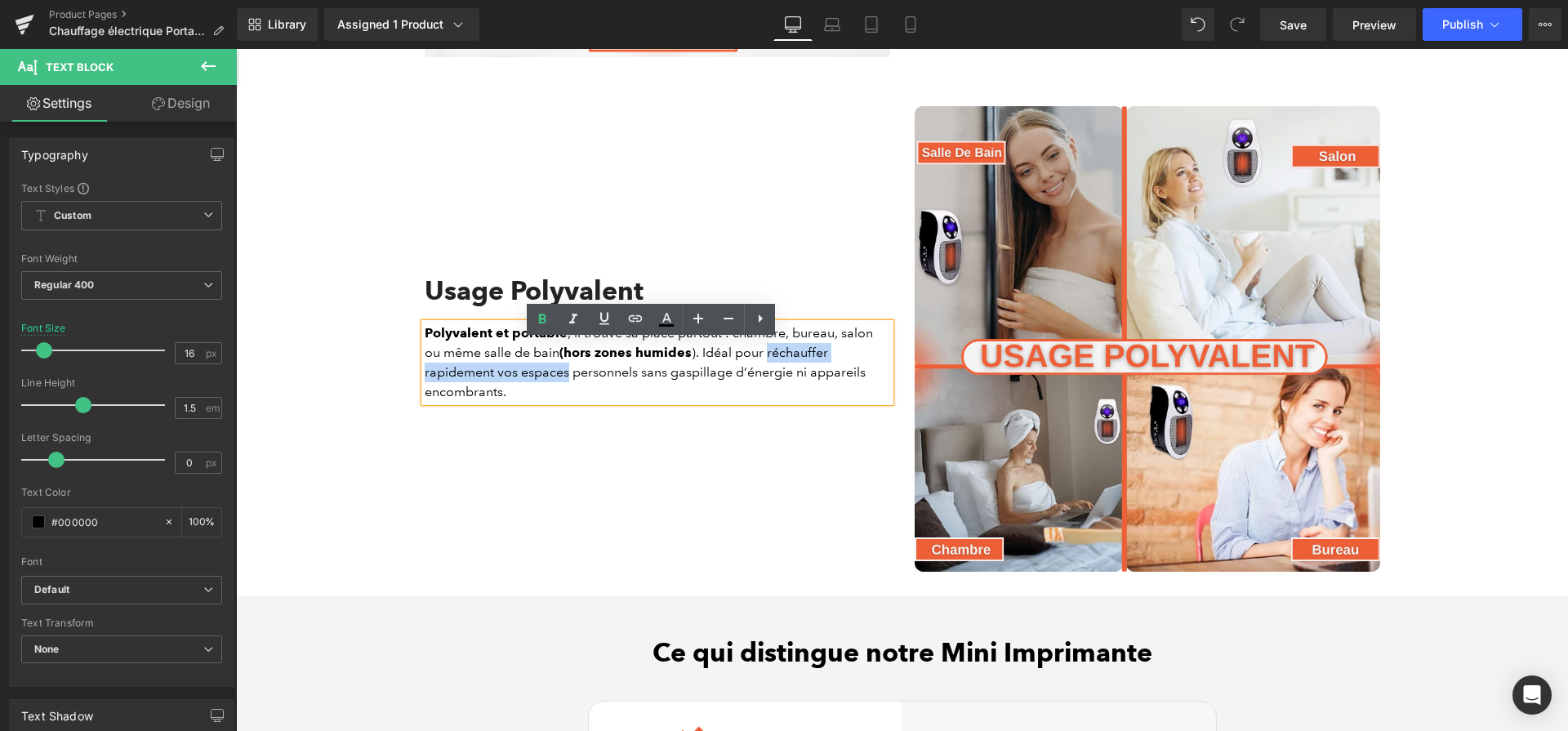
drag, startPoint x: 749, startPoint y: 371, endPoint x: 491, endPoint y: 393, distance: 258.9
click at [491, 393] on p "Polyvalent et portable , il trouve sa place partout : chambre, bureau, salon ou…" at bounding box center [657, 363] width 466 height 78
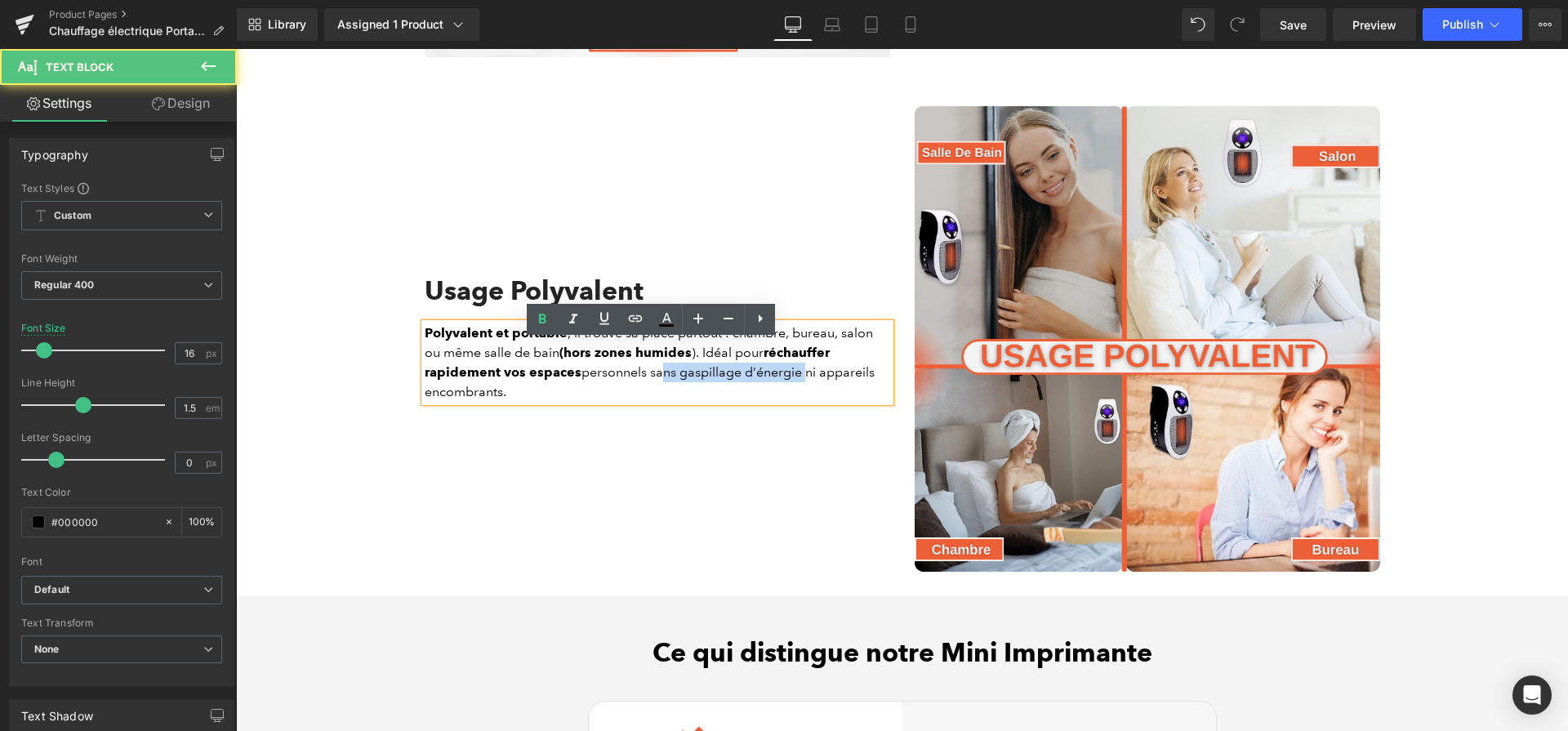
drag, startPoint x: 647, startPoint y: 383, endPoint x: 795, endPoint y: 386, distance: 148.0
click at [795, 386] on p "Polyvalent et portable , il trouve sa place partout : chambre, bureau, salon ou…" at bounding box center [657, 363] width 466 height 78
drag, startPoint x: 795, startPoint y: 383, endPoint x: 642, endPoint y: 387, distance: 153.1
click at [642, 387] on p "Polyvalent et portable , il trouve sa place partout : chambre, bureau, salon ou…" at bounding box center [657, 363] width 466 height 78
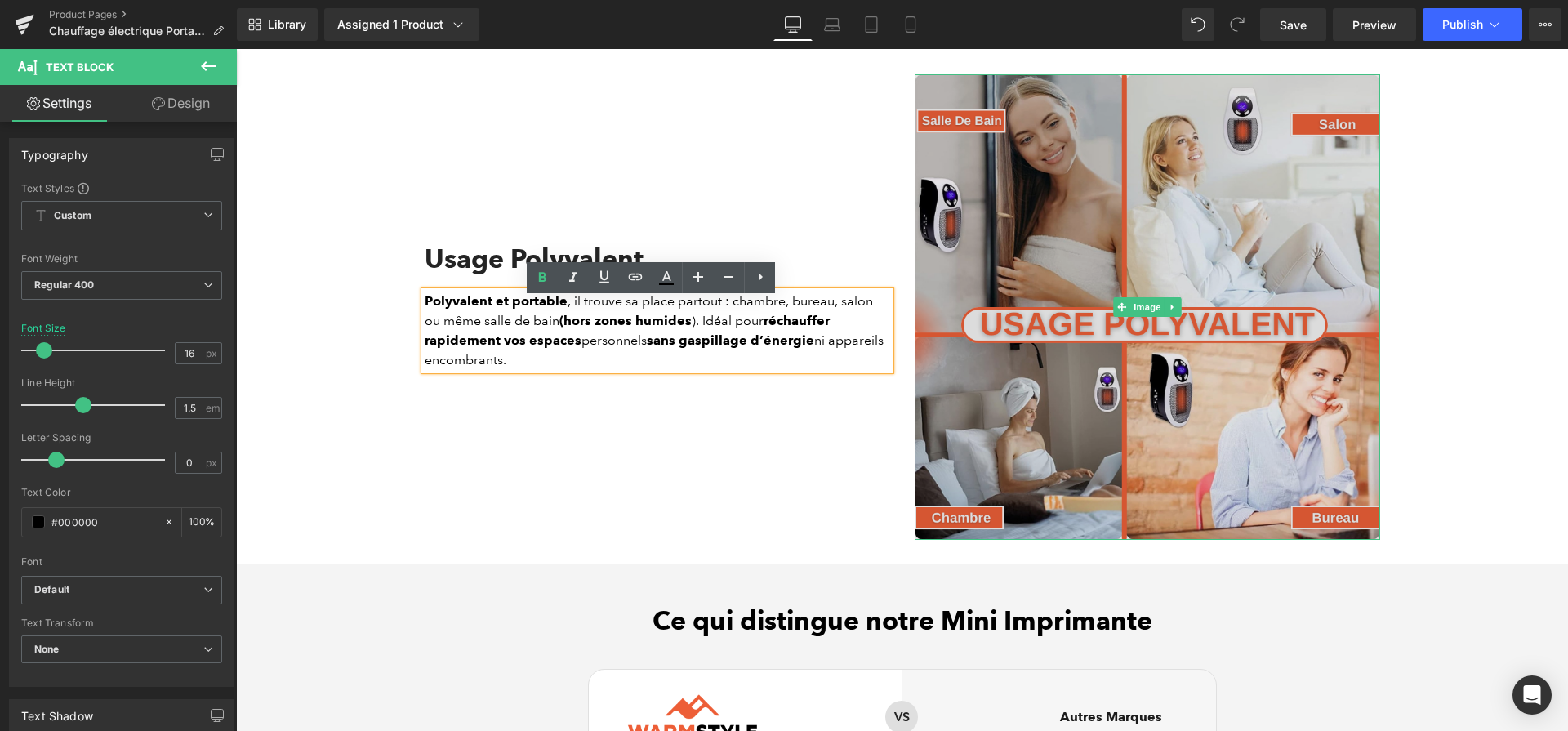
scroll to position [3806, 0]
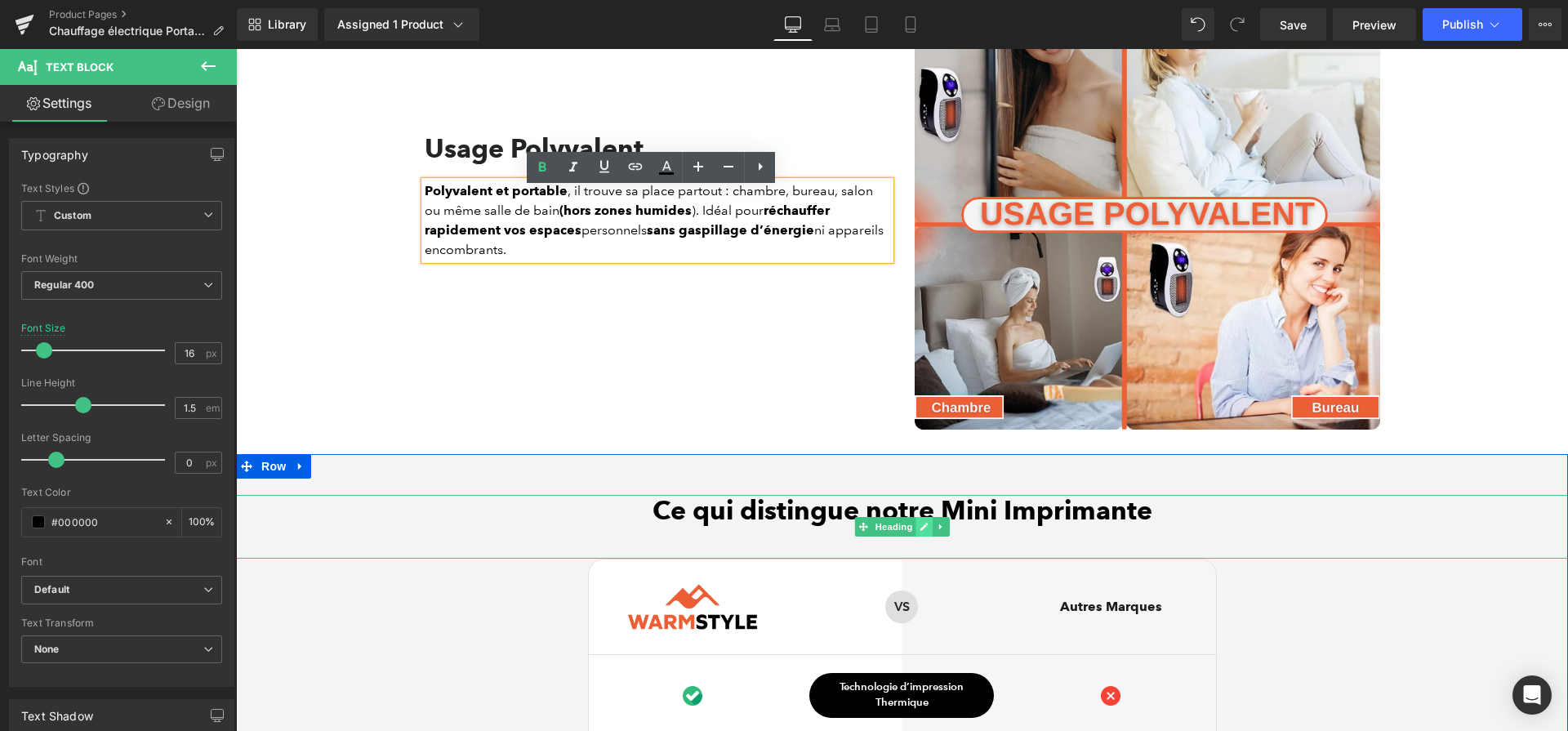
click at [922, 532] on icon at bounding box center [924, 527] width 9 height 10
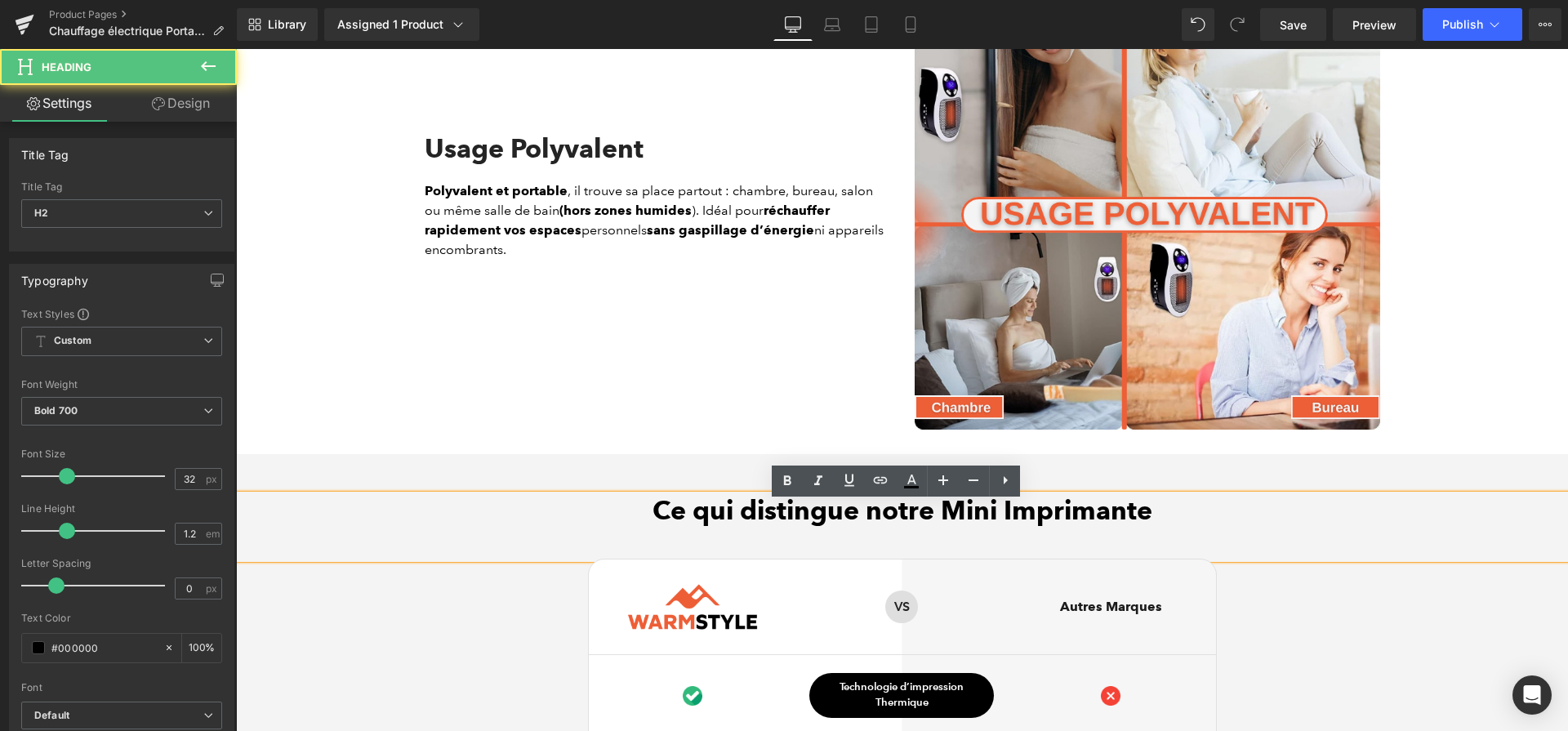
drag, startPoint x: 1088, startPoint y: 520, endPoint x: 1189, endPoint y: 517, distance: 101.0
click at [1189, 517] on h2 "Ce qui distingue notre Mini Imprimante" at bounding box center [901, 509] width 1332 height 31
paste div
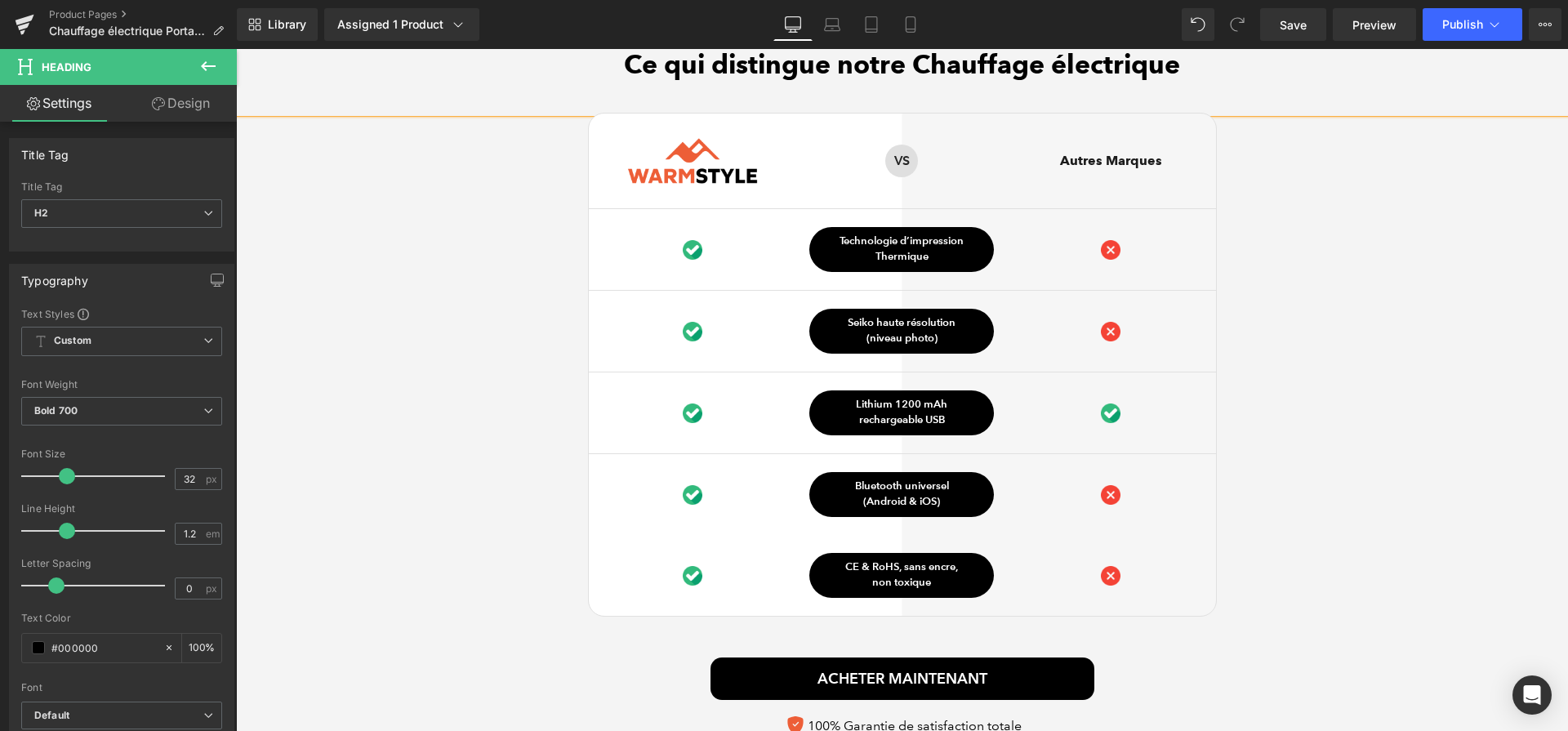
scroll to position [4165, 0]
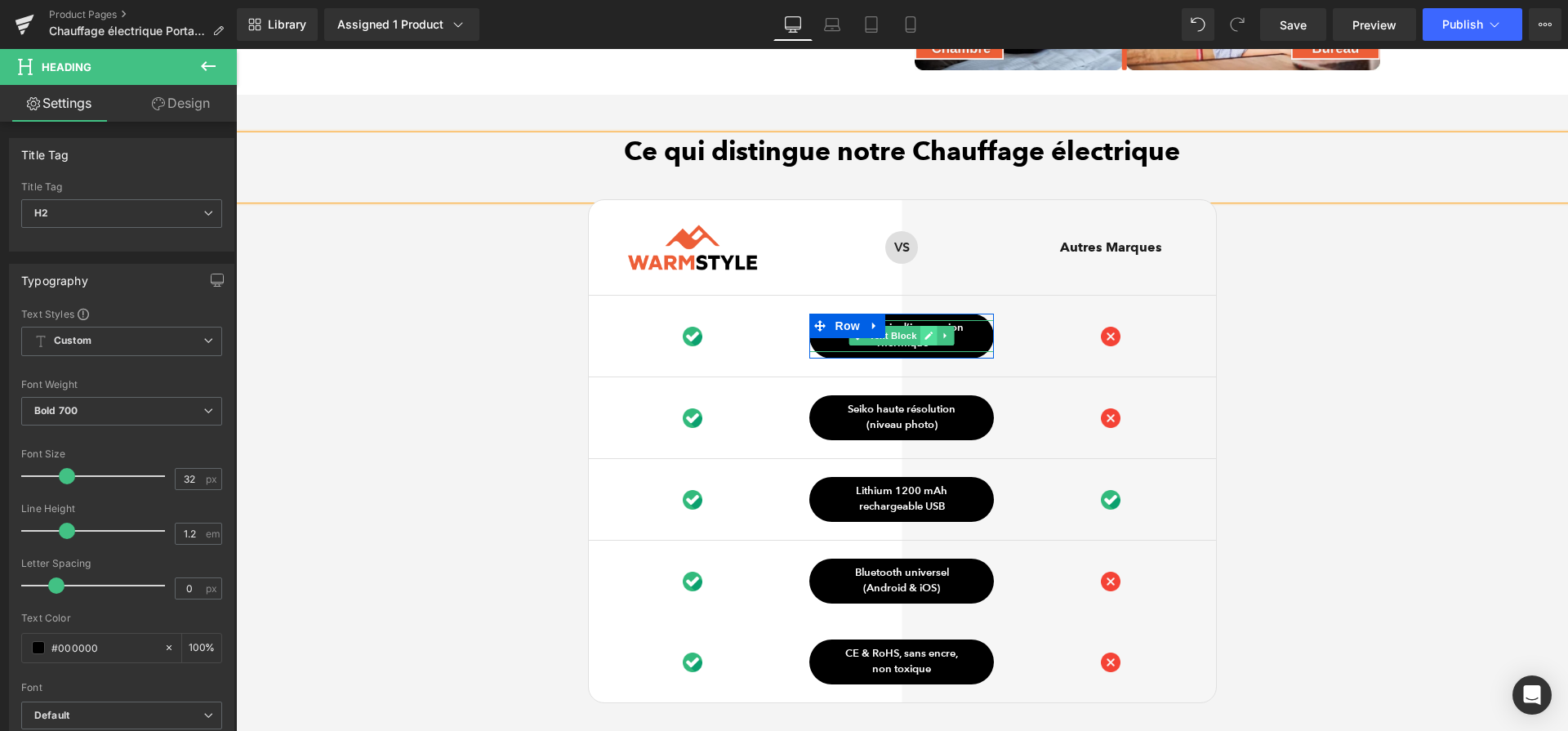
click at [926, 339] on icon at bounding box center [930, 336] width 8 height 8
click at [920, 345] on p "Thermique" at bounding box center [901, 344] width 184 height 17
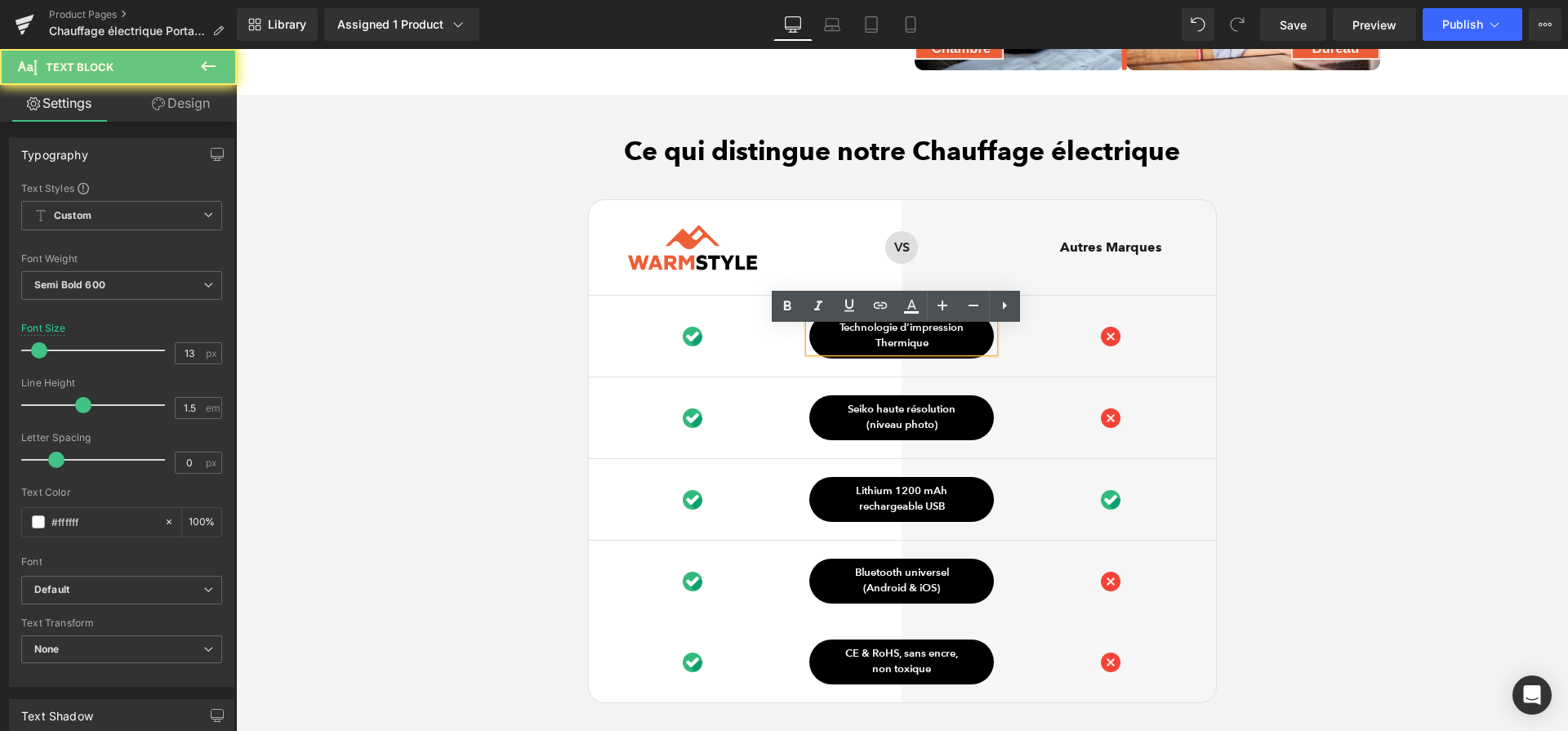
click at [920, 345] on p "Thermique" at bounding box center [901, 344] width 184 height 17
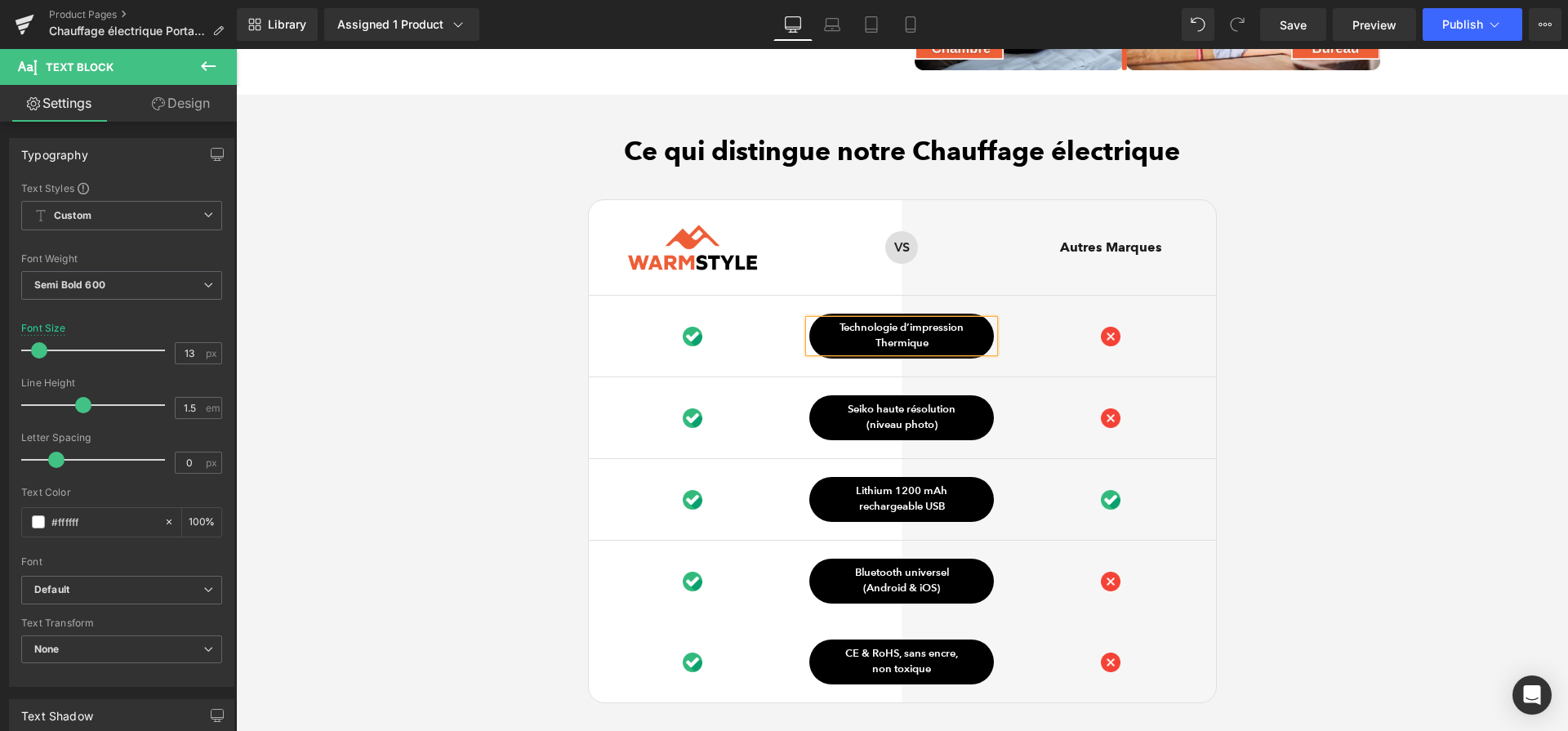
paste div
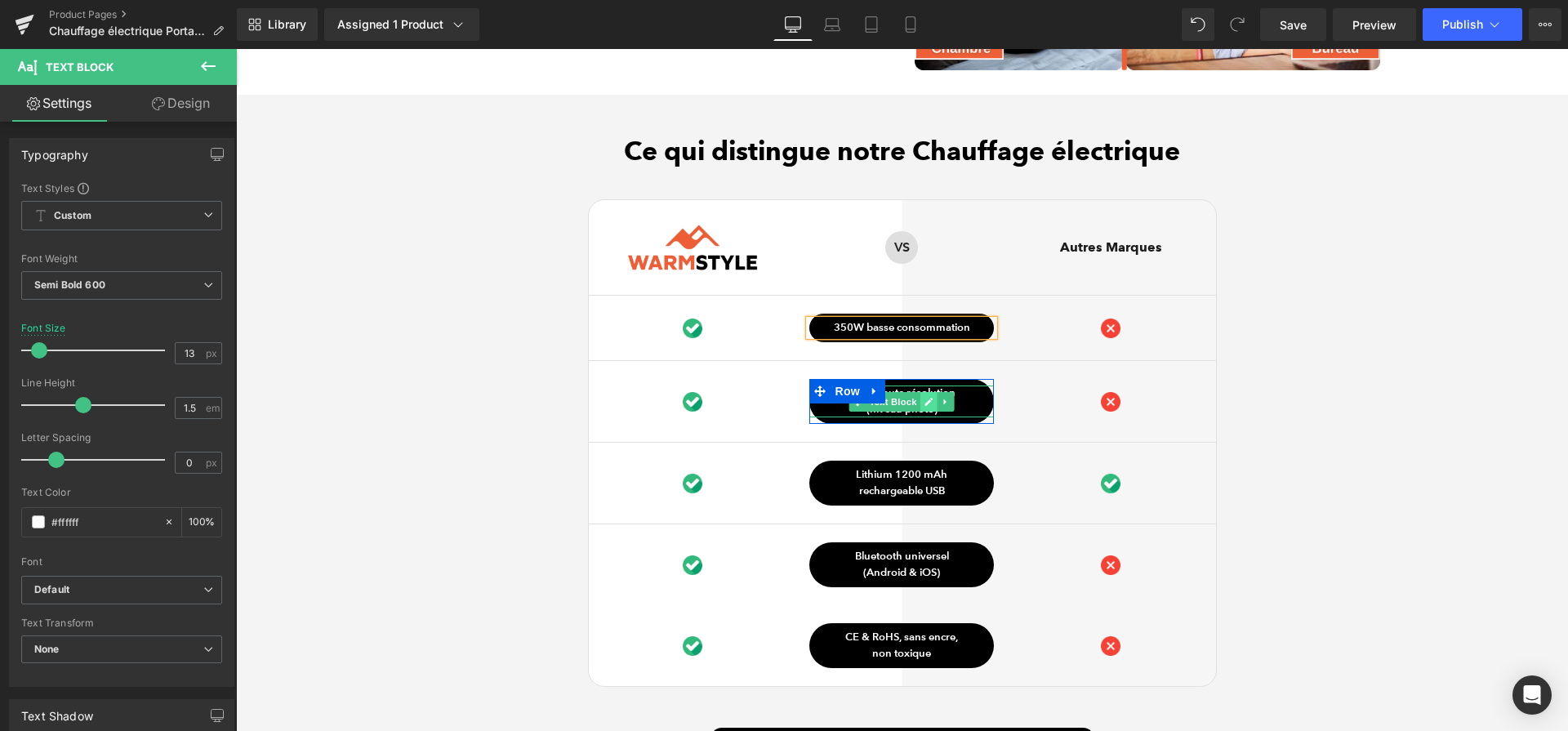
click at [926, 406] on icon at bounding box center [930, 402] width 8 height 8
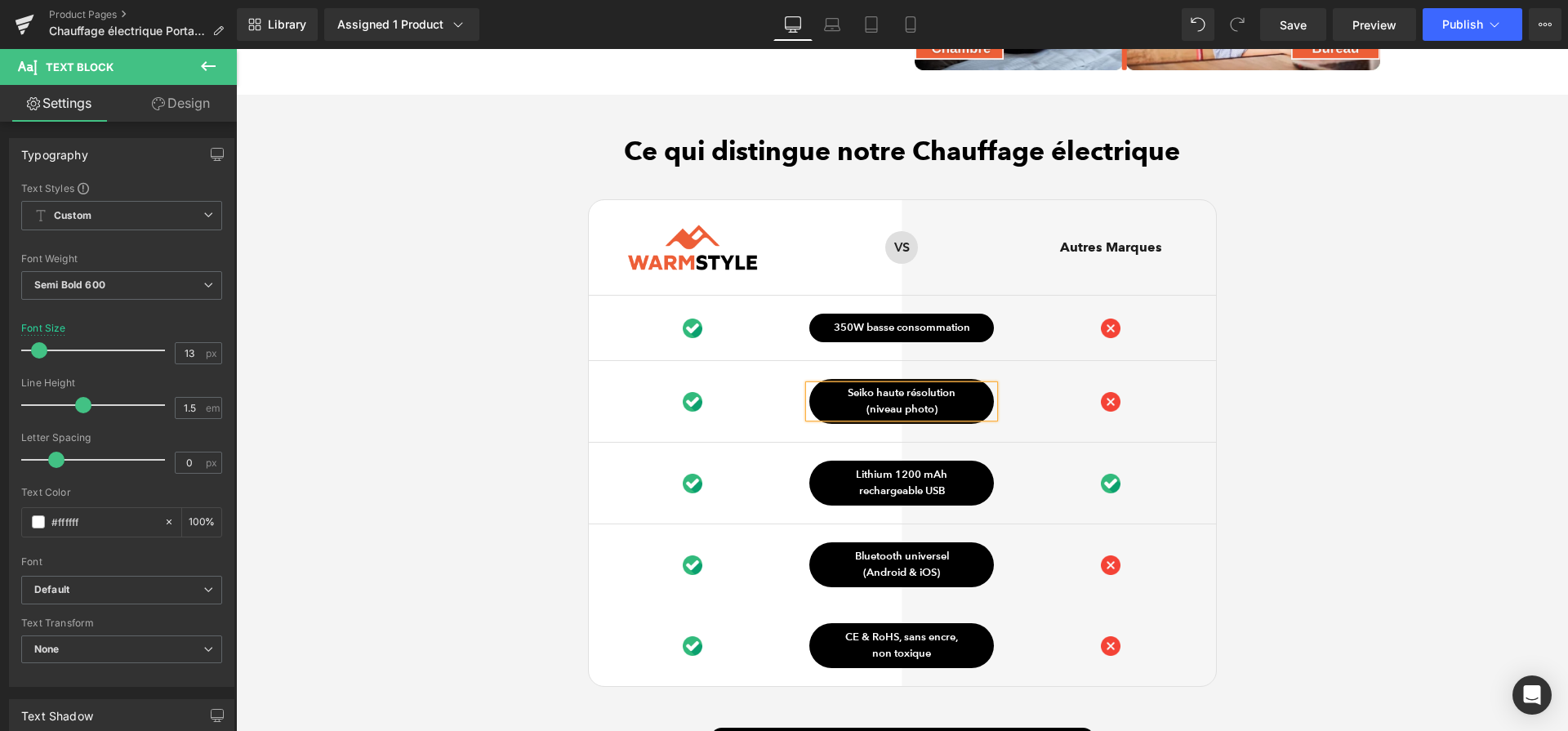
click at [921, 411] on p "(niveau photo)" at bounding box center [901, 410] width 184 height 17
paste div
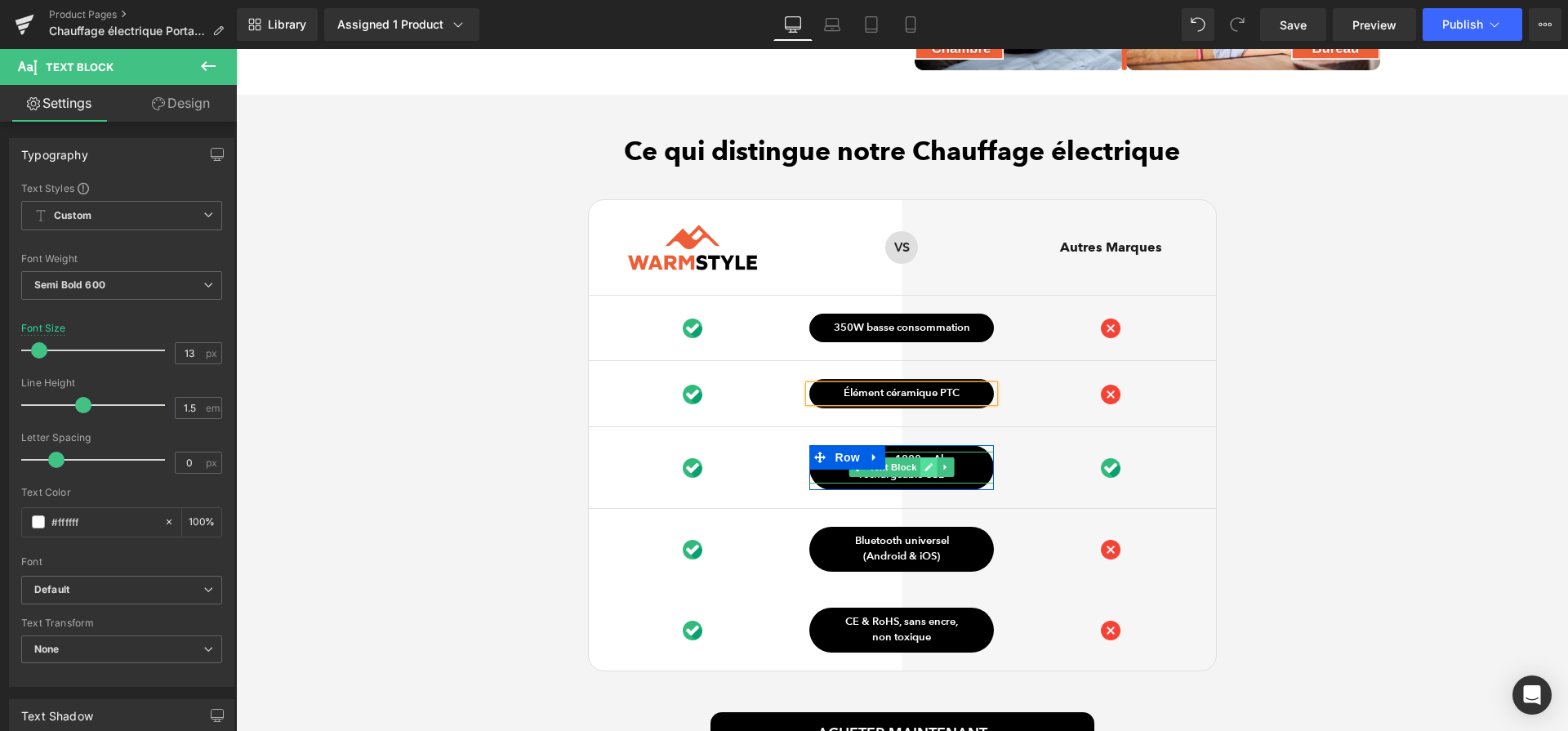
click at [926, 471] on icon at bounding box center [930, 467] width 8 height 8
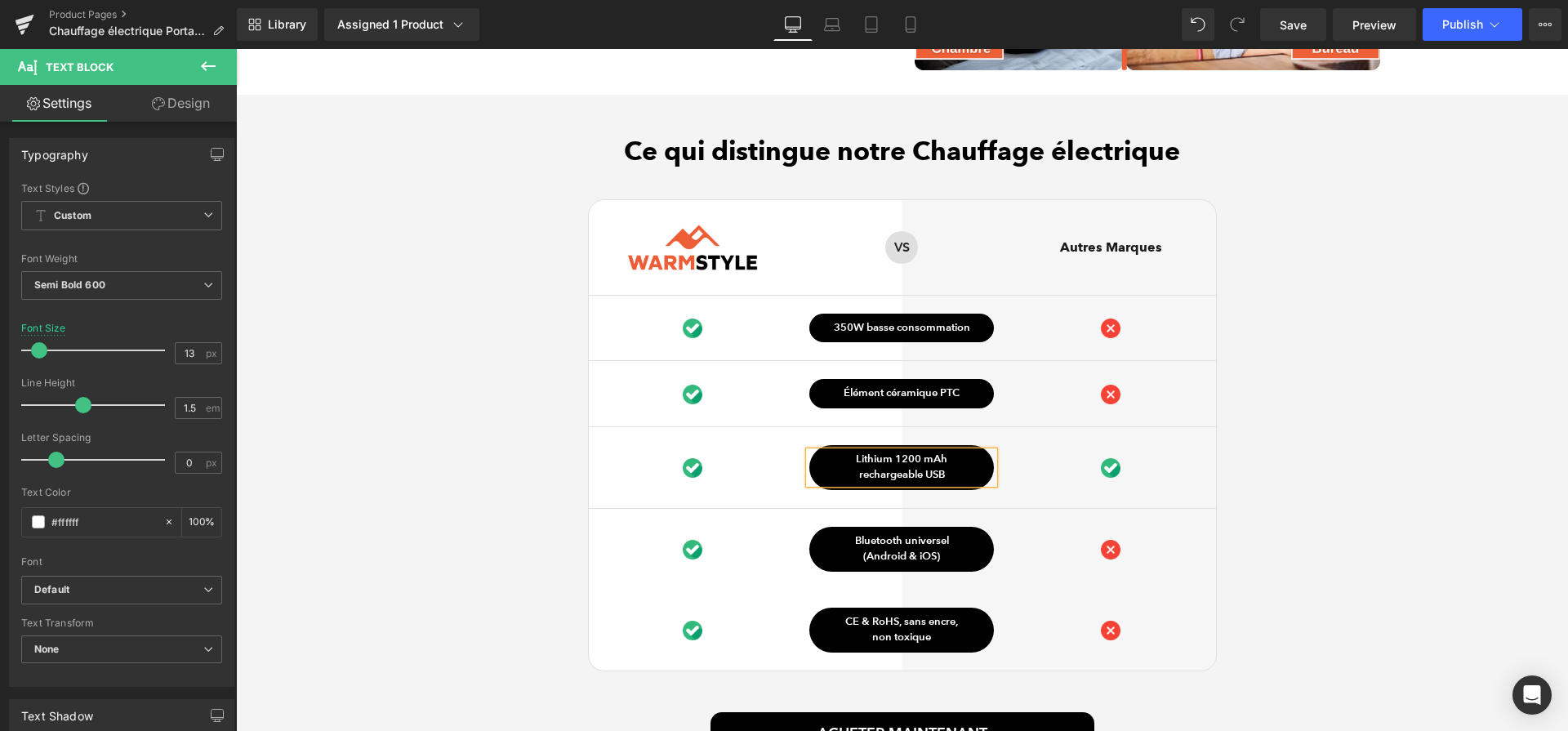
click at [921, 476] on span "echargeable USB" at bounding box center [904, 475] width 81 height 13
paste div
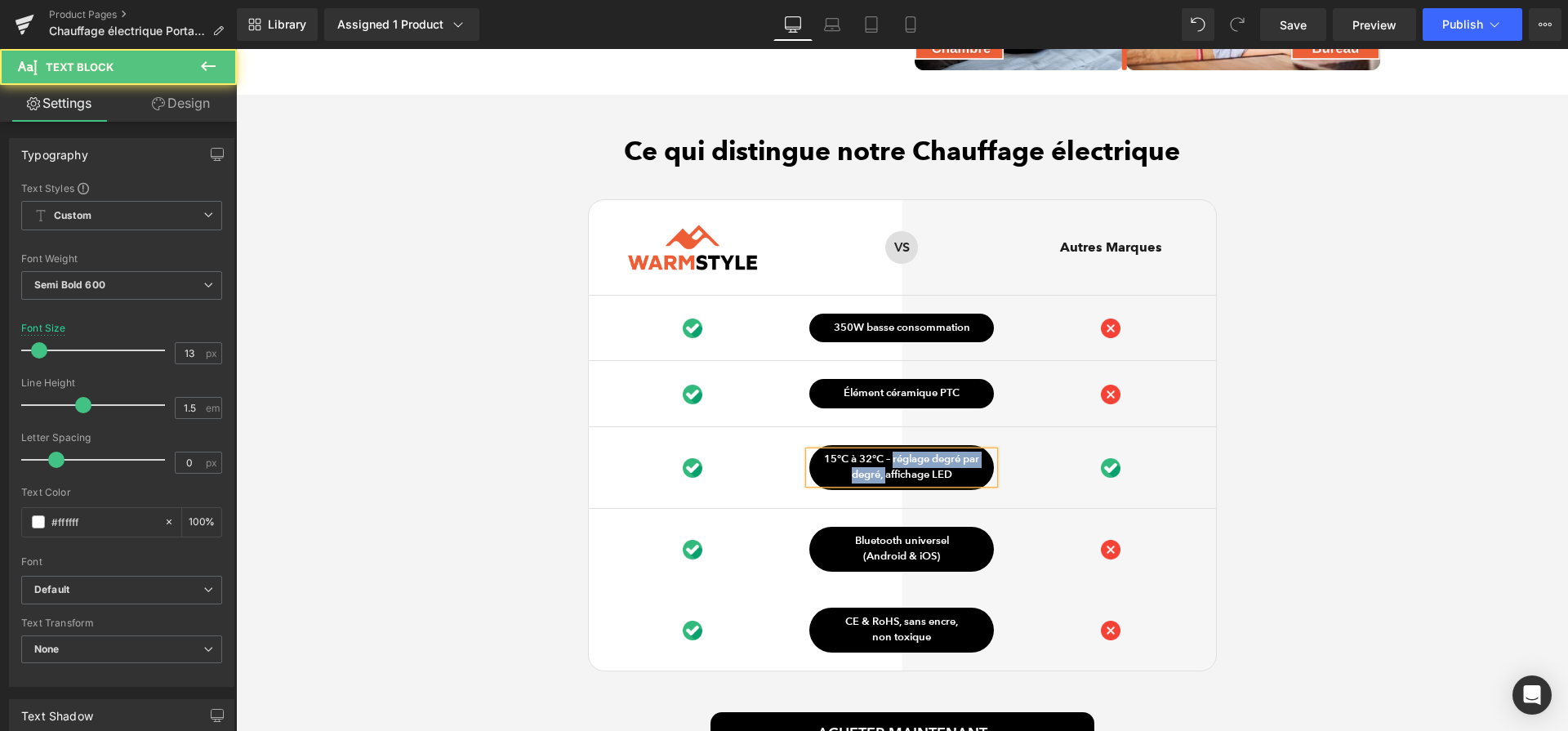
drag, startPoint x: 890, startPoint y: 468, endPoint x: 881, endPoint y: 488, distance: 21.9
click at [881, 484] on p "15°C à 32°C – réglage degré par degré, affichage LED" at bounding box center [901, 467] width 184 height 32
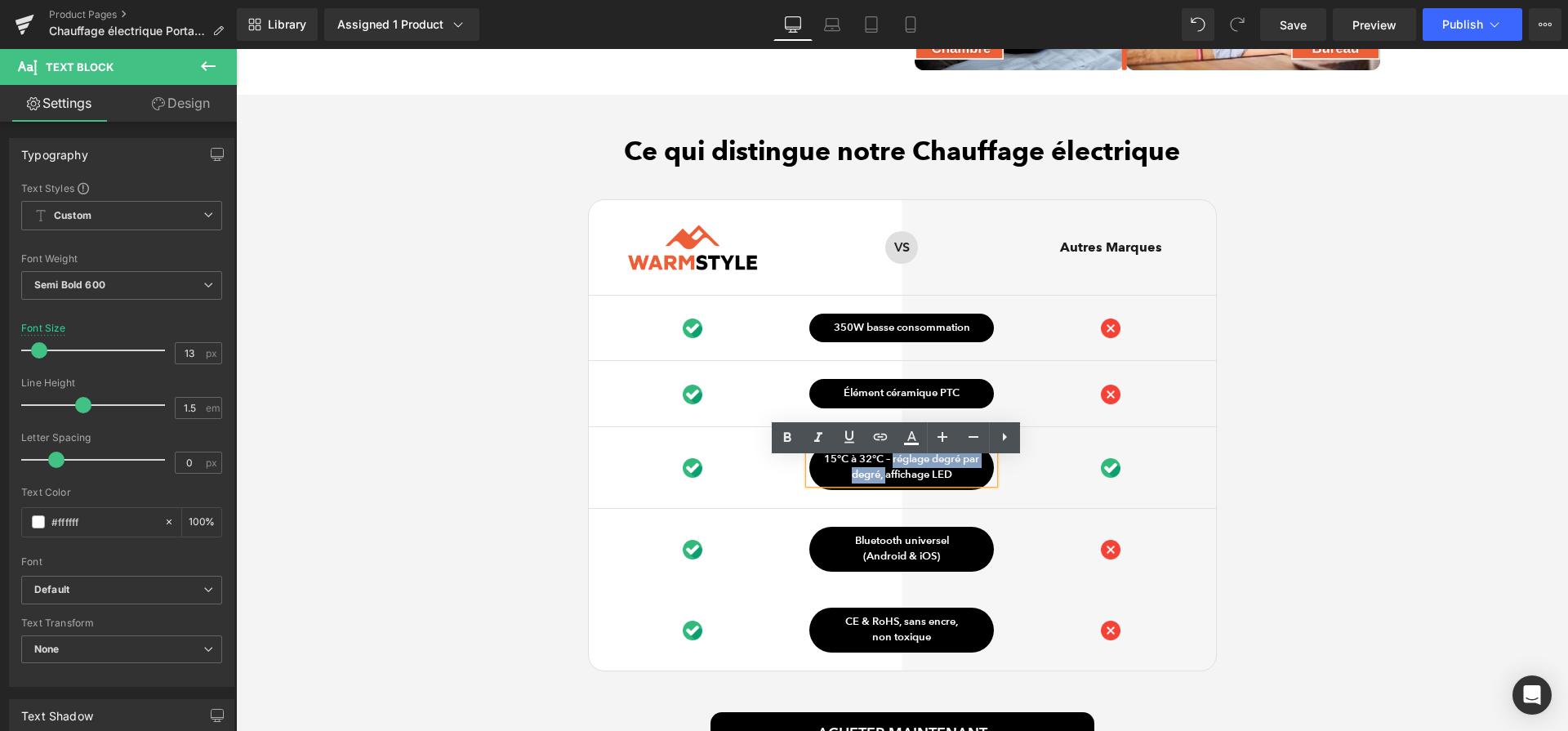
scroll to position [4173, 0]
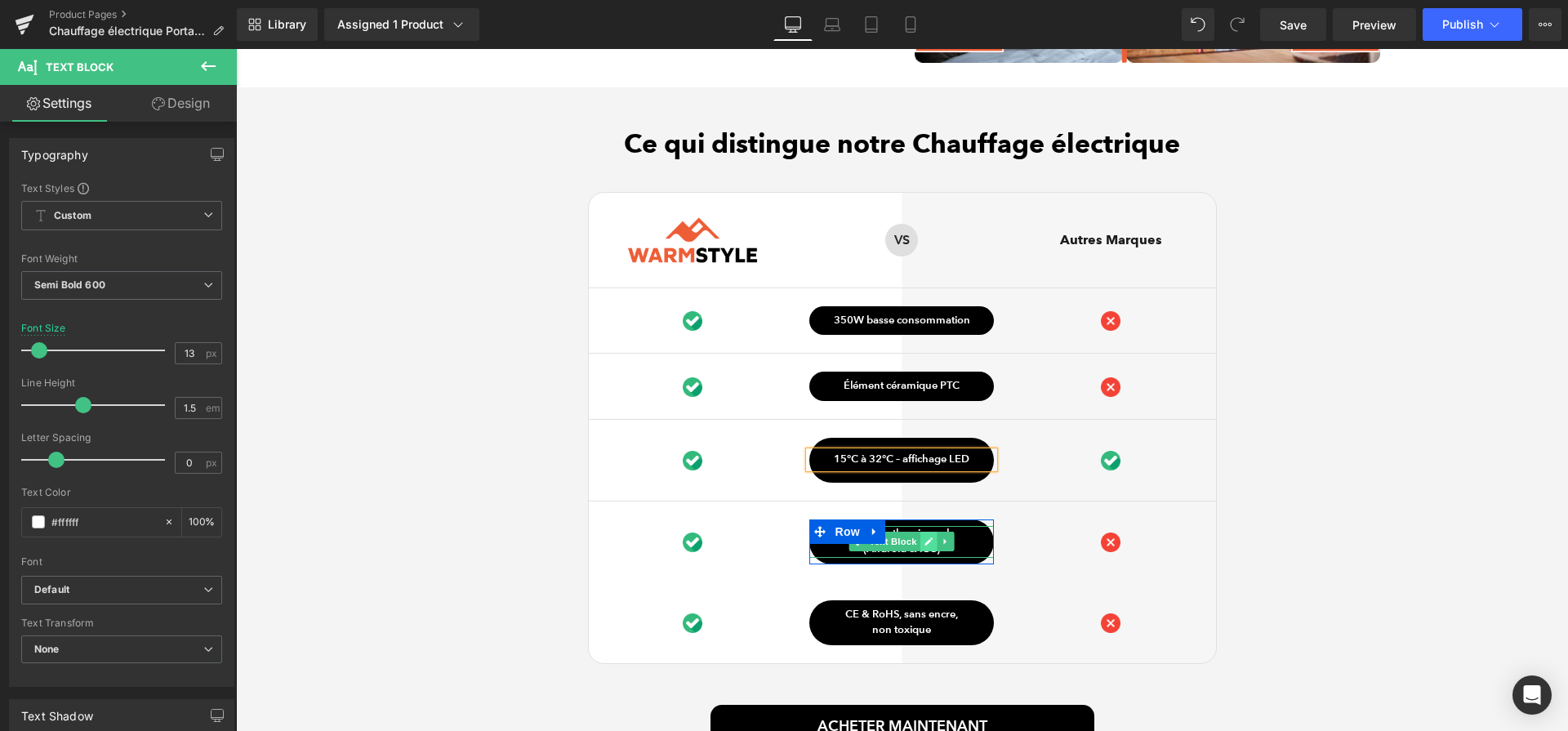
click at [921, 551] on link at bounding box center [929, 542] width 17 height 20
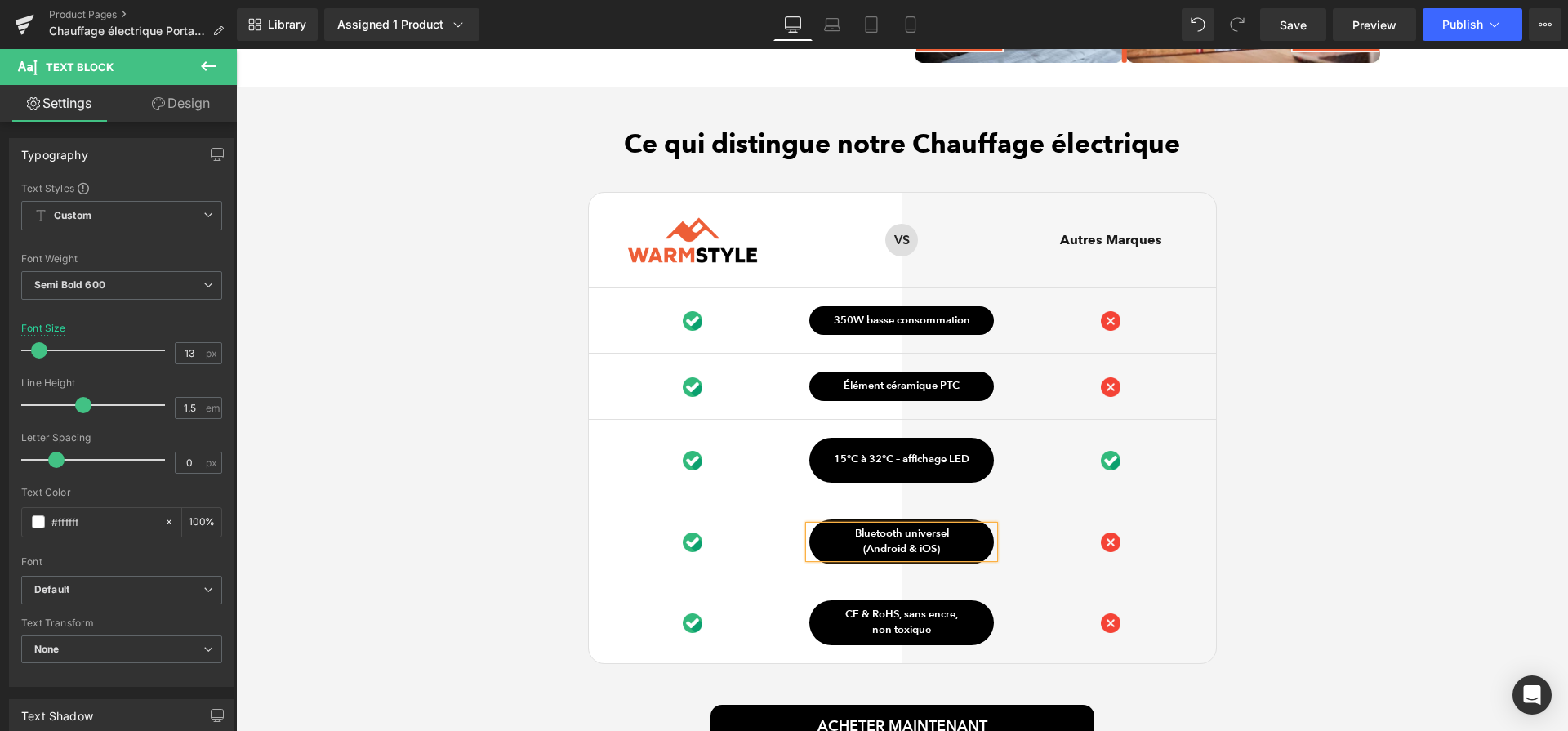
click at [917, 553] on span "Android & iOS)" at bounding box center [903, 548] width 74 height 13
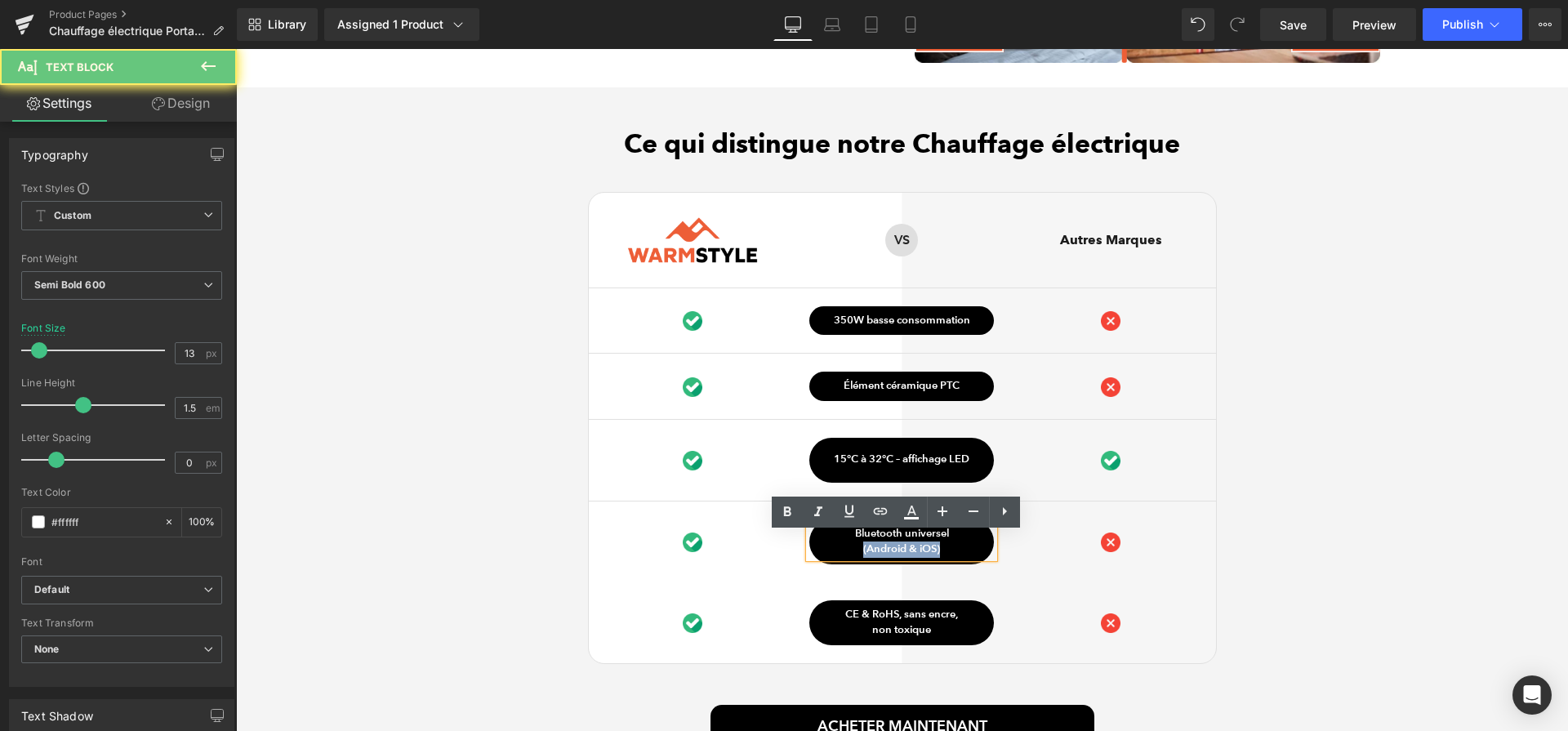
paste div
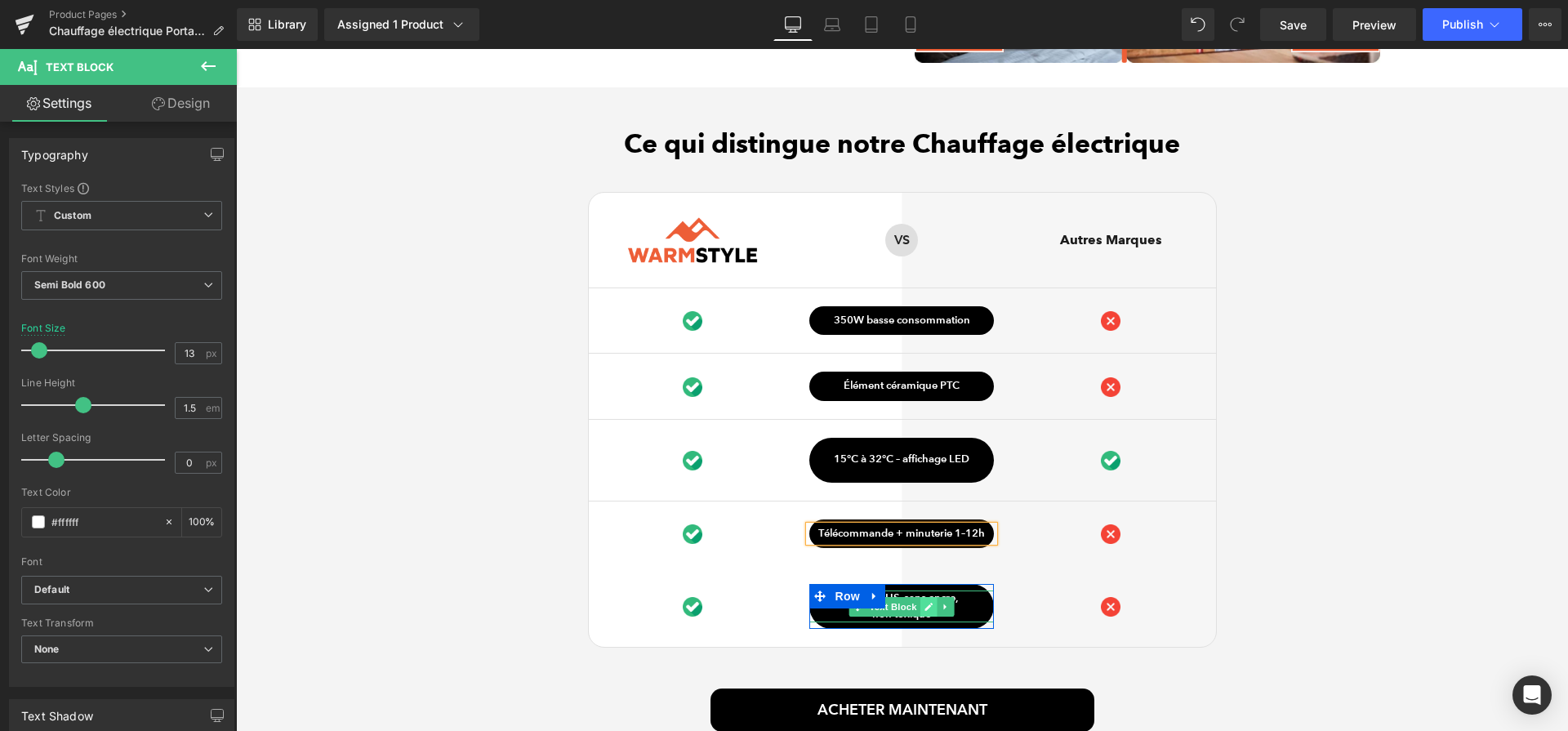
click at [921, 616] on link at bounding box center [929, 607] width 17 height 20
click at [916, 616] on p "non toxique" at bounding box center [901, 615] width 184 height 17
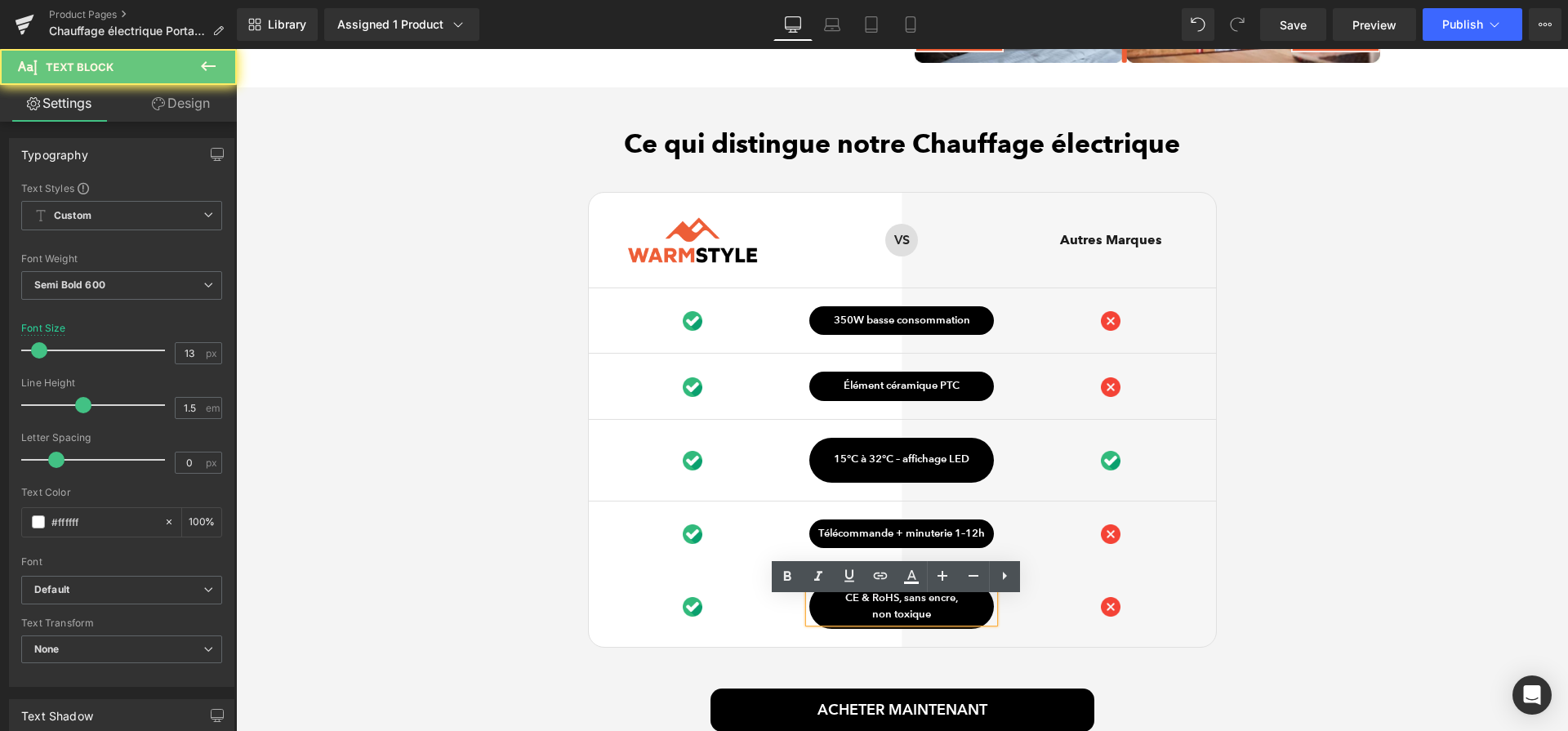
click at [916, 616] on p "non toxique" at bounding box center [901, 615] width 184 height 17
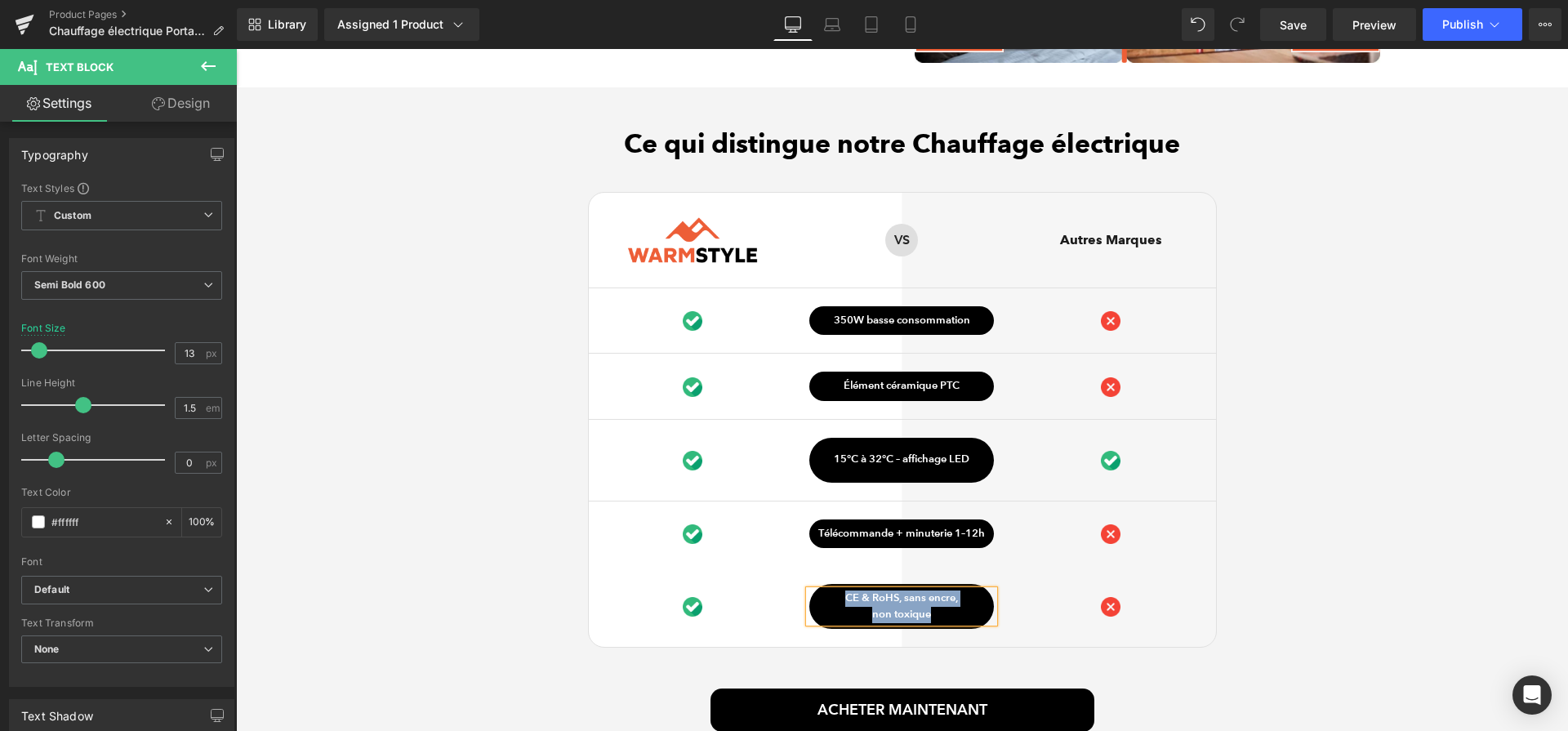
paste div
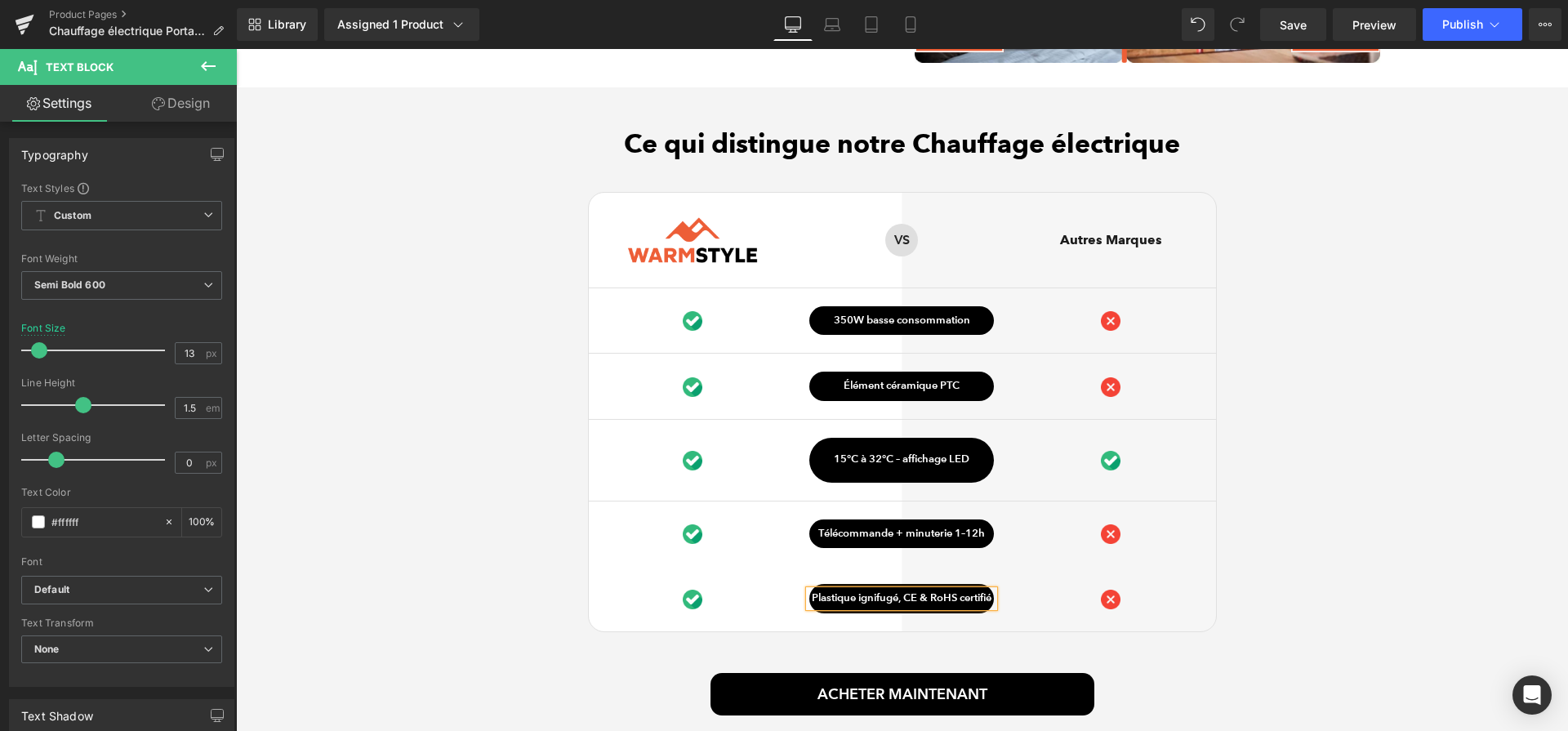
drag, startPoint x: 915, startPoint y: 608, endPoint x: 1181, endPoint y: 621, distance: 266.3
click at [915, 607] on p "Plastique ignifugé, CE & RoHS certifié" at bounding box center [901, 598] width 184 height 17
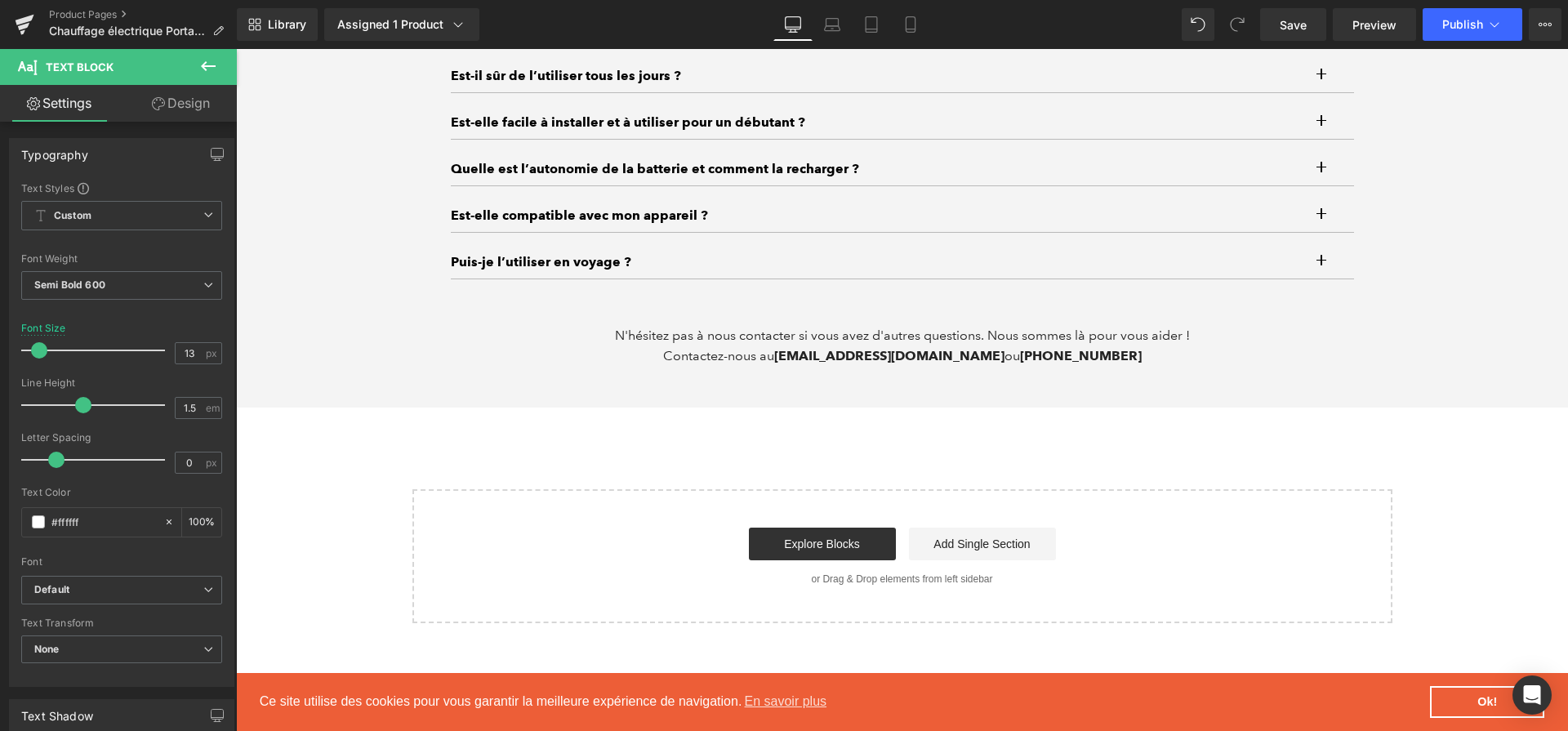
scroll to position [5143, 0]
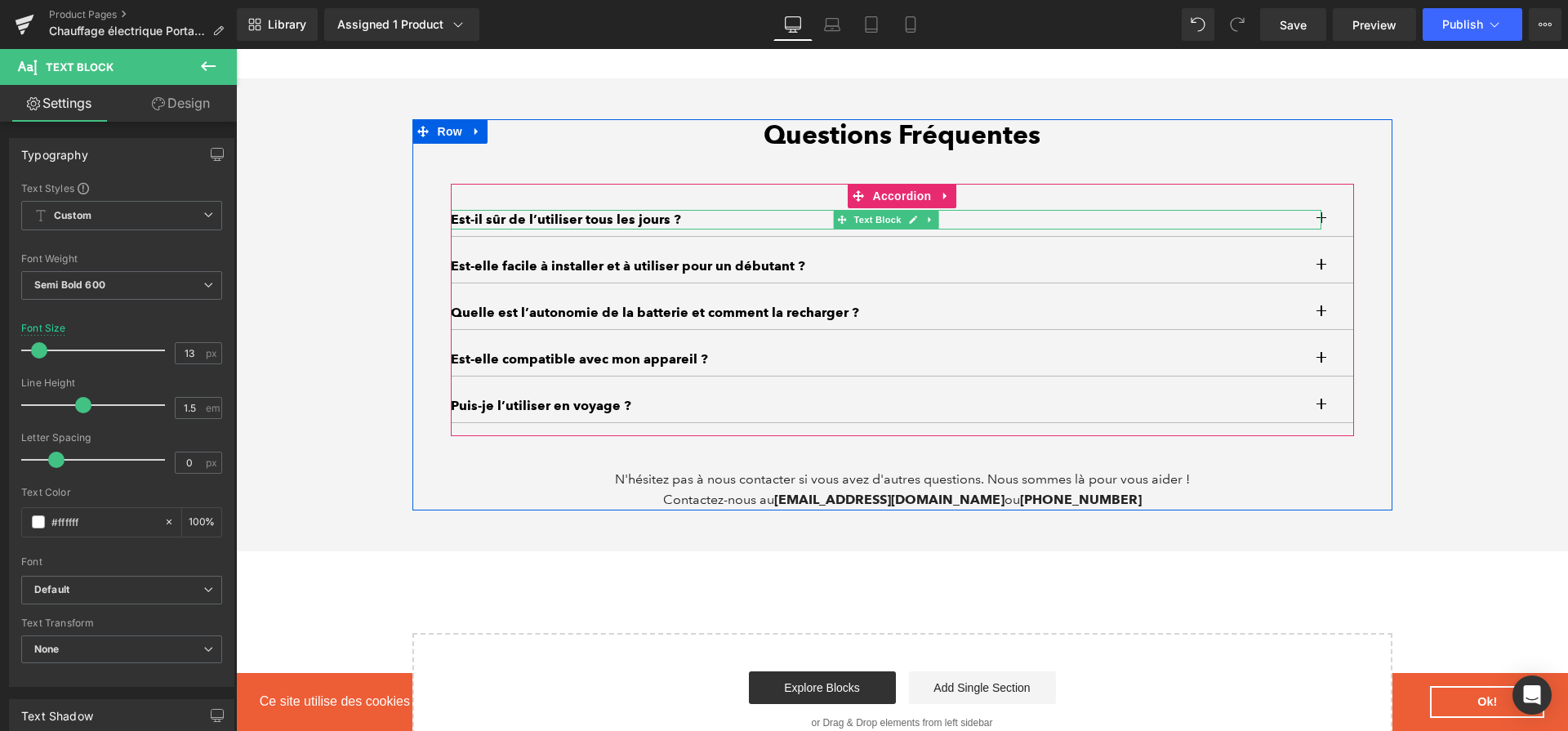
click at [642, 229] on p "Est-il sûr de l’utiliser tous les jours ?" at bounding box center [886, 220] width 871 height 20
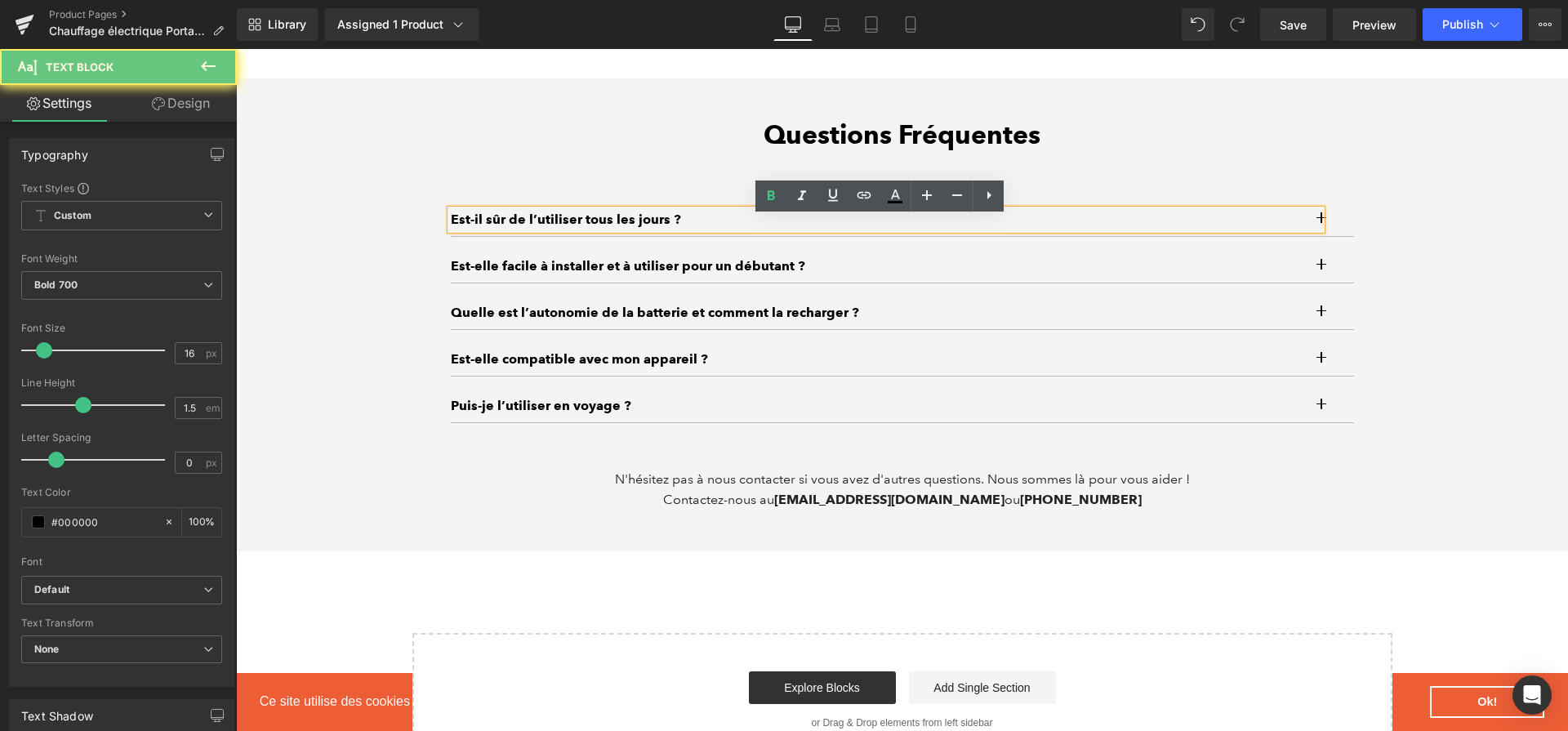
click at [642, 229] on p "Est-il sûr de l’utiliser tous les jours ?" at bounding box center [886, 220] width 871 height 20
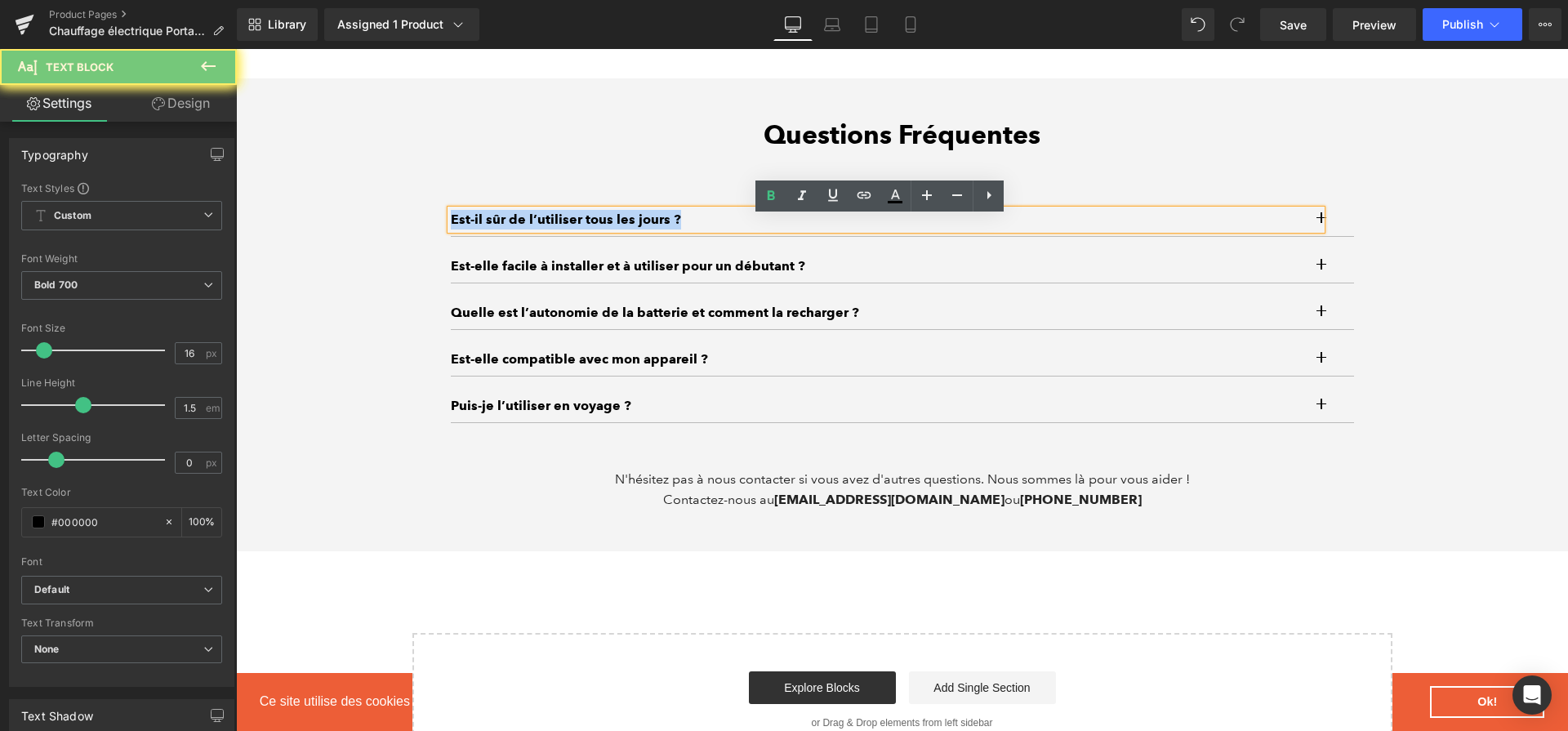
paste div
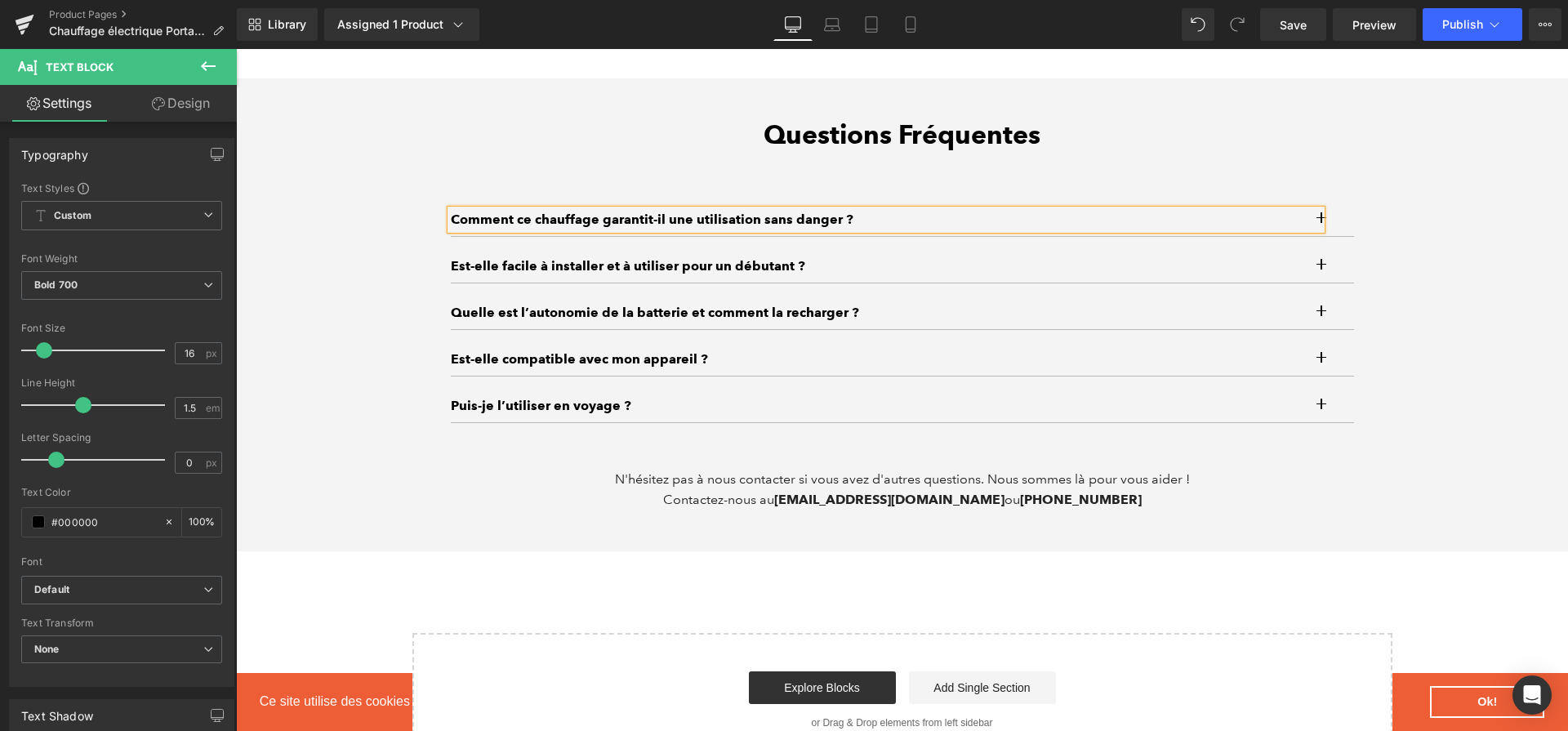
click at [1343, 209] on div "Comment ce chauffage garantit-il une utilisation sans danger ? Text Block Text …" at bounding box center [902, 309] width 903 height 252
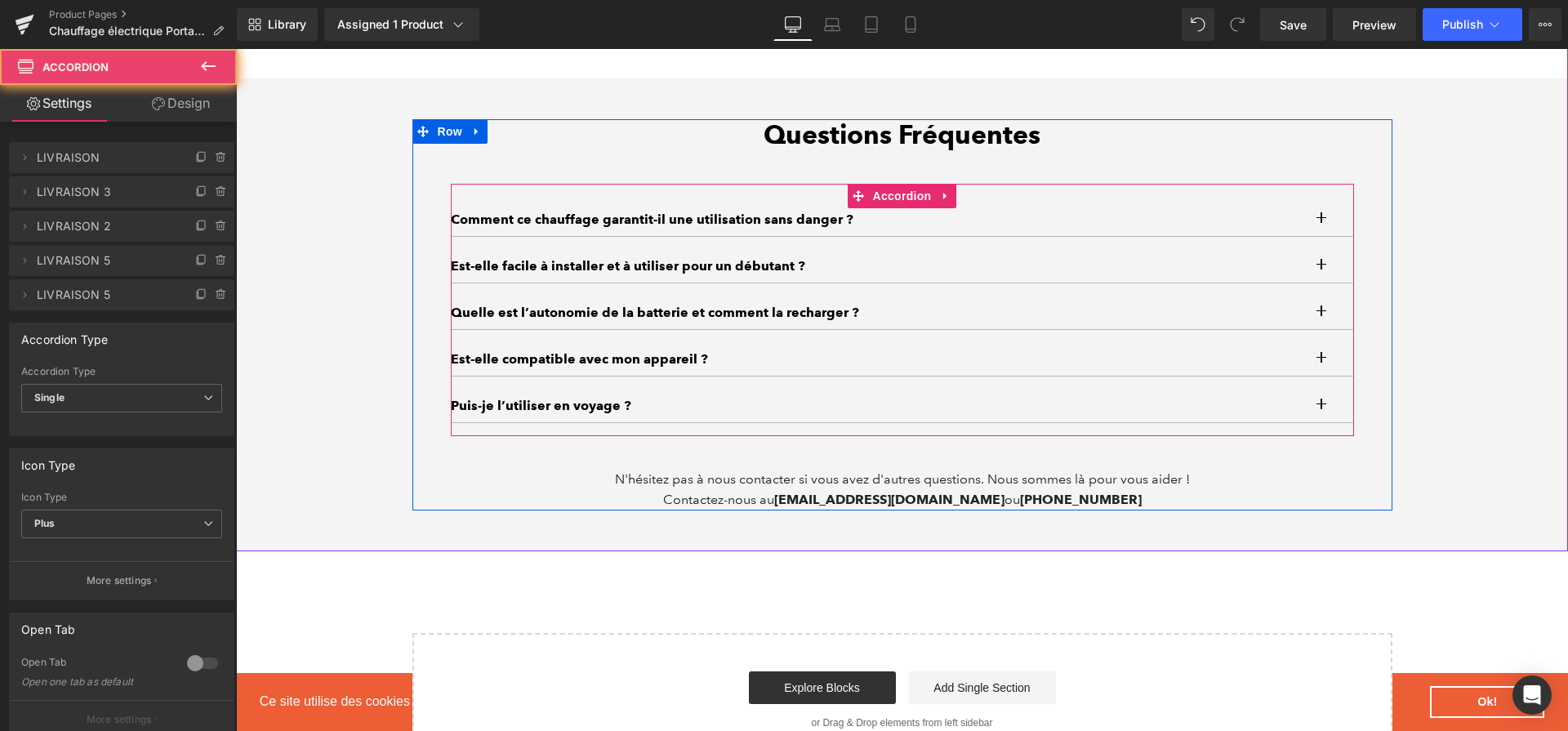
click at [1326, 223] on button "button" at bounding box center [1337, 219] width 32 height 32
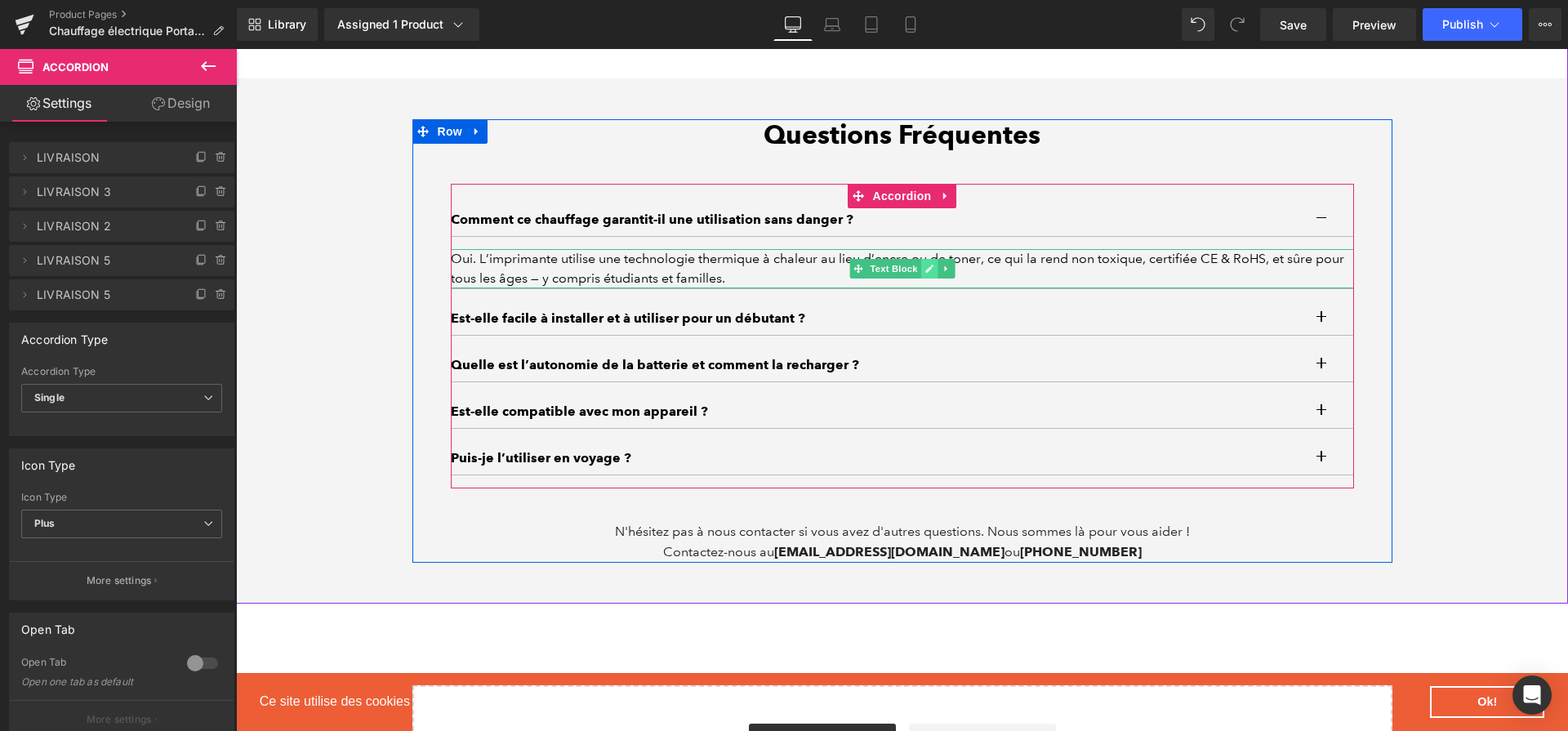
click at [926, 274] on icon at bounding box center [929, 269] width 9 height 10
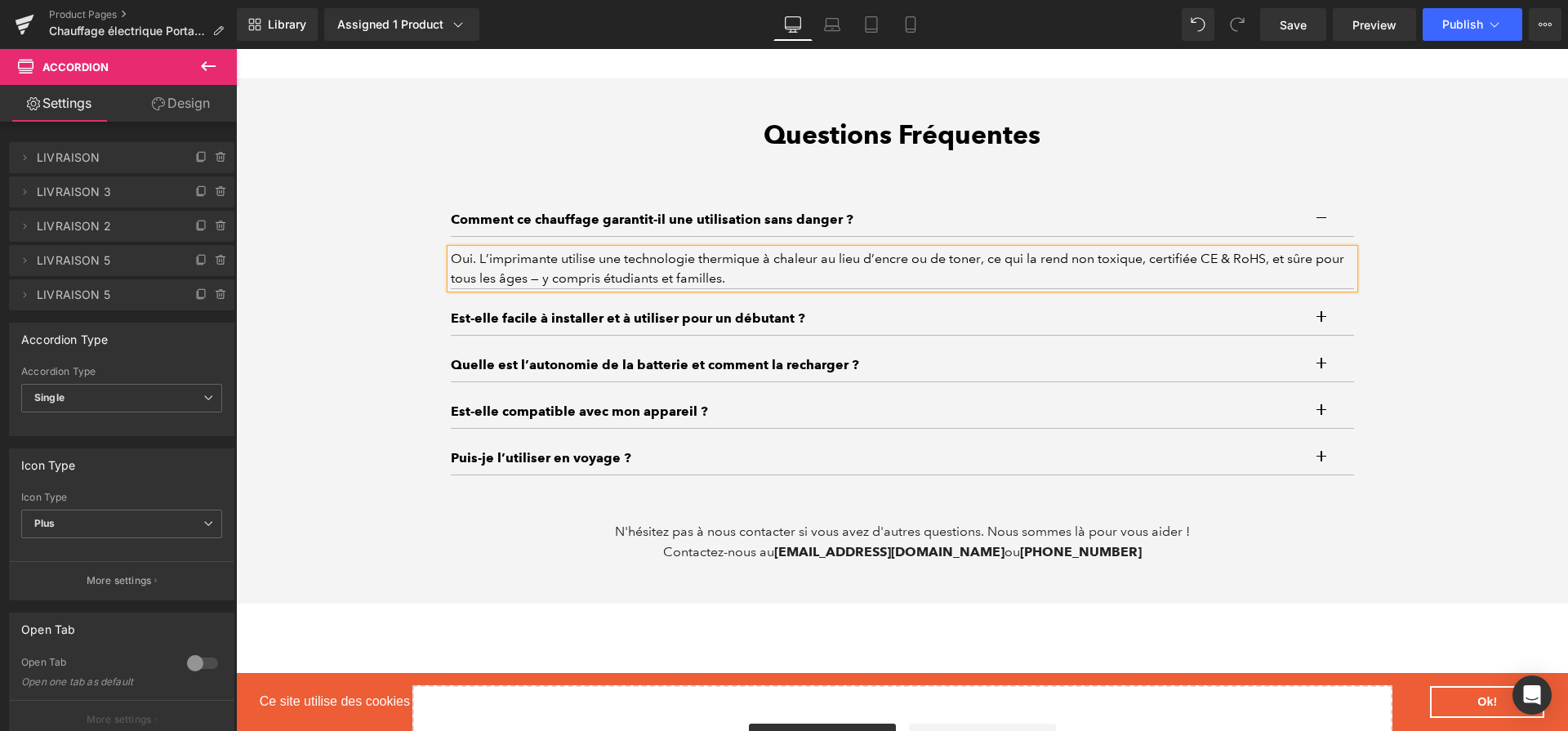
click at [926, 280] on div "Oui. L’imprimante utilise une technologie thermique à chaleur au lieu d’encre o…" at bounding box center [902, 268] width 903 height 39
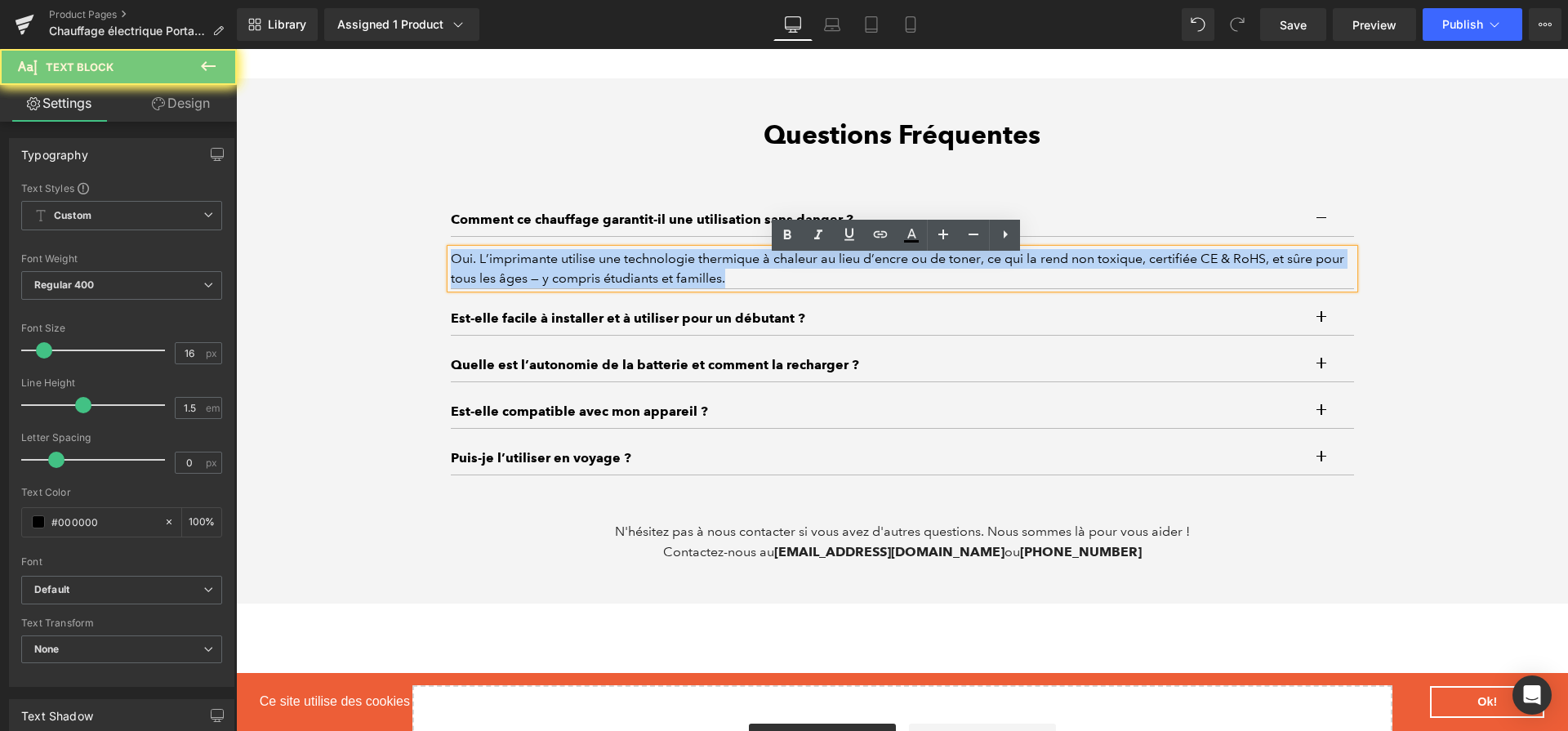
click at [926, 280] on div "Oui. L’imprimante utilise une technologie thermique à chaleur au lieu d’encre o…" at bounding box center [902, 268] width 903 height 39
paste div
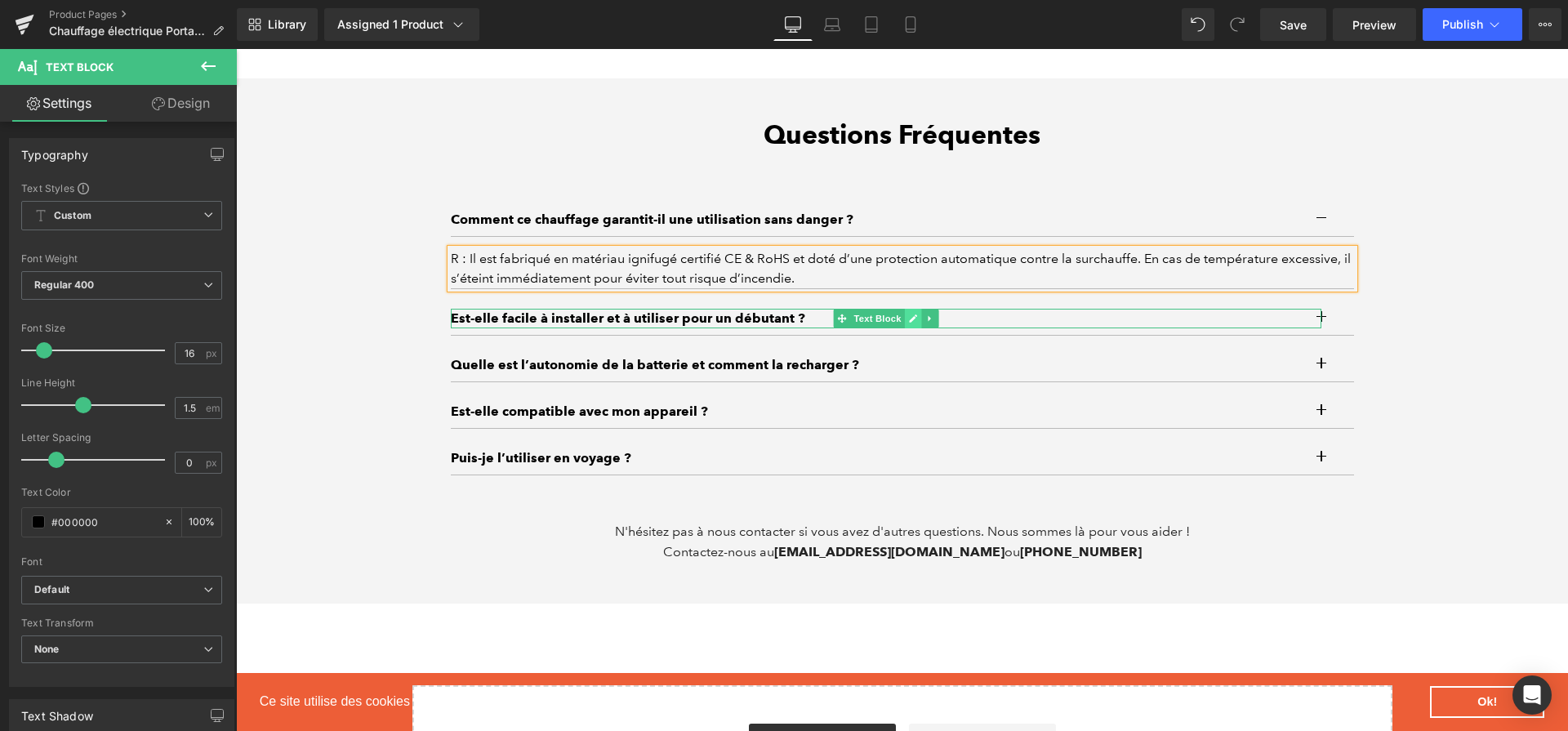
click at [909, 323] on icon at bounding box center [913, 319] width 8 height 8
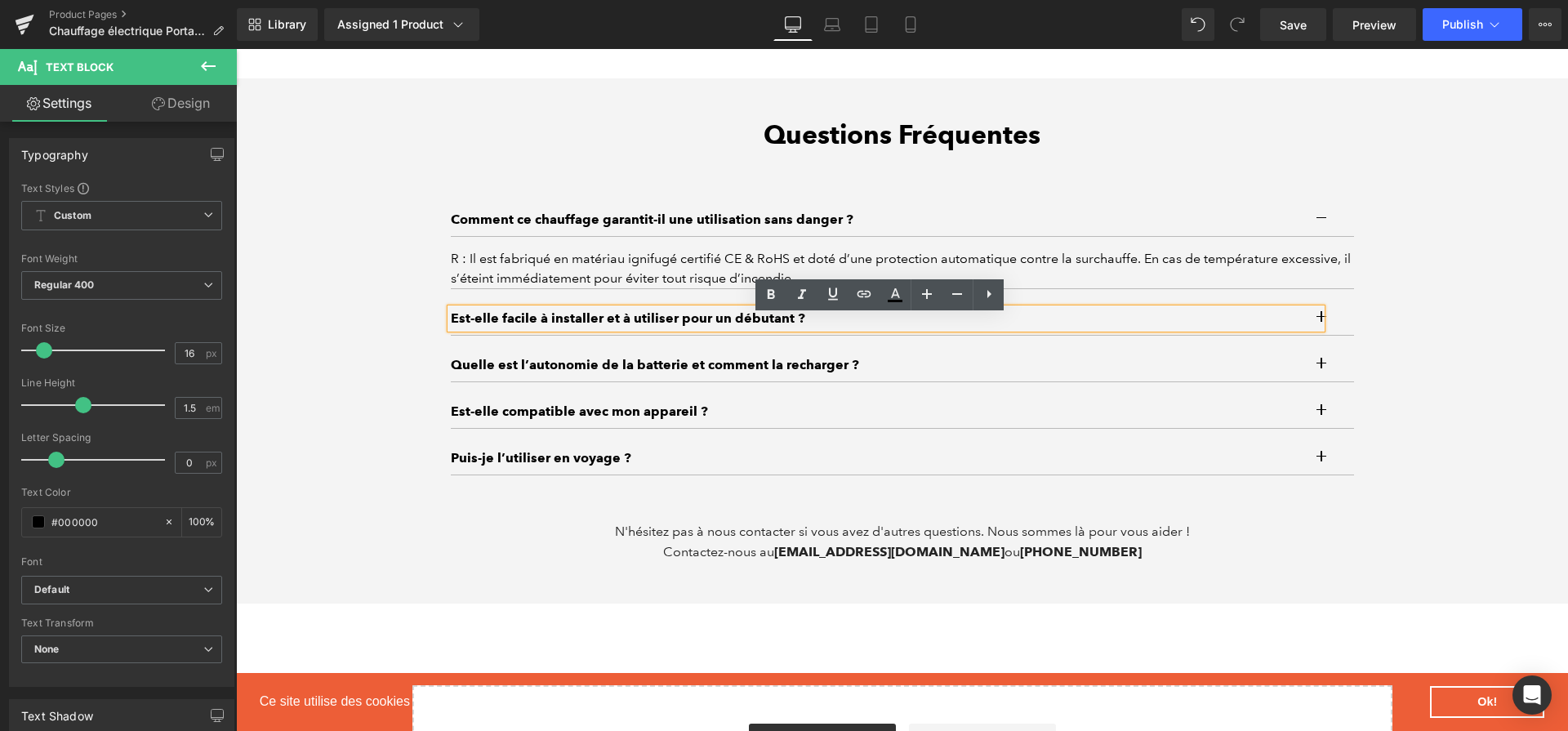
click at [819, 329] on p "Est-elle facile à installer et à utiliser pour un débutant ?" at bounding box center [886, 319] width 870 height 20
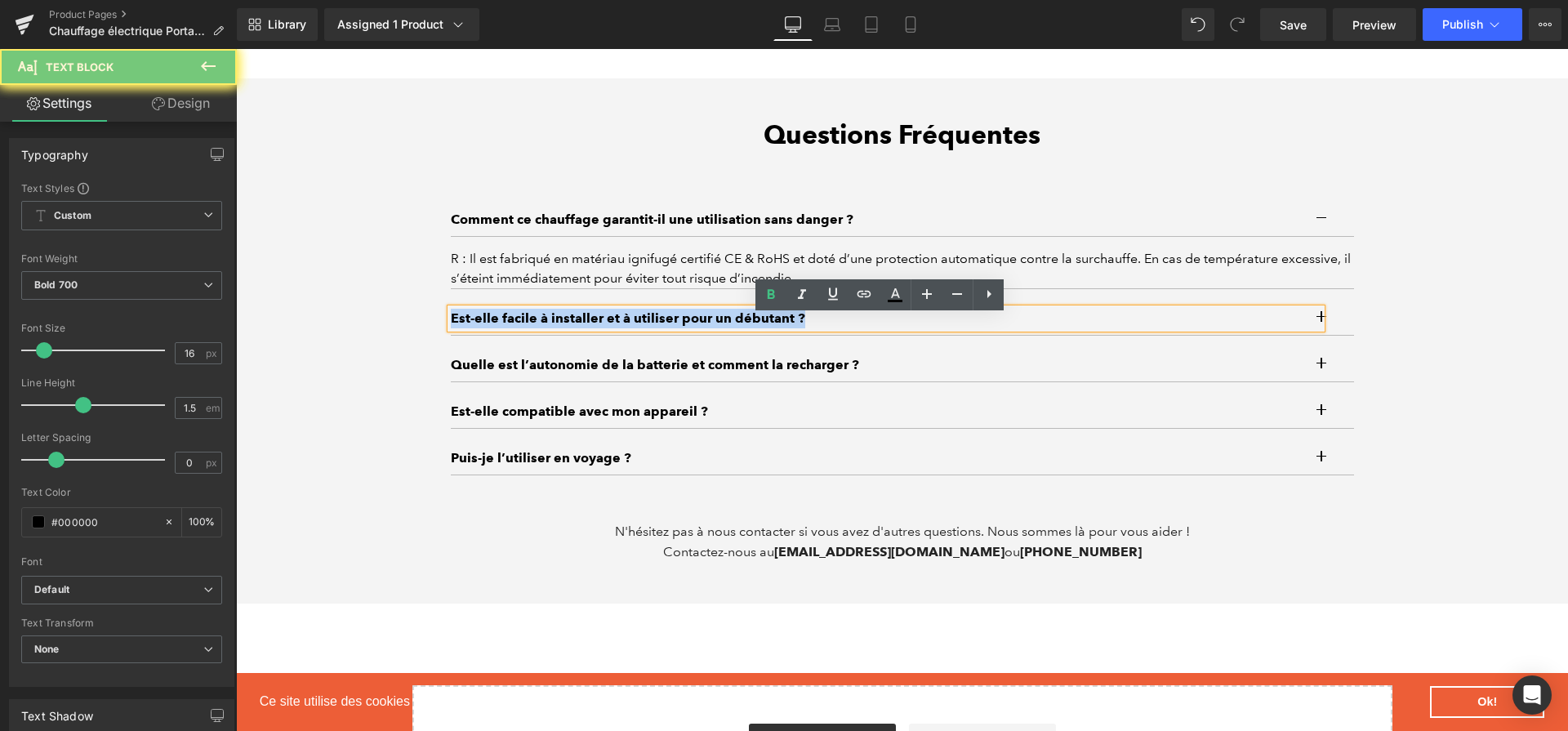
click at [819, 329] on p "Est-elle facile à installer et à utiliser pour un débutant ?" at bounding box center [886, 319] width 870 height 20
paste div
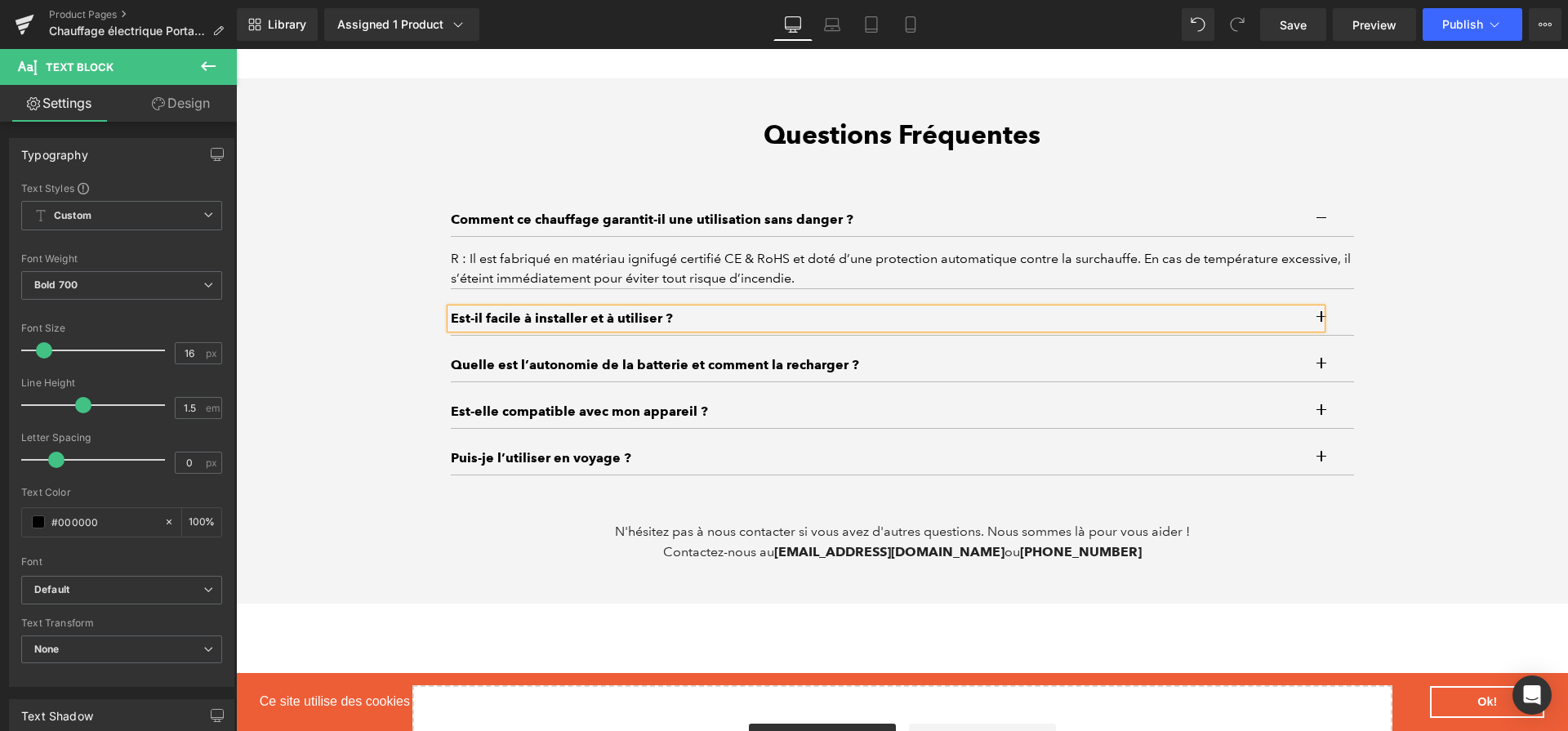
click at [1326, 333] on button "button" at bounding box center [1337, 318] width 32 height 32
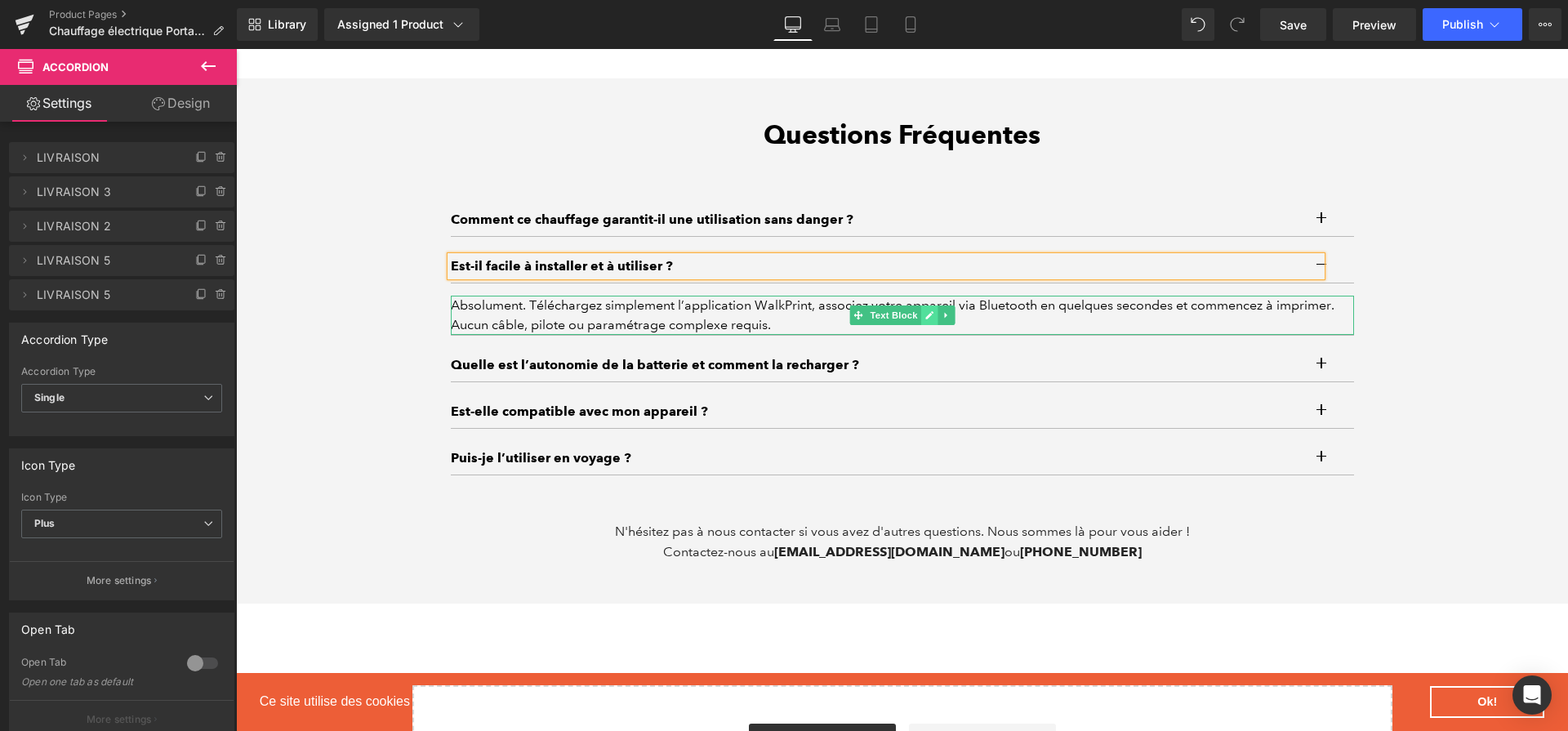
click at [926, 319] on icon at bounding box center [930, 315] width 8 height 8
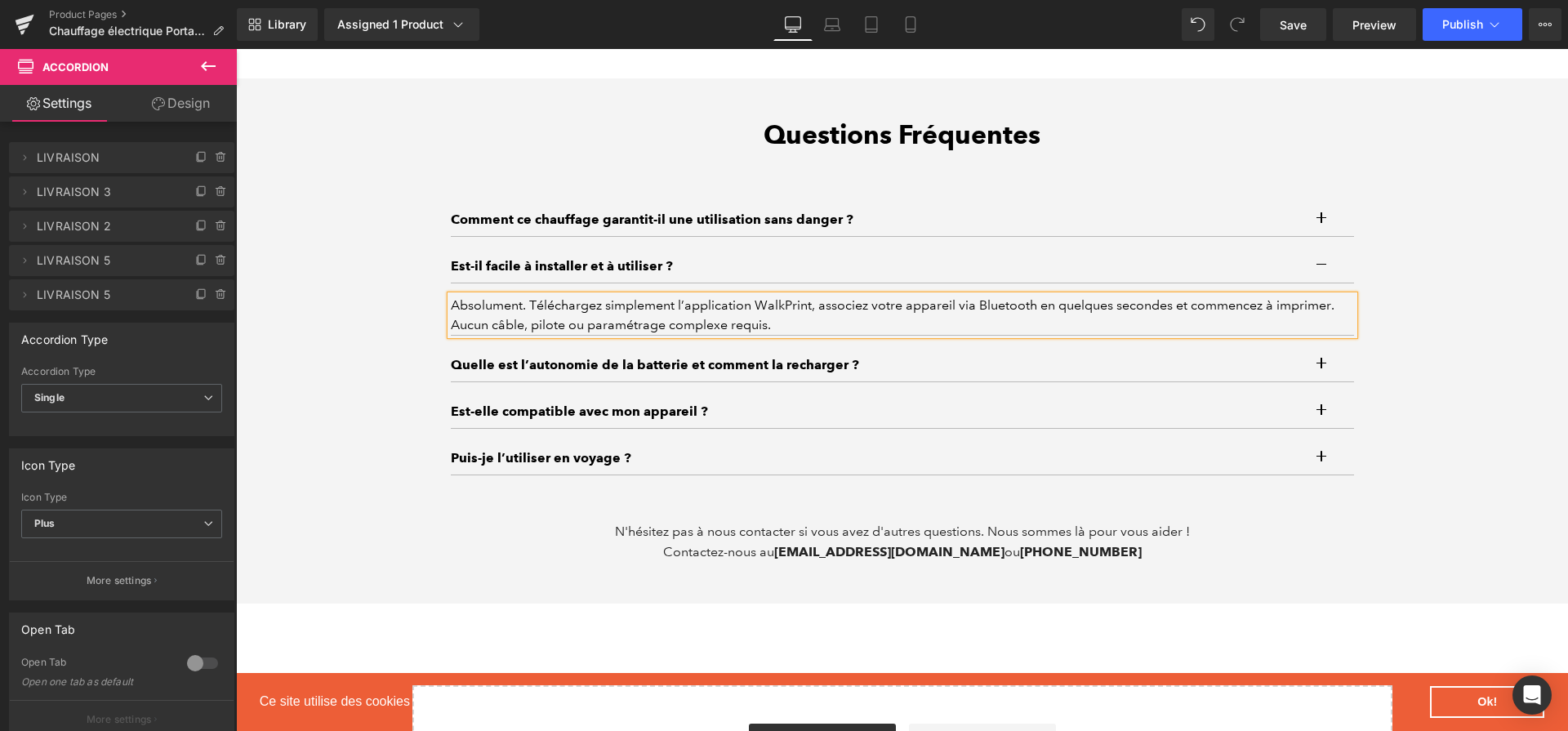
click at [924, 321] on div "Absolument. Téléchargez simplement l’application WalkPrint, associez votre appa…" at bounding box center [902, 314] width 903 height 39
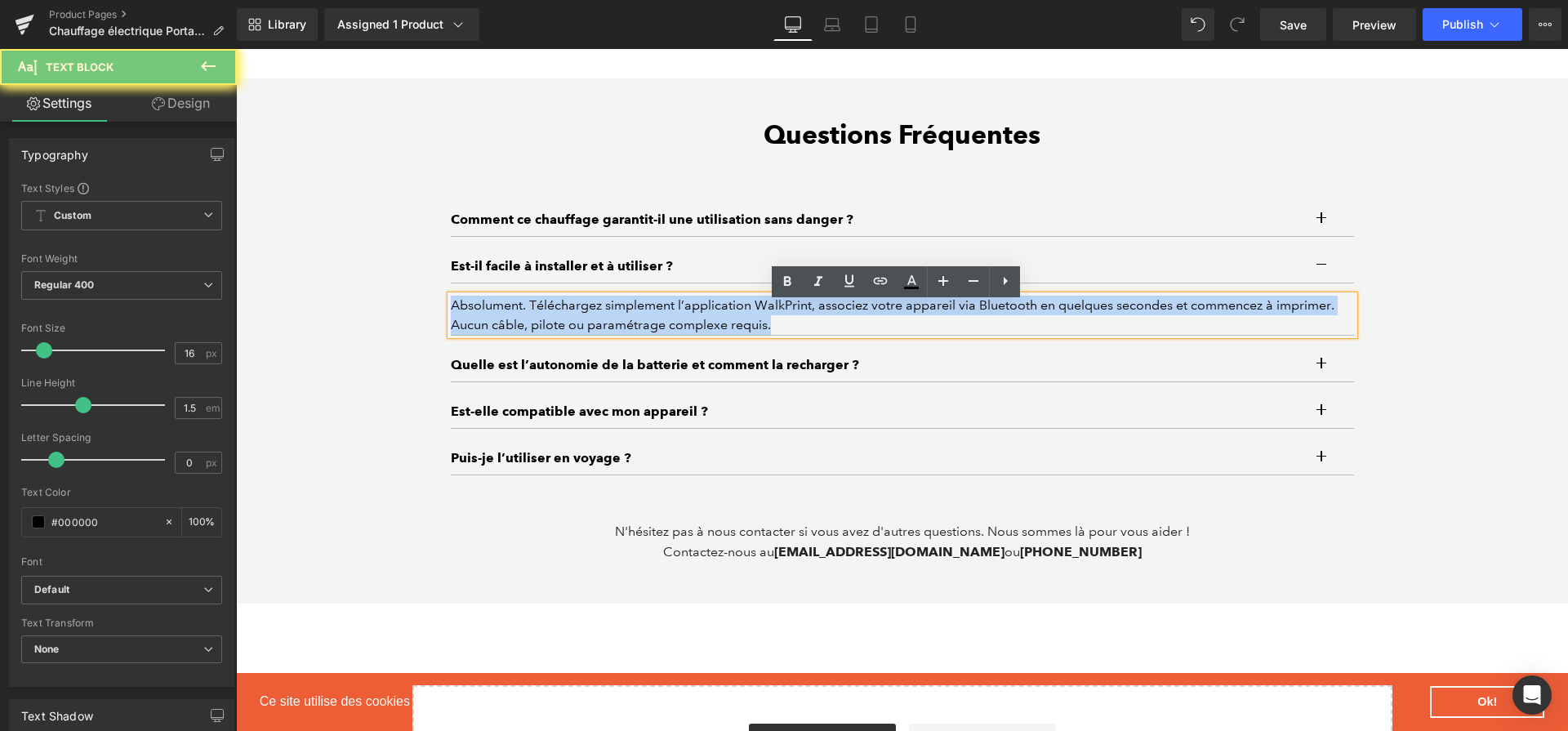
paste div
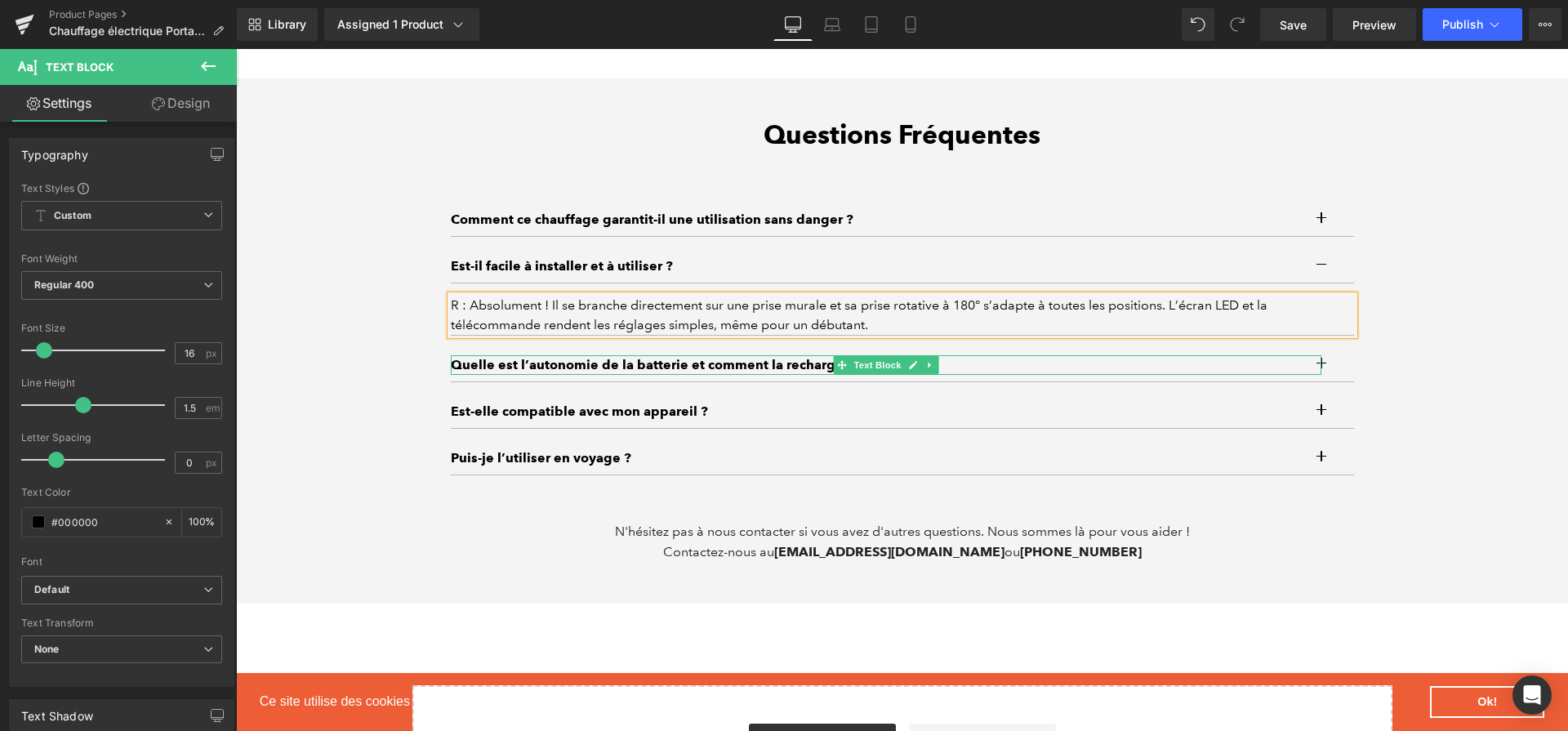
click at [803, 371] on p "Quelle est l’autonomie de la batterie et comment la recharger ?" at bounding box center [886, 365] width 871 height 20
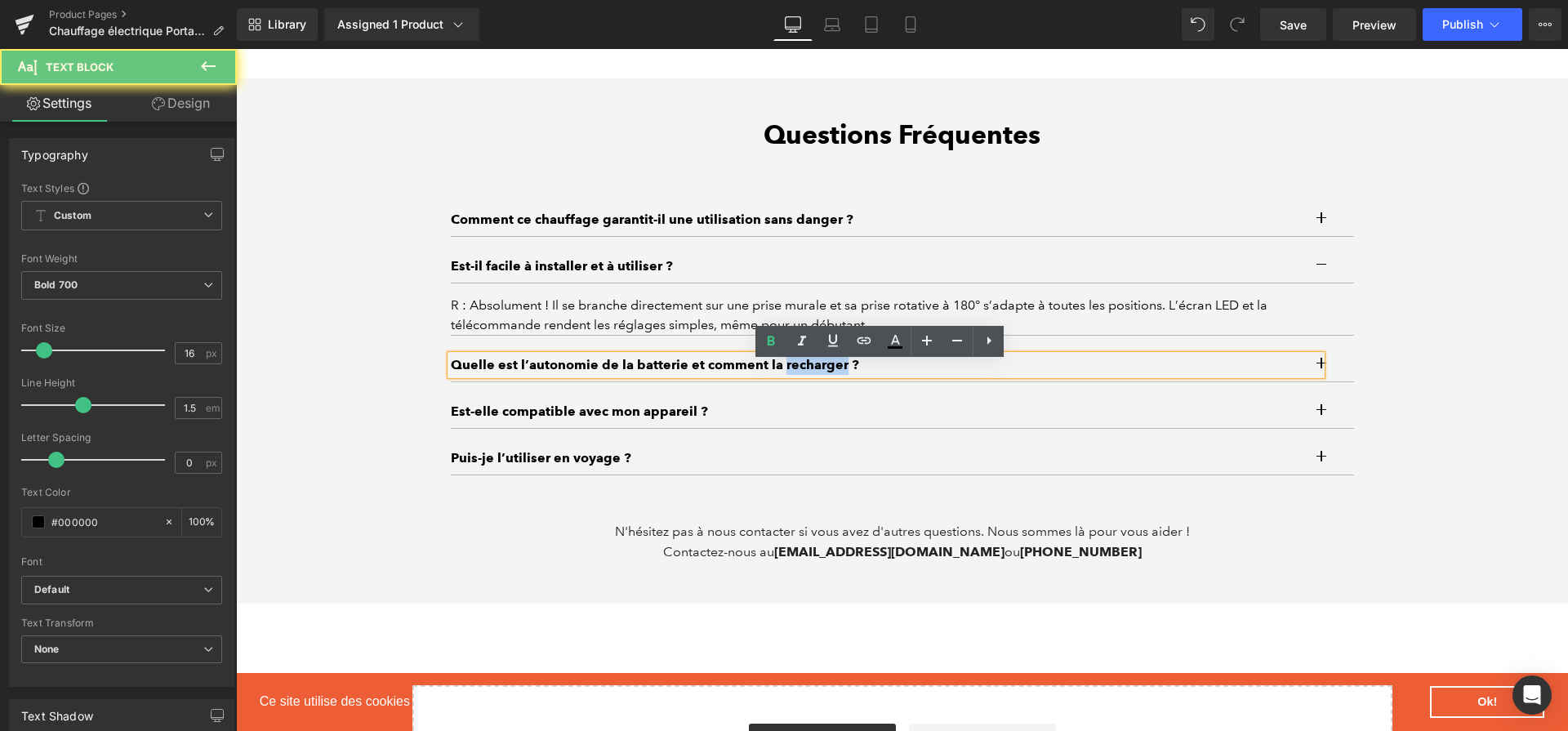
click at [803, 371] on p "Quelle est l’autonomie de la batterie et comment la recharger ?" at bounding box center [886, 365] width 871 height 20
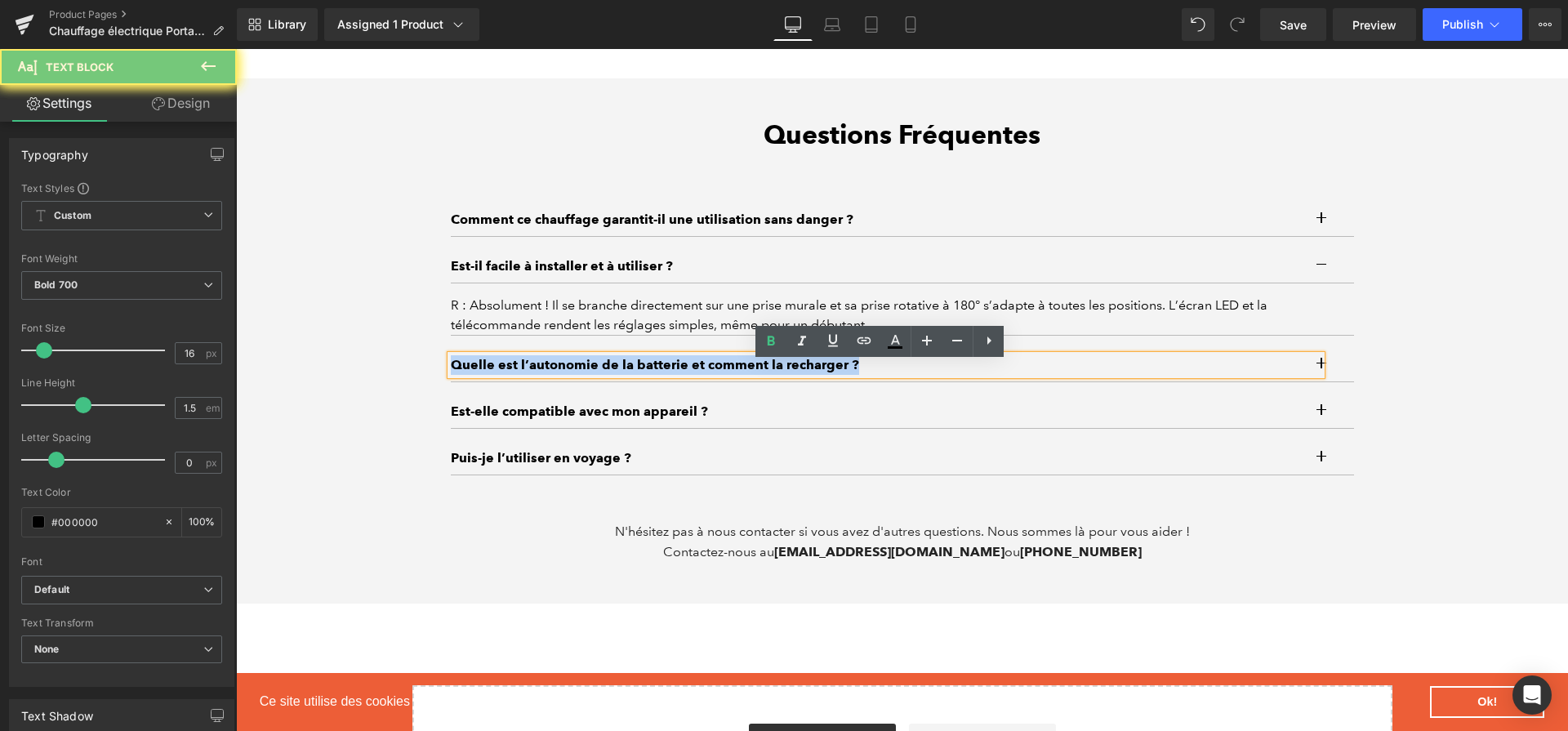
paste div
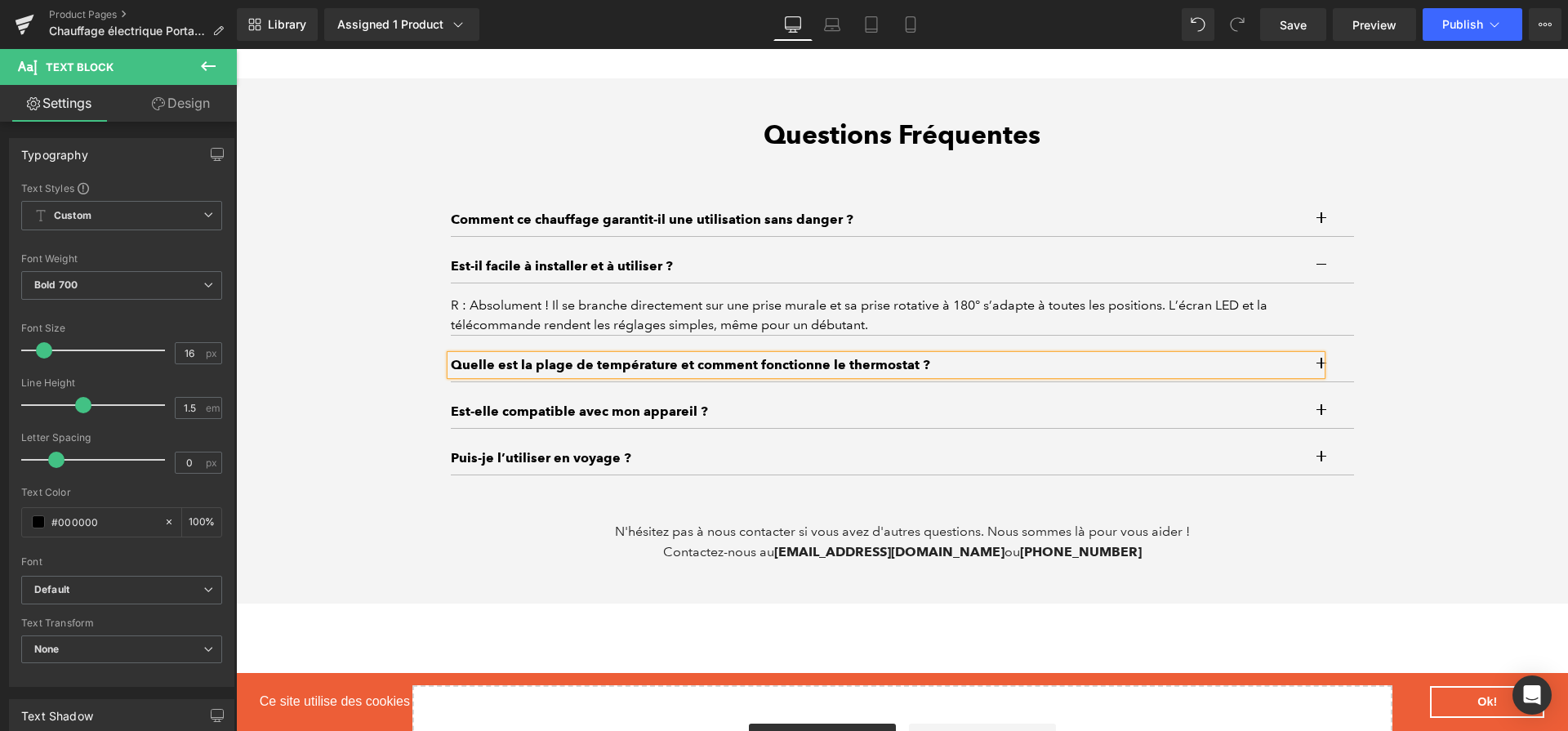
click at [1321, 370] on button "button" at bounding box center [1337, 364] width 32 height 32
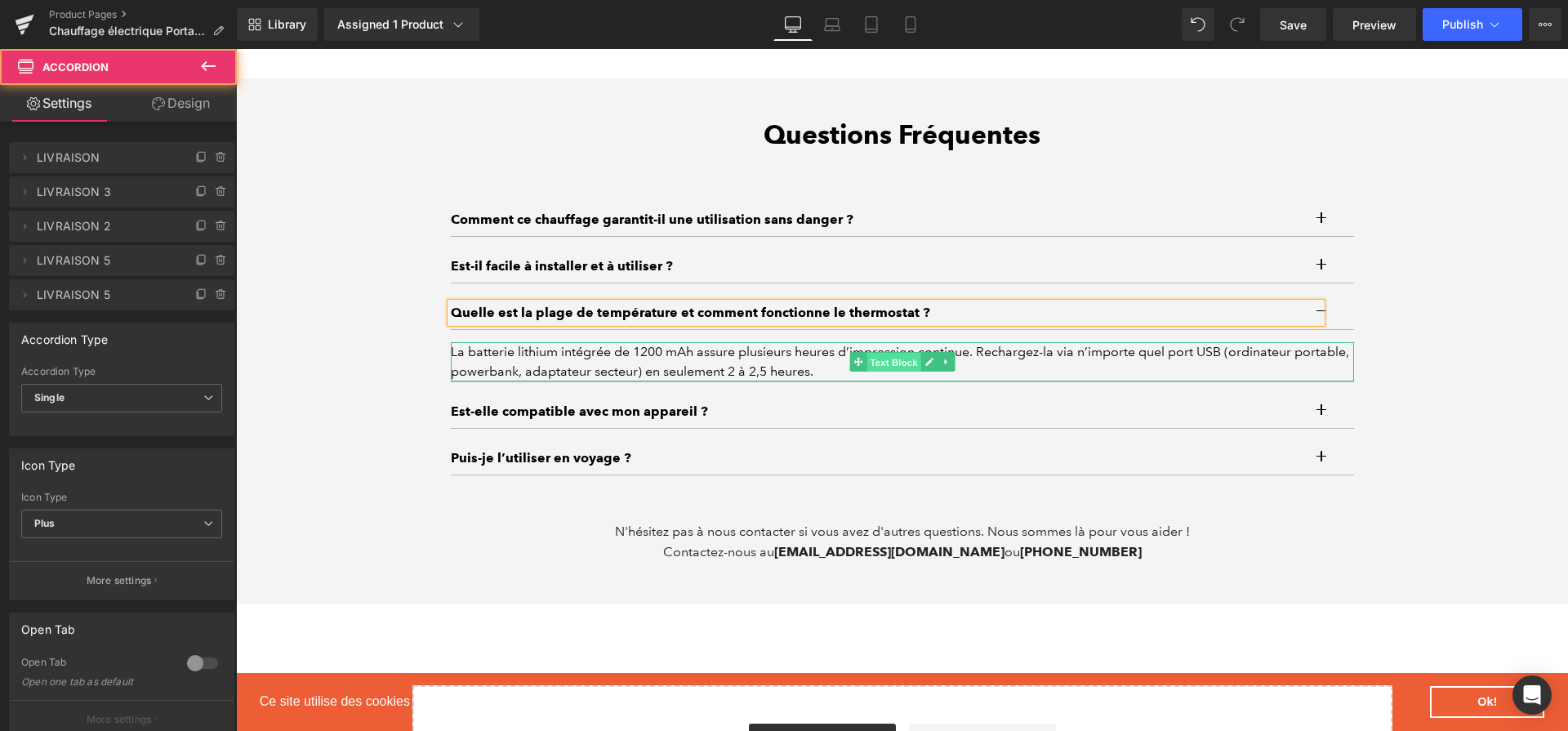
click at [878, 369] on span "Text Block" at bounding box center [893, 363] width 54 height 20
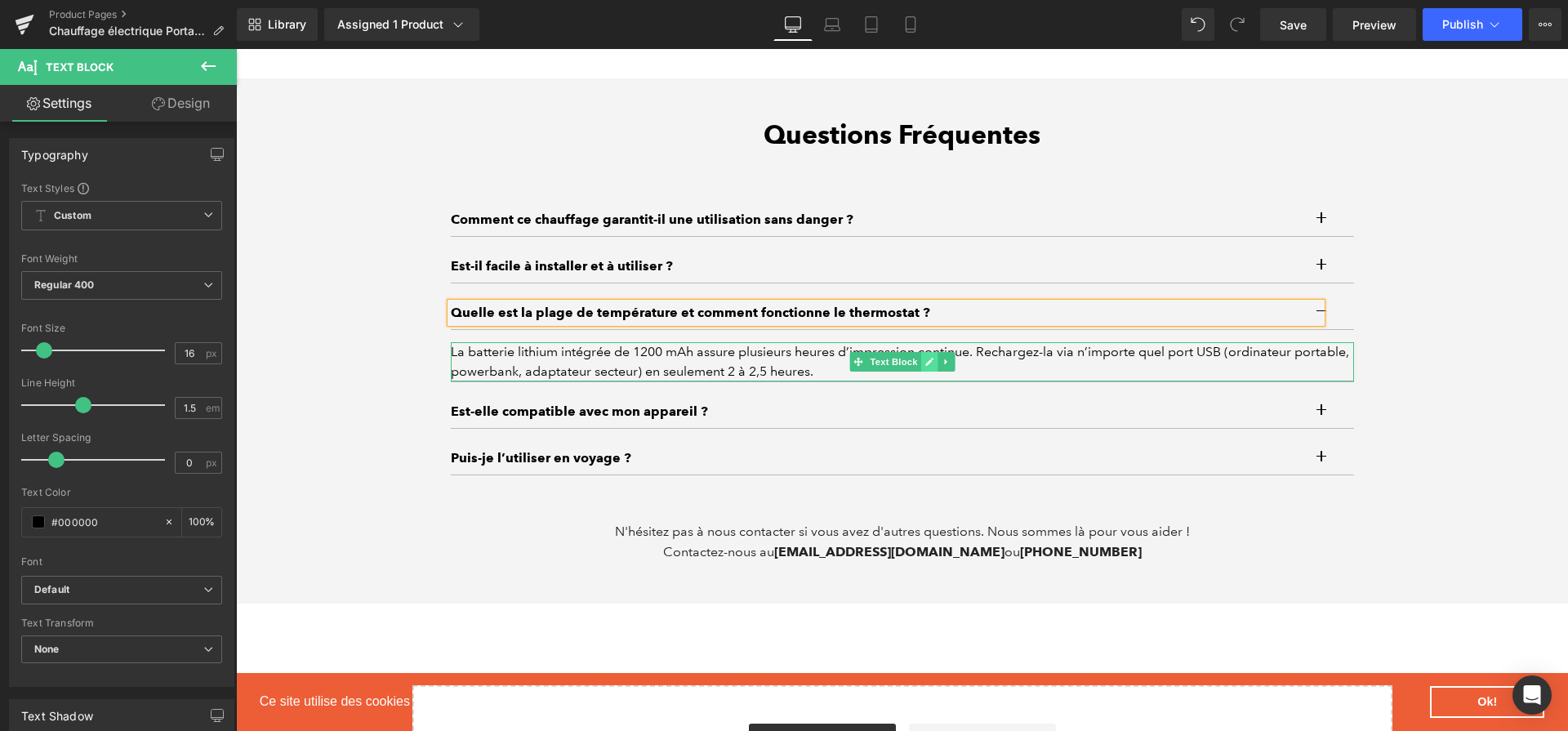
click at [921, 370] on link at bounding box center [929, 362] width 17 height 20
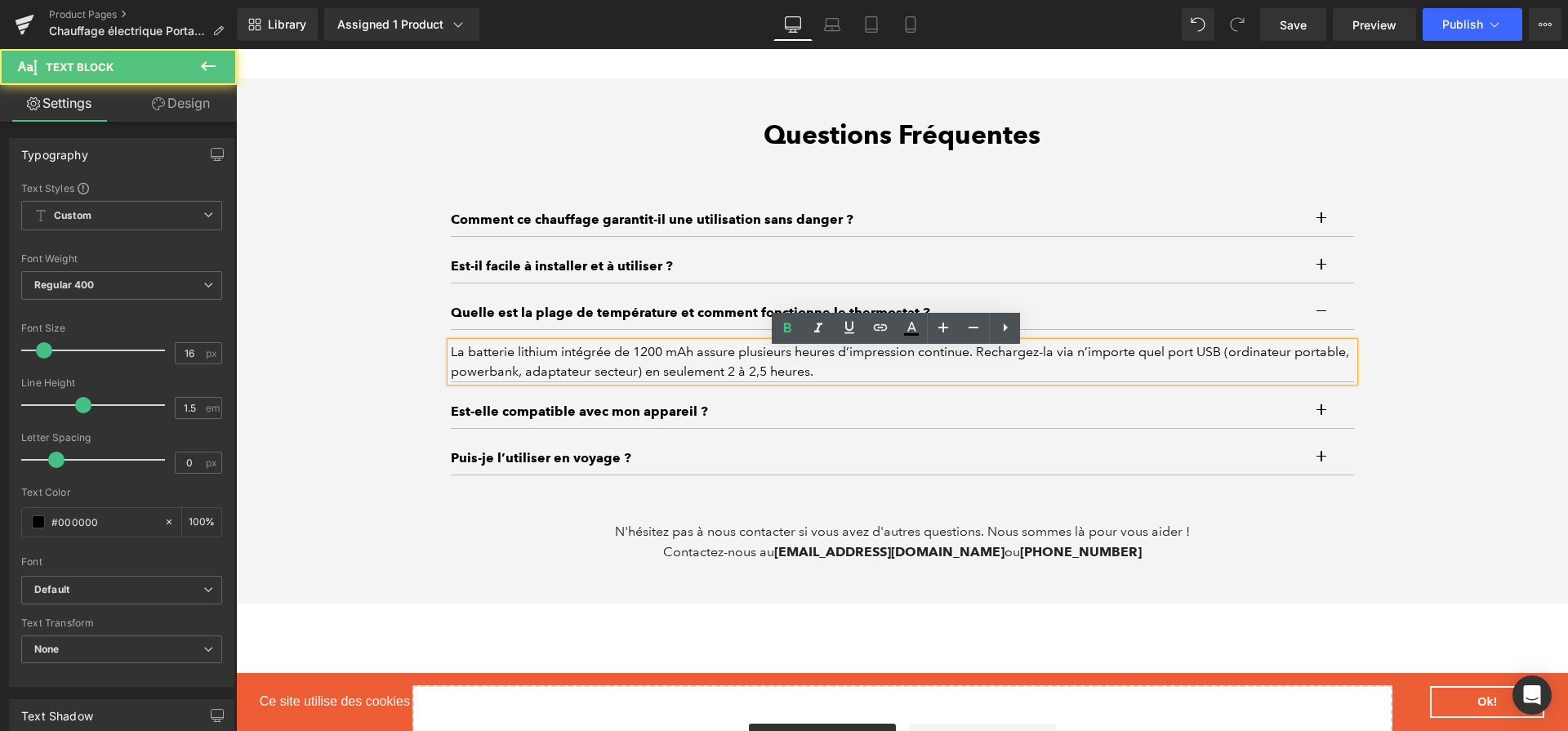
click at [914, 370] on div "La batterie lithium intégrée de 1200 mAh assure plusieurs heures d’impression c…" at bounding box center [902, 361] width 903 height 39
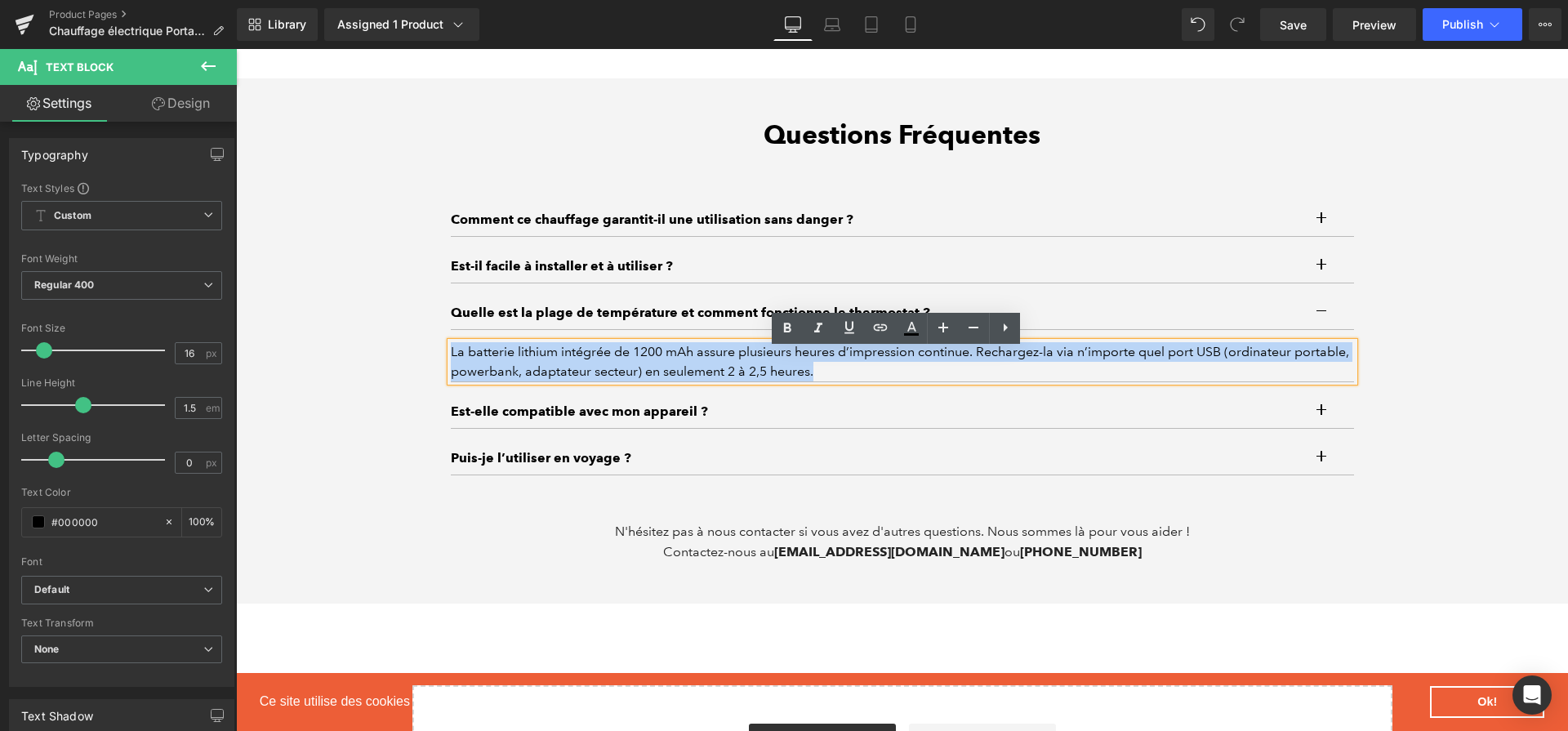
click at [914, 370] on div "La batterie lithium intégrée de 1200 mAh assure plusieurs heures d’impression c…" at bounding box center [902, 361] width 903 height 39
paste div
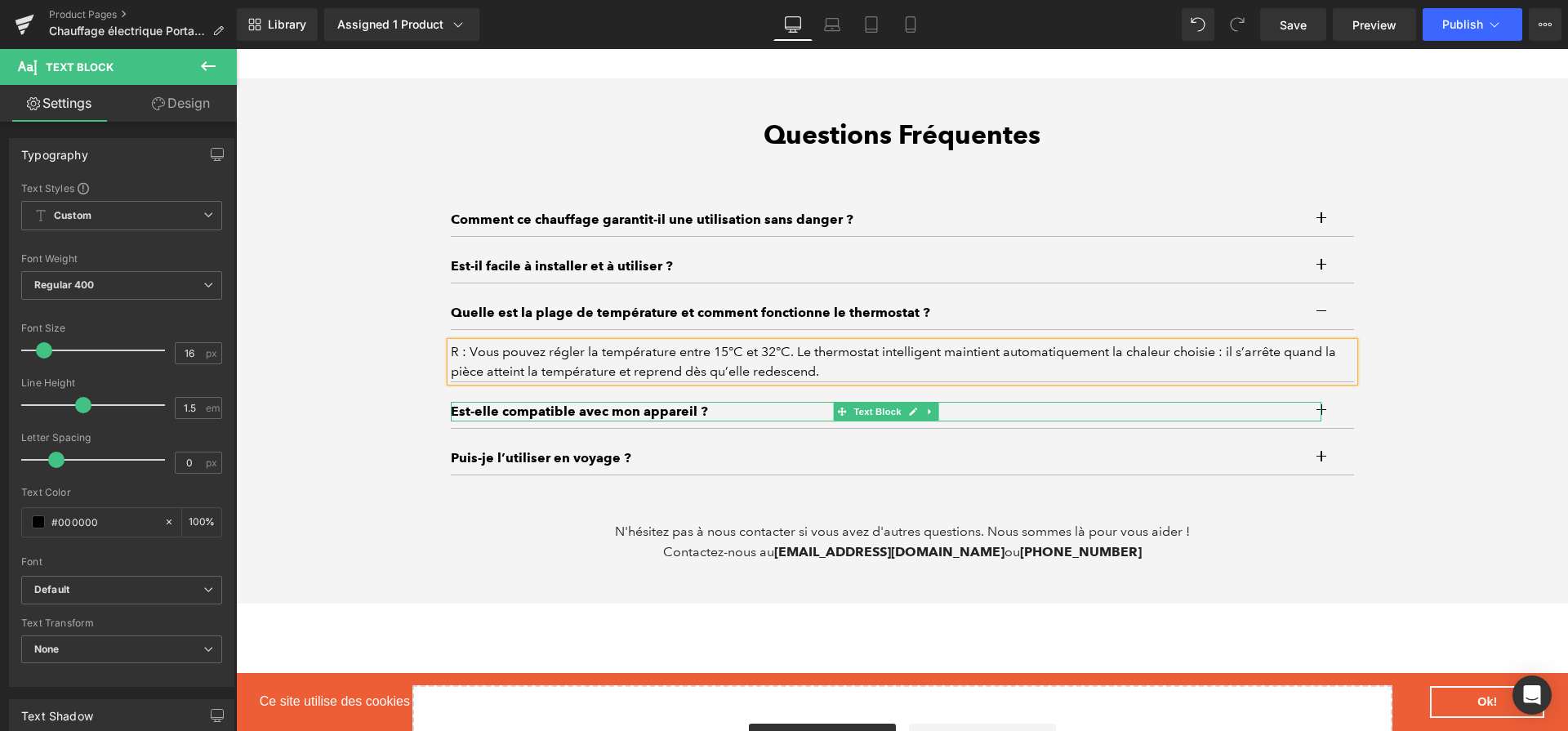
click at [657, 416] on p "Est-elle compatible avec mon appareil ?" at bounding box center [886, 412] width 871 height 20
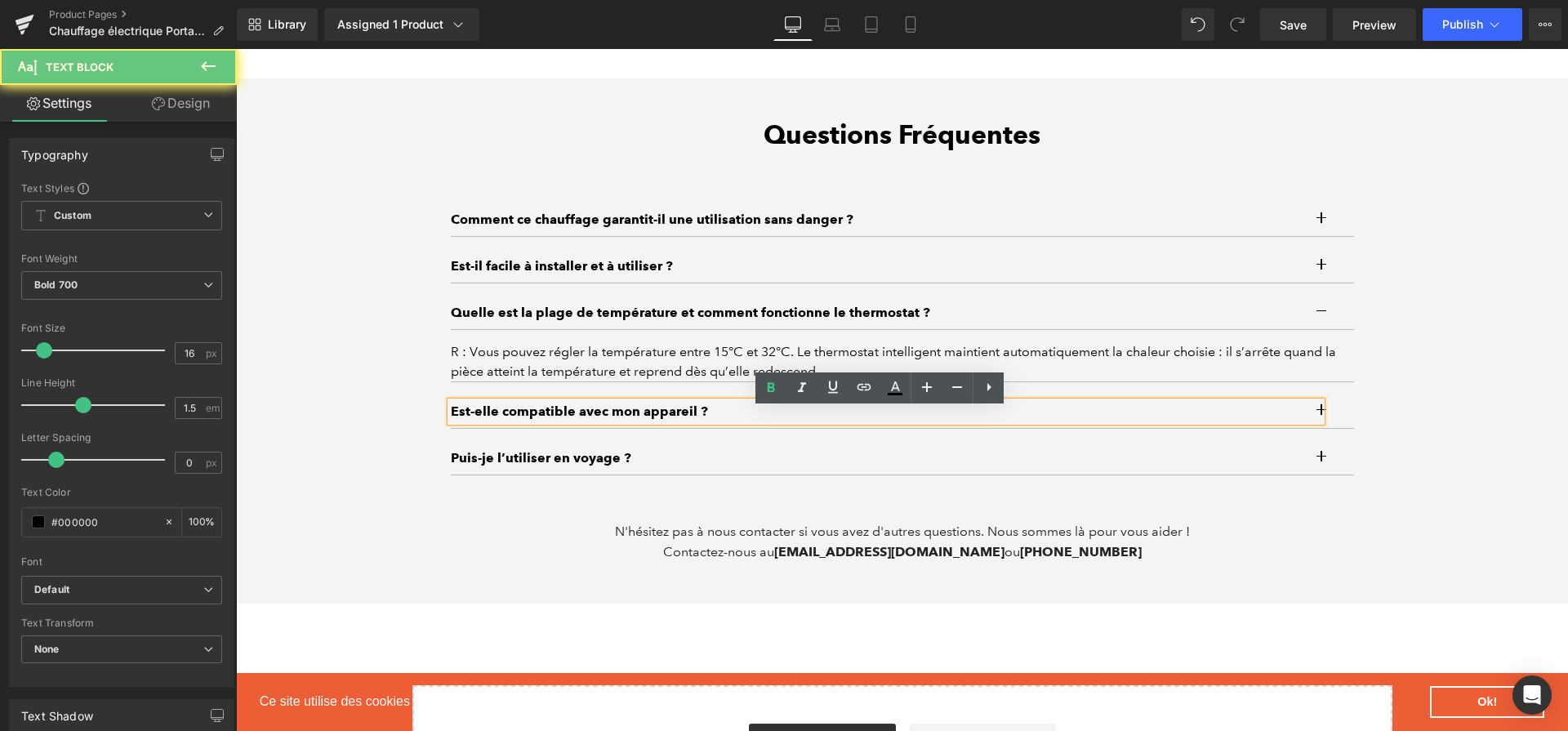
click at [657, 416] on p "Est-elle compatible avec mon appareil ?" at bounding box center [886, 412] width 871 height 20
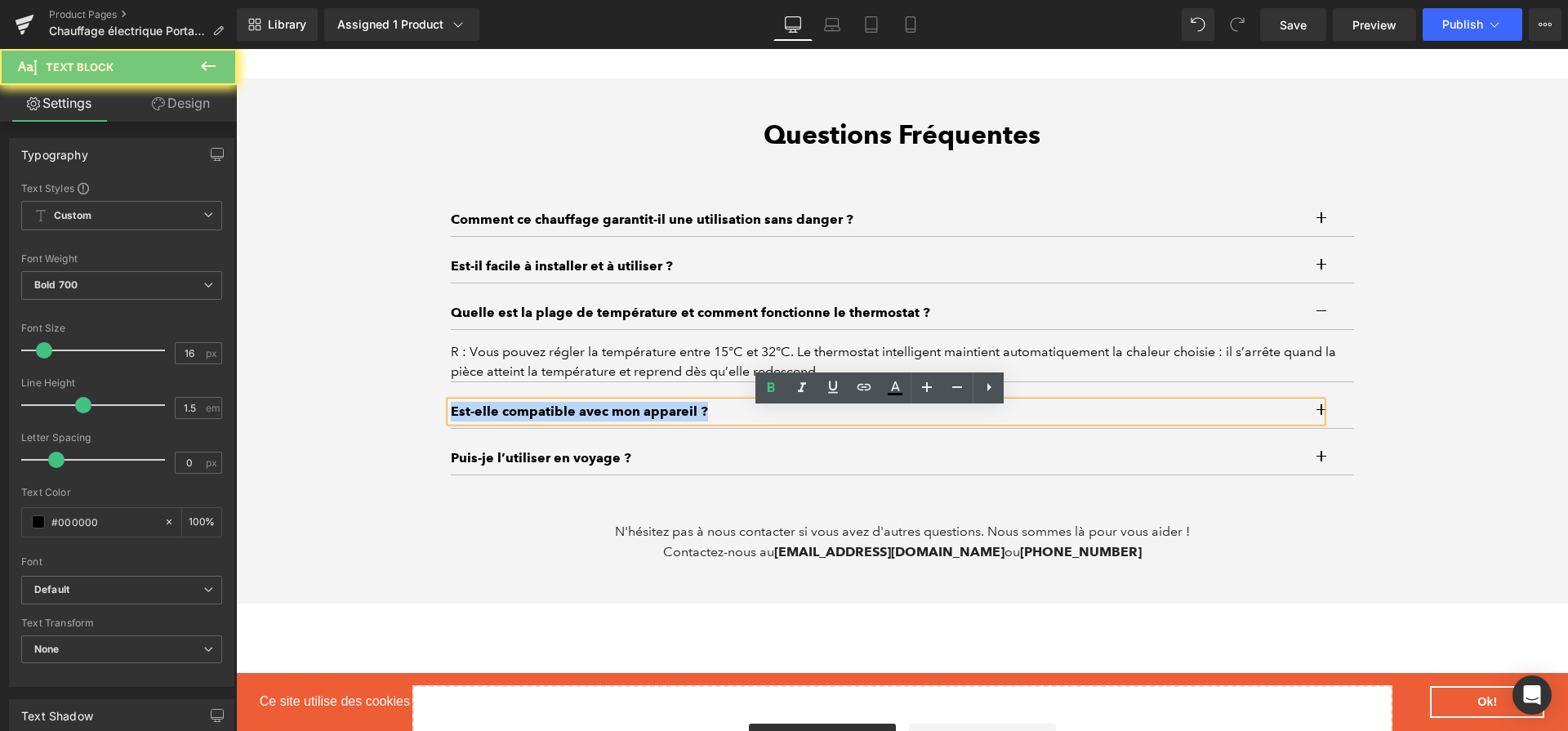
paste div
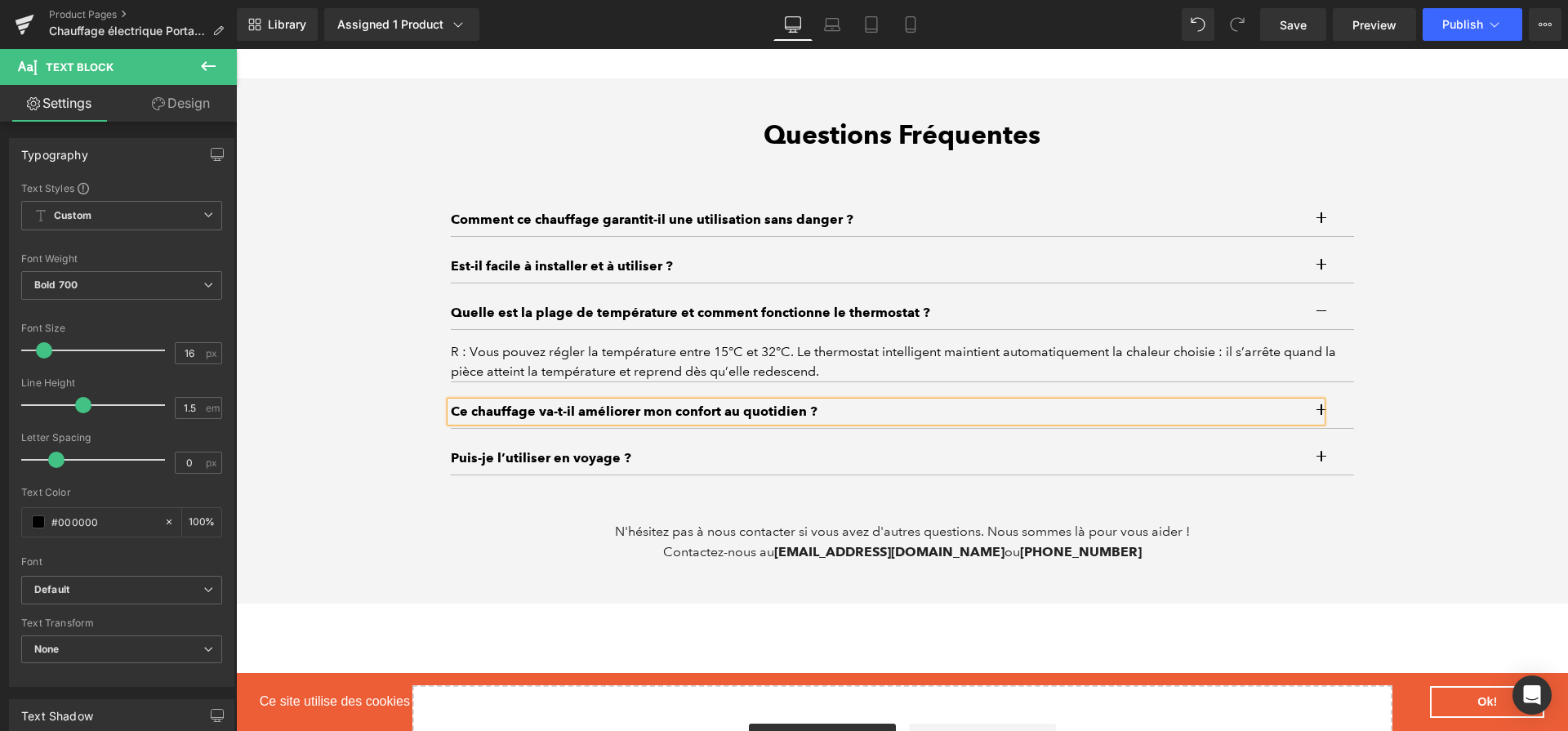
click at [1350, 422] on div "Questions Fréquentes Heading Comment ce chauffage garantit-il une utilisation s…" at bounding box center [902, 341] width 928 height 443
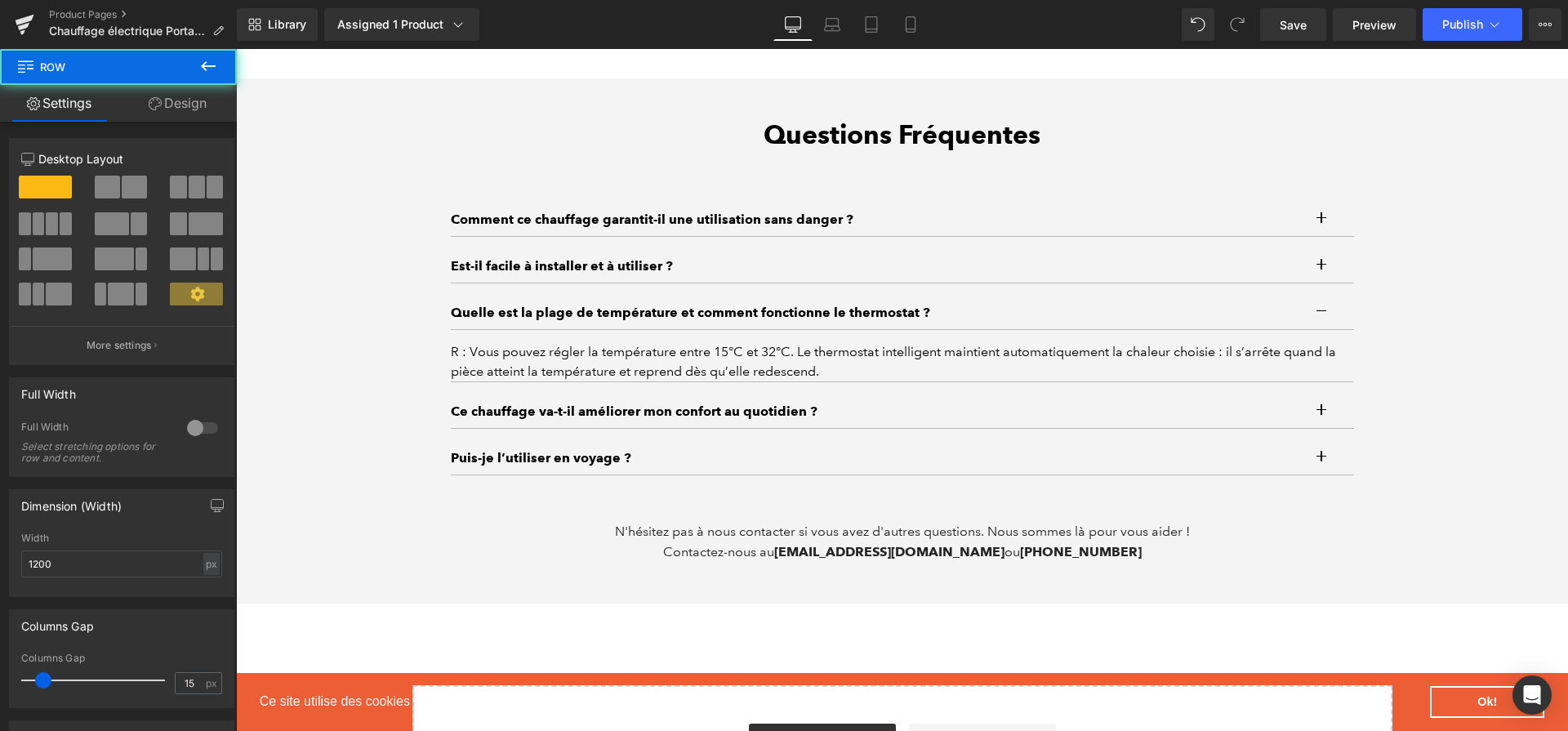
click at [1330, 419] on button "button" at bounding box center [1337, 411] width 32 height 32
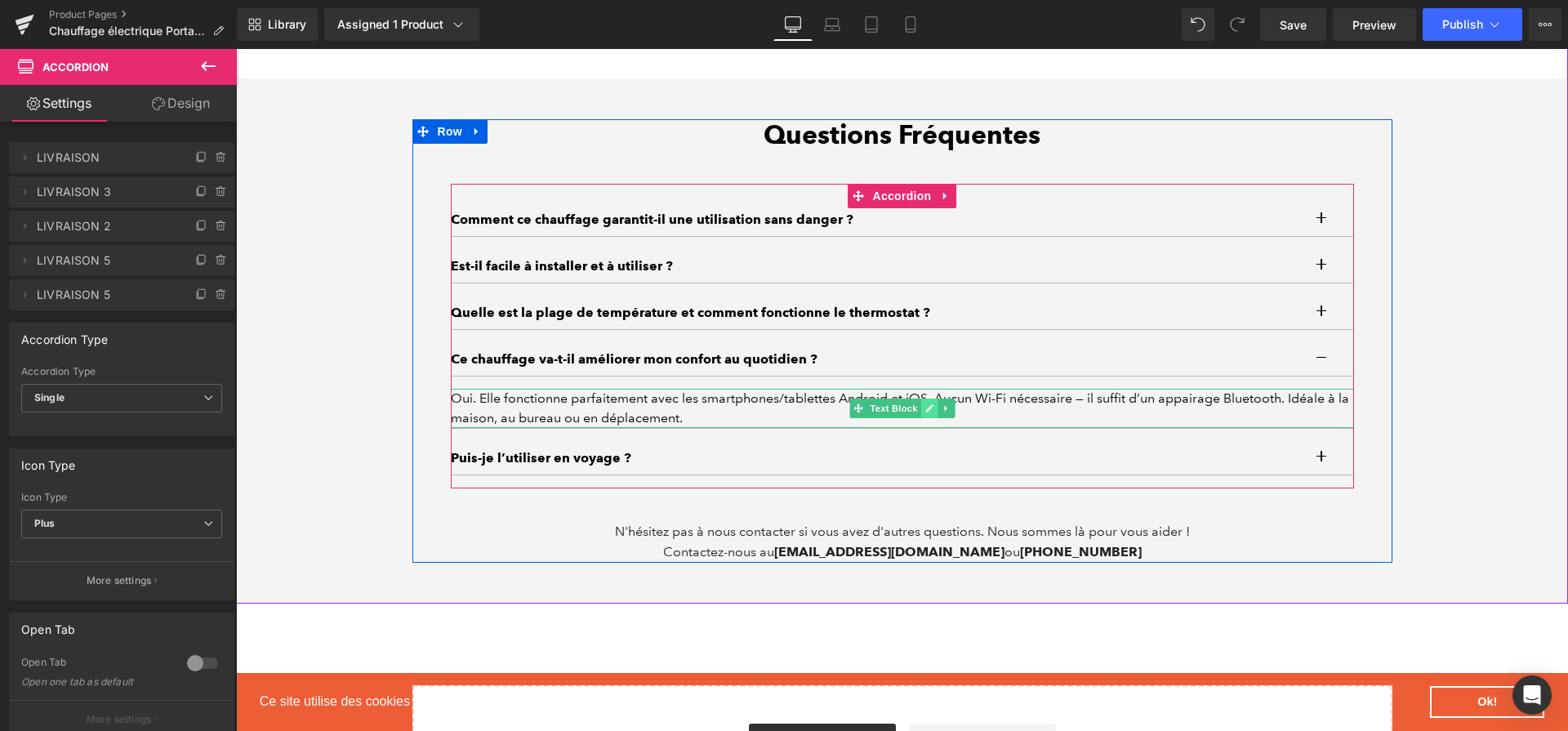
click at [926, 408] on link at bounding box center [929, 408] width 17 height 20
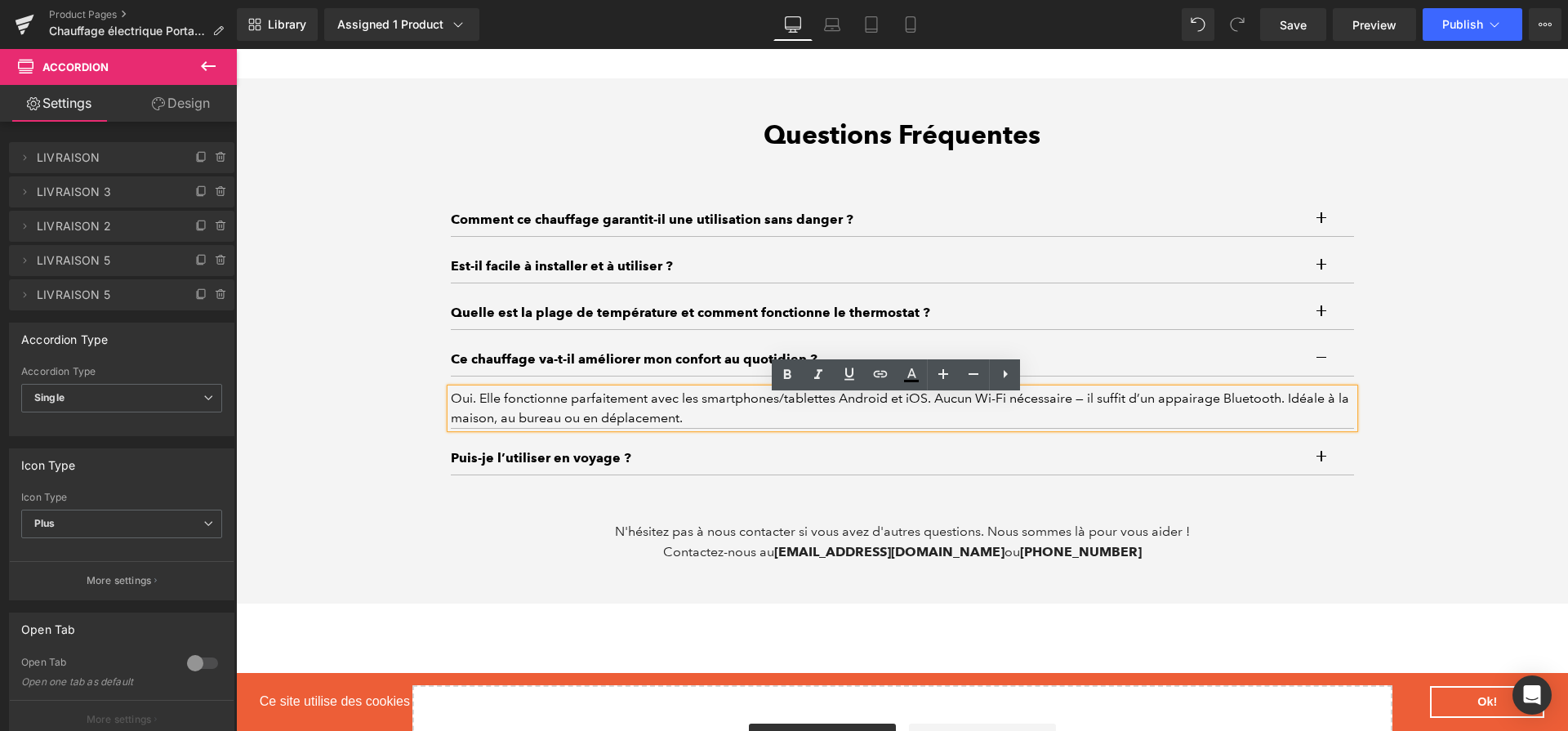
click at [926, 408] on div "Oui. Elle fonctionne parfaitement avec les smartphones/tablettes Android et iOS…" at bounding box center [902, 407] width 903 height 39
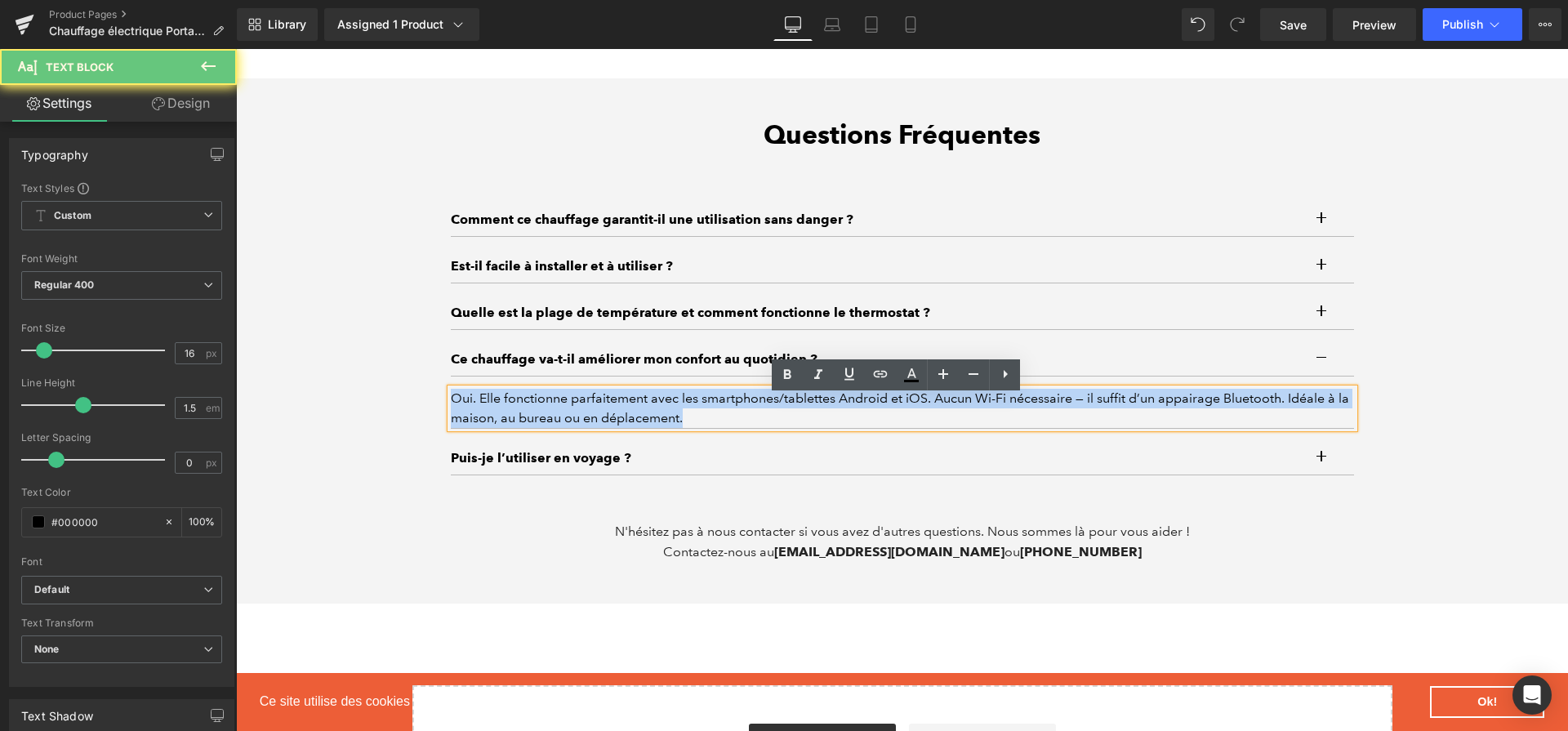
click at [926, 408] on div "Oui. Elle fonctionne parfaitement avec les smartphones/tablettes Android et iOS…" at bounding box center [902, 407] width 903 height 39
paste div
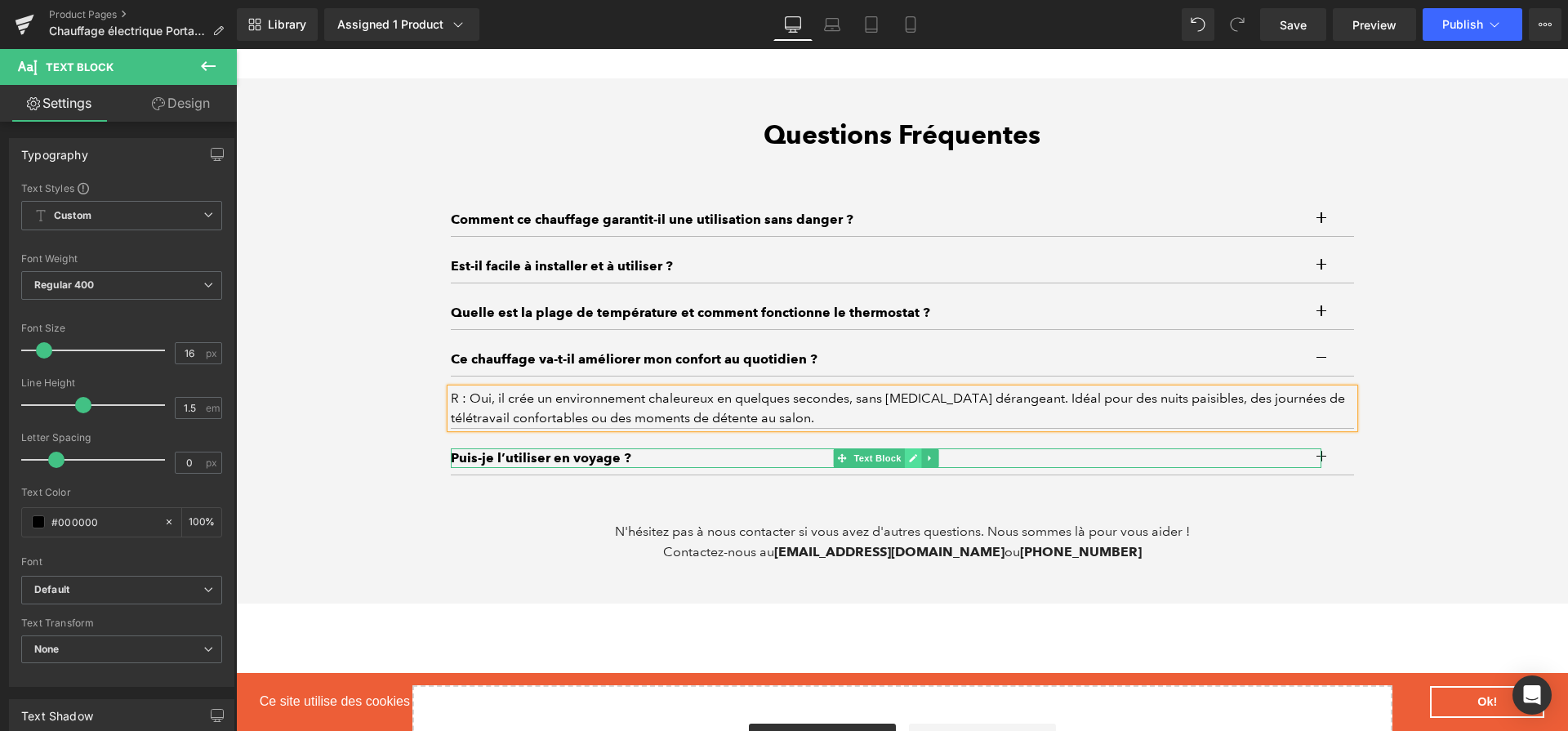
click at [913, 468] on link at bounding box center [912, 458] width 17 height 20
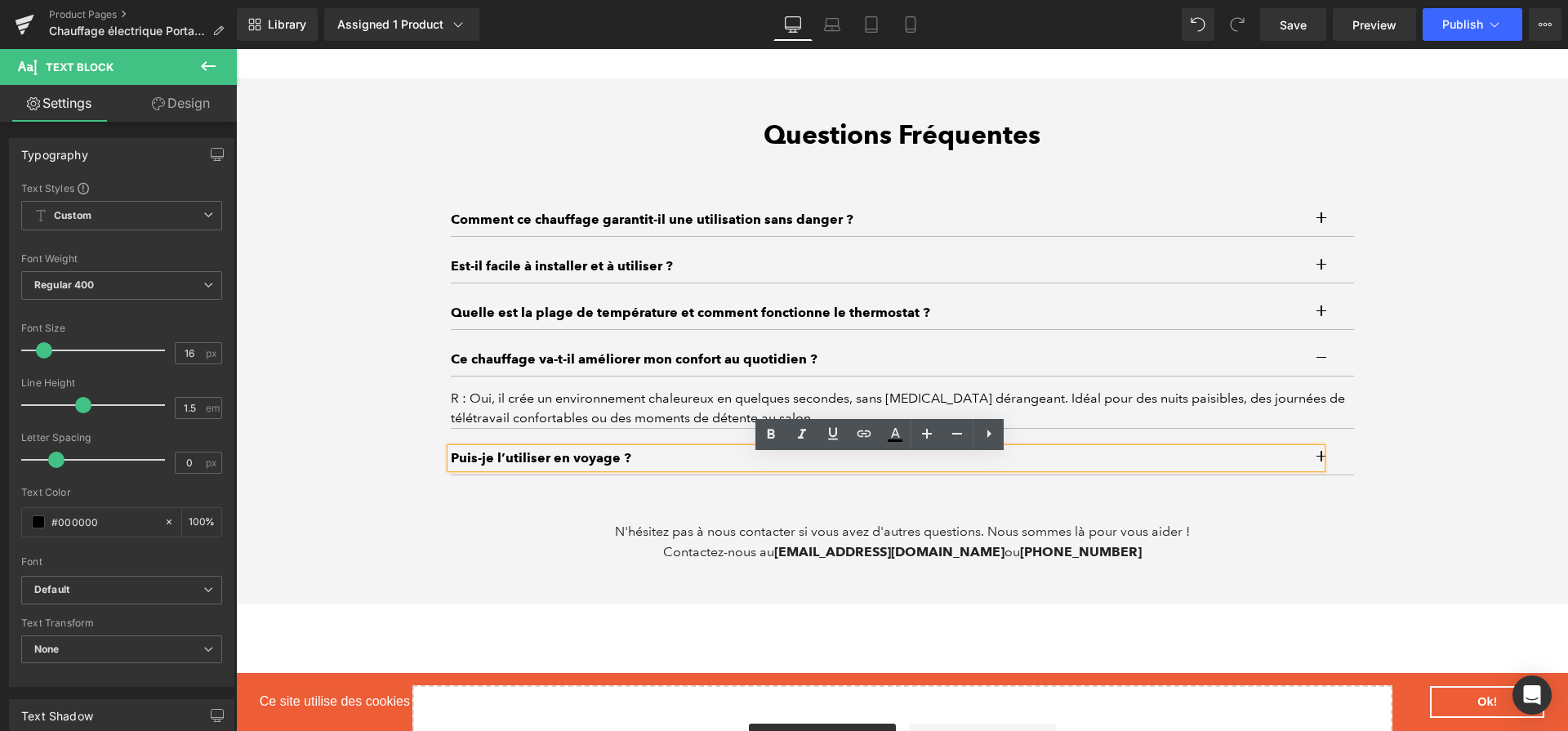
click at [776, 475] on div "Puis-je l’utiliser en voyage ? Text Block" at bounding box center [902, 458] width 903 height 33
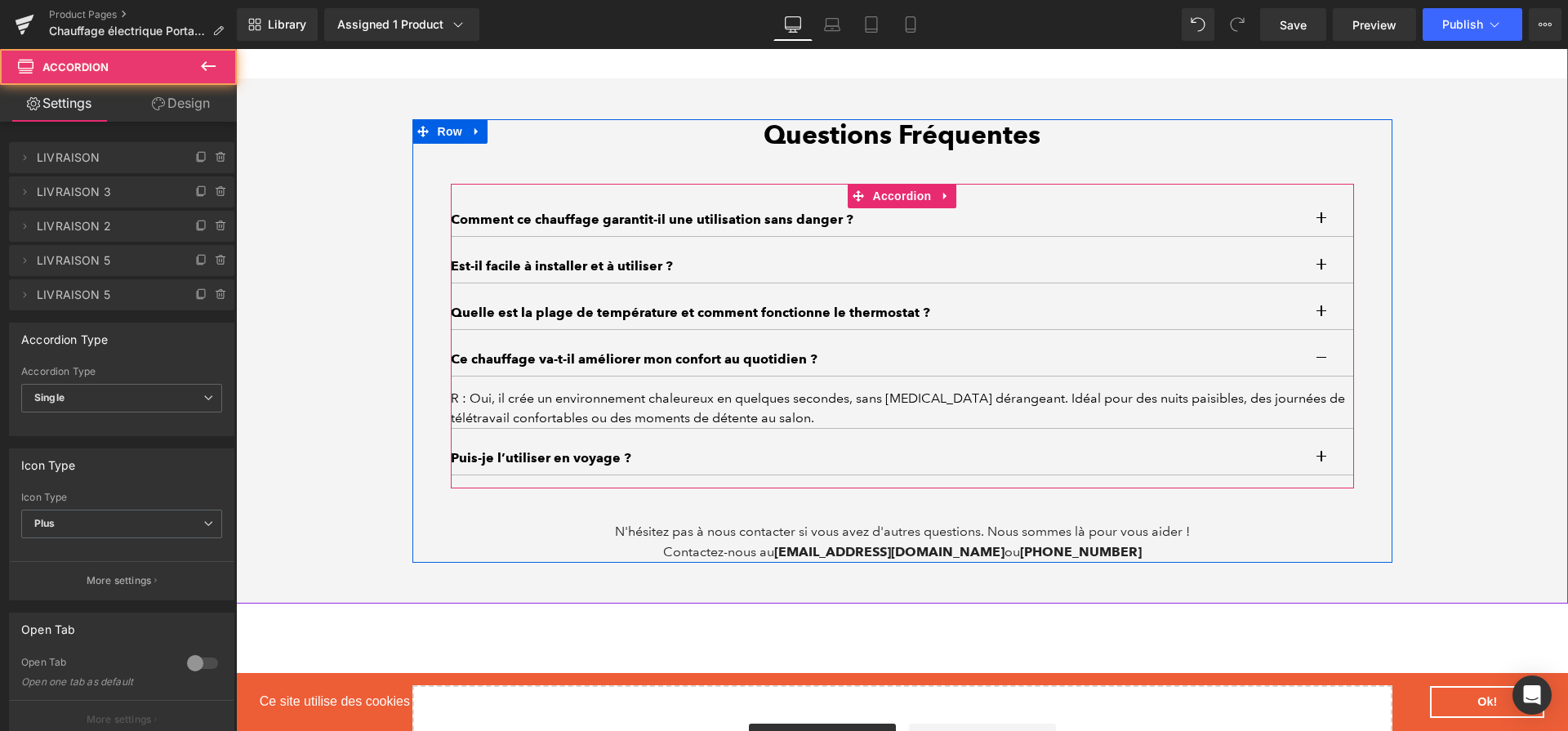
click at [776, 475] on div "Puis-je l’utiliser en voyage ? Text Block" at bounding box center [902, 458] width 903 height 33
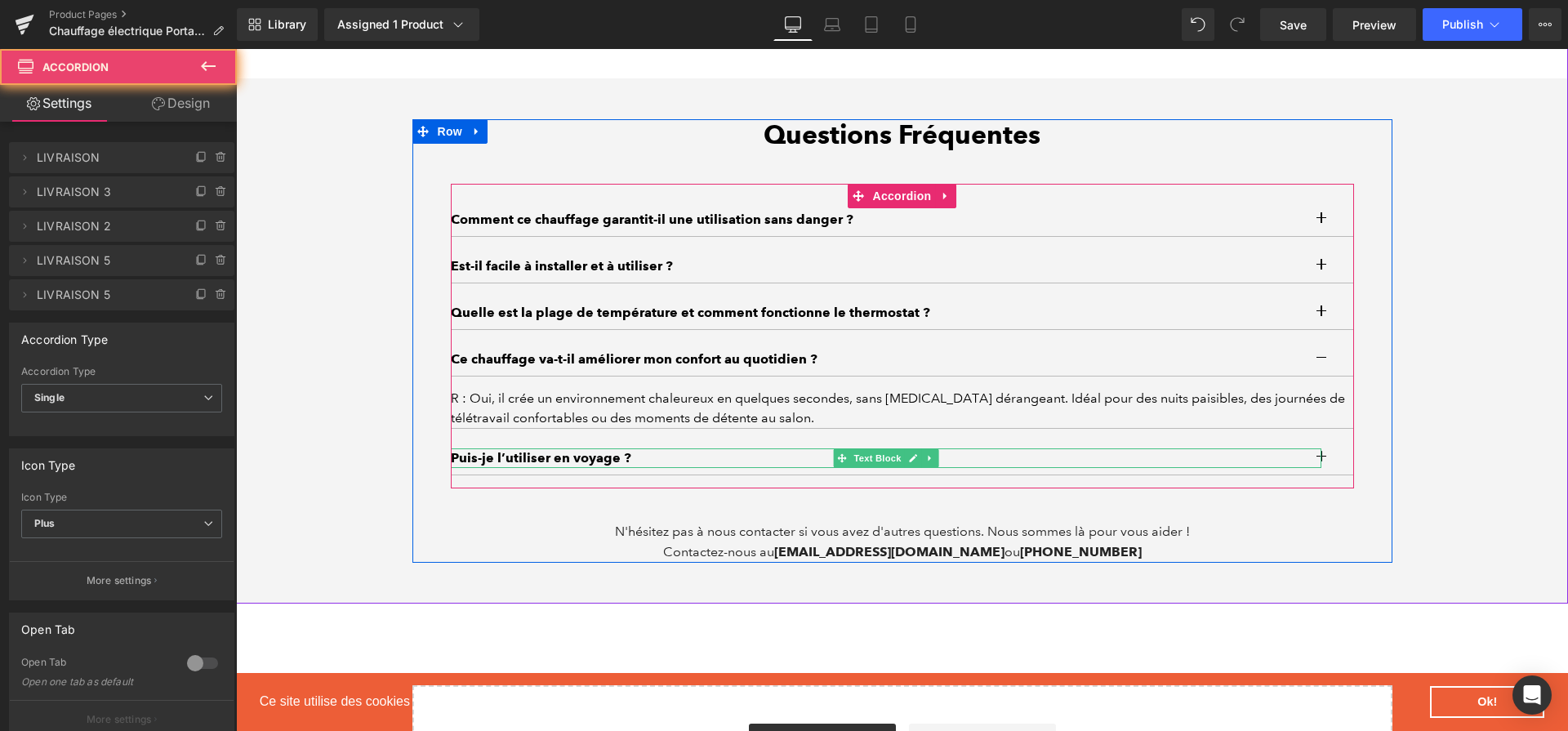
click at [795, 468] on p "Puis-je l’utiliser en voyage ?" at bounding box center [886, 458] width 871 height 20
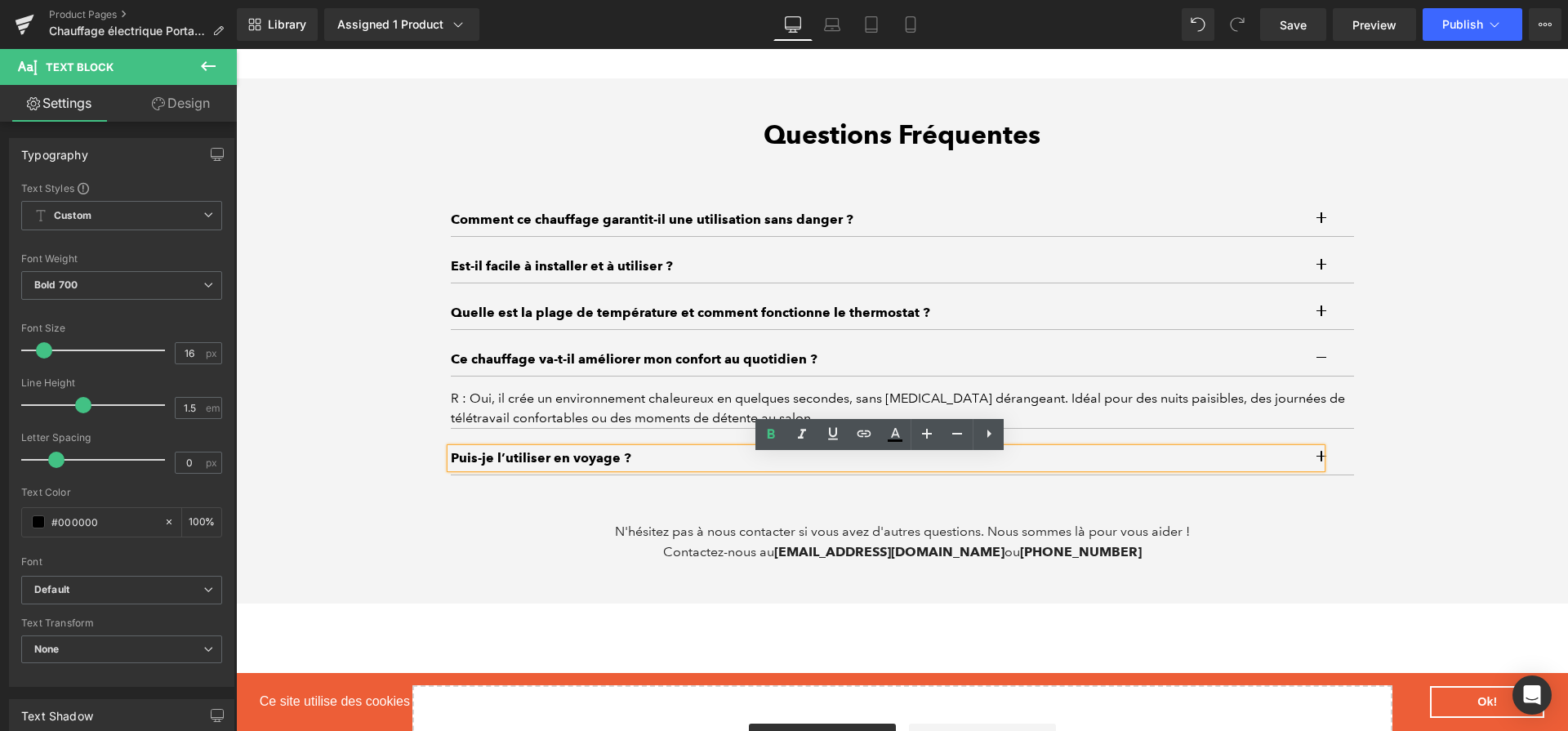
click at [894, 468] on p "Puis-je l’utiliser en voyage ?" at bounding box center [886, 458] width 871 height 20
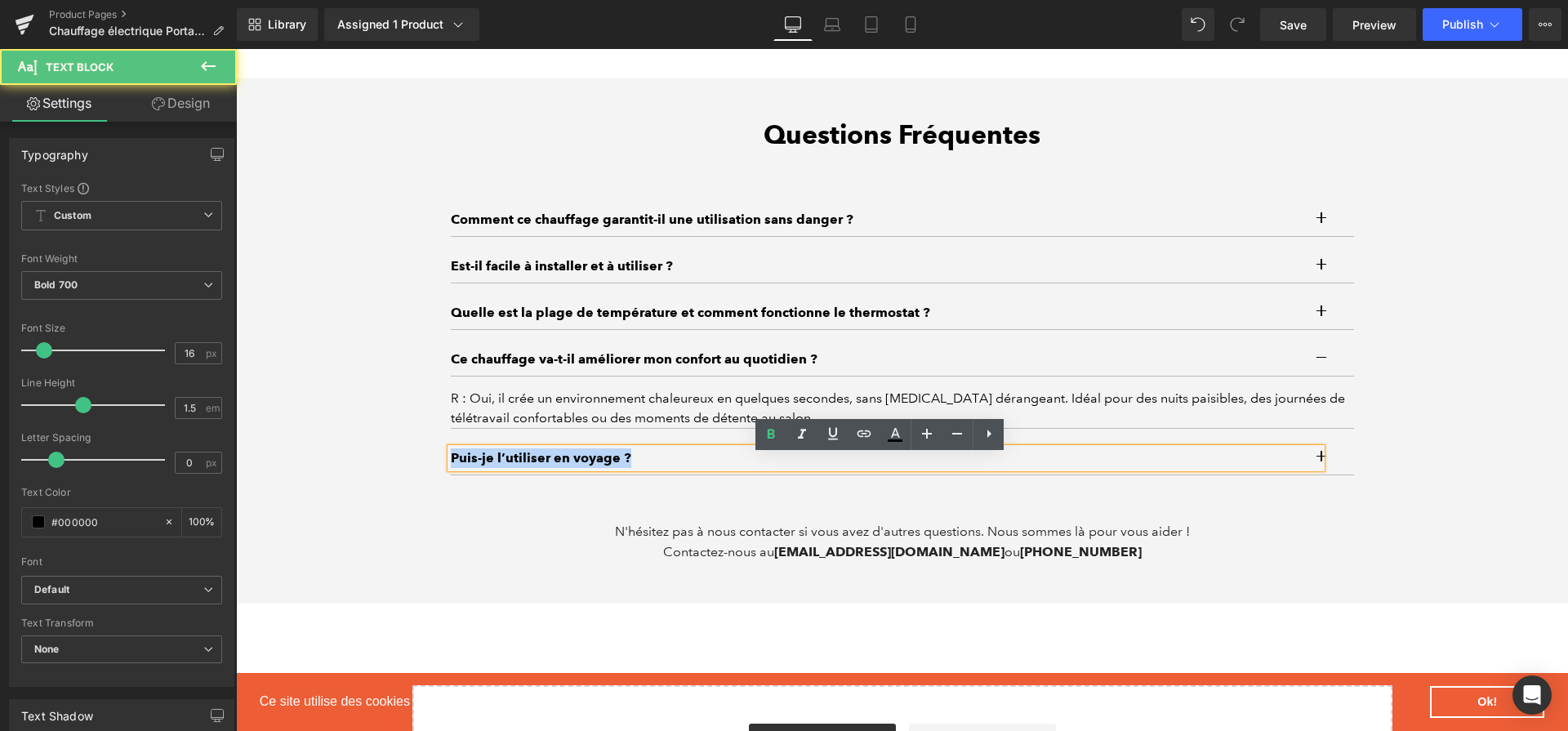
click at [894, 468] on p "Puis-je l’utiliser en voyage ?" at bounding box center [886, 458] width 871 height 20
paste div
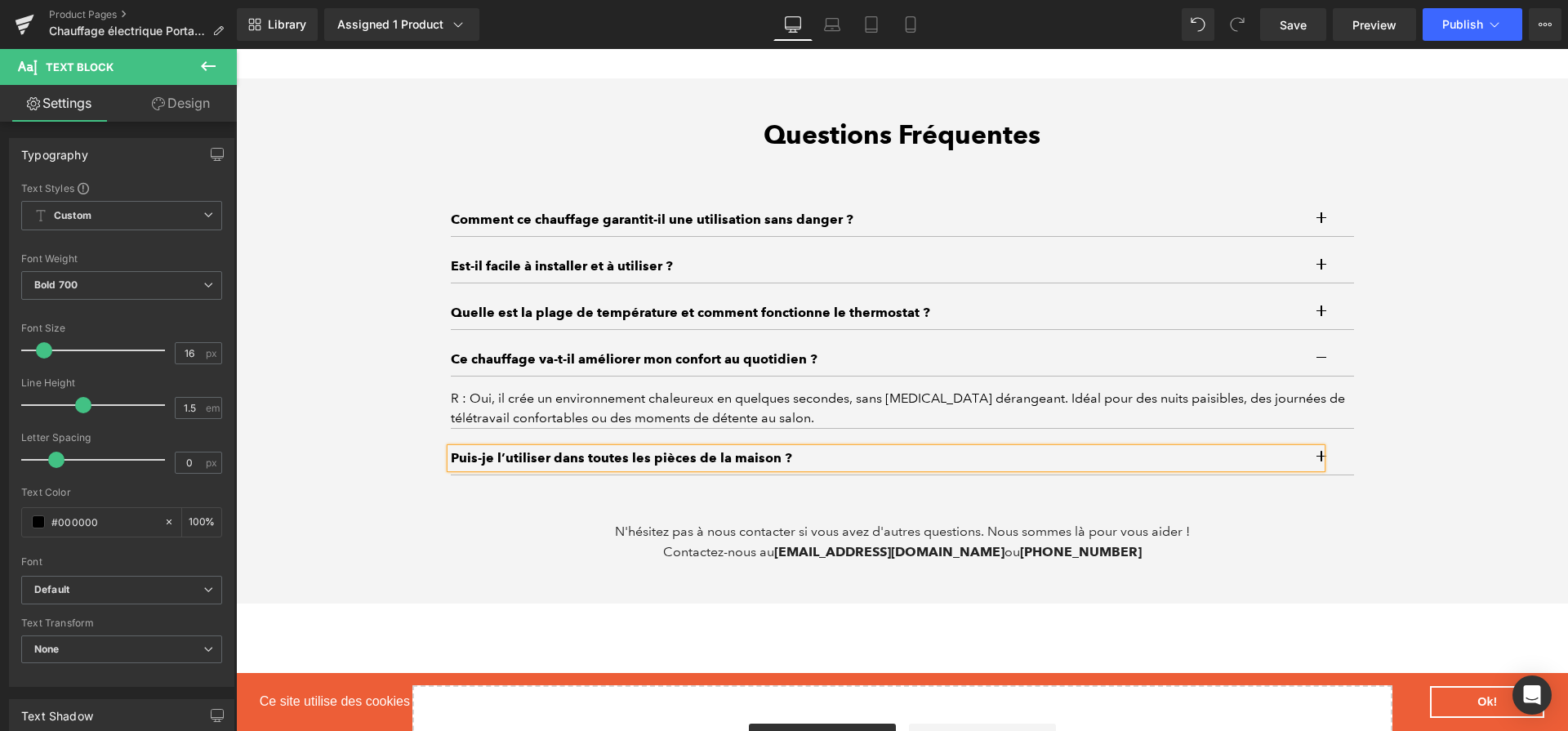
click at [1345, 458] on button "button" at bounding box center [1337, 457] width 32 height 32
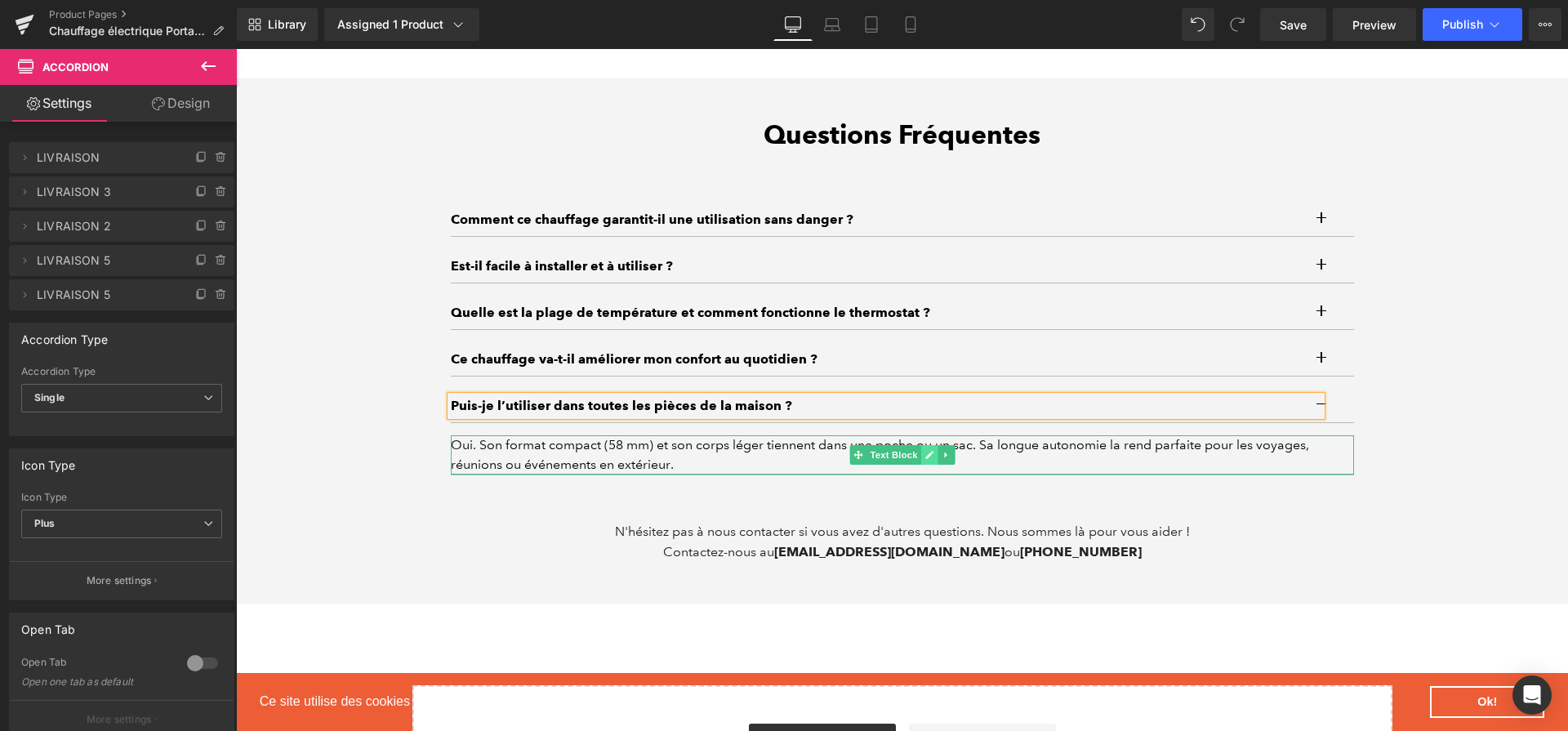
click at [927, 460] on icon at bounding box center [929, 455] width 9 height 10
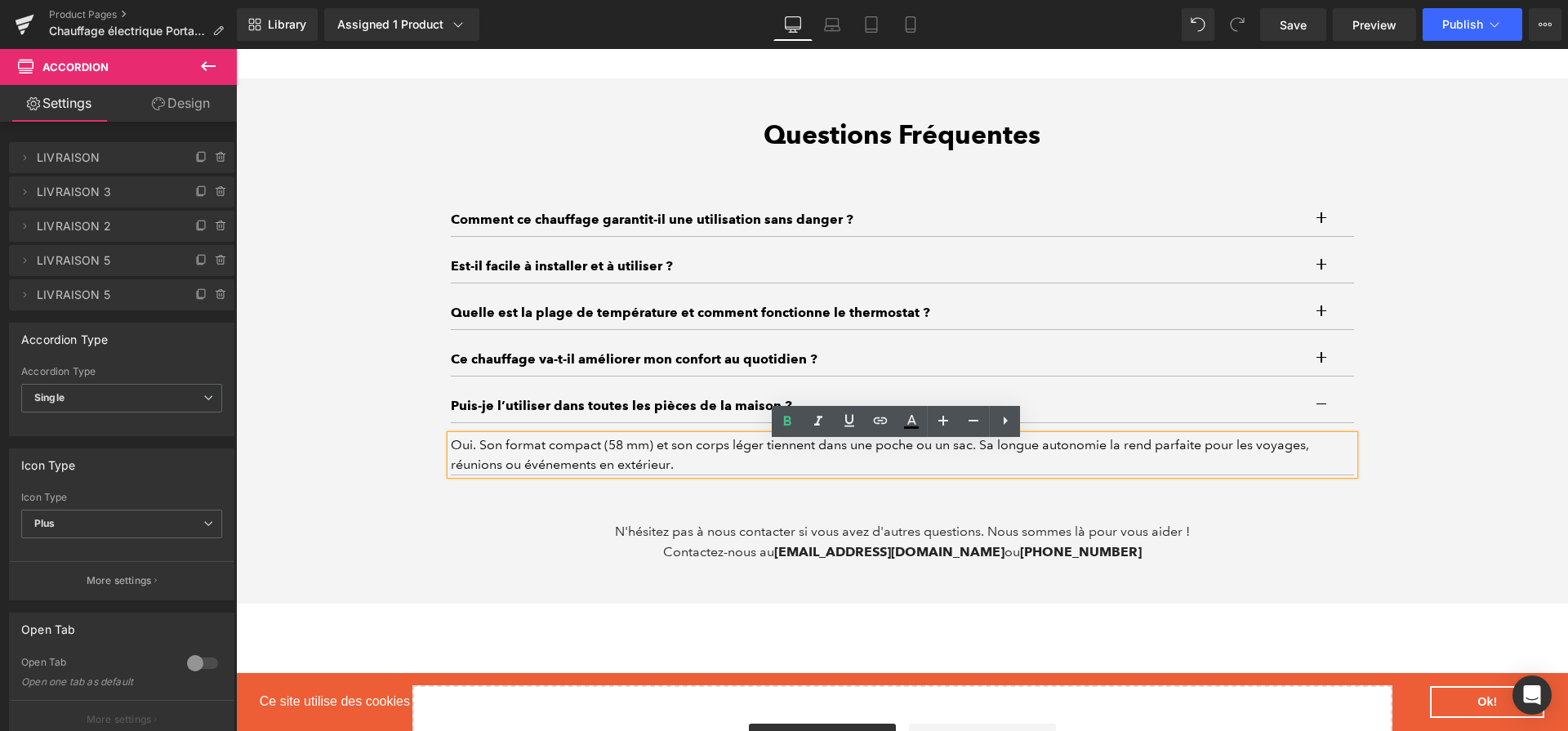
click at [927, 460] on div "Oui. Son format compact (58 mm) et son corps léger tiennent dans une poche ou u…" at bounding box center [902, 455] width 903 height 39
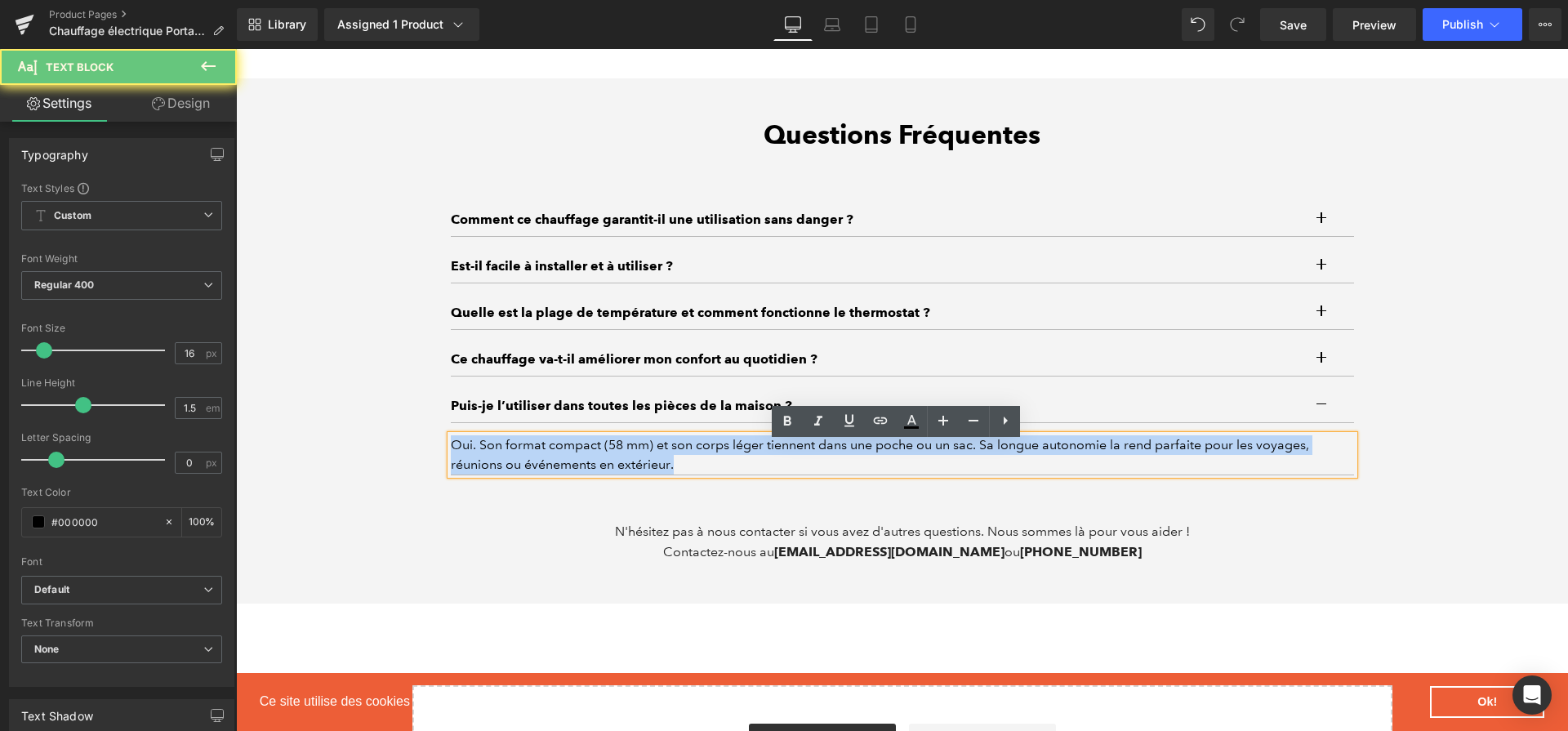
click at [927, 460] on div "Oui. Son format compact (58 mm) et son corps léger tiennent dans une poche ou u…" at bounding box center [902, 455] width 903 height 39
paste div
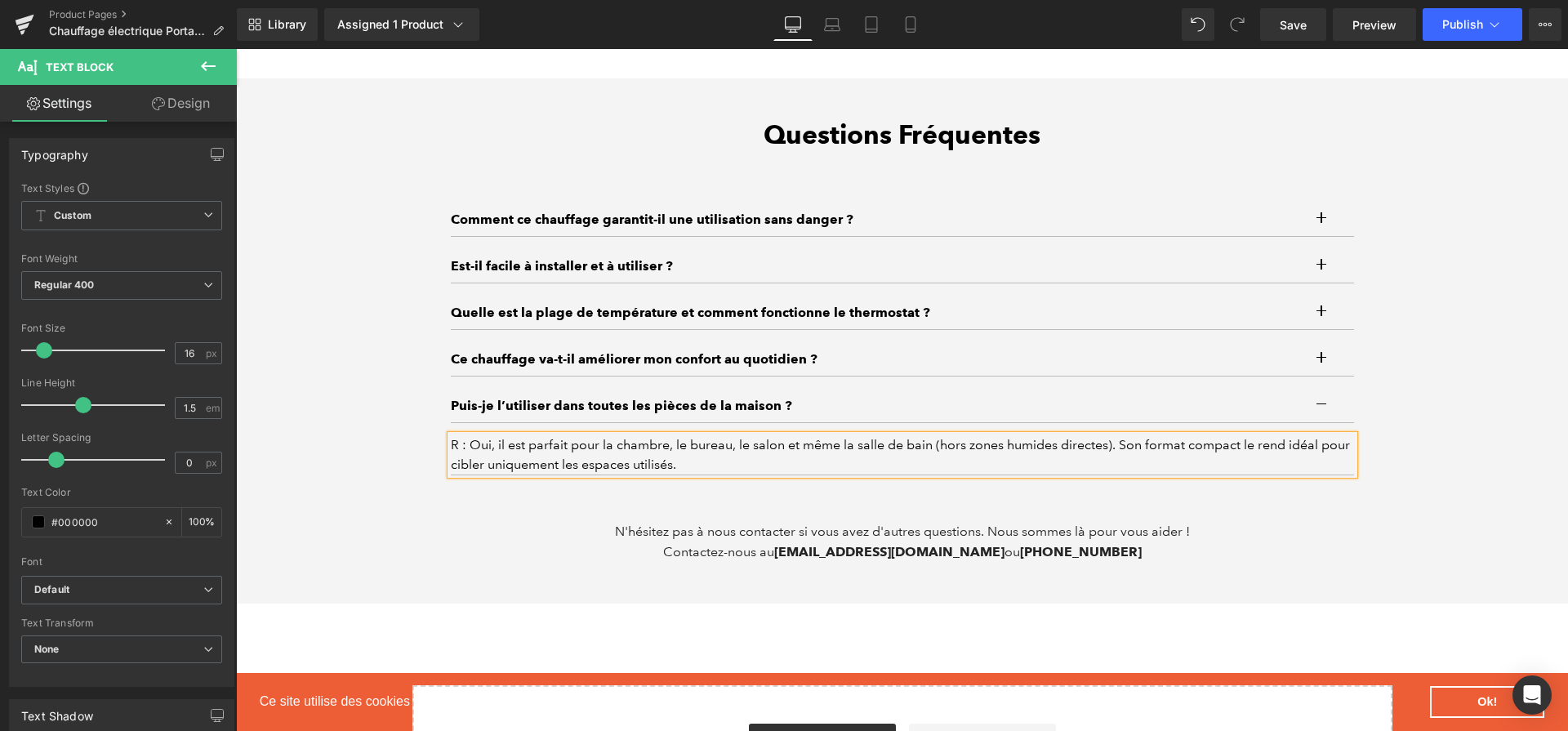
click at [1445, 456] on div "Questions Fréquentes Heading Comment ce chauffage garantit-il une utilisation s…" at bounding box center [901, 341] width 1332 height 443
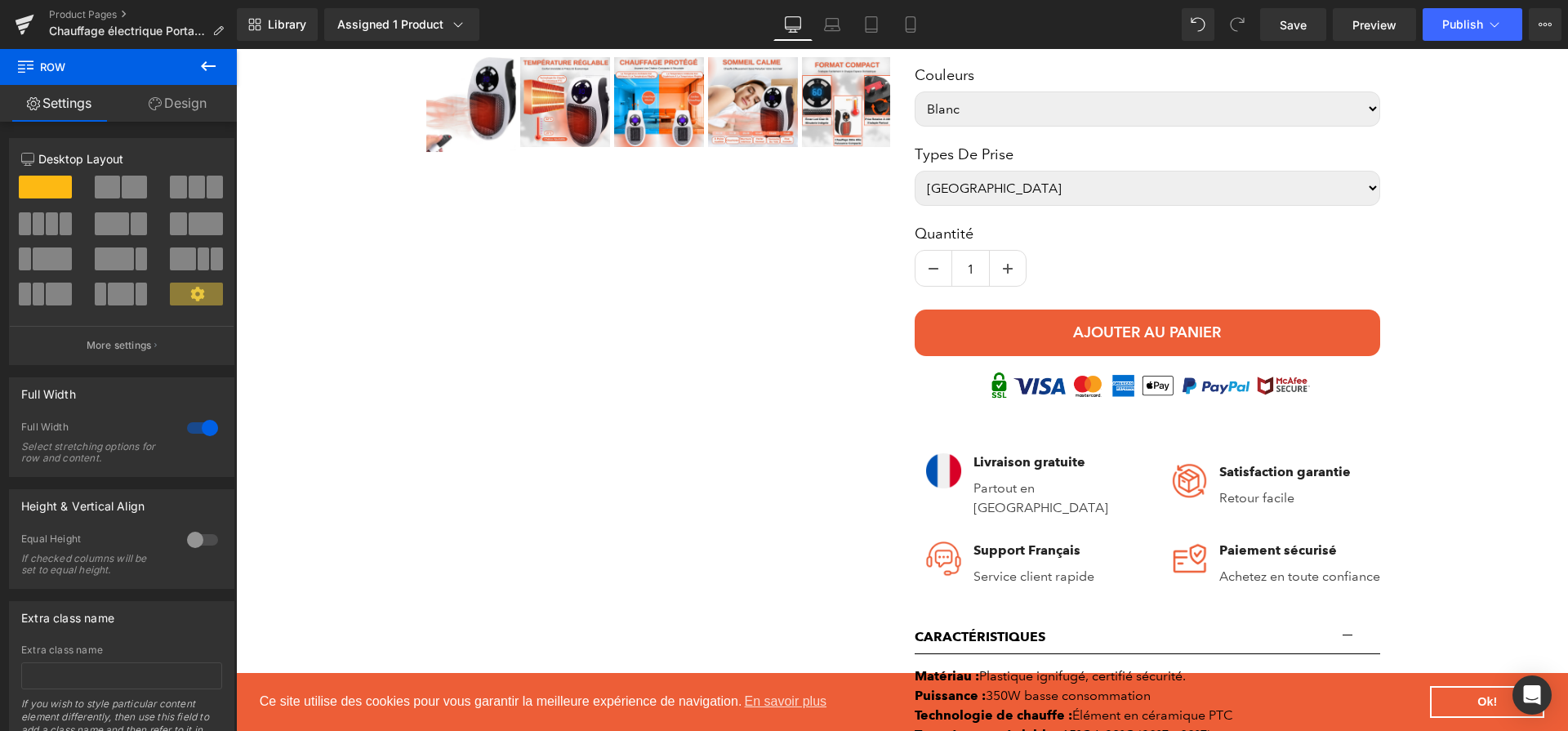
scroll to position [221, 0]
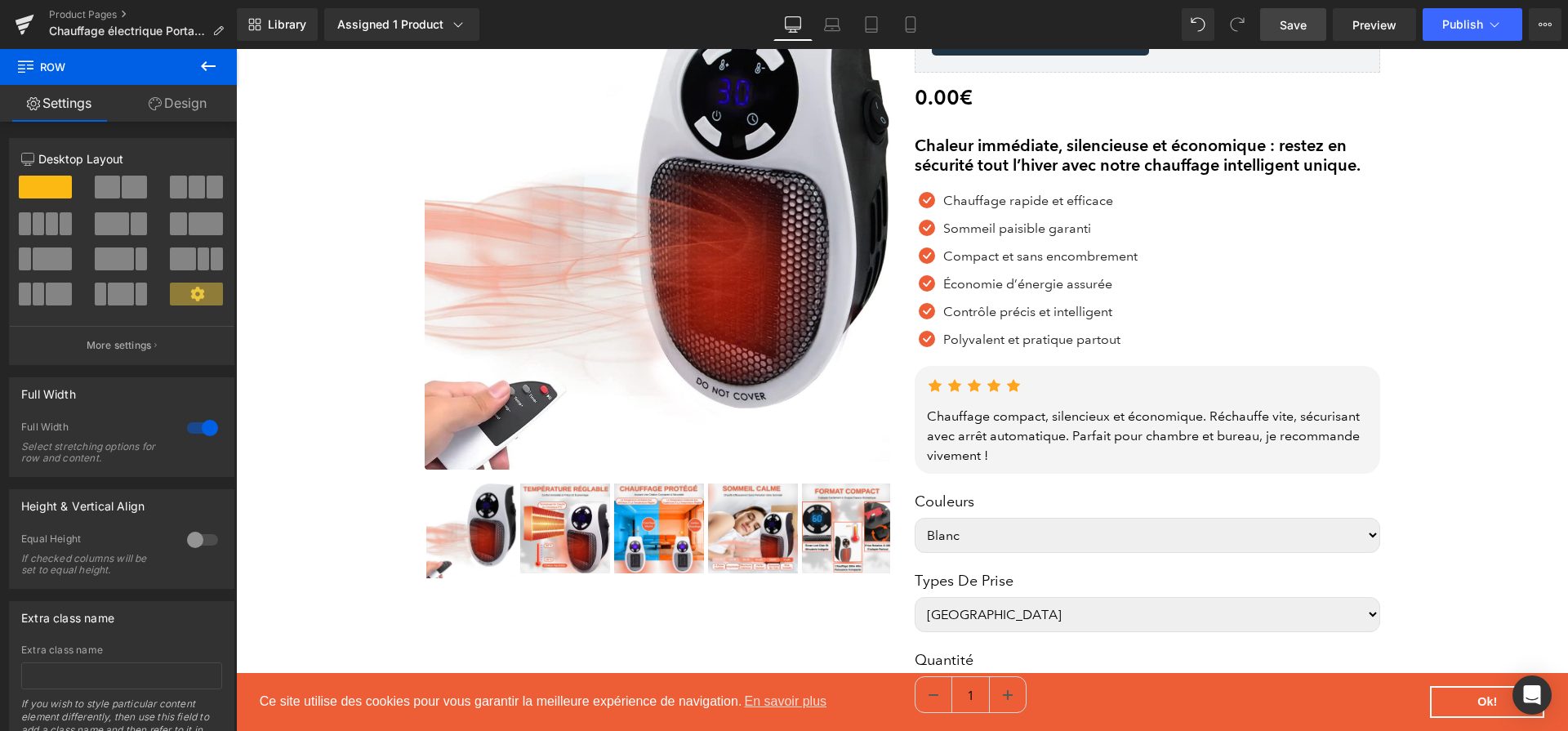
click at [1292, 17] on span "Save" at bounding box center [1293, 25] width 27 height 17
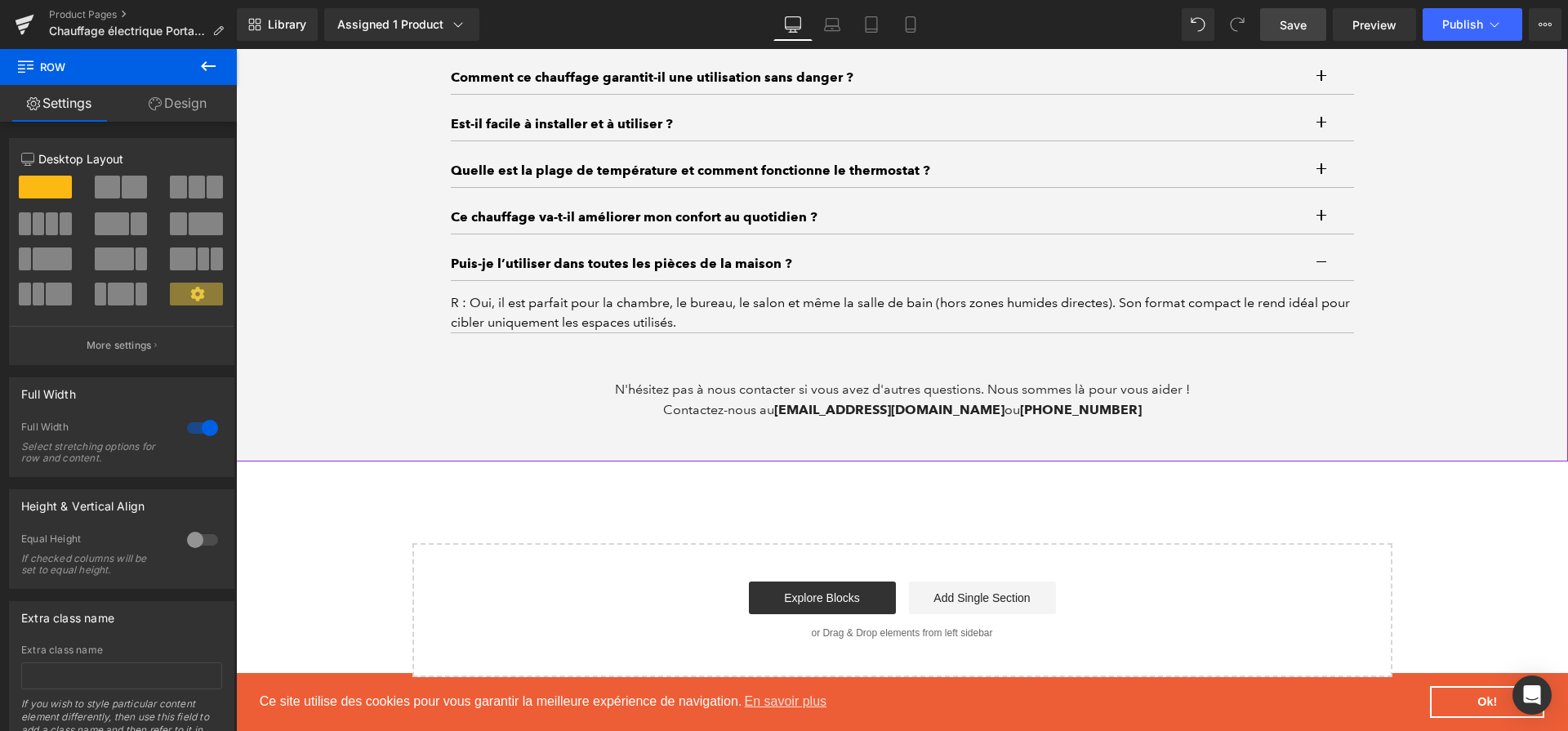
scroll to position [5290, 0]
